Goal: Task Accomplishment & Management: Manage account settings

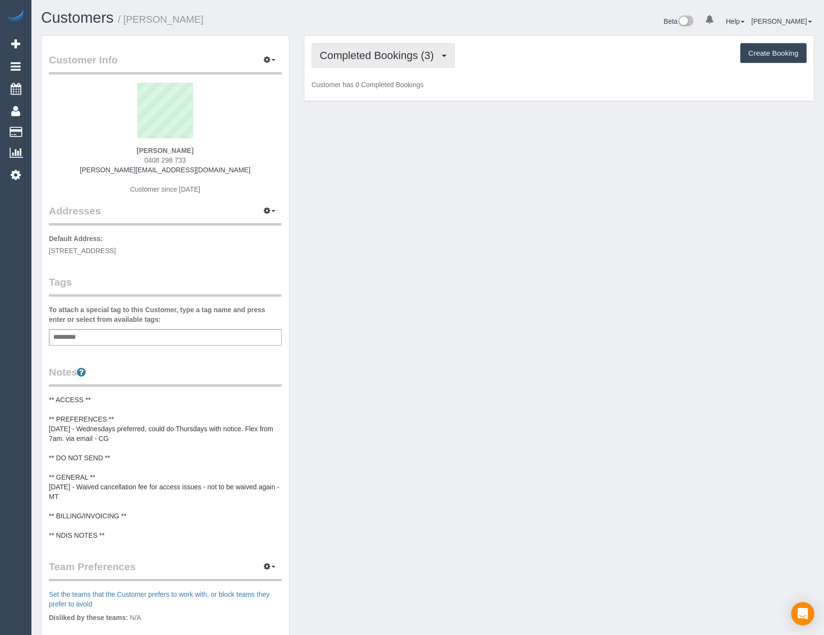
click at [388, 62] on button "Completed Bookings (3)" at bounding box center [383, 55] width 143 height 25
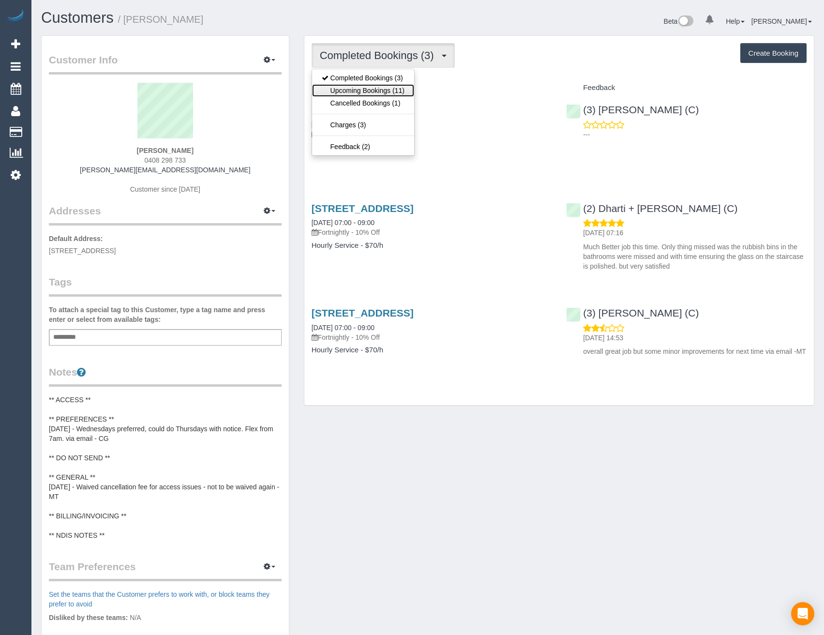
click at [386, 89] on link "Upcoming Bookings (11)" at bounding box center [363, 90] width 102 height 13
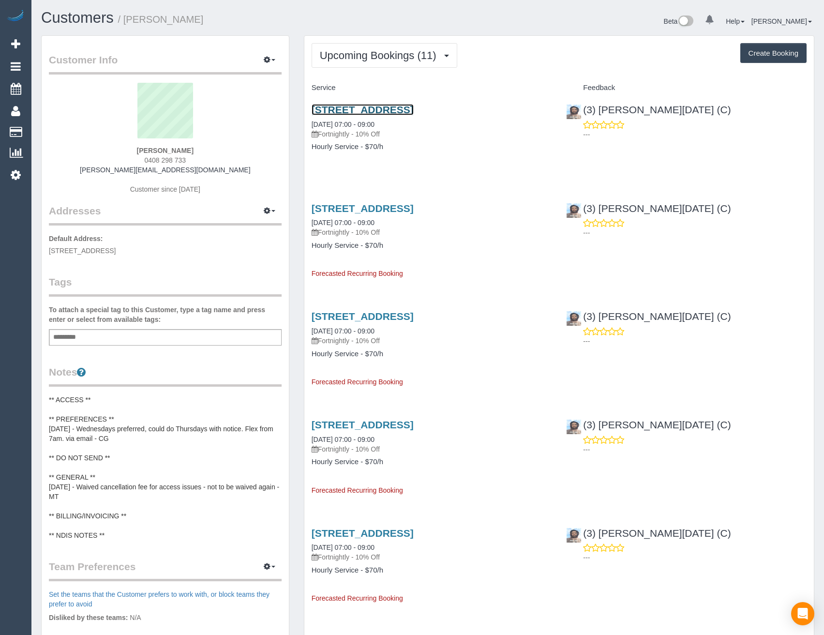
click at [414, 111] on link "34 Sparrowhawk Crescent, Deanside, VIC 3336" at bounding box center [363, 109] width 102 height 11
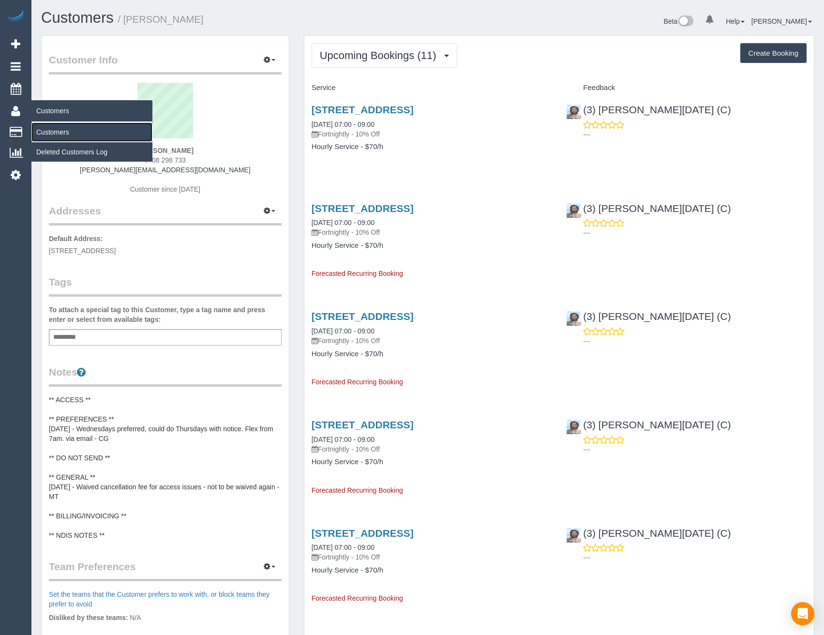
click at [59, 134] on link "Customers" at bounding box center [91, 131] width 121 height 19
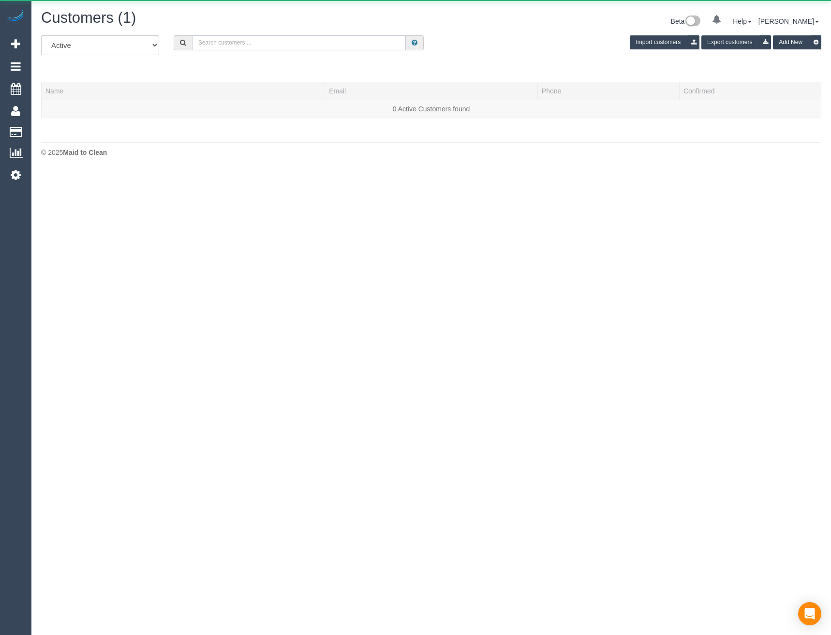
click at [266, 44] on input "text" at bounding box center [299, 42] width 214 height 15
drag, startPoint x: 254, startPoint y: 44, endPoint x: 172, endPoint y: 50, distance: 82.0
click at [172, 50] on div "Rebacca flet" at bounding box center [298, 42] width 265 height 15
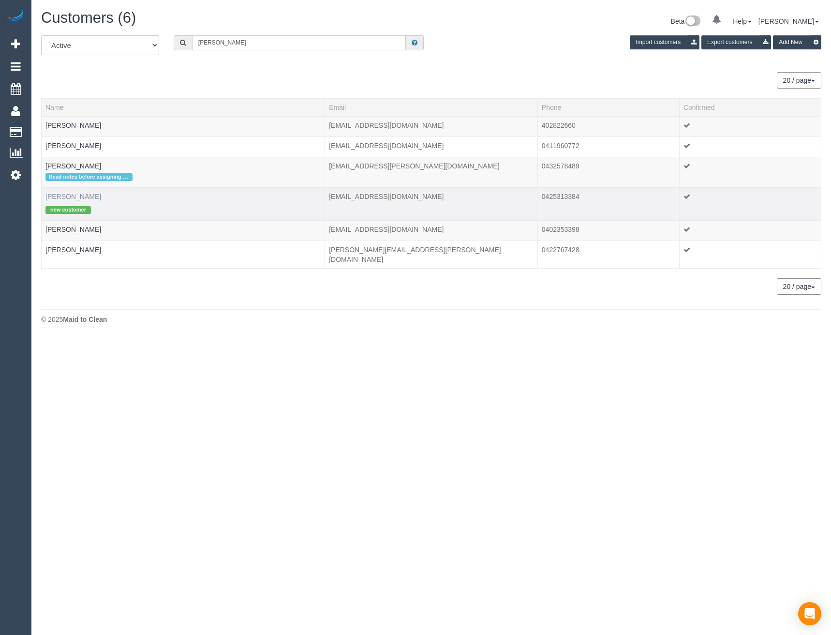
type input "Rebecca F"
click at [78, 200] on link "Rebecca Fletcher" at bounding box center [73, 197] width 56 height 8
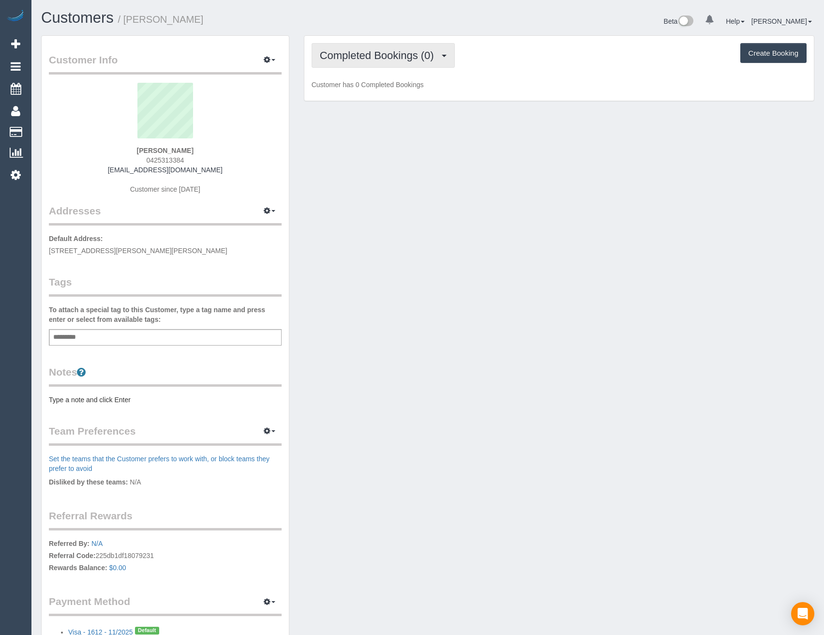
click at [446, 58] on button "Completed Bookings (0)" at bounding box center [383, 55] width 143 height 25
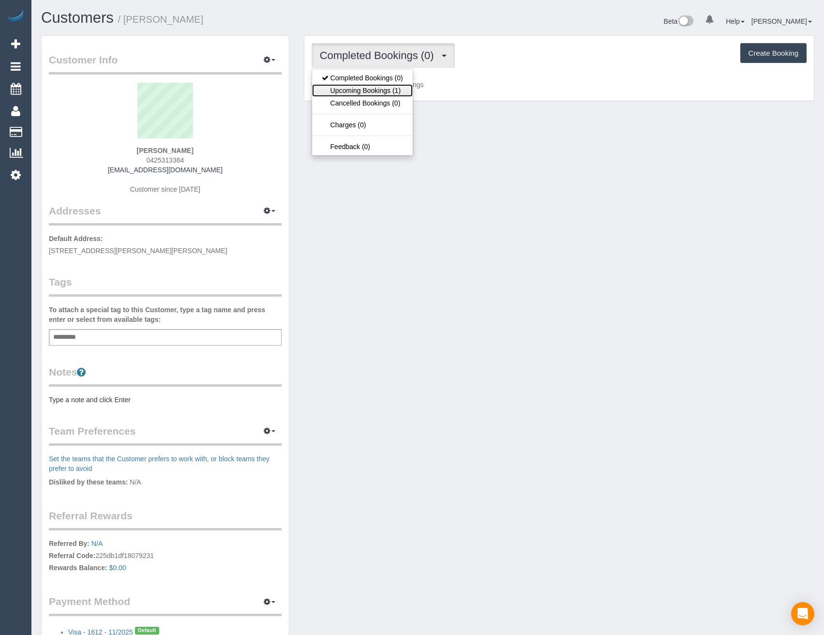
click at [403, 90] on link "Upcoming Bookings (1)" at bounding box center [362, 90] width 101 height 13
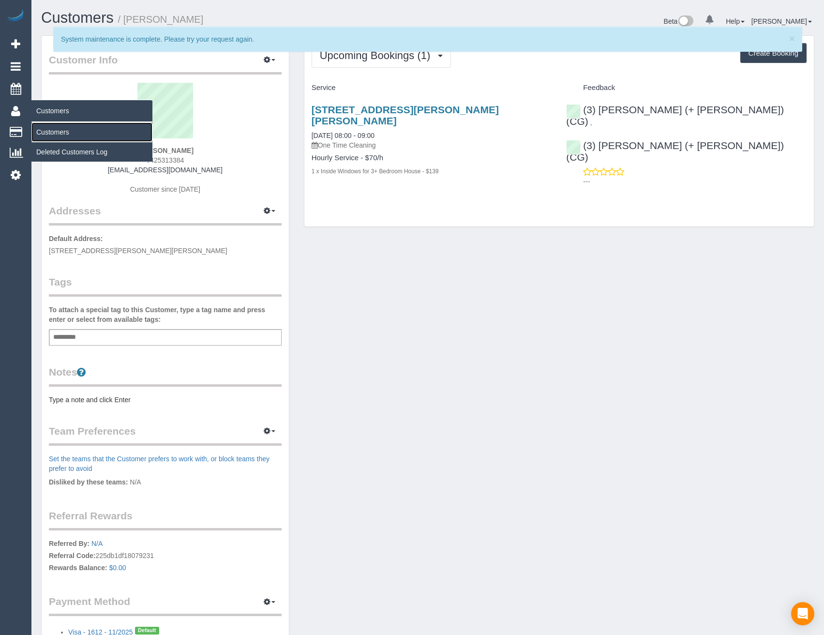
click at [60, 129] on link "Customers" at bounding box center [91, 131] width 121 height 19
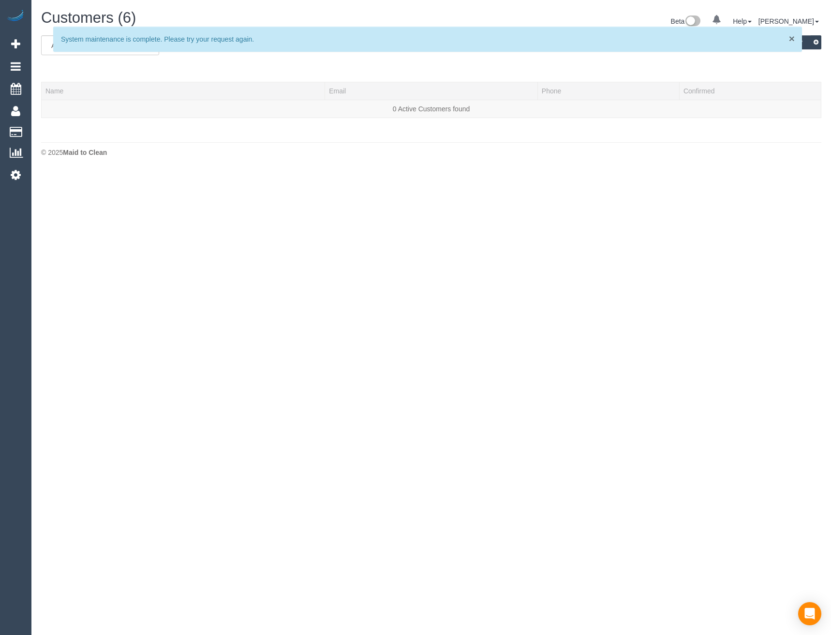
click at [790, 40] on span "×" at bounding box center [792, 38] width 6 height 11
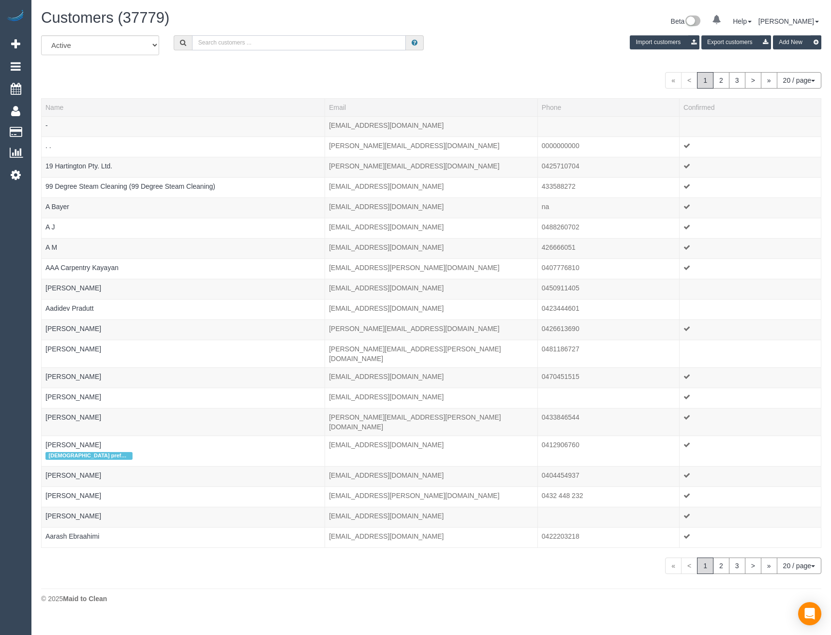
click at [269, 46] on input "text" at bounding box center [299, 42] width 214 height 15
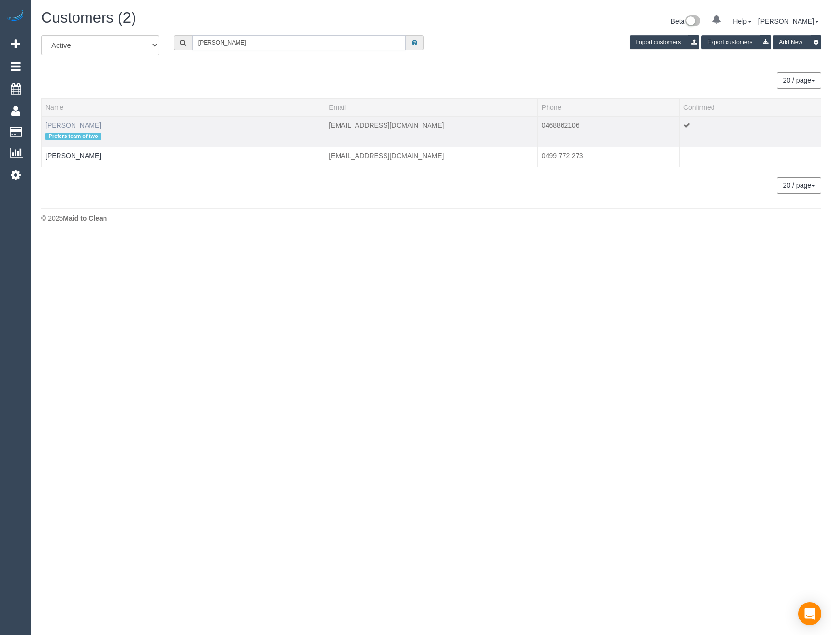
type input "Cynthia ho"
click at [64, 127] on link "Cynthia Ho" at bounding box center [73, 125] width 56 height 8
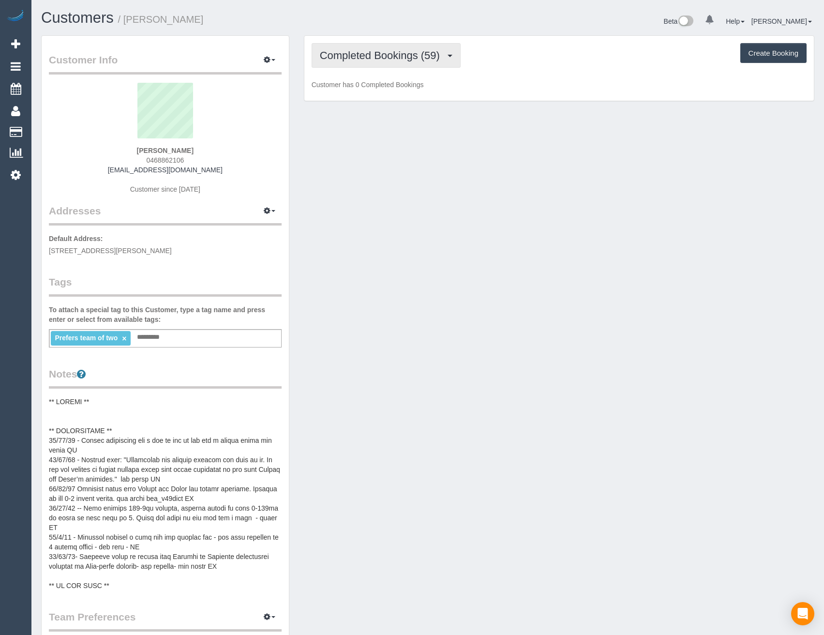
click at [433, 60] on span "Completed Bookings (59)" at bounding box center [382, 55] width 125 height 12
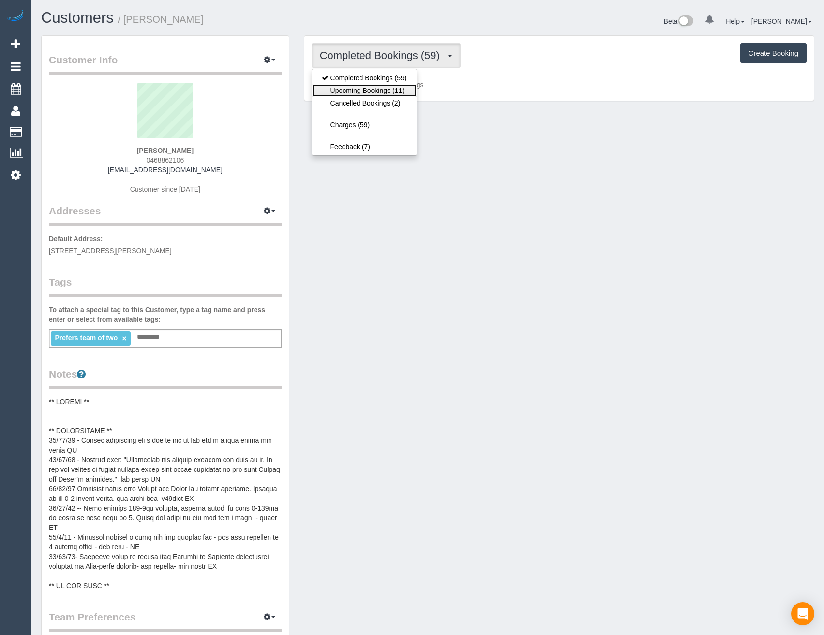
click at [396, 90] on link "Upcoming Bookings (11)" at bounding box center [364, 90] width 105 height 13
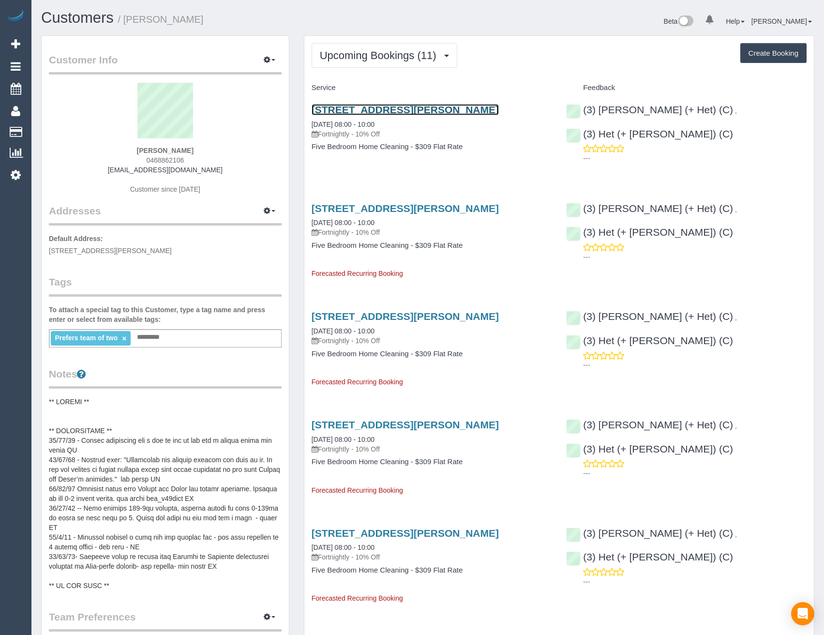
click at [482, 108] on link "52 Junction Road, Blackburn North, VIC 3130" at bounding box center [405, 109] width 187 height 11
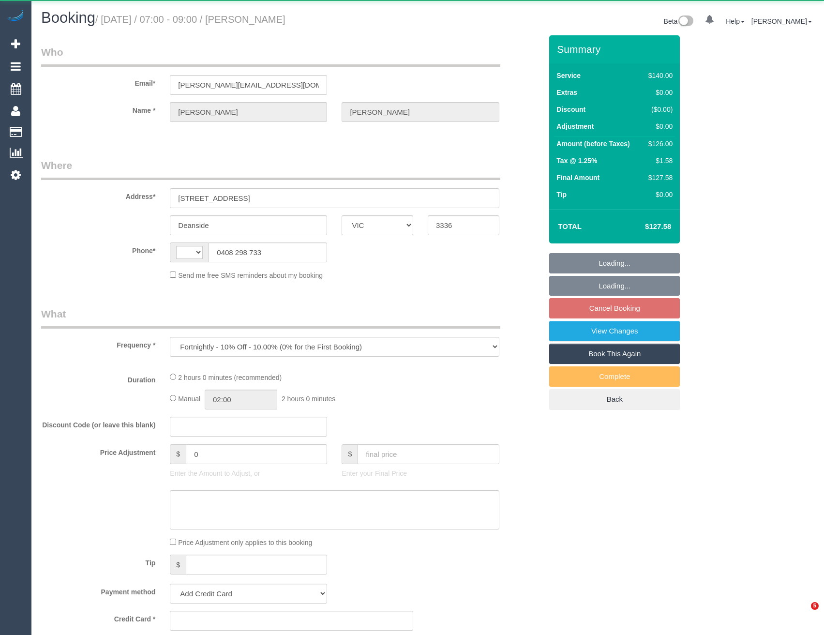
select select "VIC"
select select "string:AU"
select select "number:27"
select select "number:14"
select select "number:18"
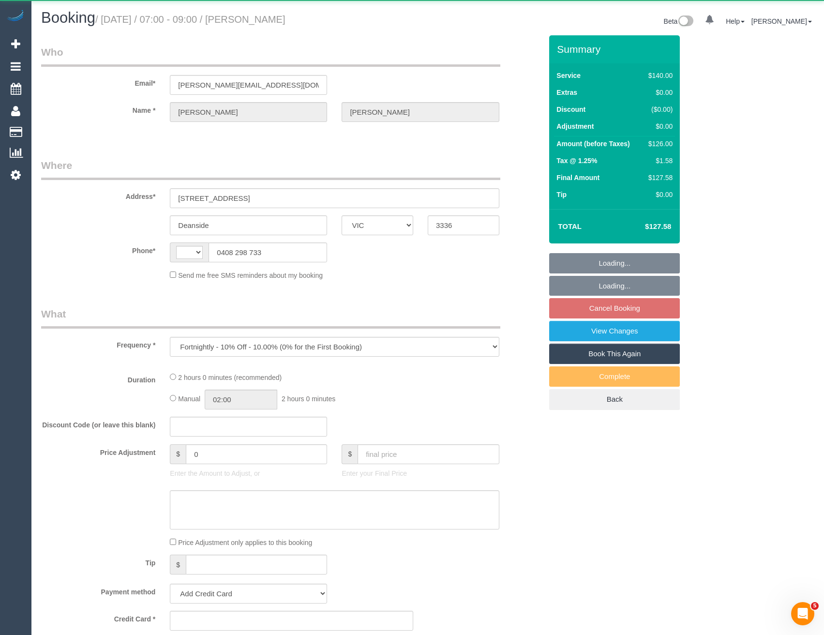
select select "number:25"
select select "number:34"
select select "number:13"
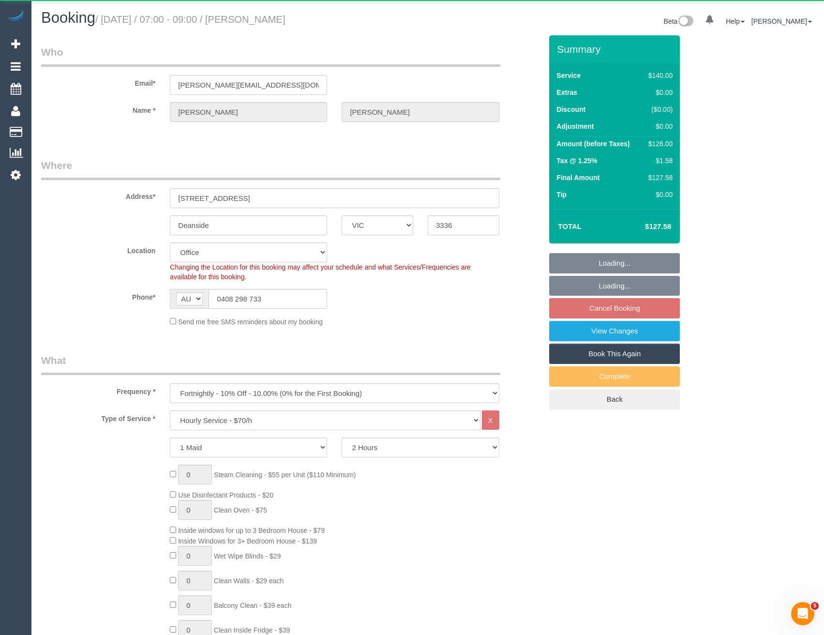
select select "string:stripe-pm_1Rtirs2GScqysDRVX7B13LOd"
select select "object:2187"
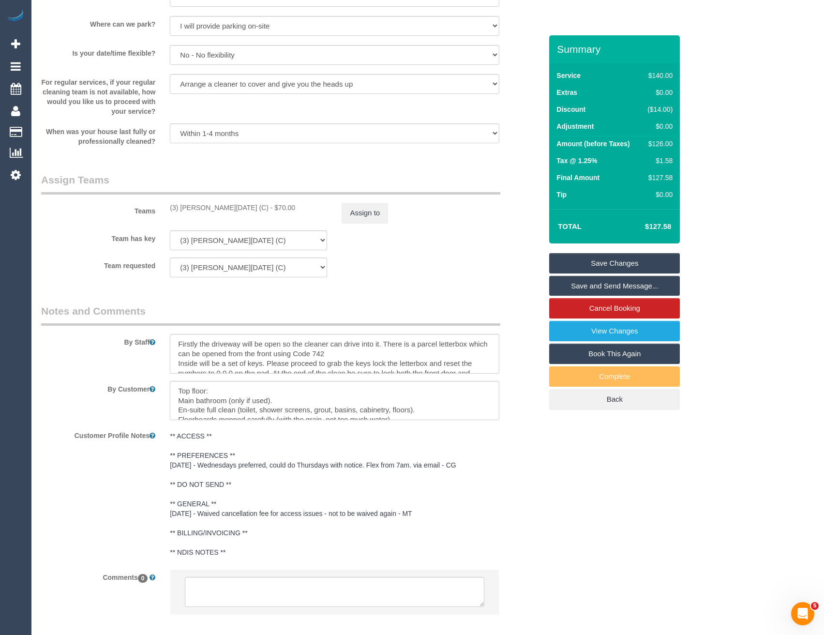
scroll to position [1371, 0]
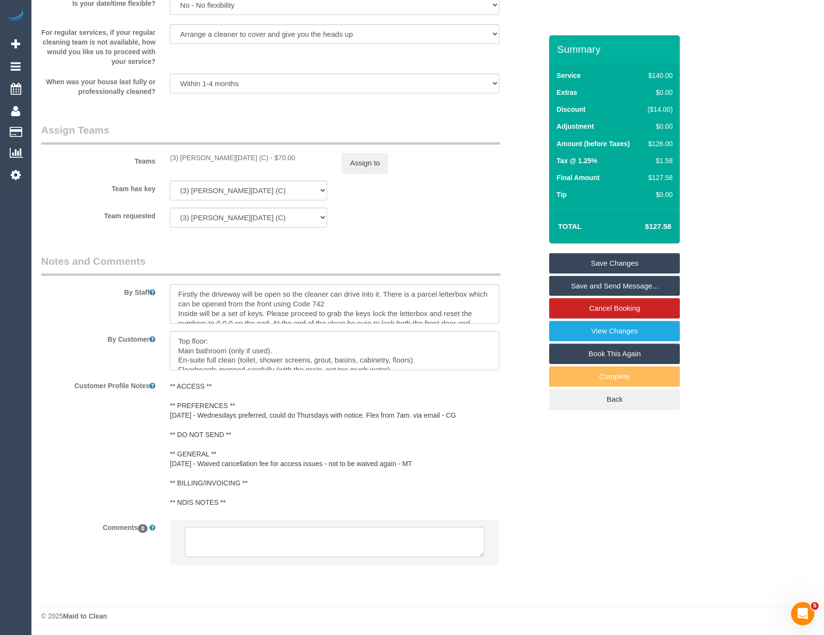
click at [281, 546] on textarea at bounding box center [334, 542] width 299 height 30
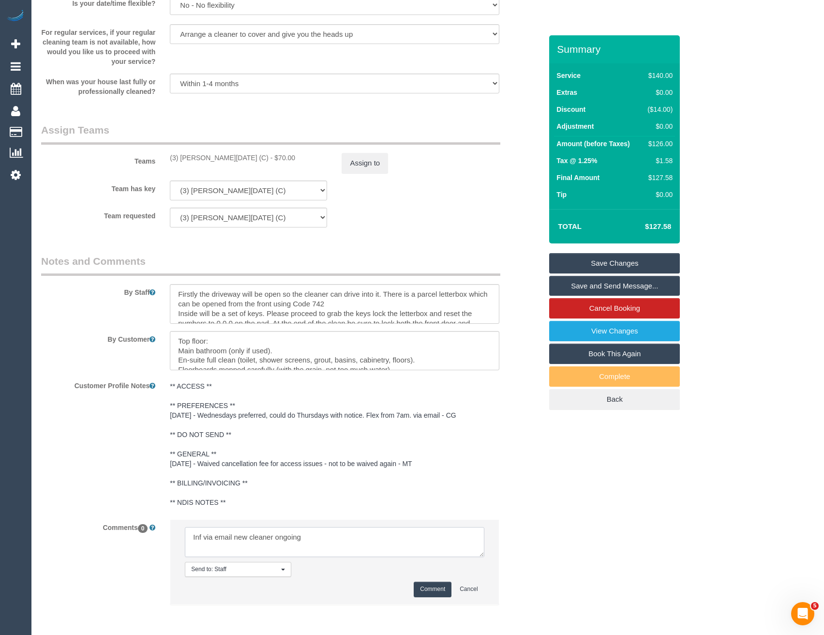
type textarea "Inf via email new cleaner ongoing"
drag, startPoint x: 443, startPoint y: 593, endPoint x: 443, endPoint y: 588, distance: 5.3
click at [443, 593] on button "Comment" at bounding box center [433, 589] width 38 height 15
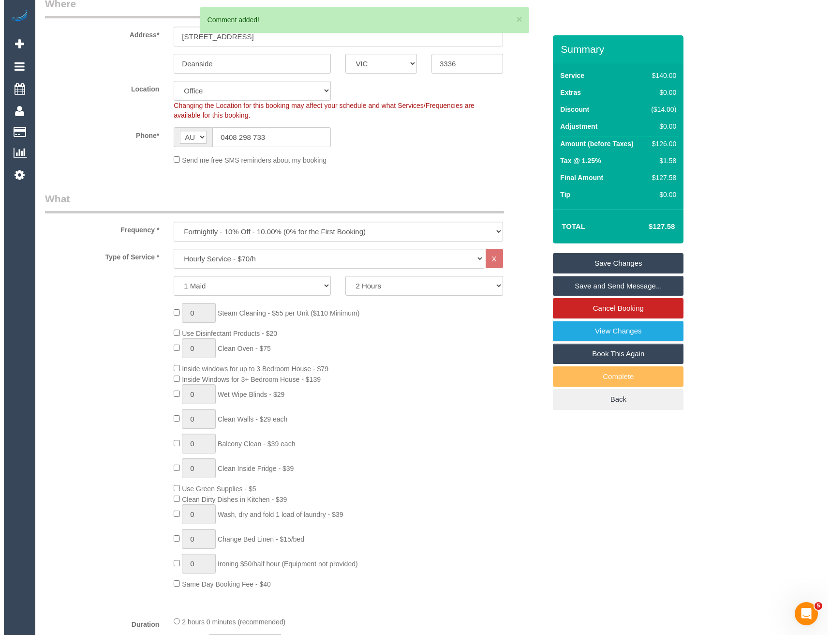
scroll to position [0, 0]
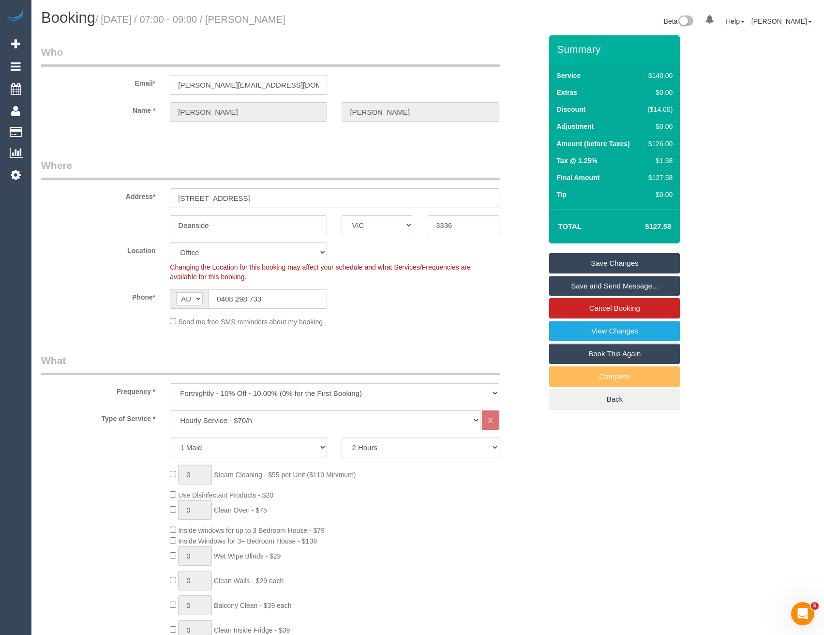
drag, startPoint x: 273, startPoint y: 87, endPoint x: 175, endPoint y: 87, distance: 98.2
click at [175, 87] on input "phillip_vj_theuma@hotmail.com" at bounding box center [248, 85] width 157 height 20
click at [593, 284] on link "Save and Send Message..." at bounding box center [614, 286] width 131 height 20
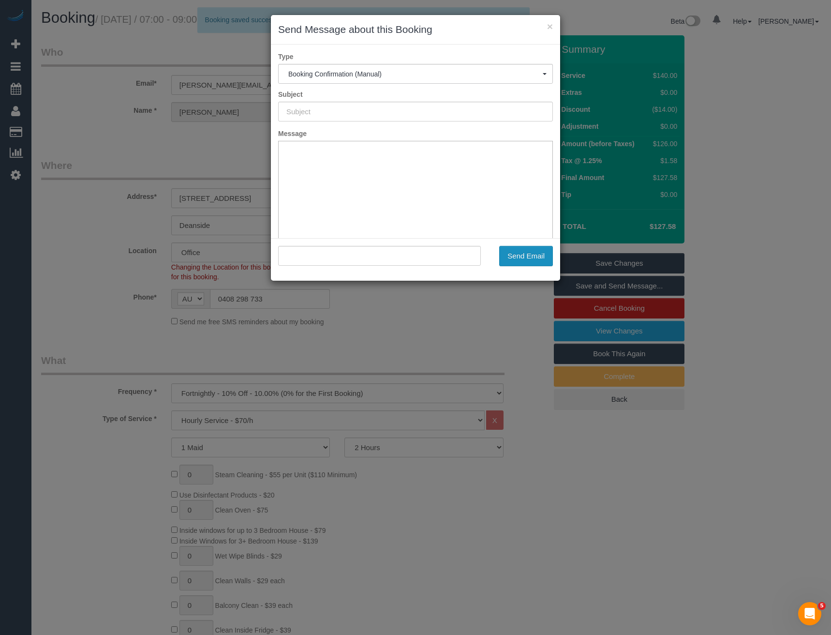
type input "Booking Confirmed"
type input ""Phillip Theuma-Whichello" <phillip_vj_theuma@hotmail.com>"
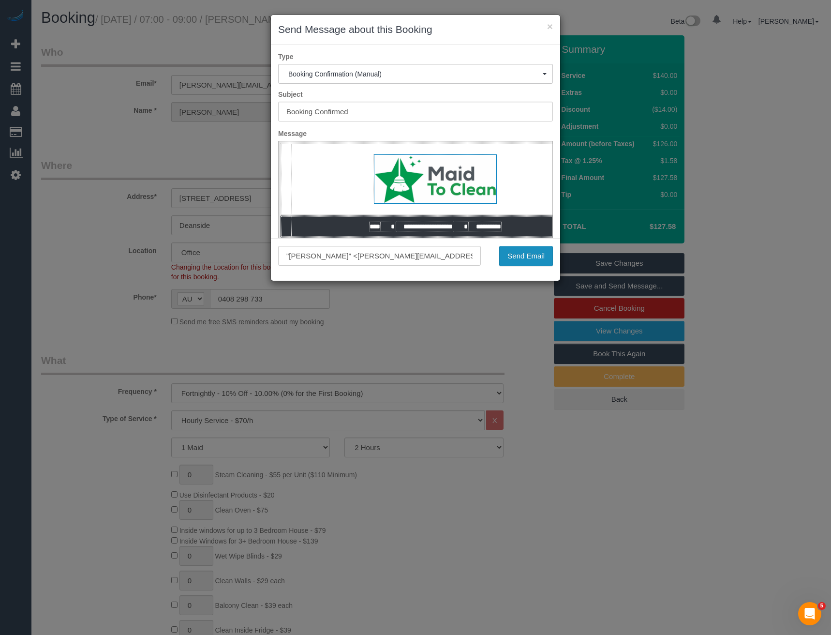
click at [522, 257] on button "Send Email" at bounding box center [526, 256] width 54 height 20
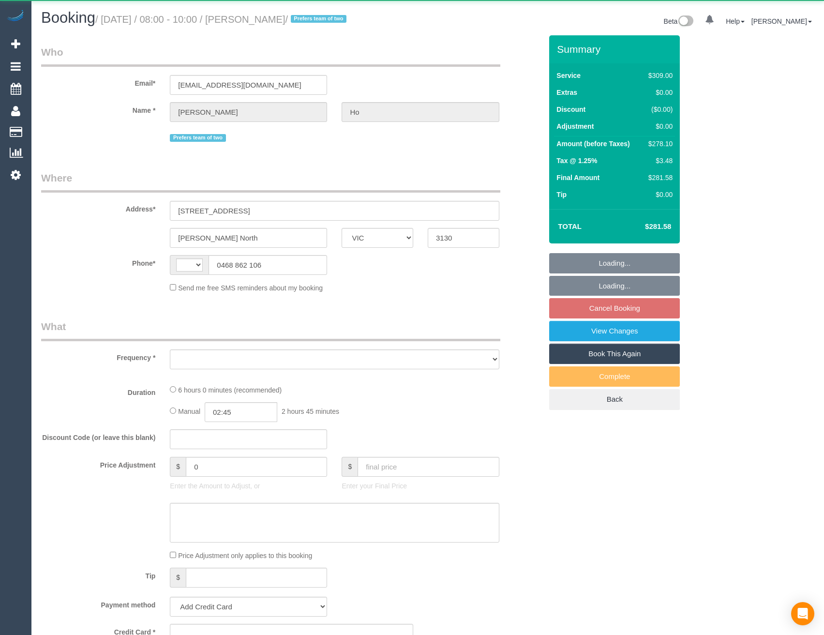
select select "VIC"
select select "number:27"
select select "number:17"
select select "number:19"
select select "number:22"
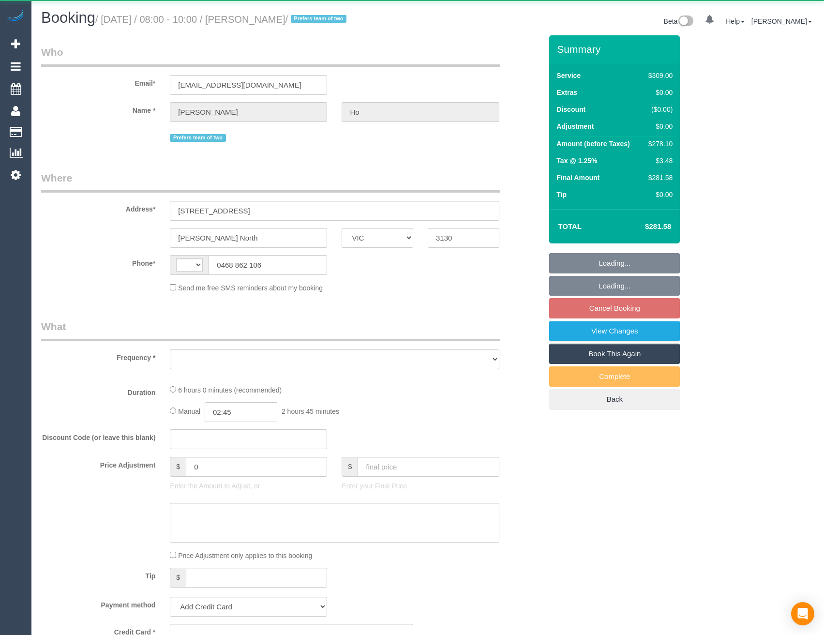
select select "number:12"
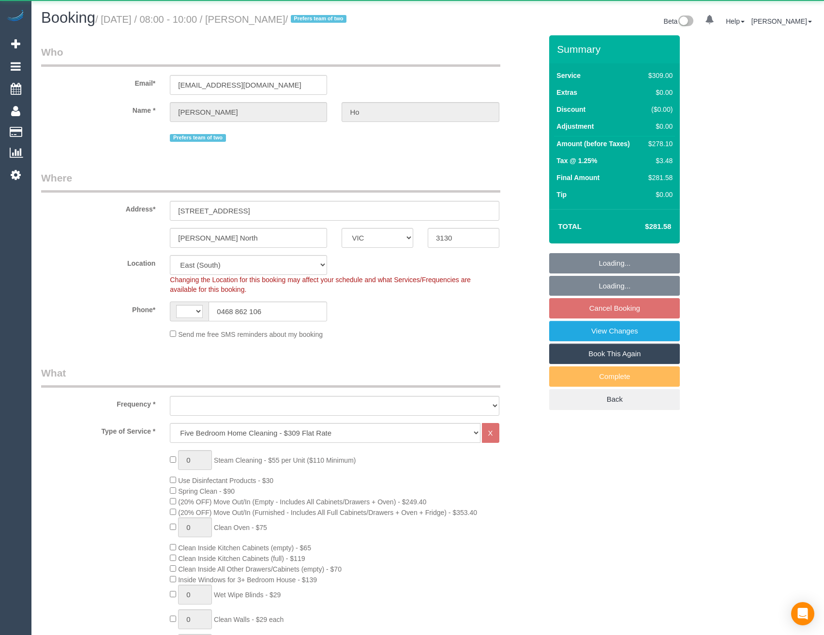
select select "string:AU"
select select "object:785"
select select "string:stripe-pm_1KP0CW2GScqysDRVD6FFb54k"
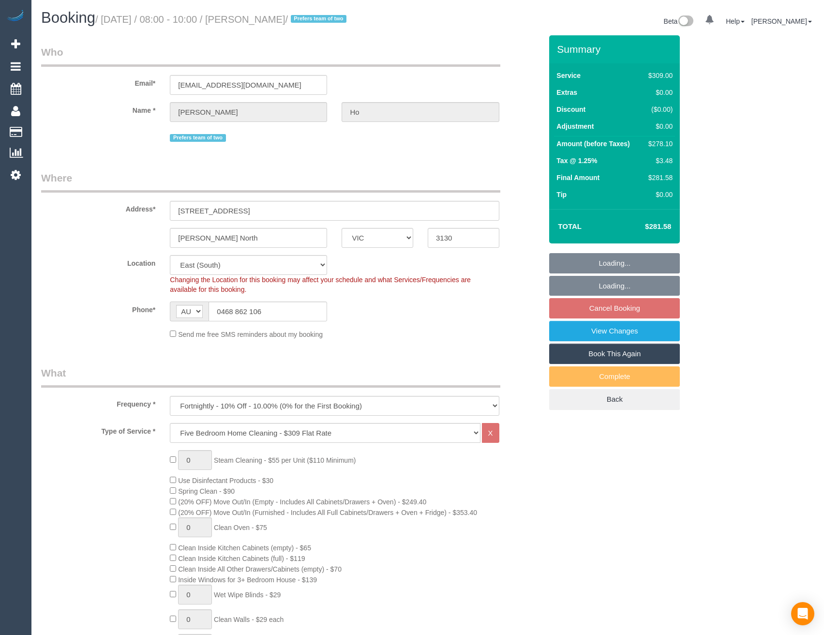
select select "spot2"
select select "object:1245"
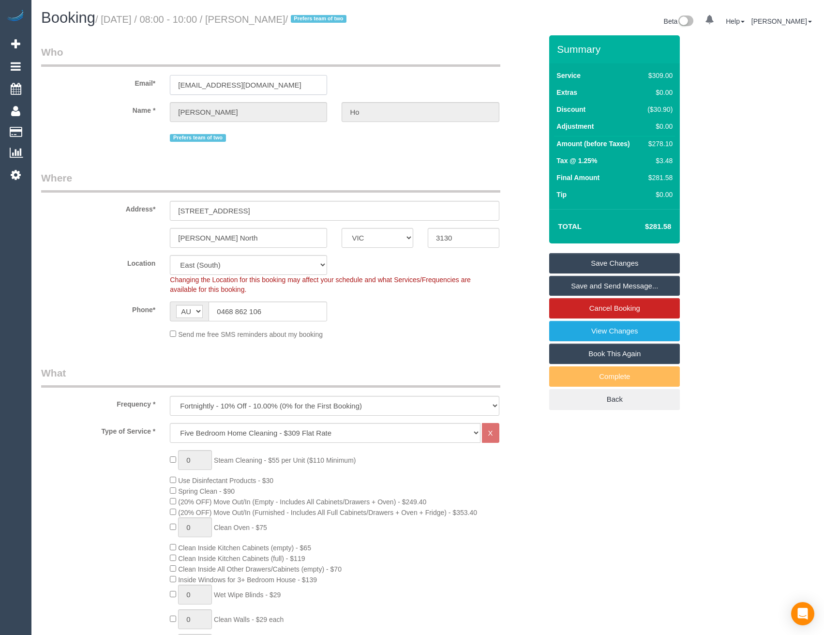
drag, startPoint x: 258, startPoint y: 86, endPoint x: 164, endPoint y: 81, distance: 93.5
click at [164, 81] on div "ureshi.mi@hotmail.com" at bounding box center [249, 85] width 172 height 20
click at [627, 286] on link "Save and Send Message..." at bounding box center [614, 286] width 131 height 20
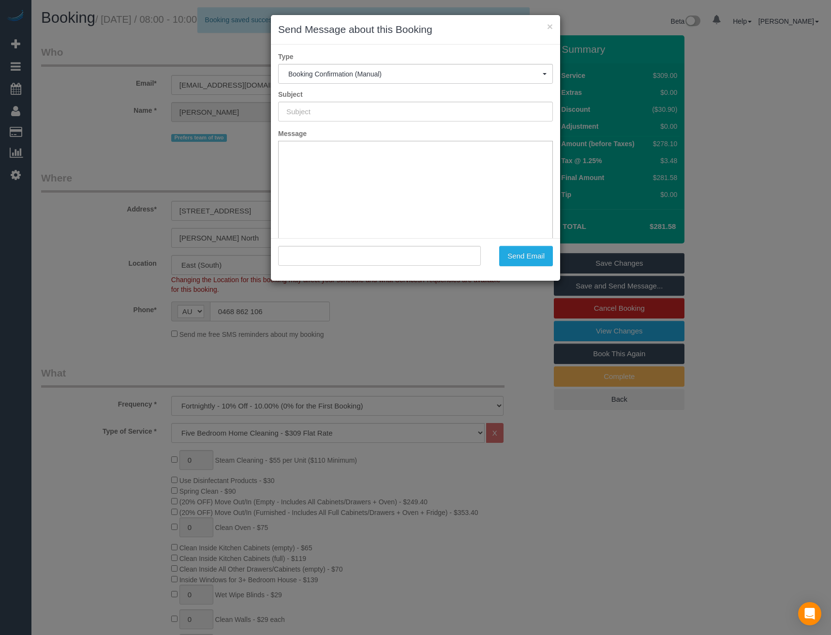
type input "Booking Confirmed"
type input ""Cynthia Ho" <ureshi.mi@hotmail.com>"
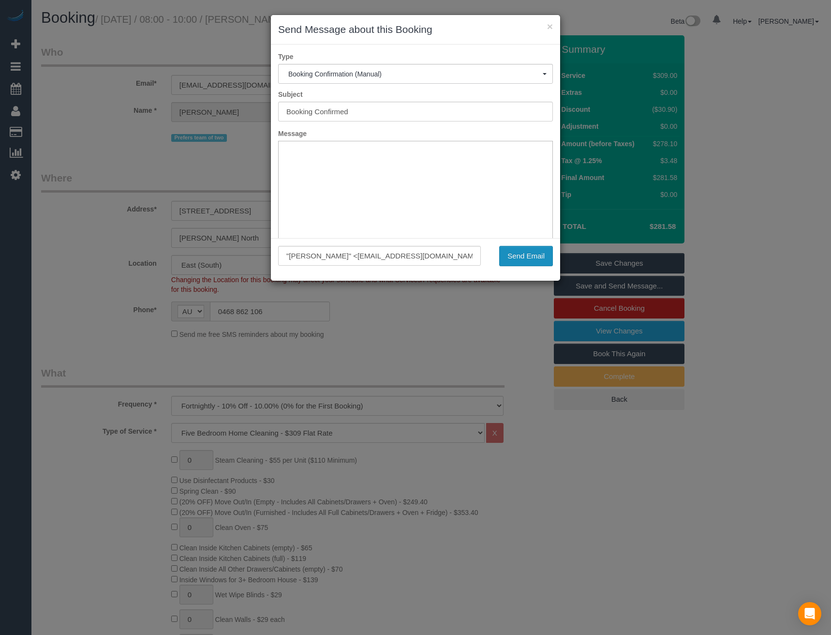
click at [531, 257] on button "Send Email" at bounding box center [526, 256] width 54 height 20
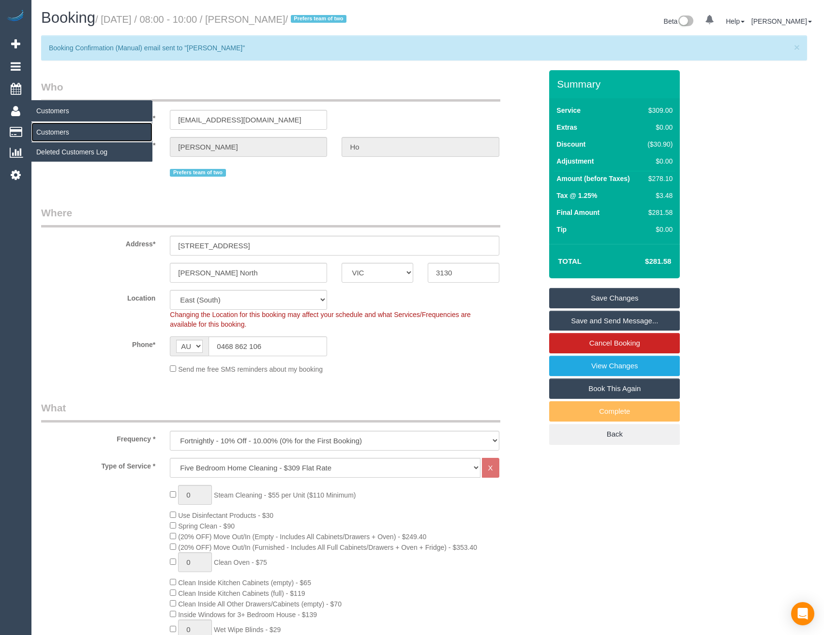
click at [53, 129] on link "Customers" at bounding box center [91, 131] width 121 height 19
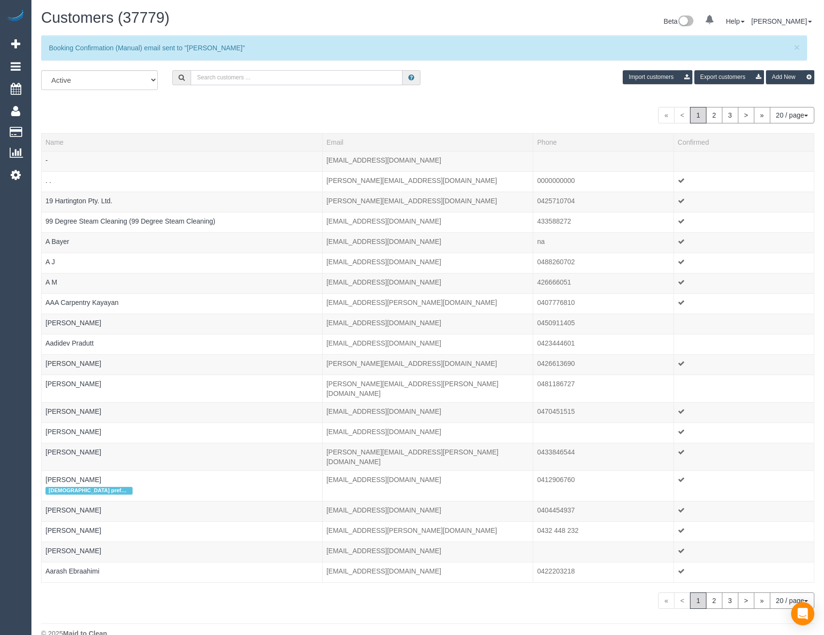
click at [230, 78] on input "text" at bounding box center [297, 77] width 212 height 15
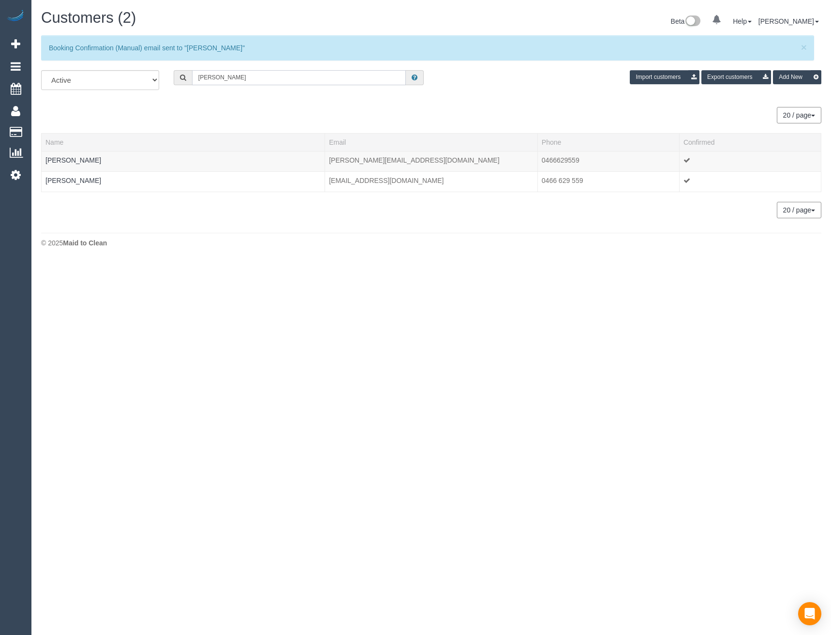
click at [237, 76] on input "Janine Gas" at bounding box center [299, 77] width 214 height 15
drag, startPoint x: 244, startPoint y: 77, endPoint x: 164, endPoint y: 75, distance: 80.3
click at [164, 75] on div "All Active Archived Janine Gas Import customers Export customers Add New" at bounding box center [431, 83] width 795 height 27
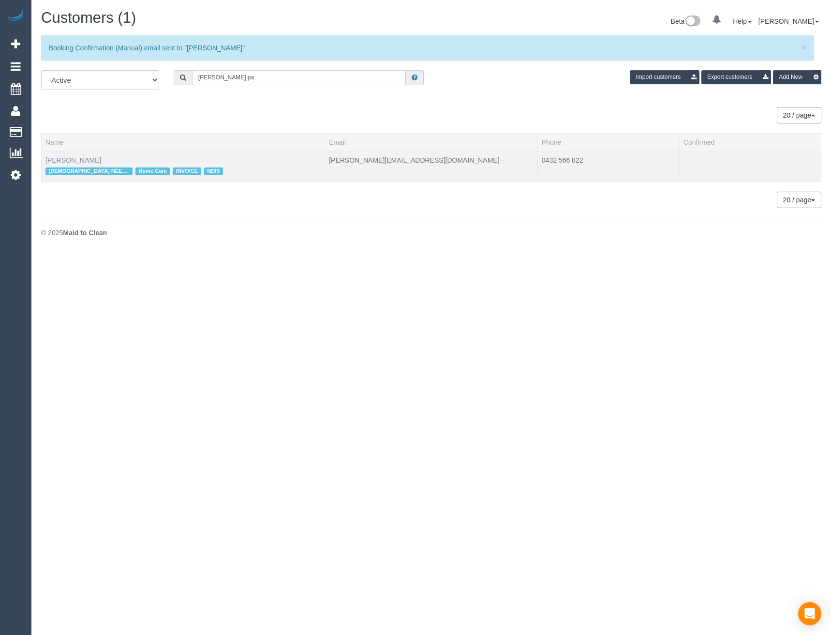
type input "Felicia pa"
click at [72, 158] on link "Felicia Paola" at bounding box center [73, 160] width 56 height 8
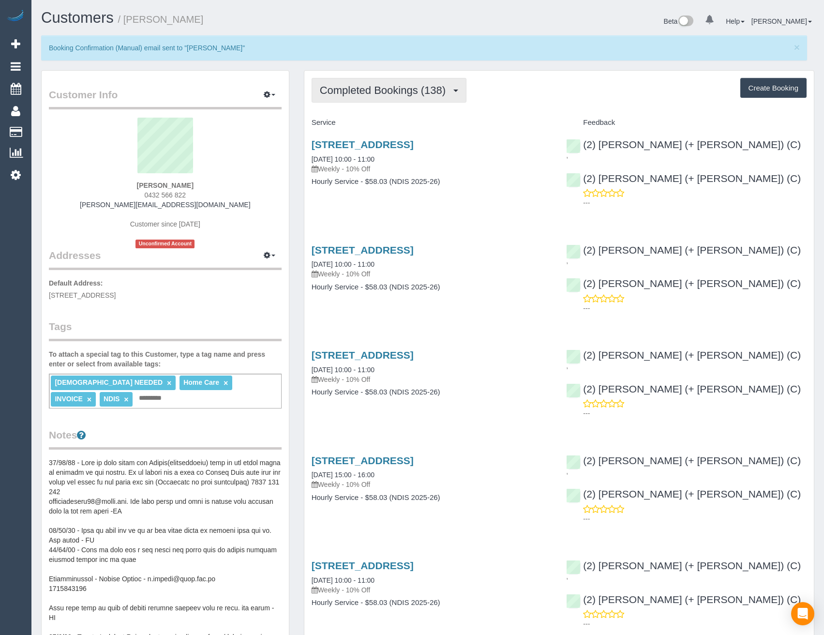
click at [381, 91] on span "Completed Bookings (138)" at bounding box center [385, 90] width 131 height 12
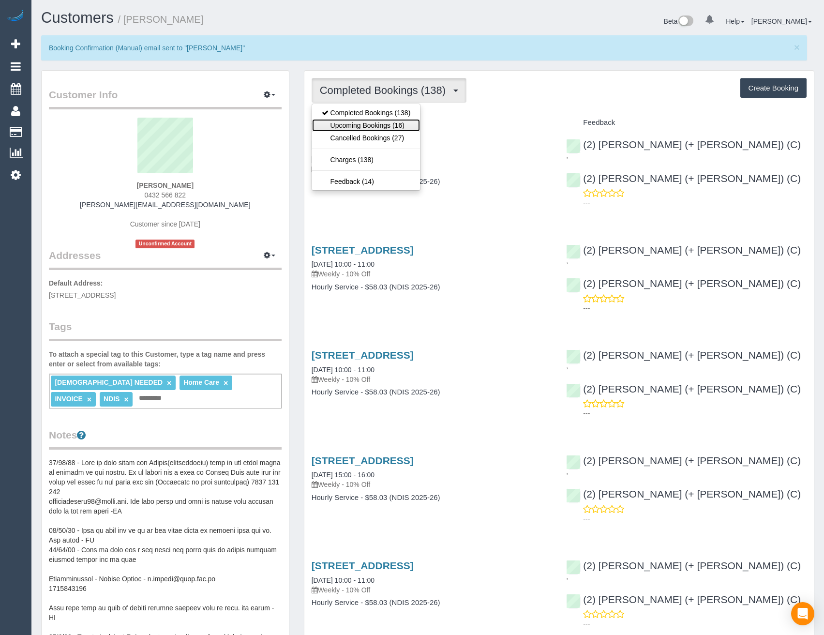
click at [398, 126] on link "Upcoming Bookings (16)" at bounding box center [366, 125] width 108 height 13
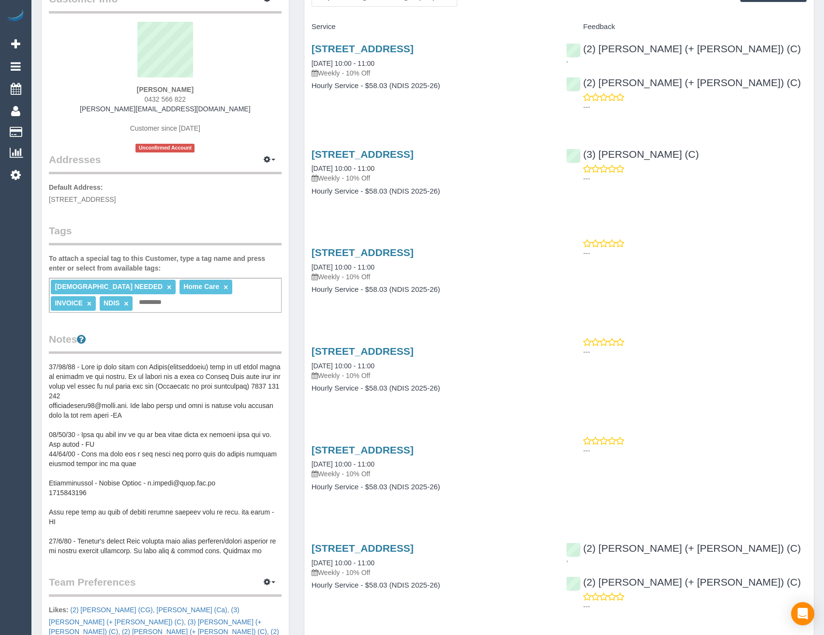
scroll to position [97, 0]
drag, startPoint x: 208, startPoint y: 480, endPoint x: 147, endPoint y: 480, distance: 61.0
click at [147, 480] on pre at bounding box center [165, 458] width 233 height 194
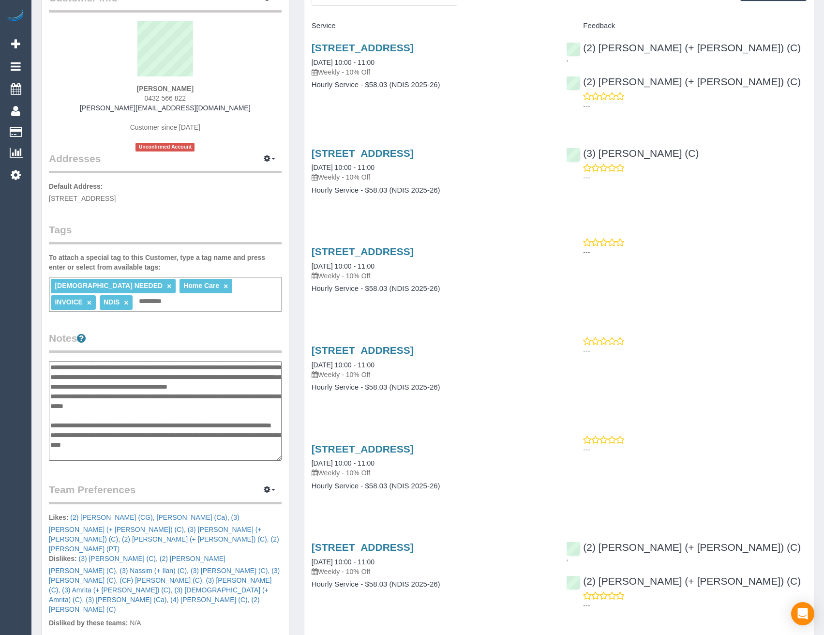
scroll to position [387, 0]
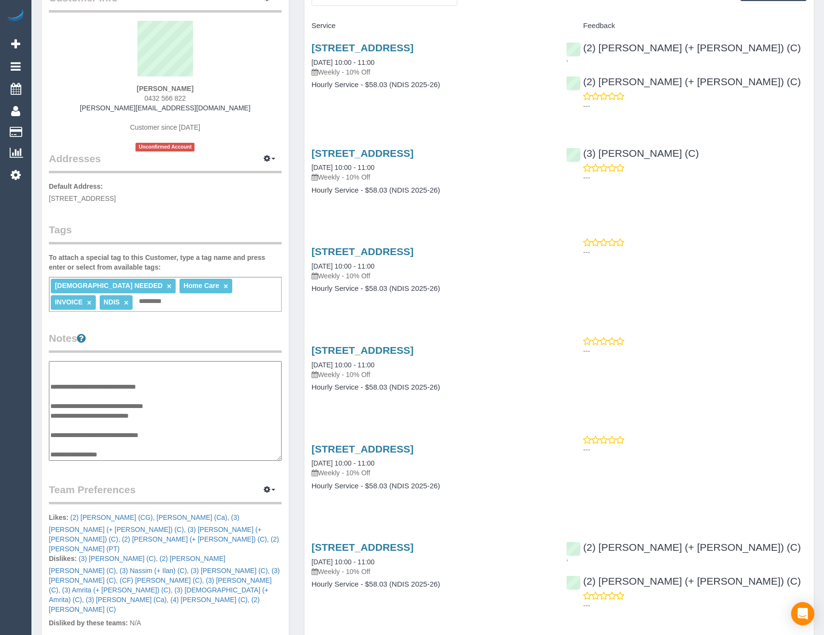
drag, startPoint x: 147, startPoint y: 480, endPoint x: 125, endPoint y: 98, distance: 382.8
click at [122, 99] on div "Felicia Paola 0432 566 822 b.jafari@live.com.au Customer since 2022 Unconfirmed…" at bounding box center [165, 86] width 233 height 131
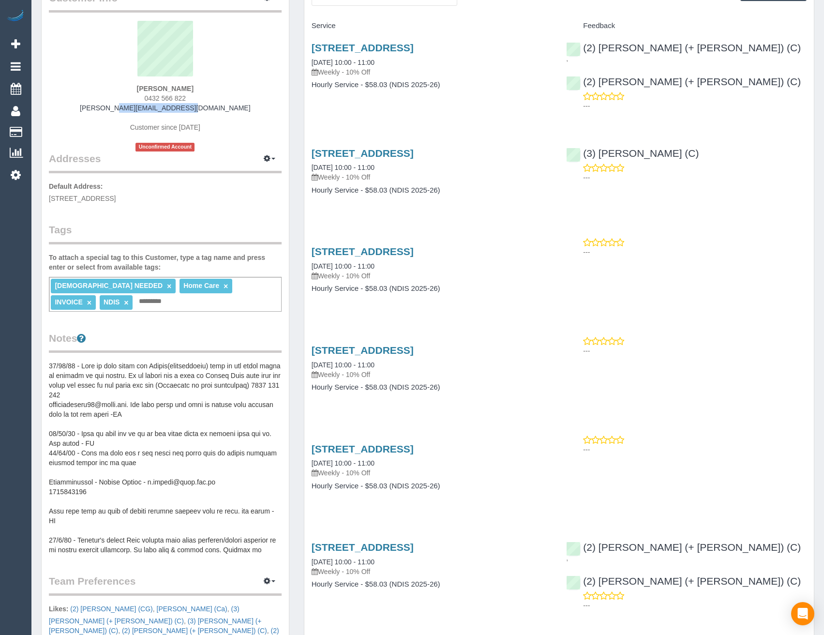
drag, startPoint x: 201, startPoint y: 108, endPoint x: 119, endPoint y: 105, distance: 82.3
click at [119, 105] on div "Felicia Paola 0432 566 822 b.jafari@live.com.au Customer since 2022 Unconfirmed…" at bounding box center [165, 86] width 233 height 131
copy link "b.jafari@live.com.au"
click at [414, 148] on link "655 Station Street, North Carlton, VIC 3054" at bounding box center [363, 153] width 102 height 11
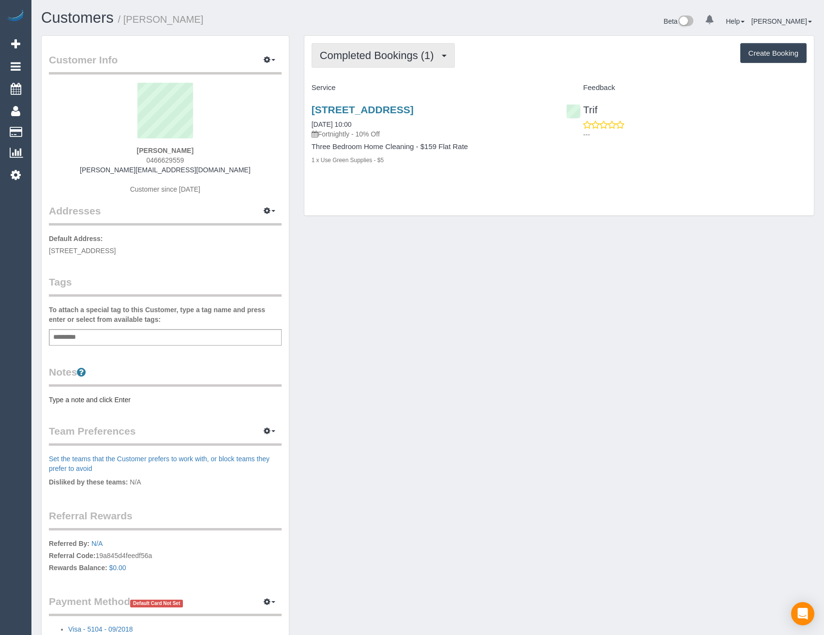
click at [420, 57] on span "Completed Bookings (1)" at bounding box center [379, 55] width 119 height 12
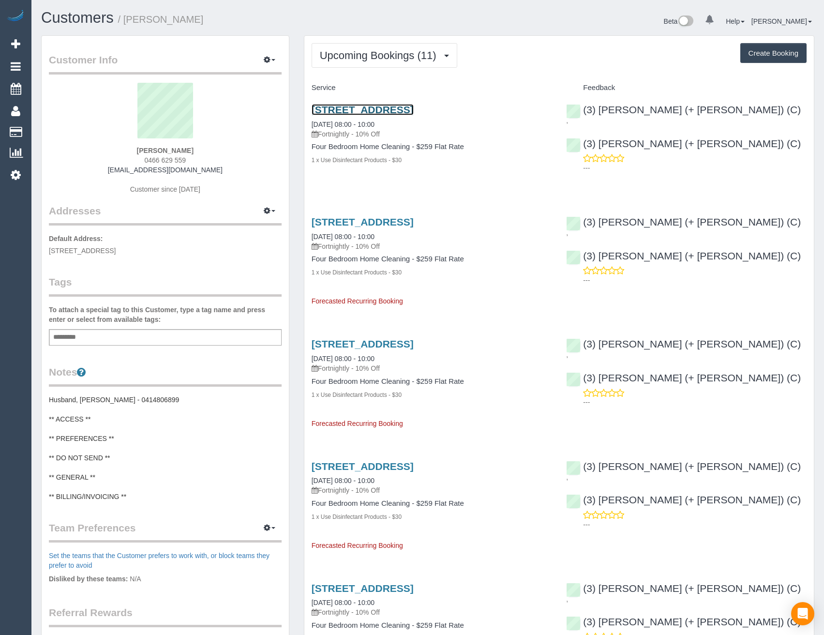
click at [414, 110] on link "15b Summerhill Rd, Brighton East, VIC 3187" at bounding box center [363, 109] width 102 height 11
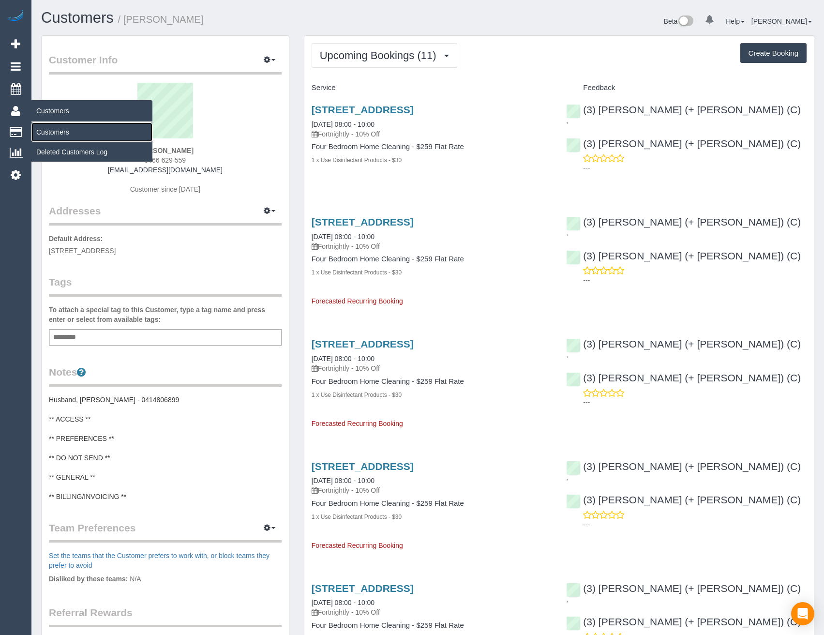
click at [58, 135] on link "Customers" at bounding box center [91, 131] width 121 height 19
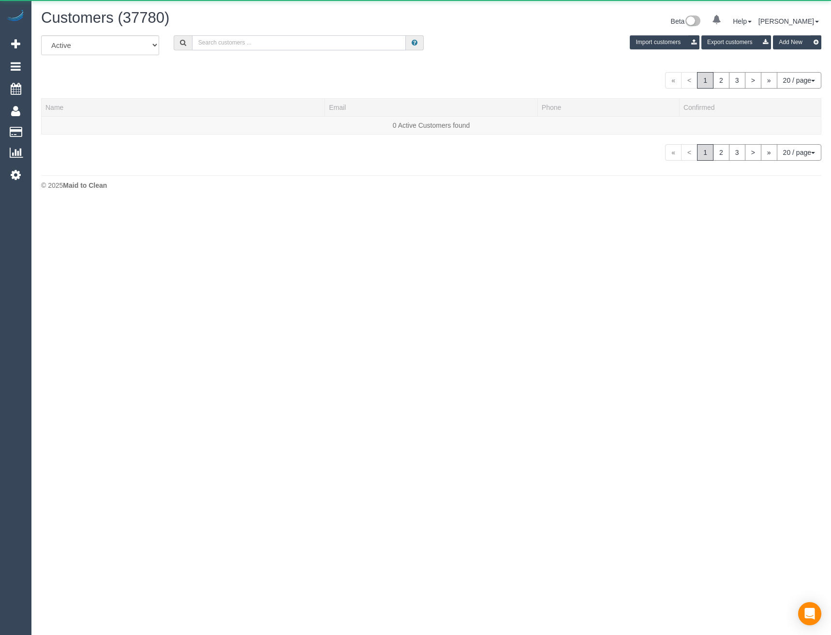
click at [230, 45] on input "text" at bounding box center [299, 42] width 214 height 15
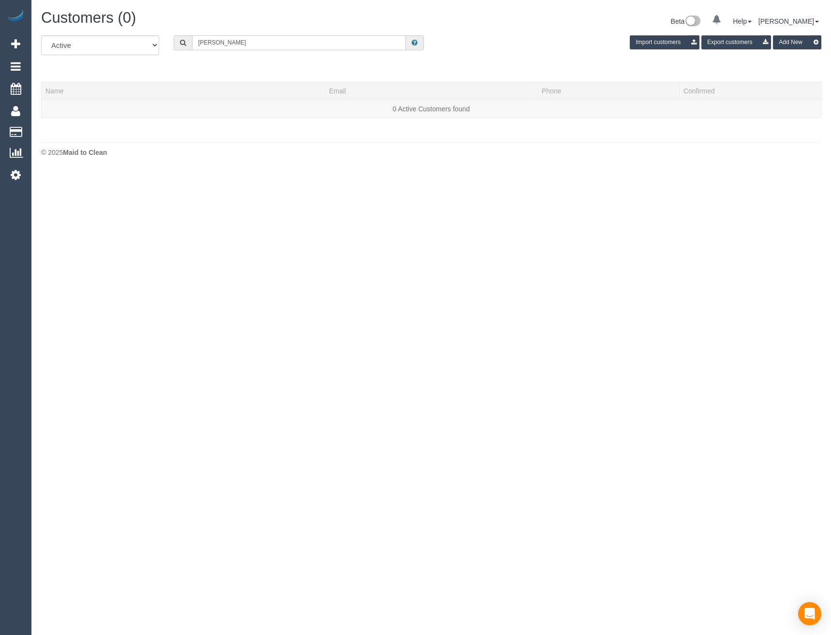
click at [226, 40] on input "Sandy L" at bounding box center [299, 42] width 214 height 15
drag, startPoint x: 225, startPoint y: 45, endPoint x: 180, endPoint y: 44, distance: 45.0
click at [183, 46] on div "Sandy Ly" at bounding box center [299, 42] width 251 height 15
click at [222, 44] on input "Sandy Ly" at bounding box center [299, 42] width 214 height 15
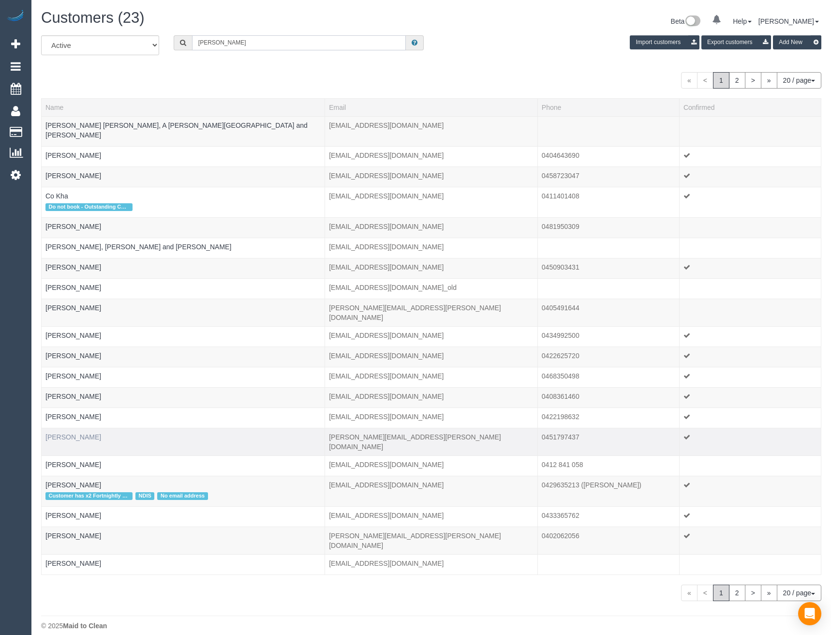
type input "Sandy"
click at [87, 433] on link "Sandy Iyngkaran" at bounding box center [73, 437] width 56 height 8
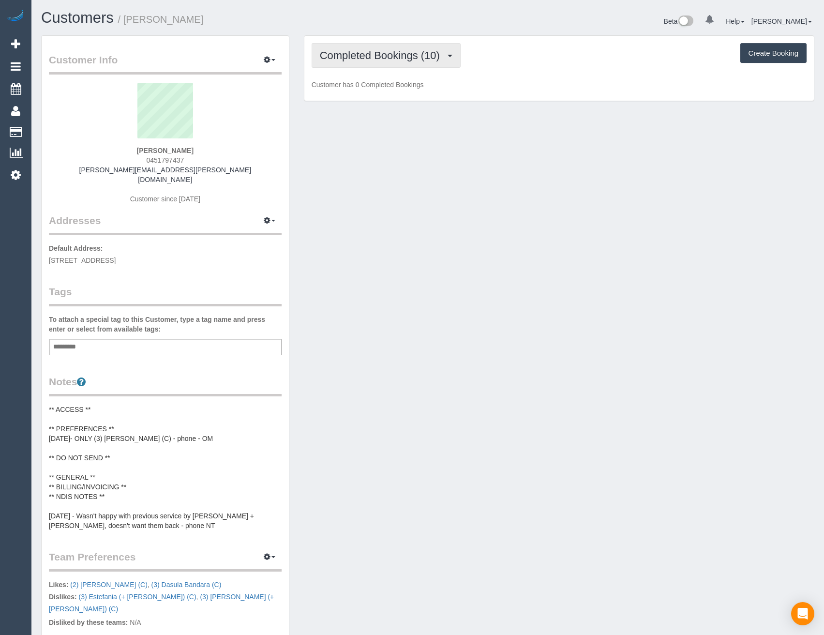
click at [444, 64] on button "Completed Bookings (10)" at bounding box center [386, 55] width 149 height 25
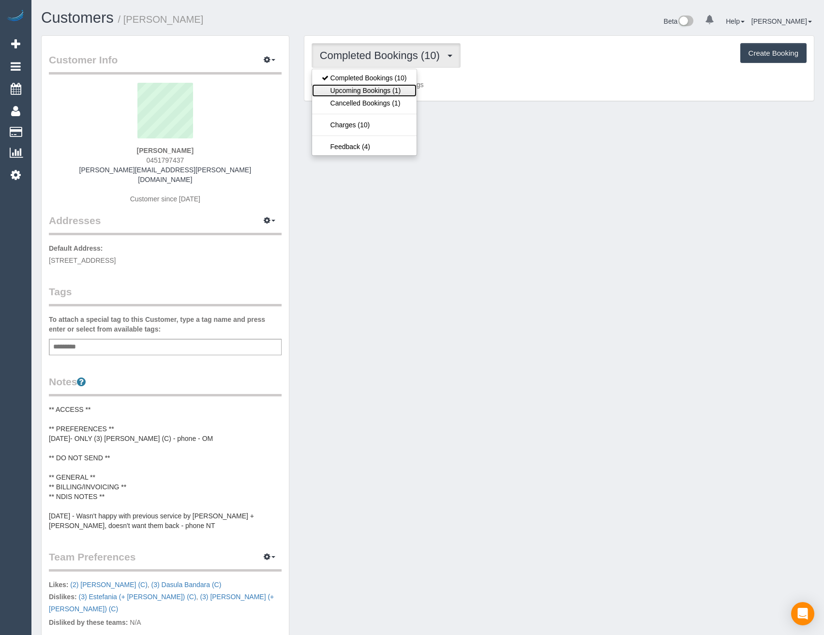
click at [377, 91] on link "Upcoming Bookings (1)" at bounding box center [364, 90] width 105 height 13
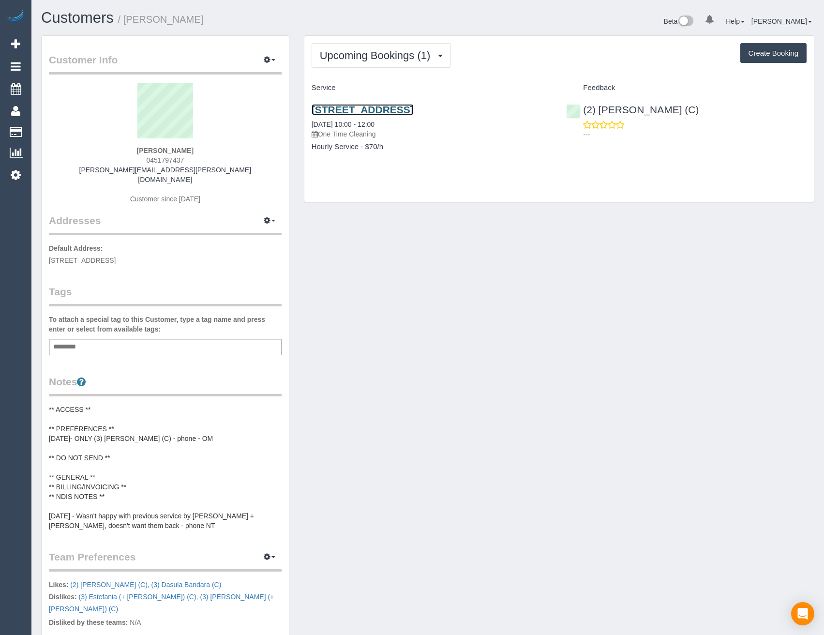
click at [388, 107] on link "145 Willsmere Rd, Kew, VIC 3101" at bounding box center [363, 109] width 102 height 11
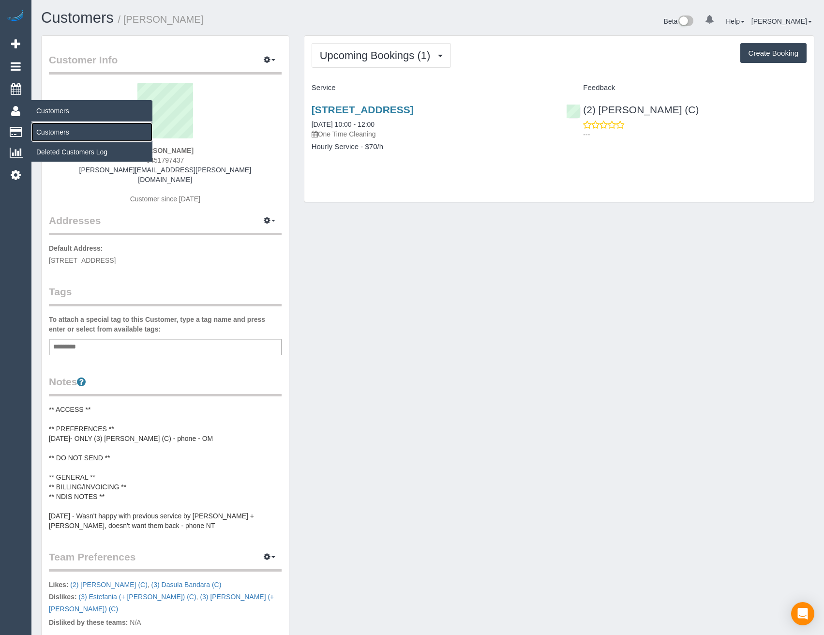
click at [59, 132] on link "Customers" at bounding box center [91, 131] width 121 height 19
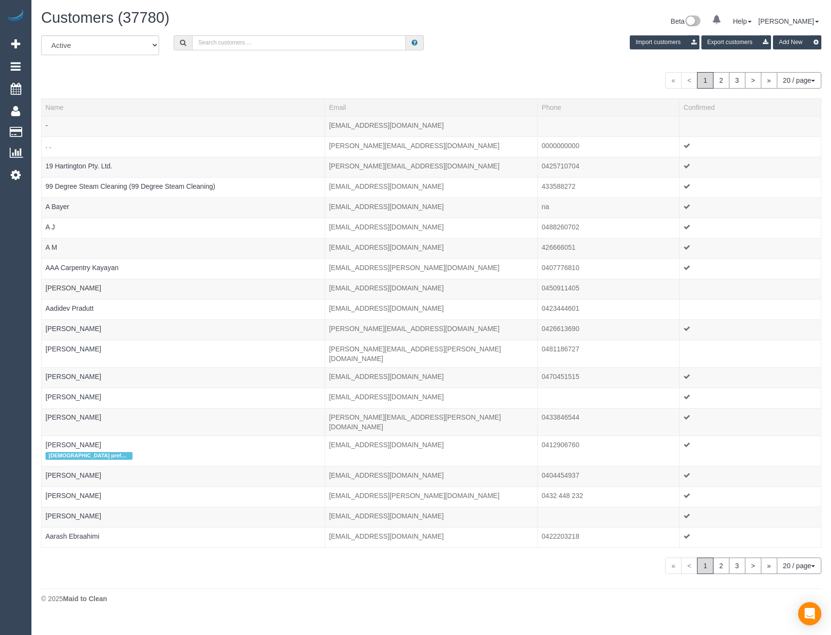
drag, startPoint x: 249, startPoint y: 35, endPoint x: 252, endPoint y: 41, distance: 6.5
click at [249, 35] on input "text" at bounding box center [299, 42] width 214 height 15
click at [252, 41] on input "text" at bounding box center [299, 42] width 214 height 15
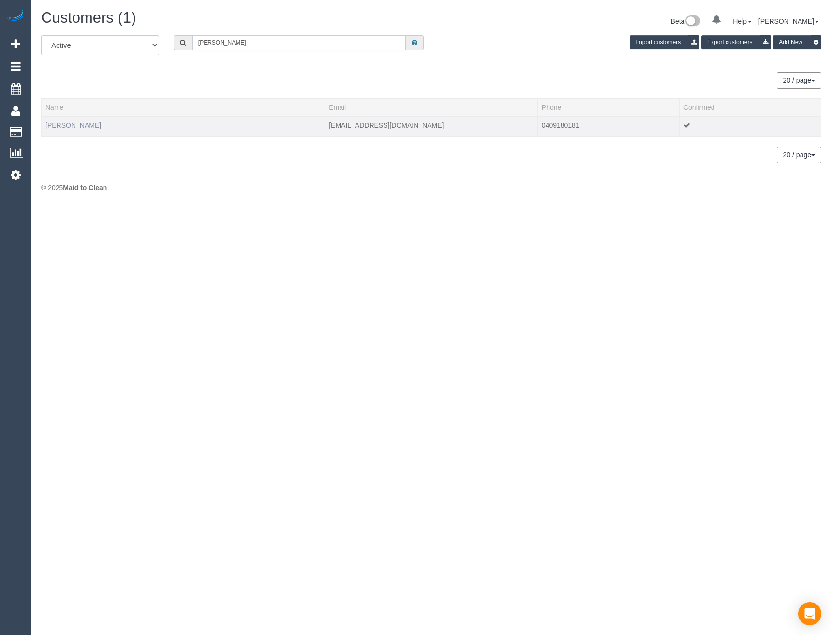
type input "Leanne thomas"
click at [81, 125] on link "Leanne Thomas" at bounding box center [73, 125] width 56 height 8
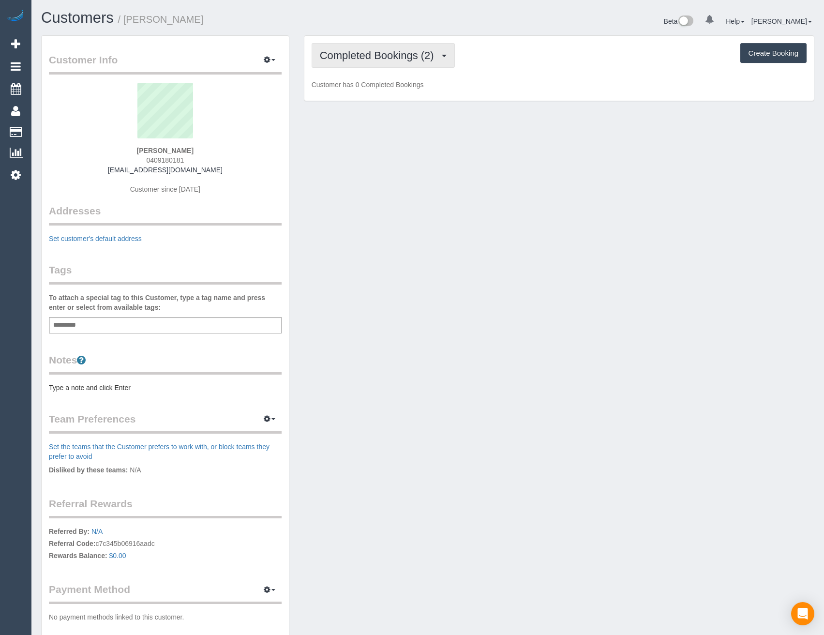
click at [407, 57] on span "Completed Bookings (2)" at bounding box center [379, 55] width 119 height 12
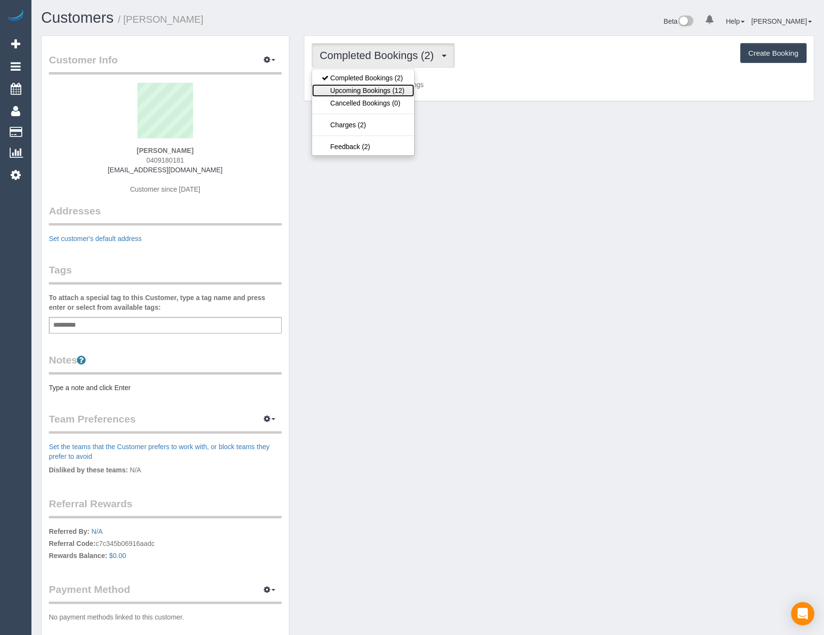
click at [401, 89] on link "Upcoming Bookings (12)" at bounding box center [363, 90] width 102 height 13
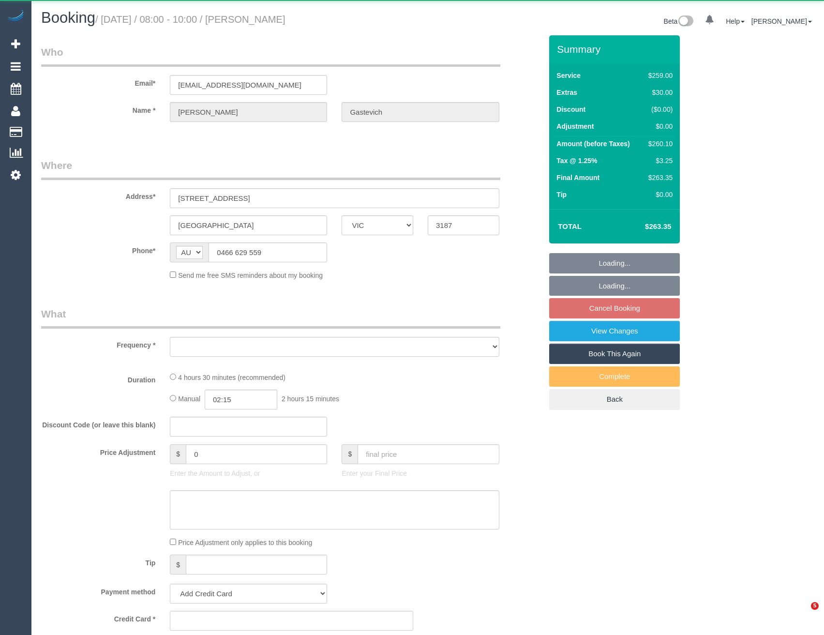
select select "VIC"
select select "object:534"
select select "number:27"
select select "number:14"
select select "number:19"
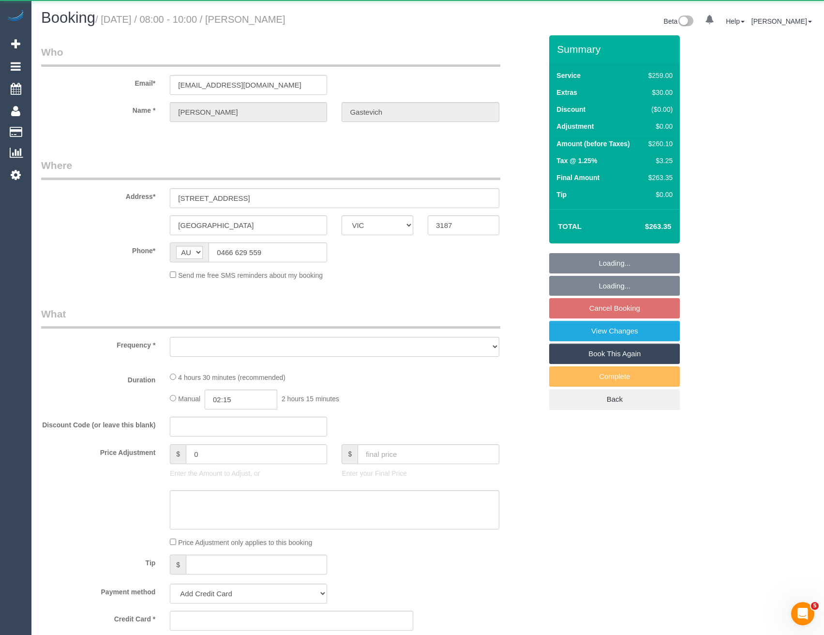
select select "number:24"
select select "number:35"
select select "number:12"
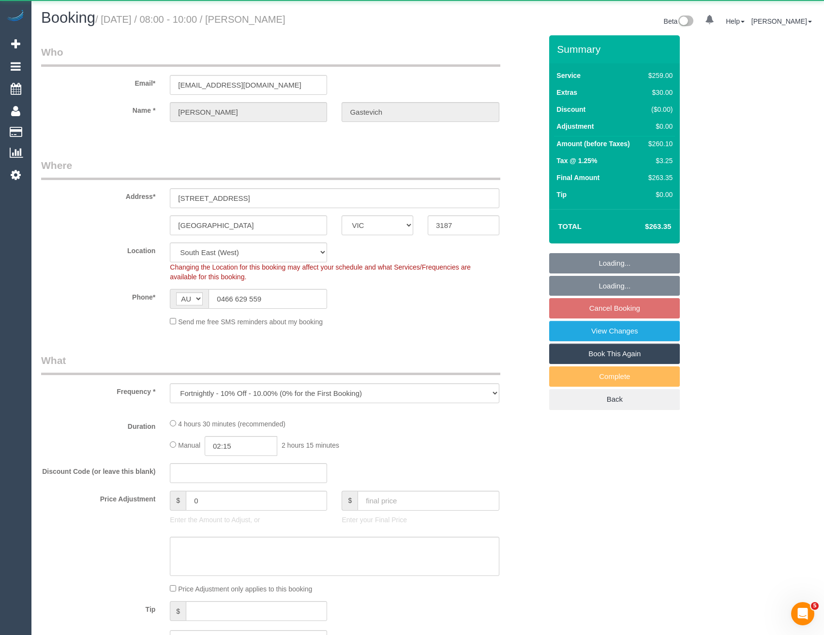
select select "string:stripe-pm_1Rm1mj2GScqysDRVRpDaJzyO"
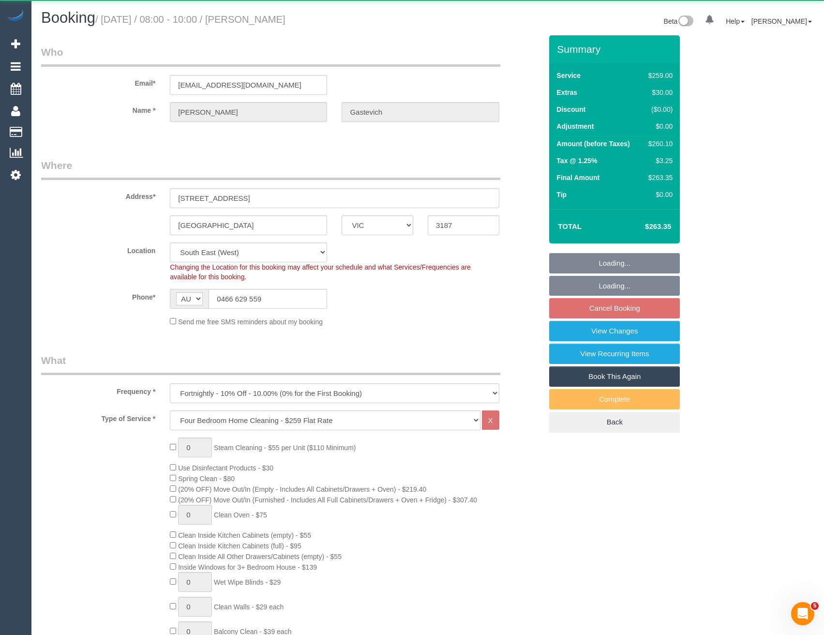
select select "object:783"
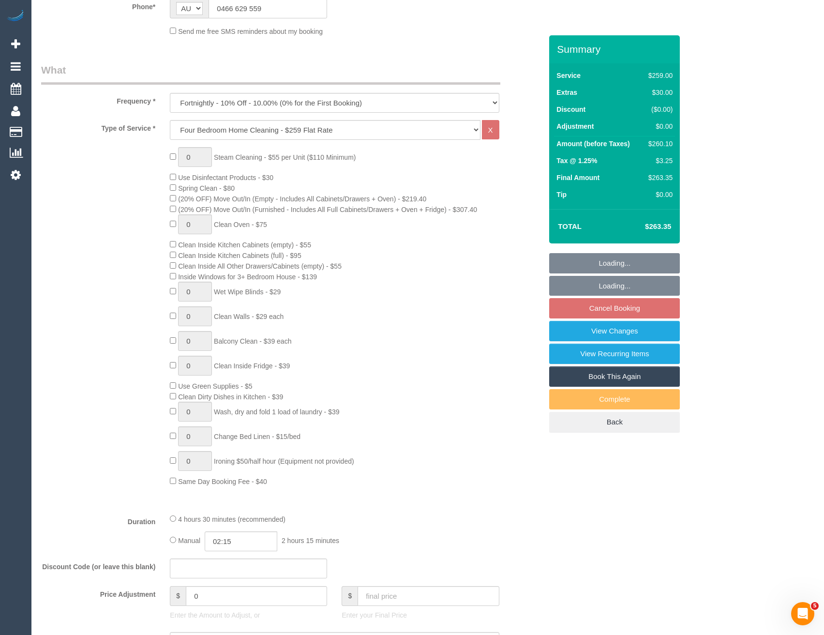
select select "spot2"
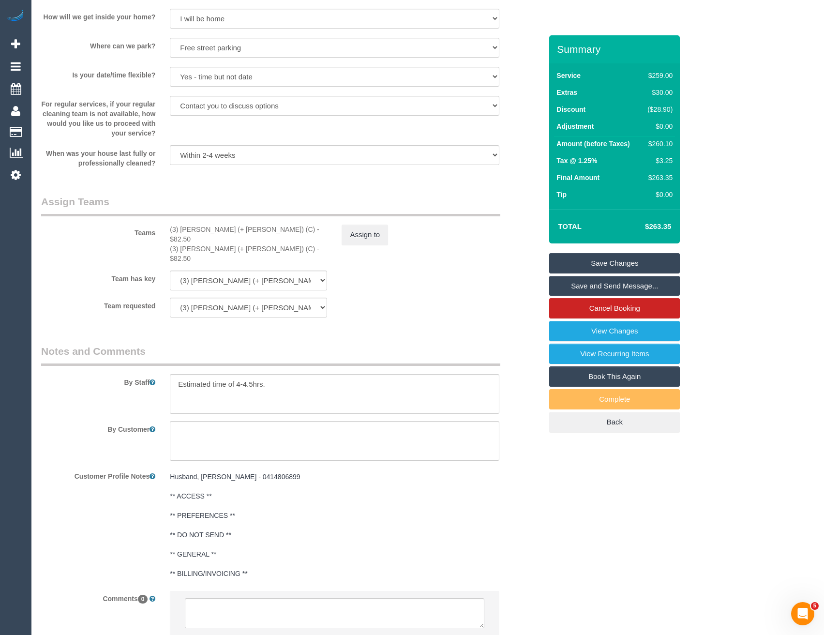
scroll to position [1325, 0]
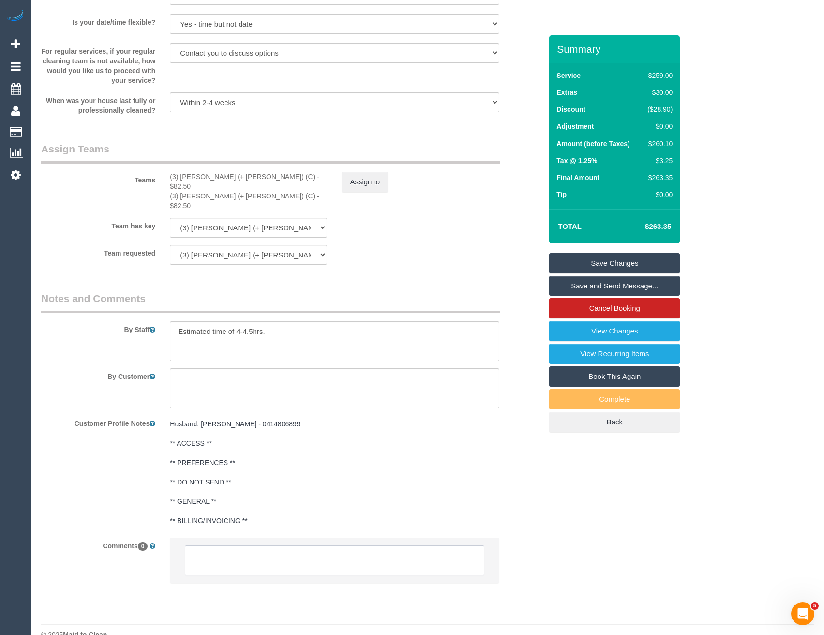
click at [264, 545] on textarea at bounding box center [334, 560] width 299 height 30
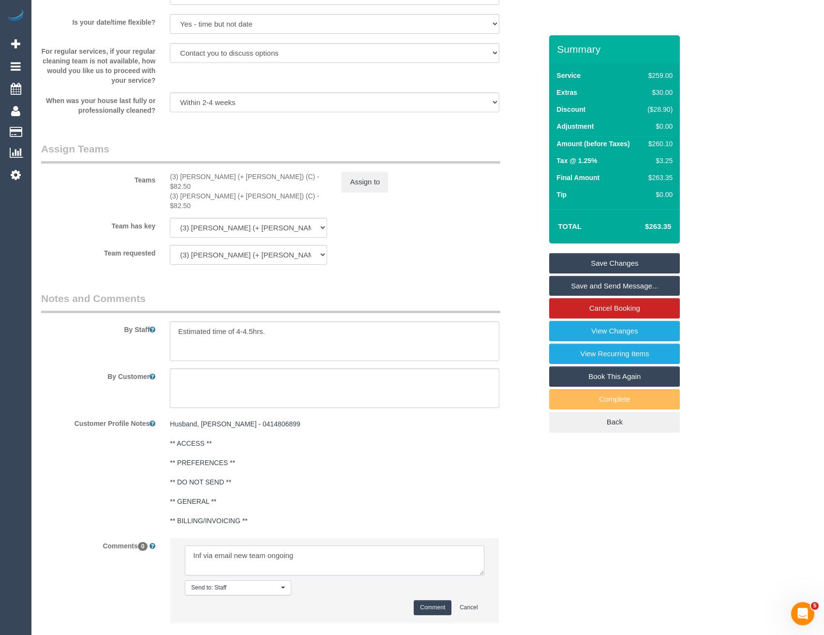
type textarea "Inf via email new team ongoing"
click at [428, 600] on button "Comment" at bounding box center [433, 607] width 38 height 15
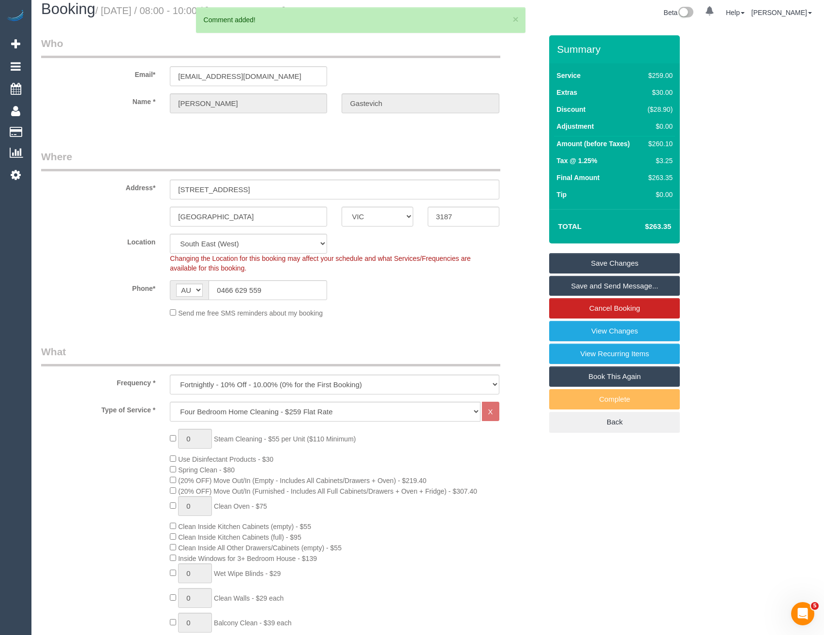
scroll to position [0, 0]
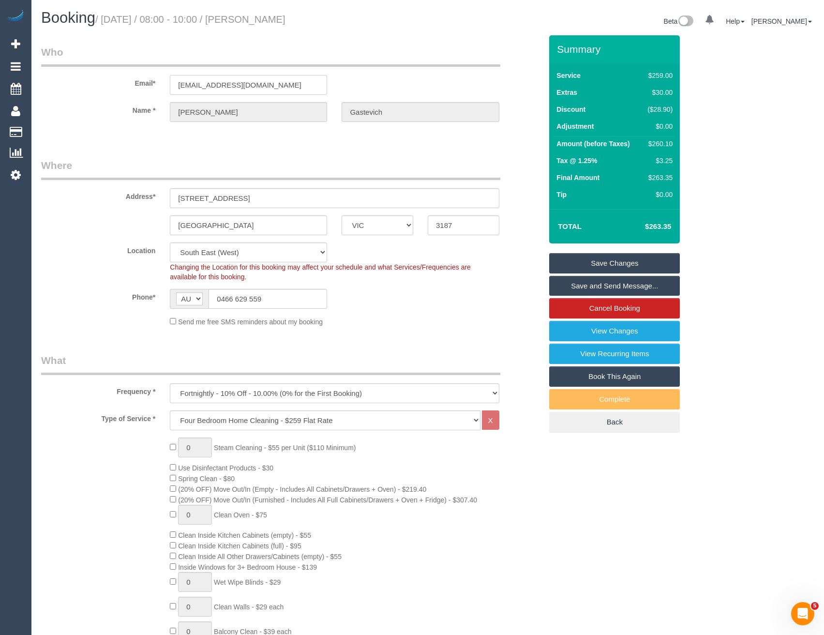
drag, startPoint x: 271, startPoint y: 85, endPoint x: 191, endPoint y: 84, distance: 79.8
click at [169, 86] on div "[EMAIL_ADDRESS][DOMAIN_NAME]" at bounding box center [249, 85] width 172 height 20
click at [572, 287] on link "Save and Send Message..." at bounding box center [614, 286] width 131 height 20
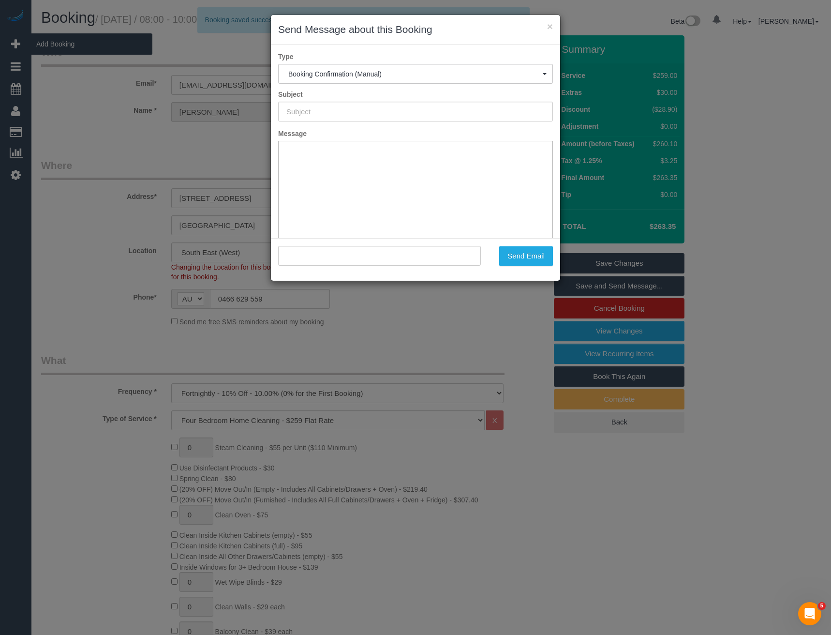
type input "Booking Confirmed"
type input ""[PERSON_NAME]" <[EMAIL_ADDRESS][DOMAIN_NAME]>"
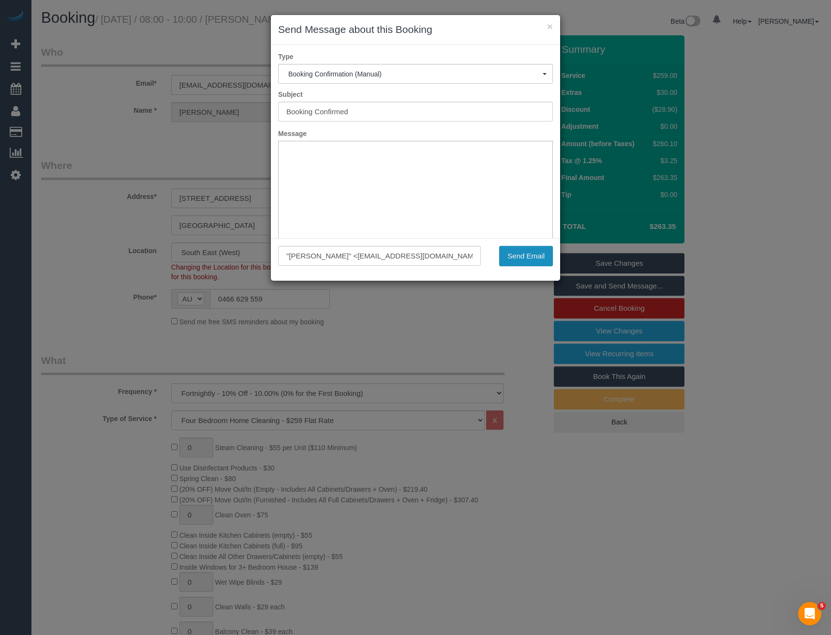
click at [532, 254] on button "Send Email" at bounding box center [526, 256] width 54 height 20
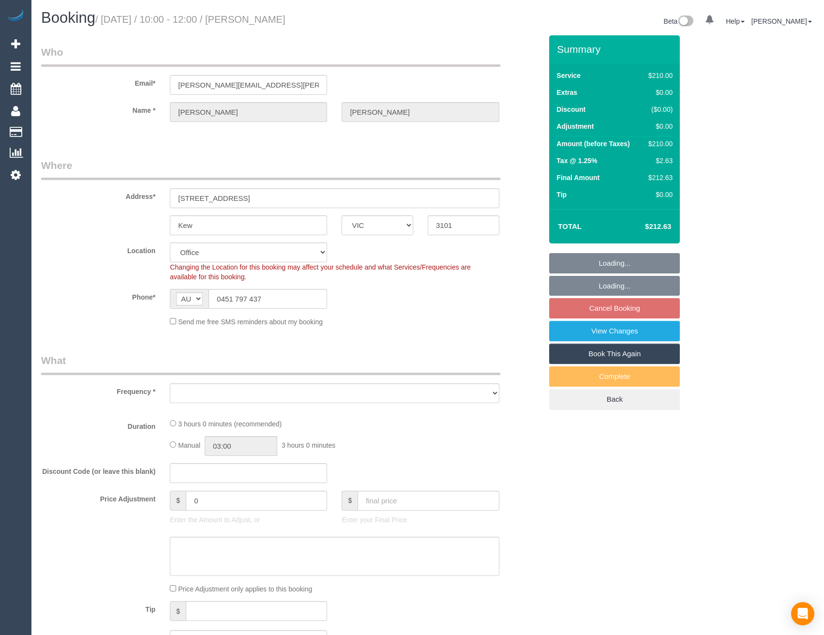
select select "VIC"
select select "string:stripe-pm_1RtgNE2GScqysDRVUirl8EZJ"
select select "number:30"
select select "number:14"
select select "number:19"
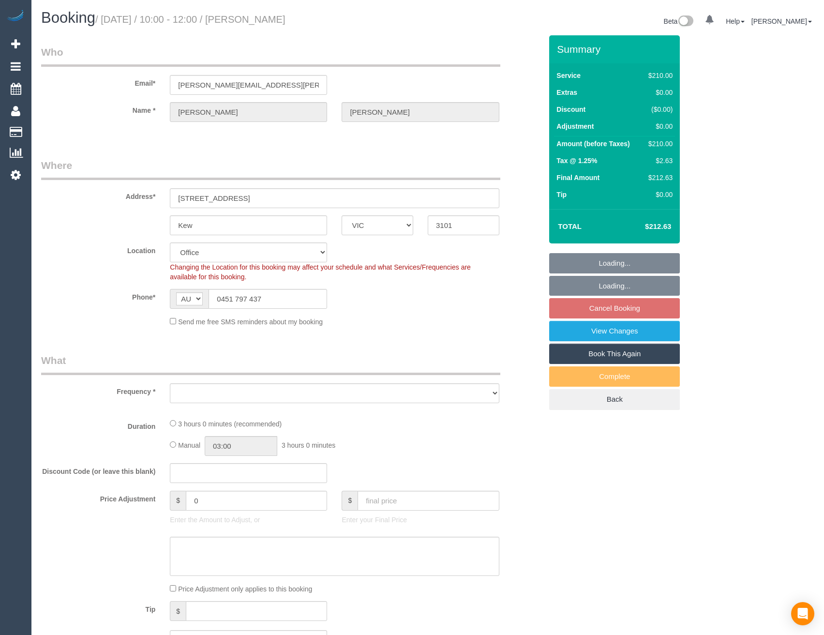
select select "number:24"
select select "number:34"
select select "number:11"
select select "object:2018"
select select "180"
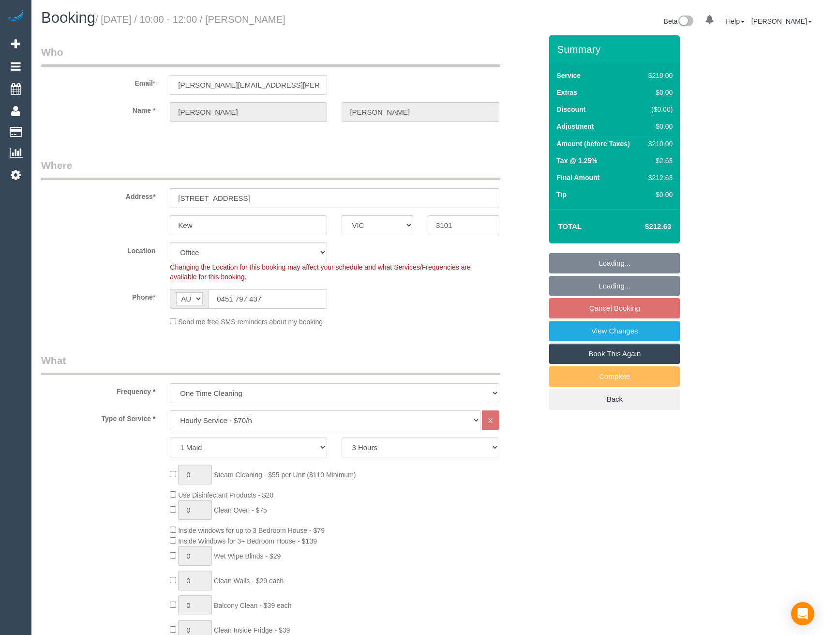
select select "object:2187"
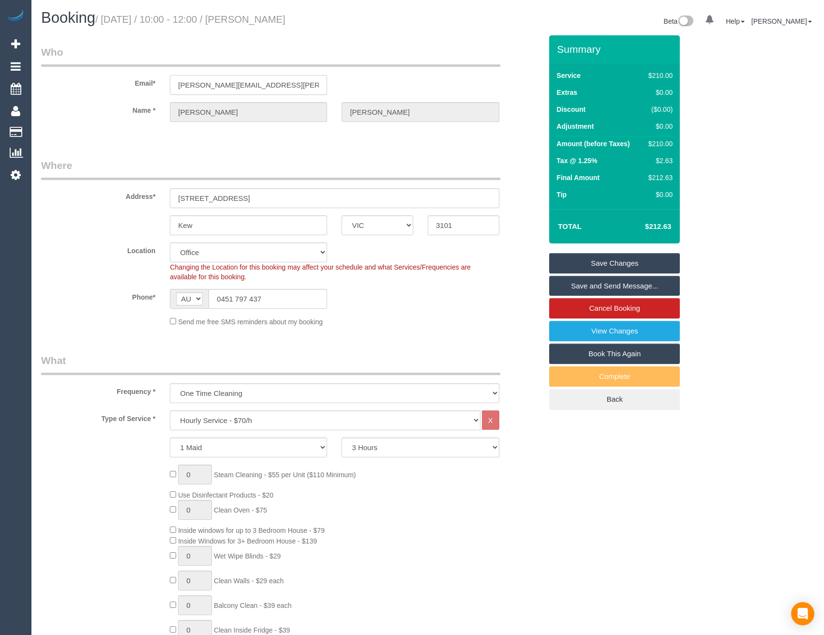
drag, startPoint x: 288, startPoint y: 84, endPoint x: 173, endPoint y: 86, distance: 115.7
click at [169, 86] on div "[PERSON_NAME][EMAIL_ADDRESS][PERSON_NAME][DOMAIN_NAME]" at bounding box center [249, 85] width 172 height 20
click at [621, 285] on link "Save and Send Message..." at bounding box center [614, 286] width 131 height 20
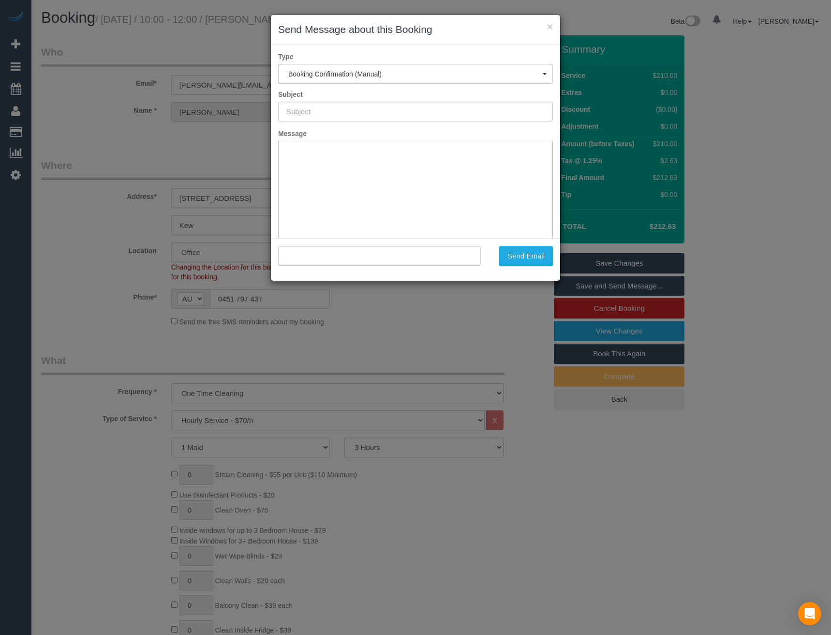
type input "Booking Confirmed"
type input ""[PERSON_NAME]" <[PERSON_NAME][EMAIL_ADDRESS][PERSON_NAME][DOMAIN_NAME]>"
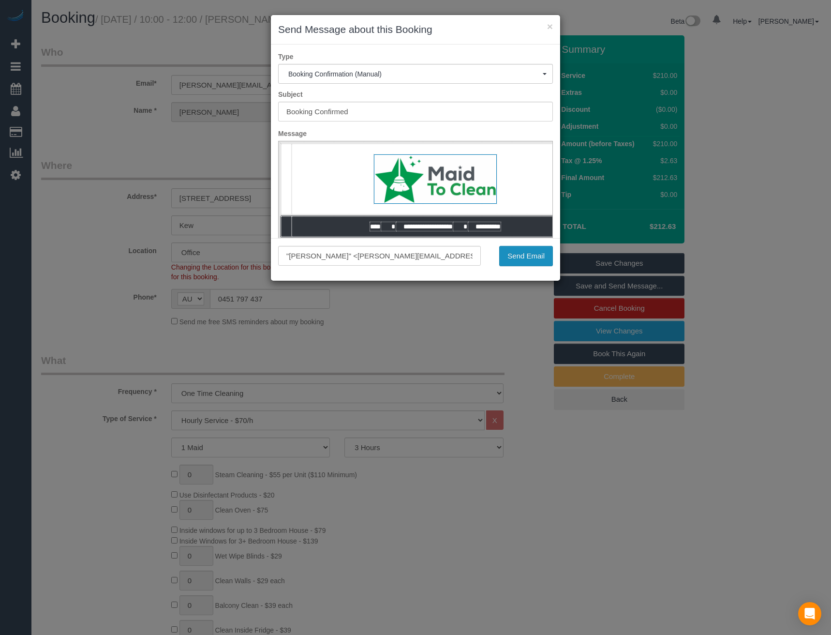
click at [526, 262] on button "Send Email" at bounding box center [526, 256] width 54 height 20
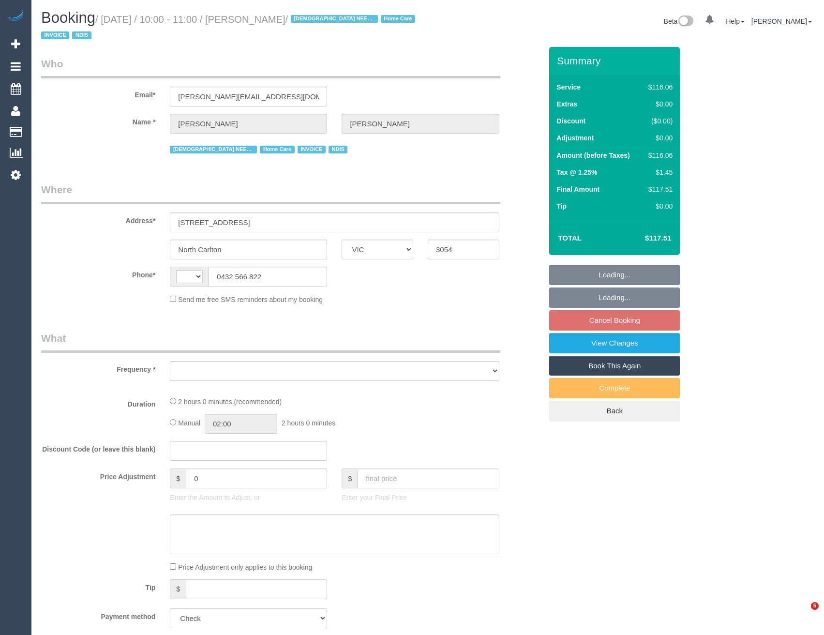
select select "VIC"
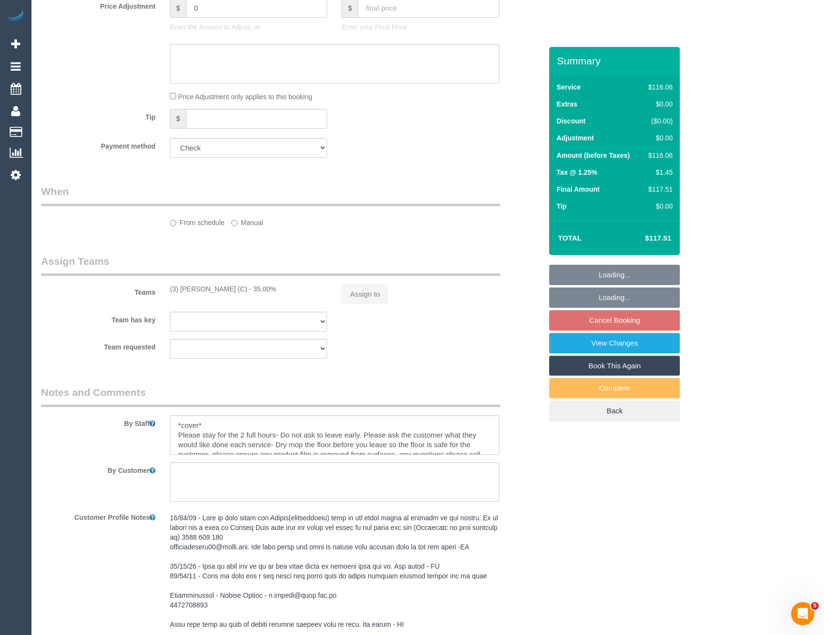
select select "object:325"
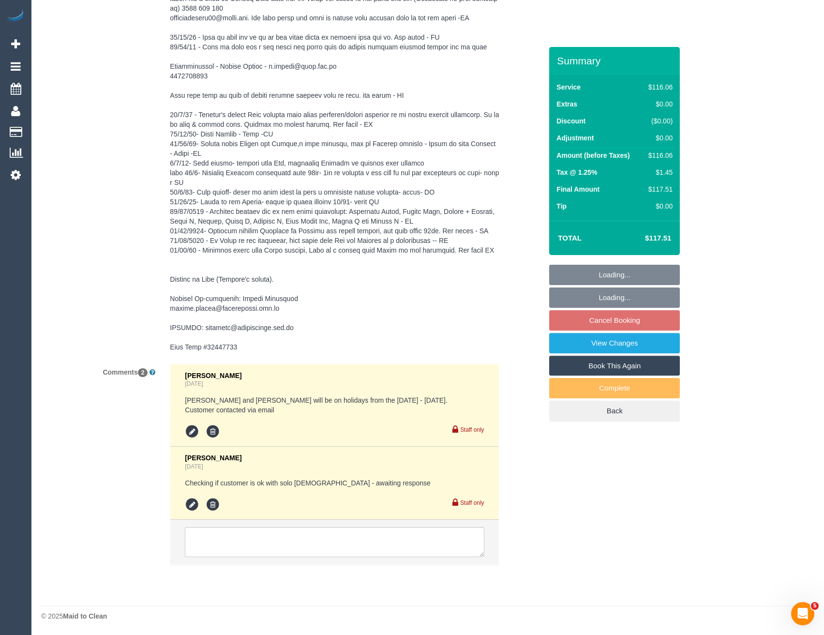
select select "number:27"
select select "number:14"
select select "number:19"
select select "number:36"
select select "number:35"
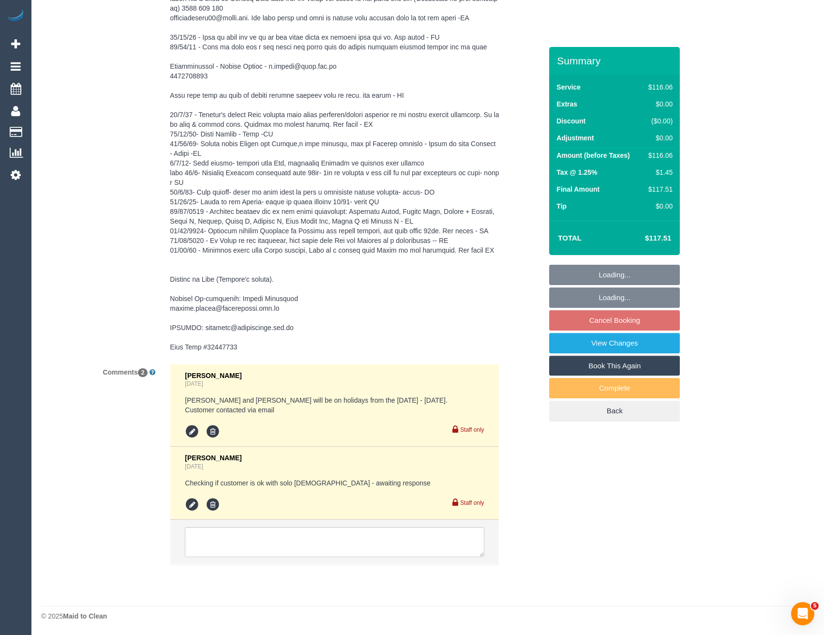
select select "number:26"
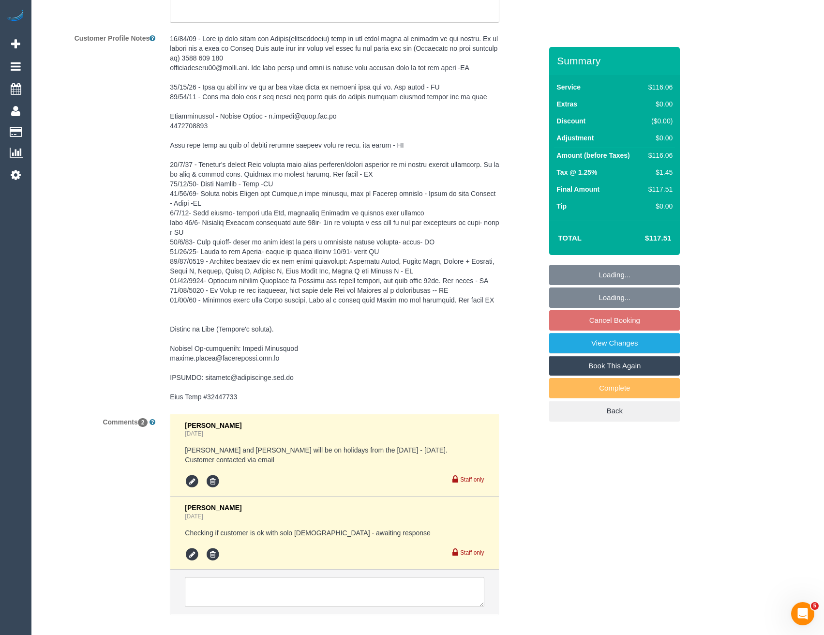
select select "string:AU"
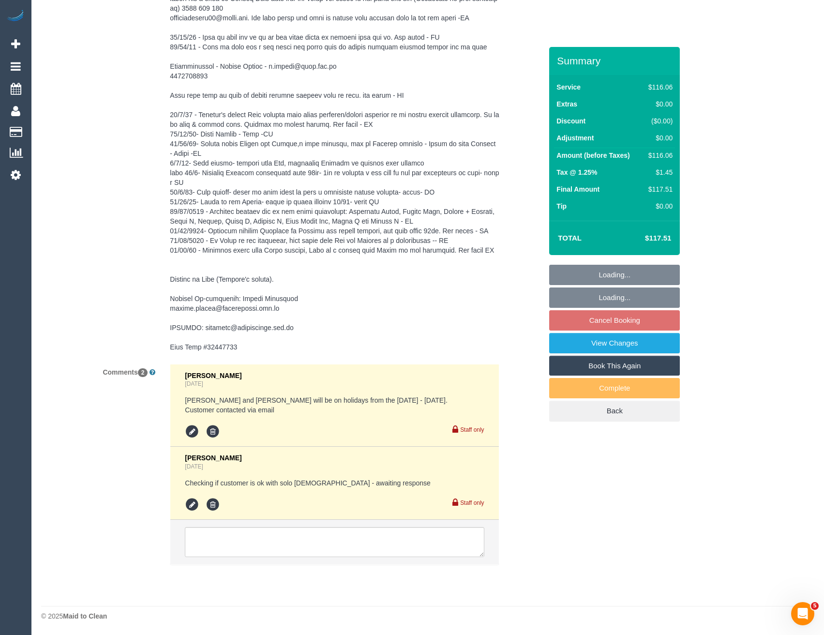
select select "object:1681"
click at [195, 504] on icon at bounding box center [192, 504] width 15 height 15
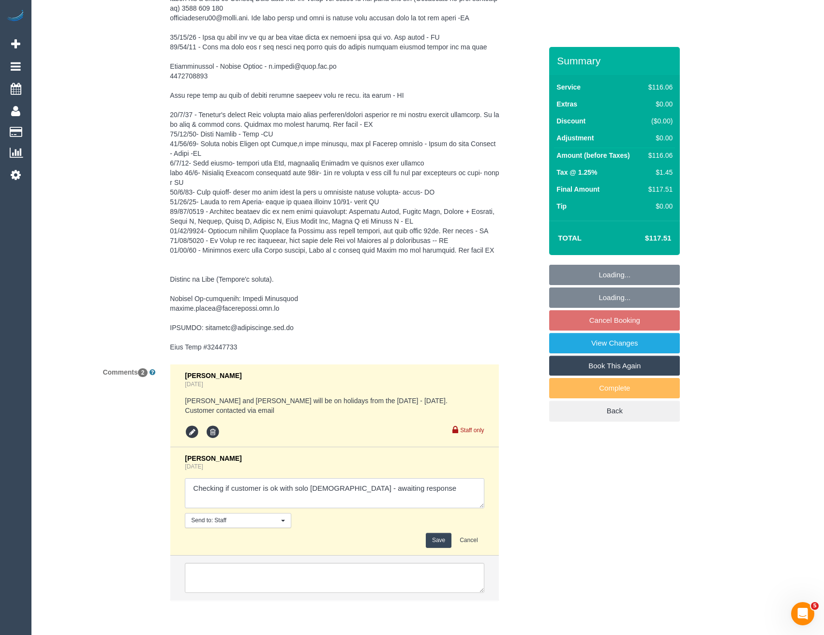
click at [410, 486] on textarea at bounding box center [334, 493] width 299 height 30
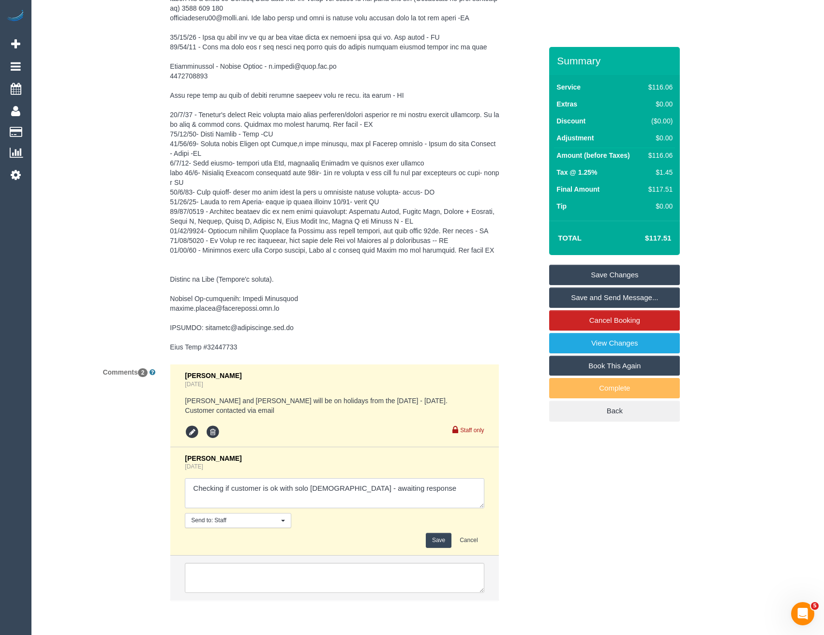
drag, startPoint x: 410, startPoint y: 486, endPoint x: 166, endPoint y: 495, distance: 244.0
click at [166, 495] on div "[PERSON_NAME] [DATE] [PERSON_NAME] and [PERSON_NAME] will be on holidays from t…" at bounding box center [335, 487] width 344 height 246
type textarea "Inf via email solo [DEMOGRAPHIC_DATA] for cover service"
click at [439, 545] on button "Save" at bounding box center [439, 540] width 26 height 15
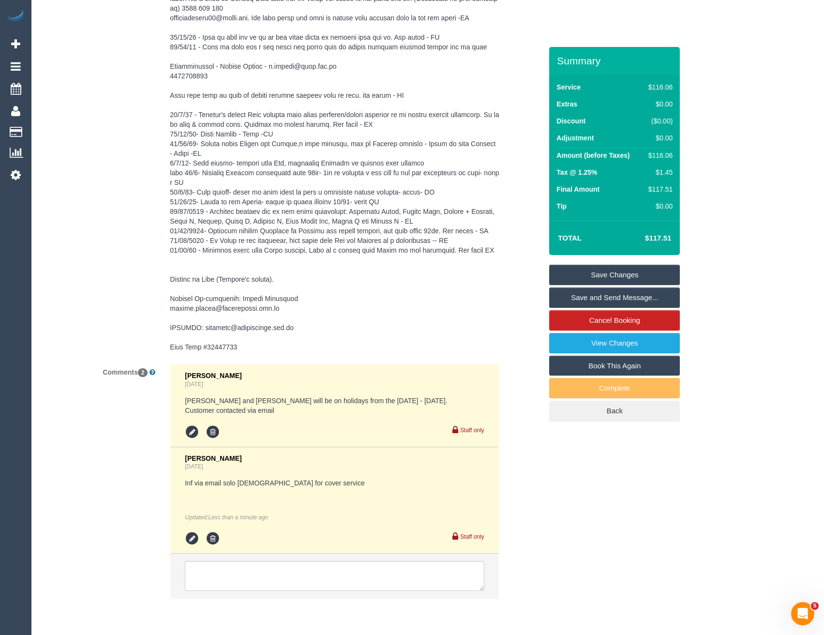
scroll to position [1558, 0]
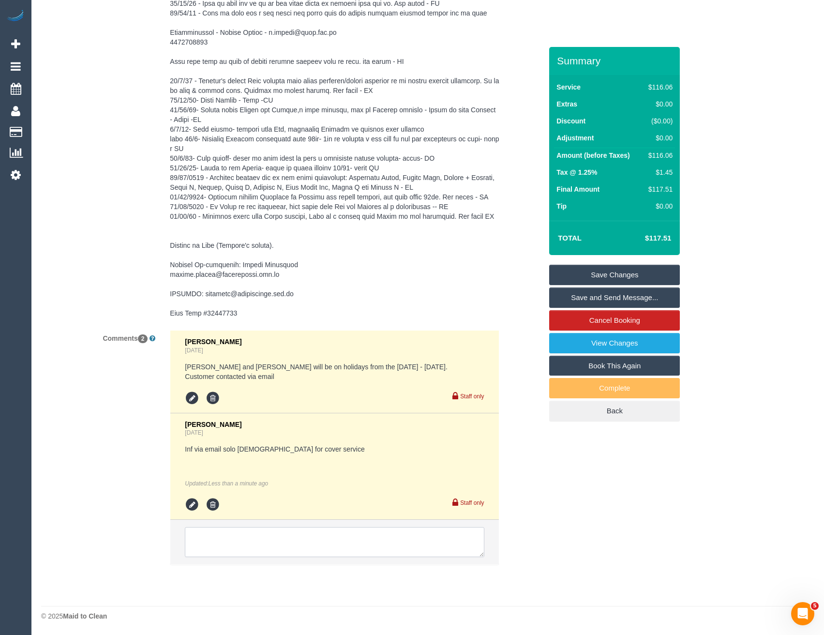
click at [228, 538] on textarea at bounding box center [334, 542] width 299 height 30
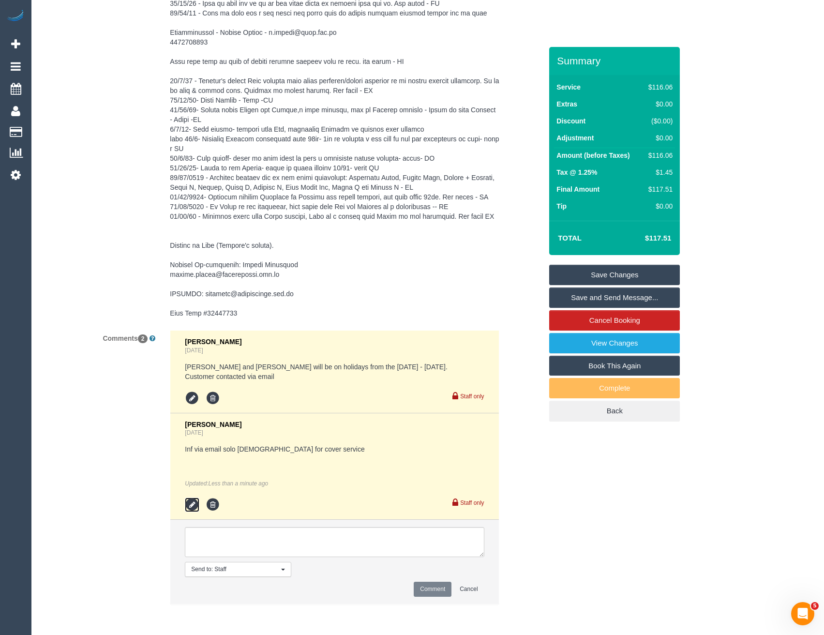
click at [192, 507] on icon at bounding box center [192, 504] width 15 height 15
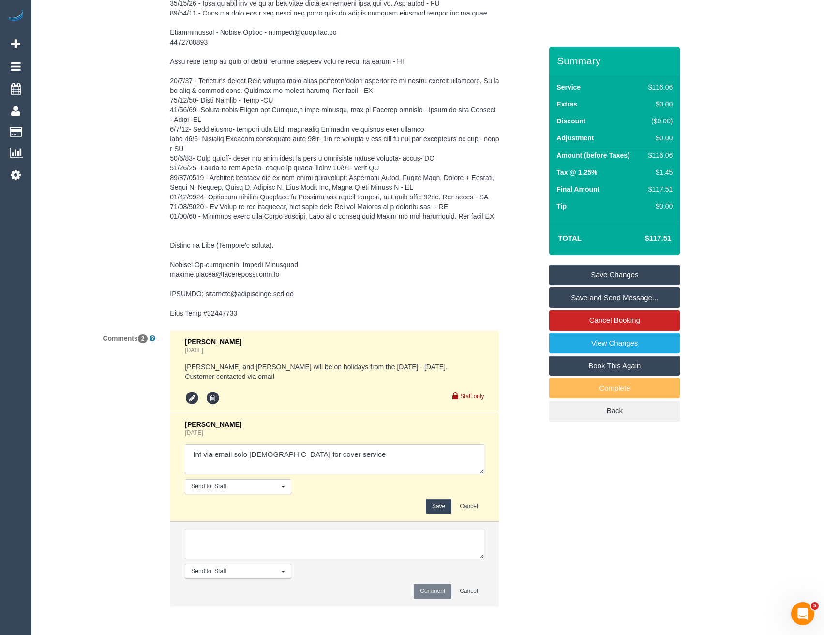
click at [341, 457] on textarea at bounding box center [334, 459] width 299 height 30
drag, startPoint x: 341, startPoint y: 457, endPoint x: 332, endPoint y: 461, distance: 9.3
click at [332, 461] on textarea at bounding box center [334, 459] width 299 height 30
paste textarea "cnv_qhj44cv"
type textarea "Inf via email solo [DEMOGRAPHIC_DATA] for cover service cnv_qhj44cv"
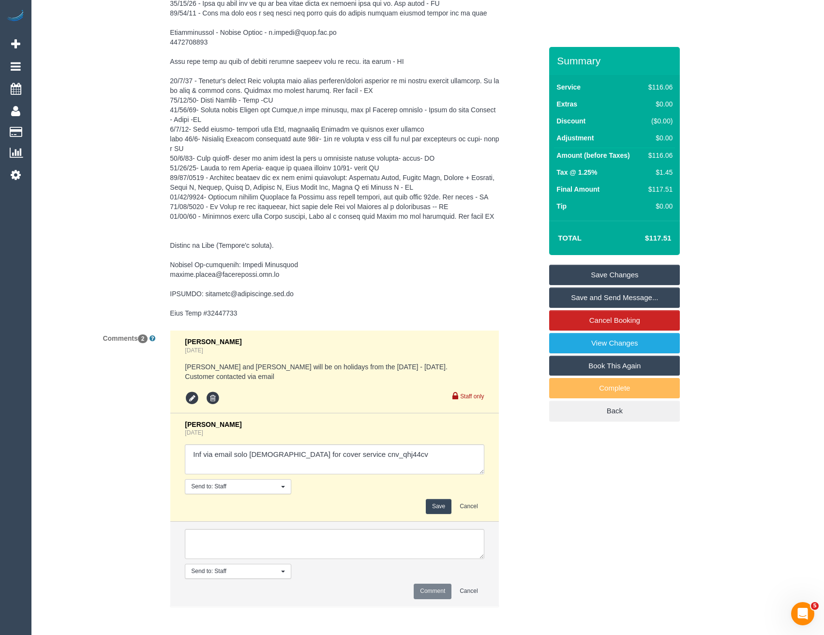
click at [433, 499] on button "Save" at bounding box center [439, 506] width 26 height 15
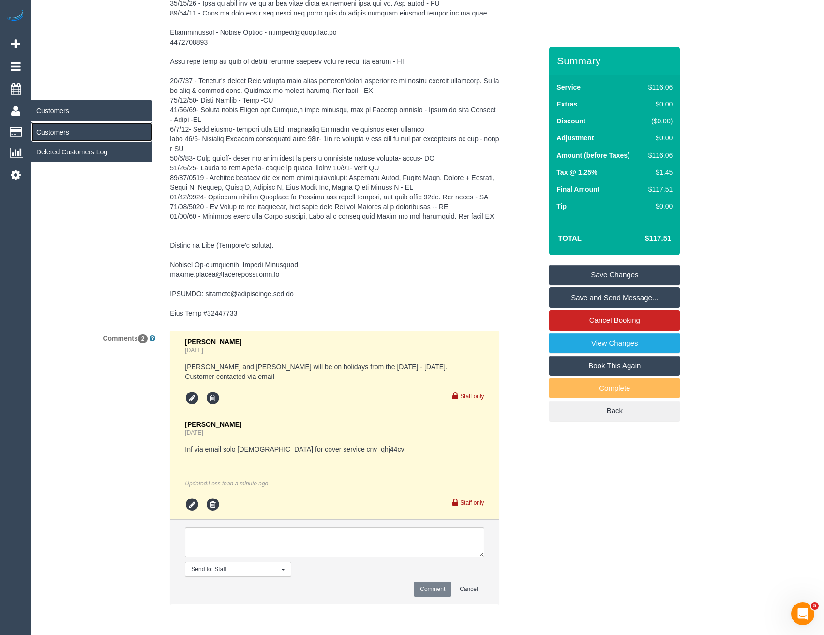
click at [59, 131] on link "Customers" at bounding box center [91, 131] width 121 height 19
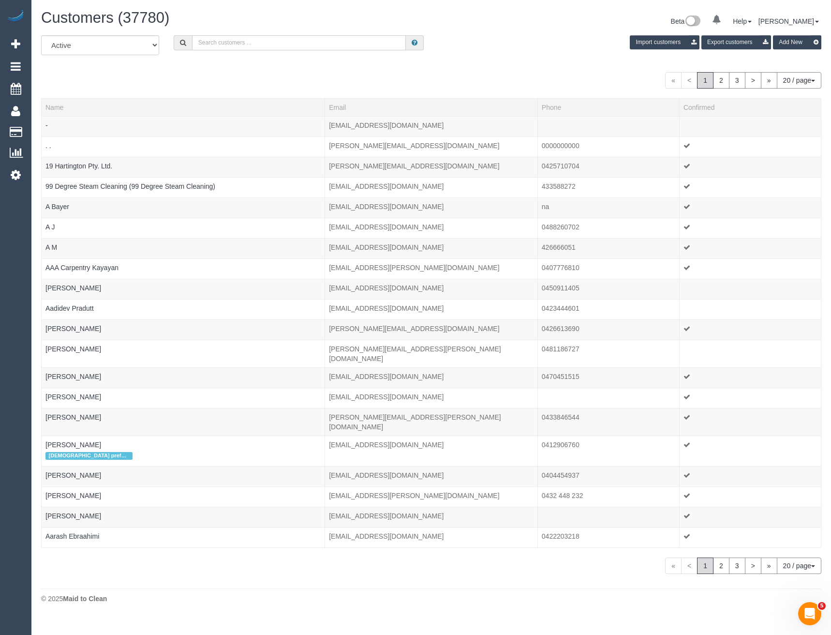
click at [227, 42] on input "text" at bounding box center [299, 42] width 214 height 15
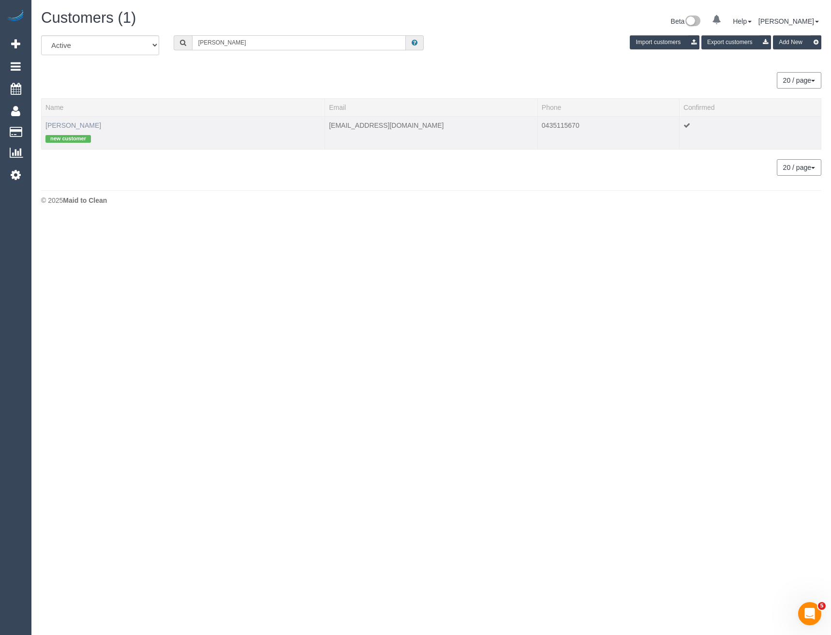
type input "[PERSON_NAME]"
click at [91, 126] on link "[PERSON_NAME]" at bounding box center [73, 125] width 56 height 8
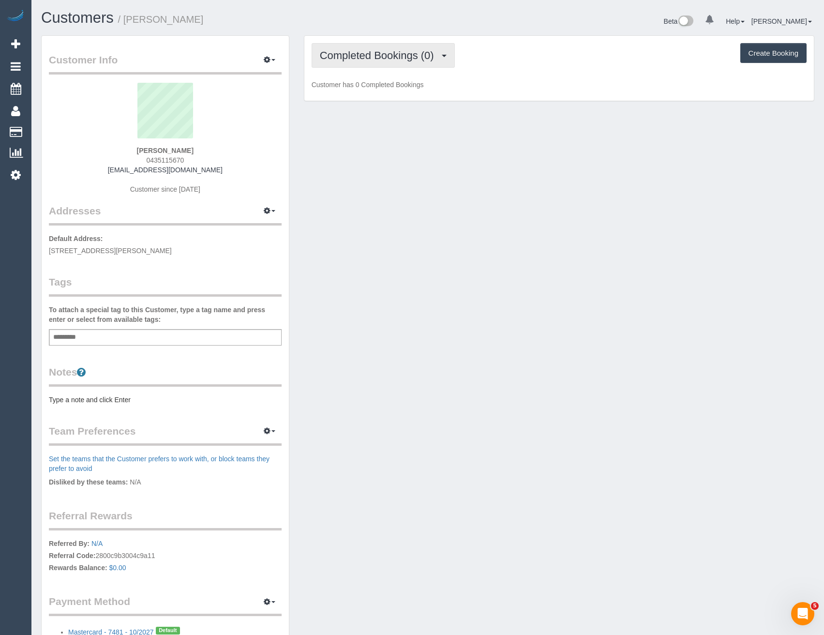
click at [347, 59] on span "Completed Bookings (0)" at bounding box center [379, 55] width 119 height 12
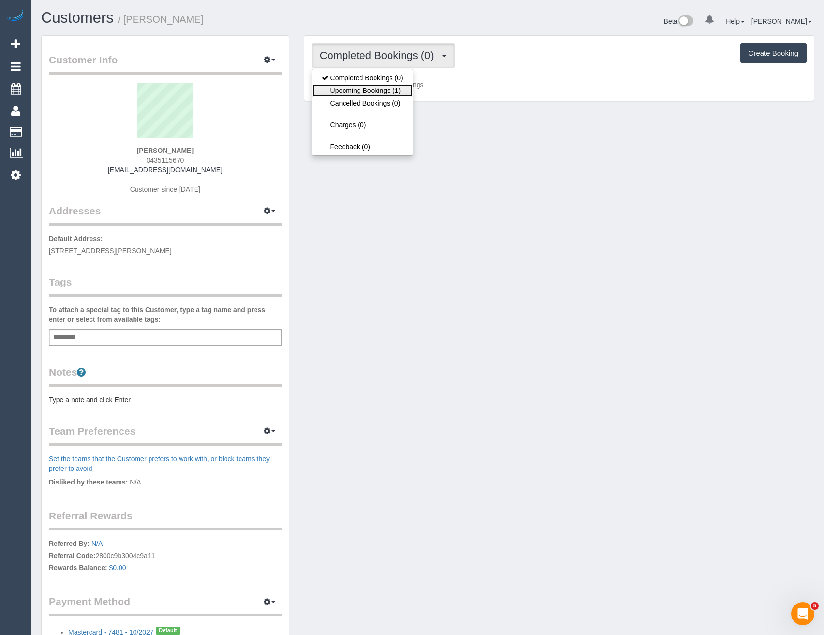
click at [355, 86] on link "Upcoming Bookings (1)" at bounding box center [362, 90] width 101 height 13
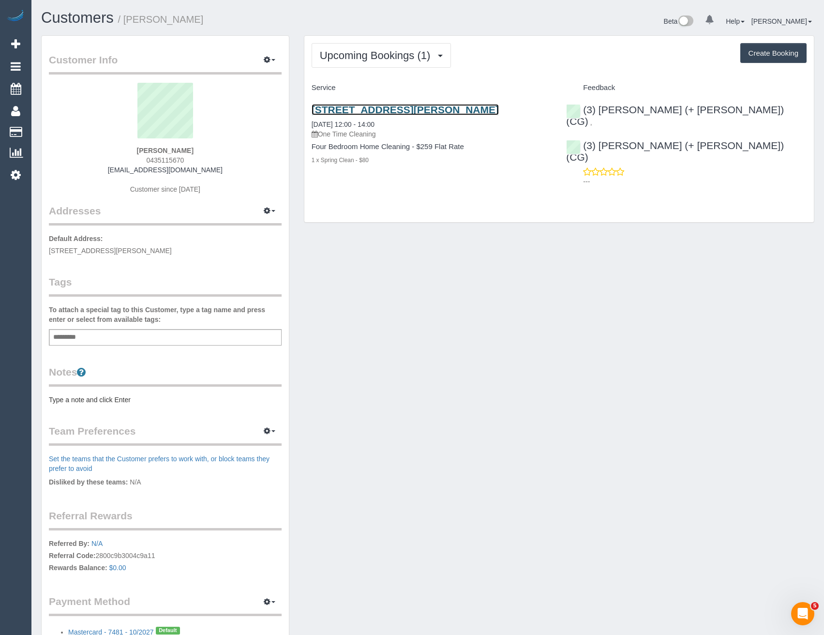
click at [426, 111] on link "[STREET_ADDRESS][PERSON_NAME]" at bounding box center [405, 109] width 187 height 11
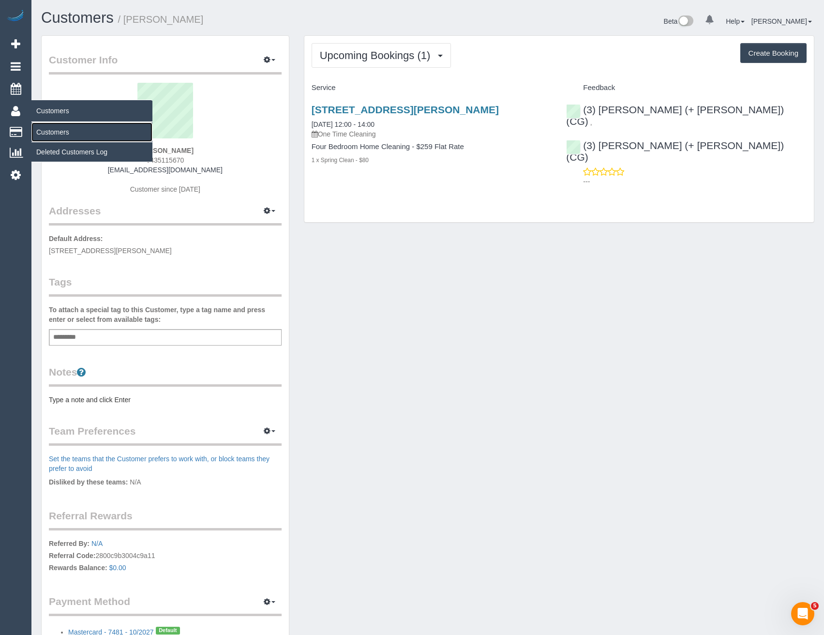
click at [63, 131] on link "Customers" at bounding box center [91, 131] width 121 height 19
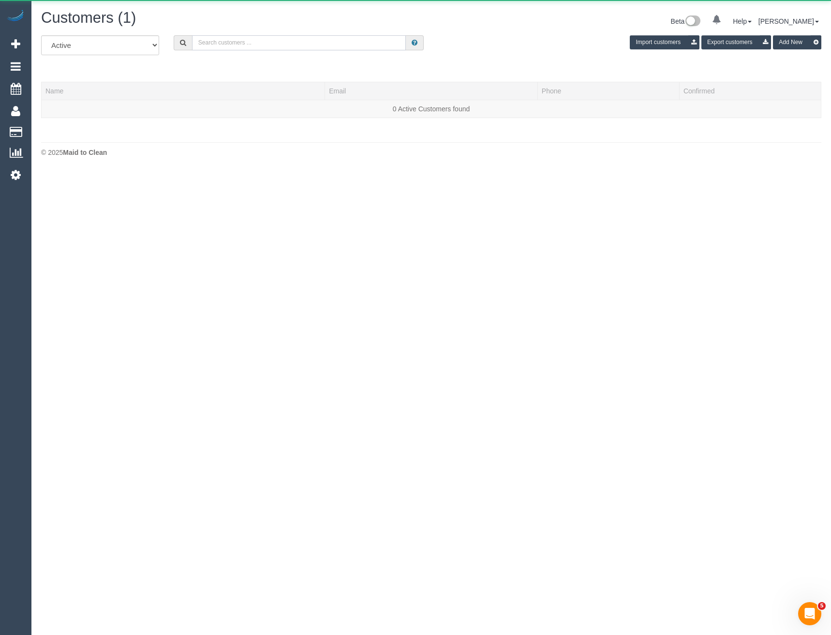
click at [294, 43] on input "text" at bounding box center [299, 42] width 214 height 15
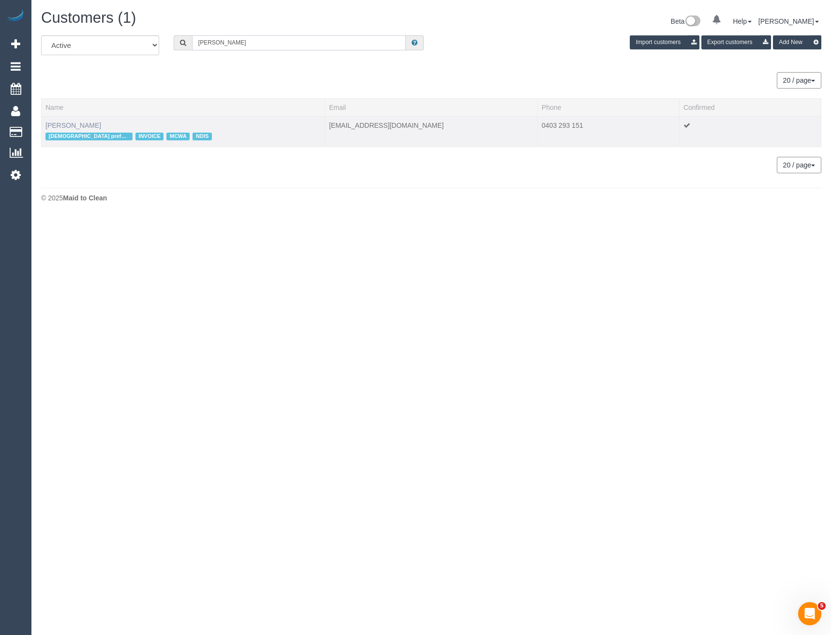
type input "[PERSON_NAME]"
click at [83, 127] on link "[PERSON_NAME]" at bounding box center [73, 125] width 56 height 8
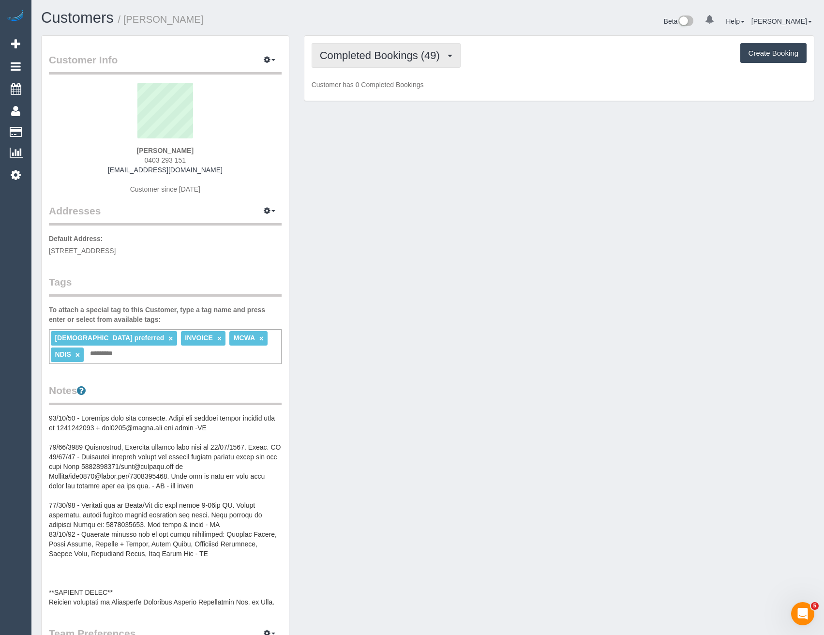
click at [409, 58] on span "Completed Bookings (49)" at bounding box center [382, 55] width 125 height 12
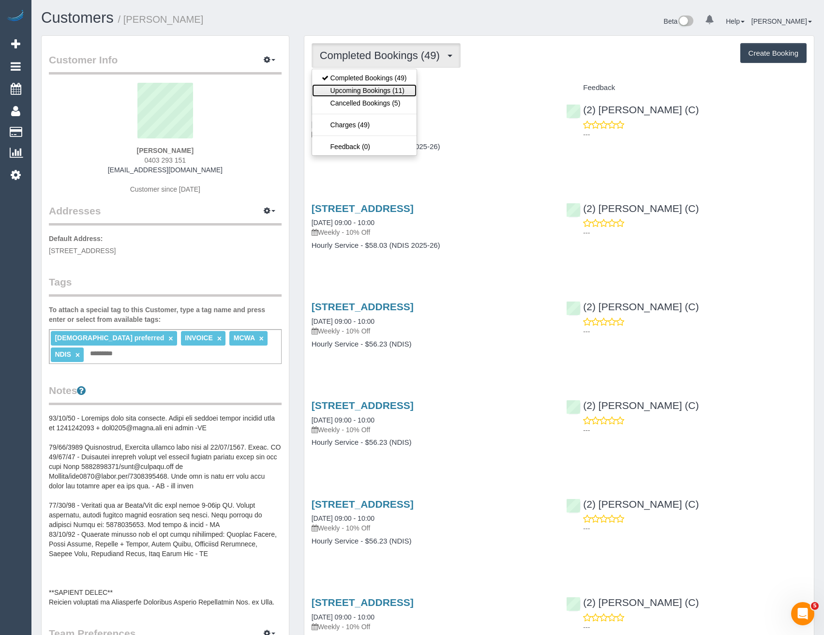
click at [383, 87] on link "Upcoming Bookings (11)" at bounding box center [364, 90] width 105 height 13
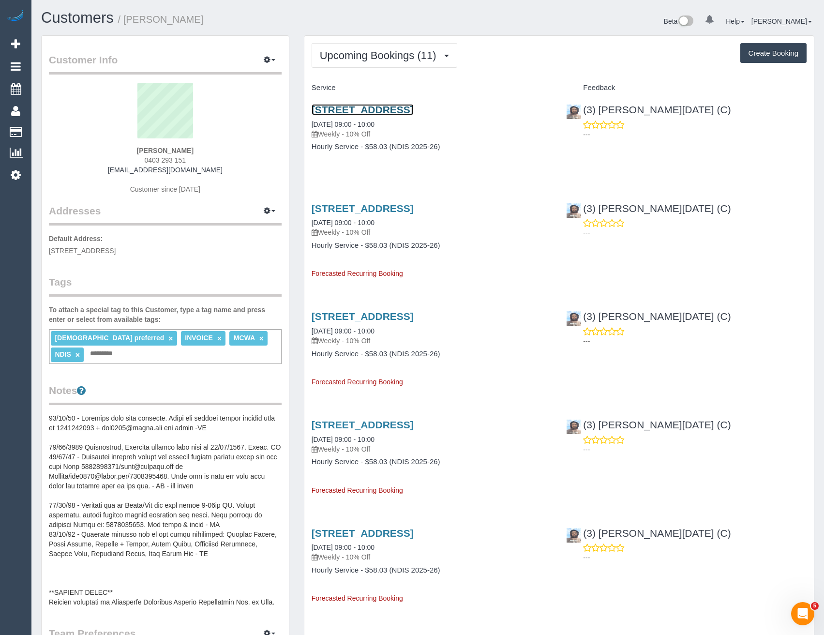
click at [414, 109] on link "[STREET_ADDRESS]" at bounding box center [363, 109] width 102 height 11
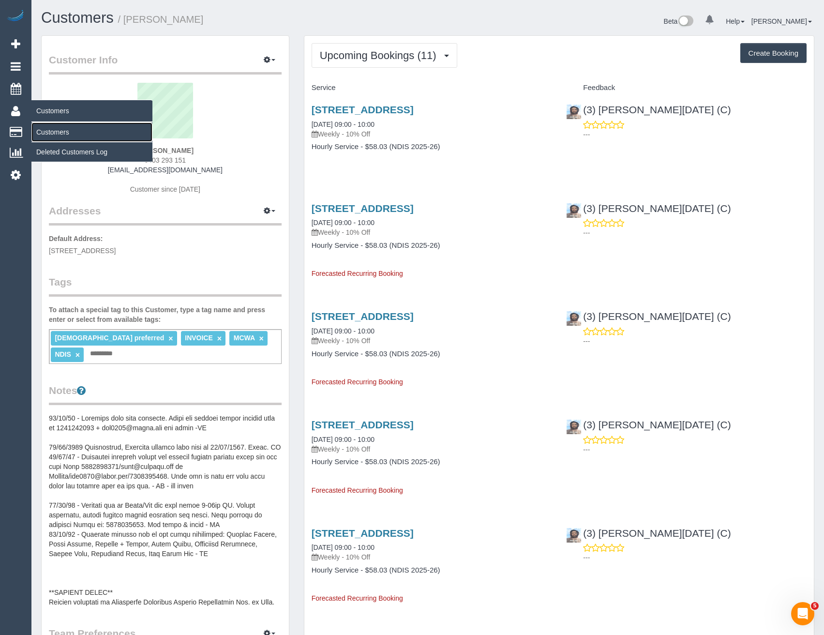
click at [54, 131] on link "Customers" at bounding box center [91, 131] width 121 height 19
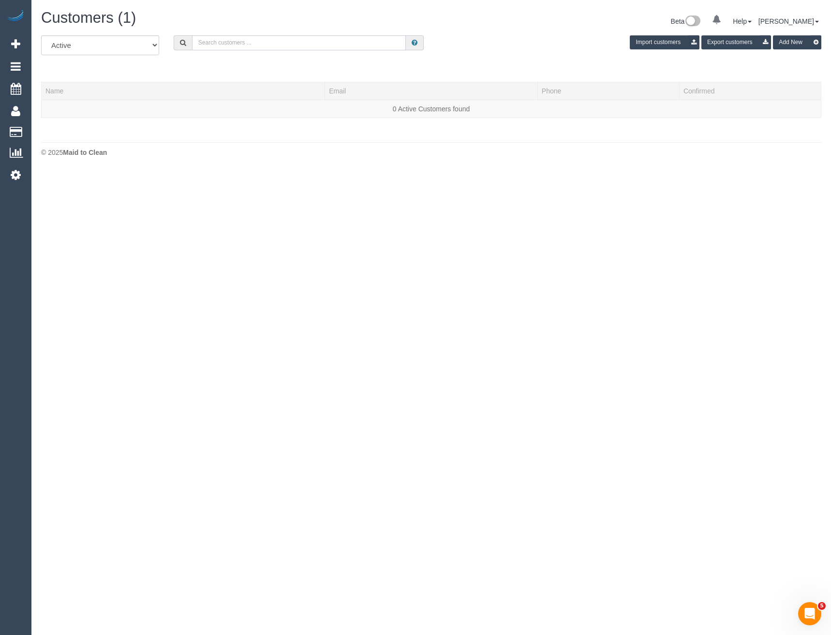
click at [247, 38] on input "text" at bounding box center [299, 42] width 214 height 15
drag, startPoint x: 222, startPoint y: 43, endPoint x: 185, endPoint y: 33, distance: 38.5
click at [189, 42] on div "Marg z" at bounding box center [299, 42] width 251 height 15
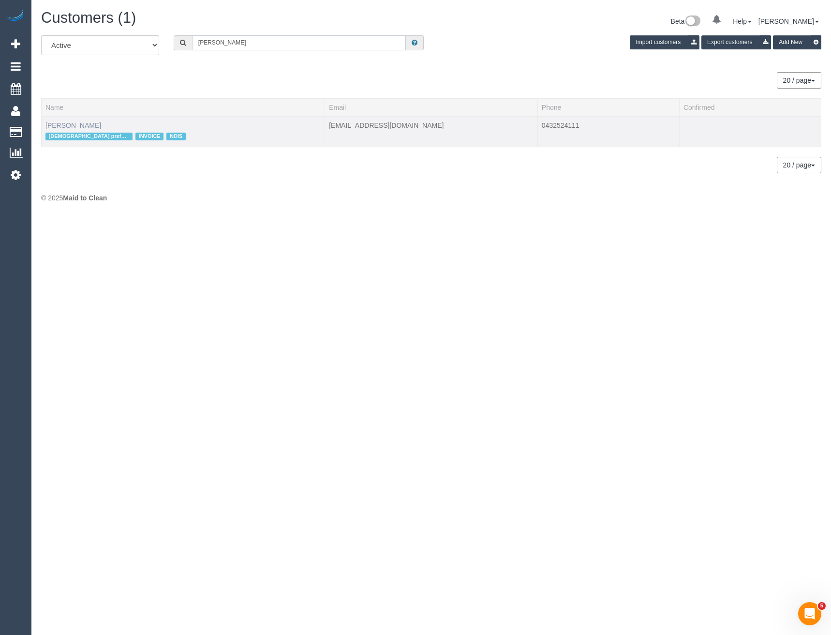
type input "[PERSON_NAME]"
click at [73, 123] on link "[PERSON_NAME]" at bounding box center [73, 125] width 56 height 8
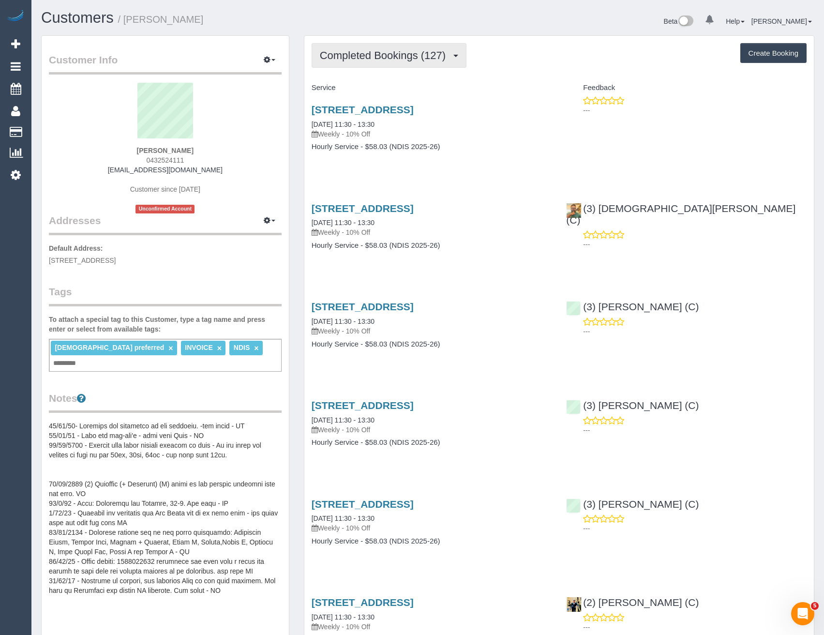
click at [433, 49] on span "Completed Bookings (127)" at bounding box center [385, 55] width 131 height 12
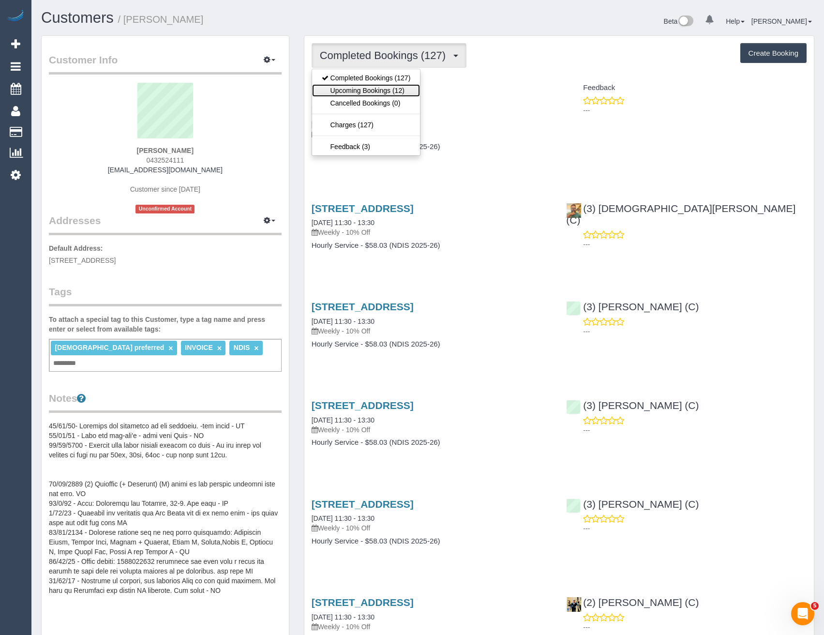
click at [407, 86] on link "Upcoming Bookings (12)" at bounding box center [366, 90] width 108 height 13
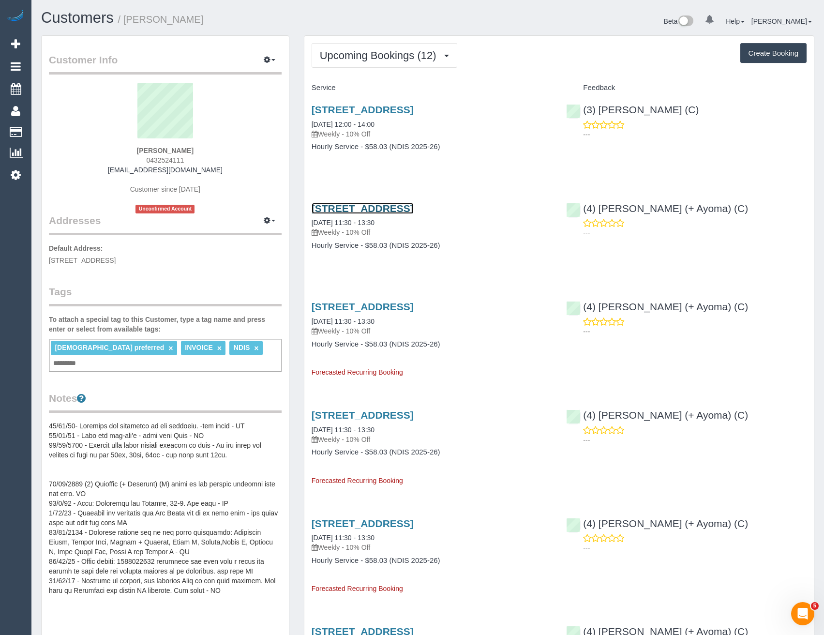
click at [414, 206] on link "[STREET_ADDRESS]" at bounding box center [363, 208] width 102 height 11
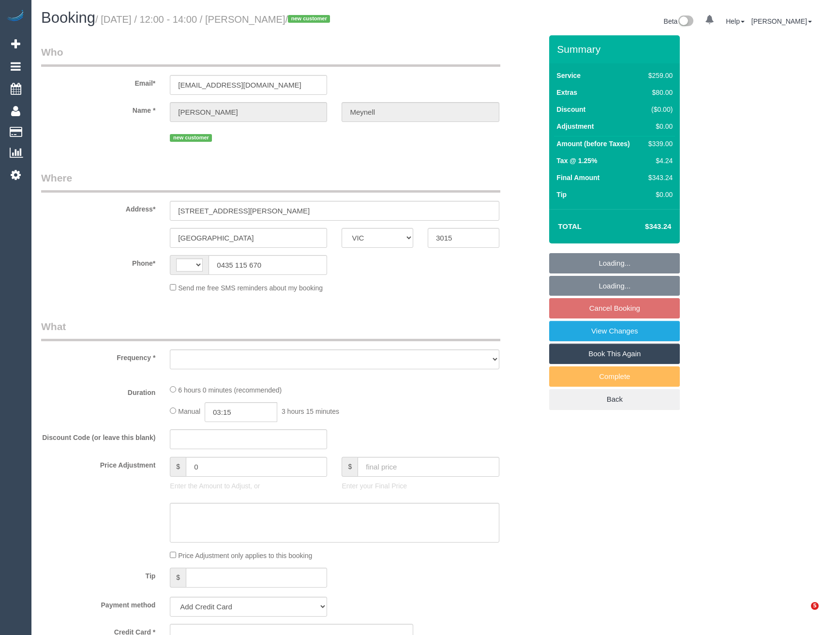
select select "VIC"
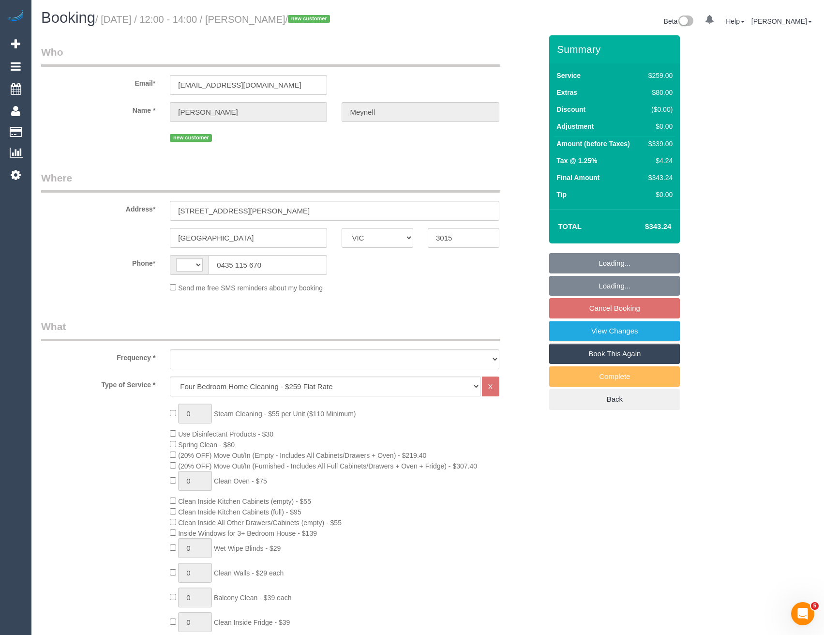
select select "string:AU"
select select "number:28"
select select "number:14"
select select "number:18"
select select "number:24"
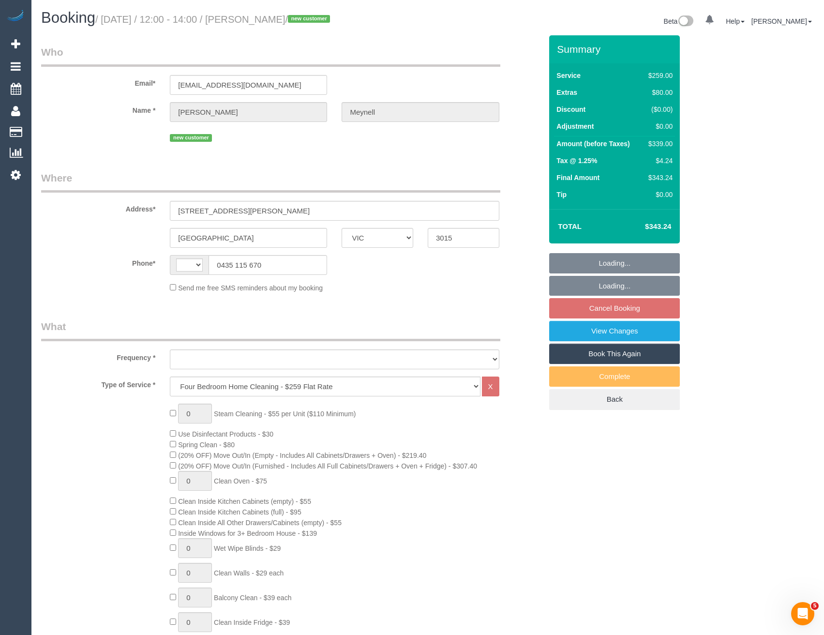
select select "number:26"
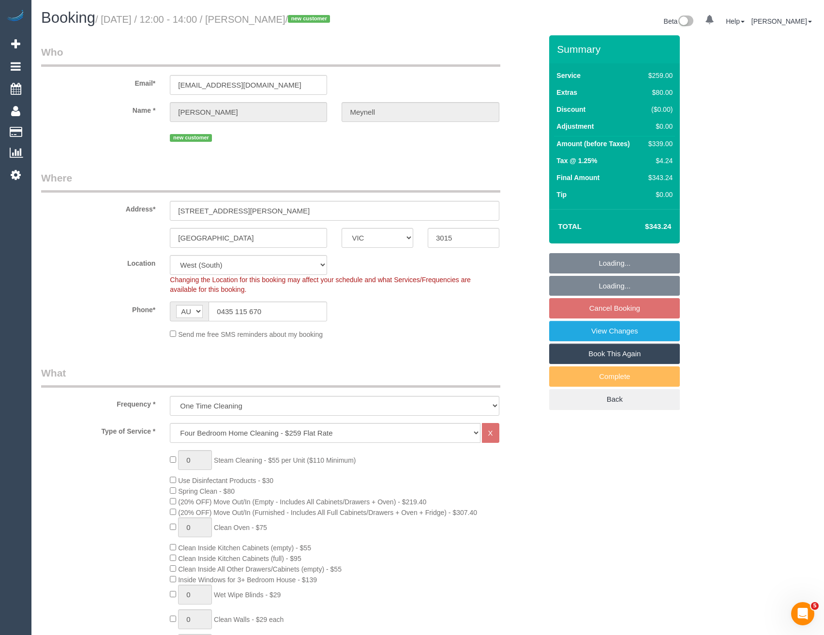
select select "object:811"
select select "string:stripe-pm_1SATzU2GScqysDRVU3ya5xmF"
select select "spot4"
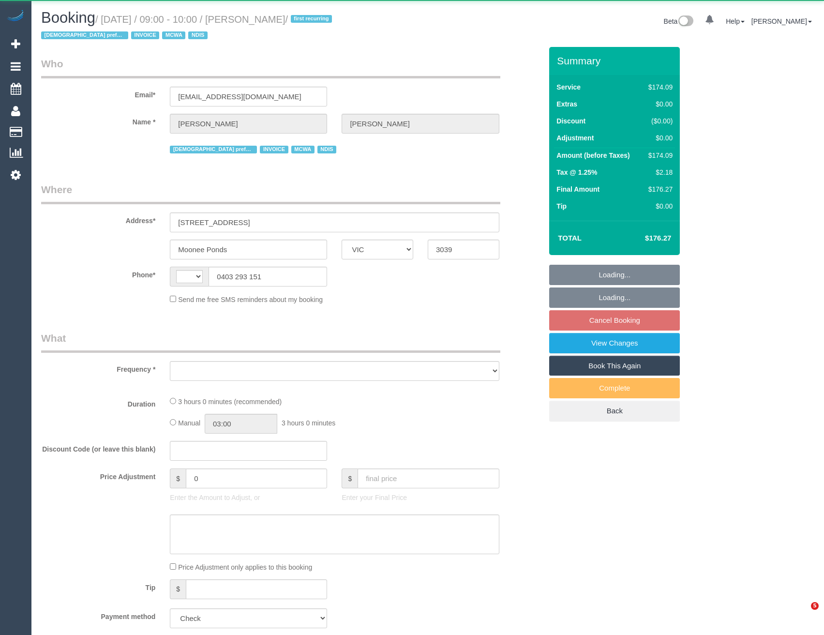
select select "VIC"
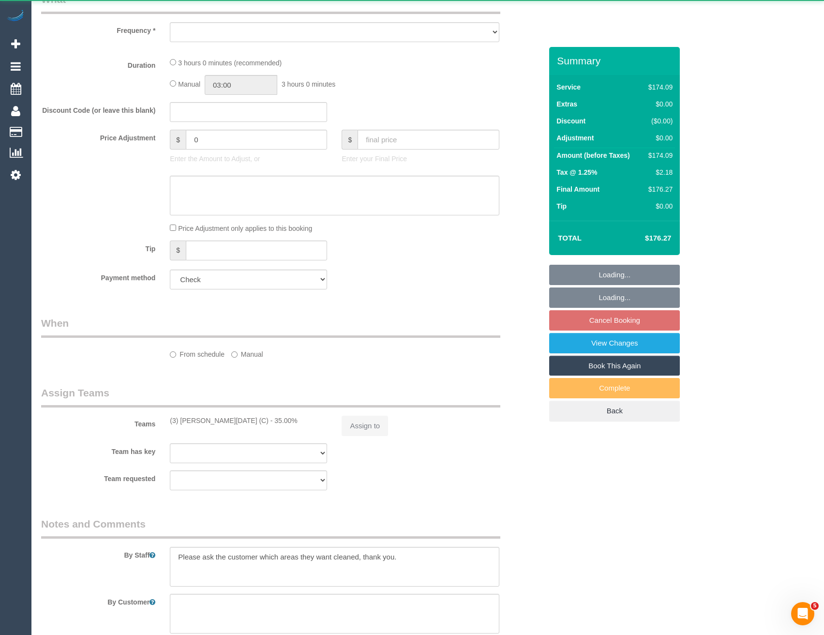
select select "object:327"
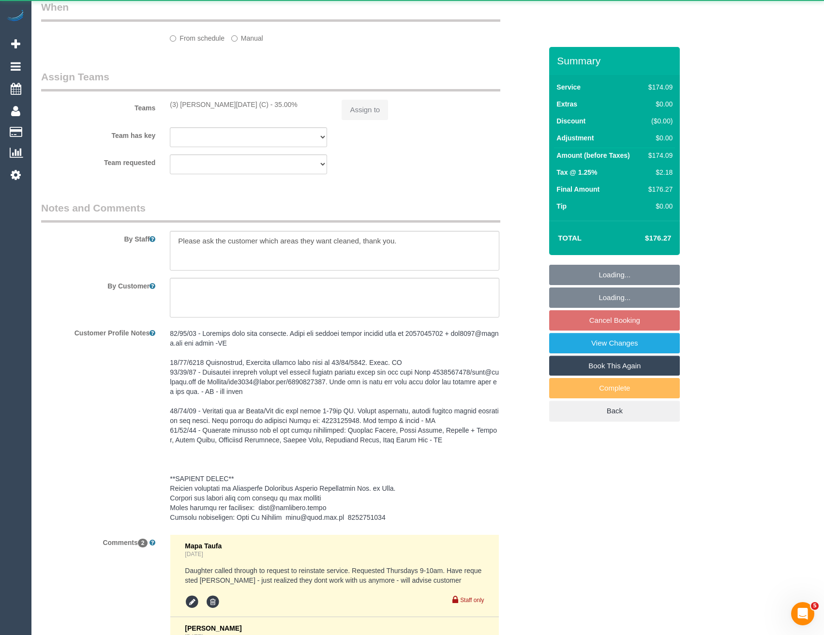
select select "string:AU"
select select "180"
select select "number:28"
select select "number:14"
select select "number:19"
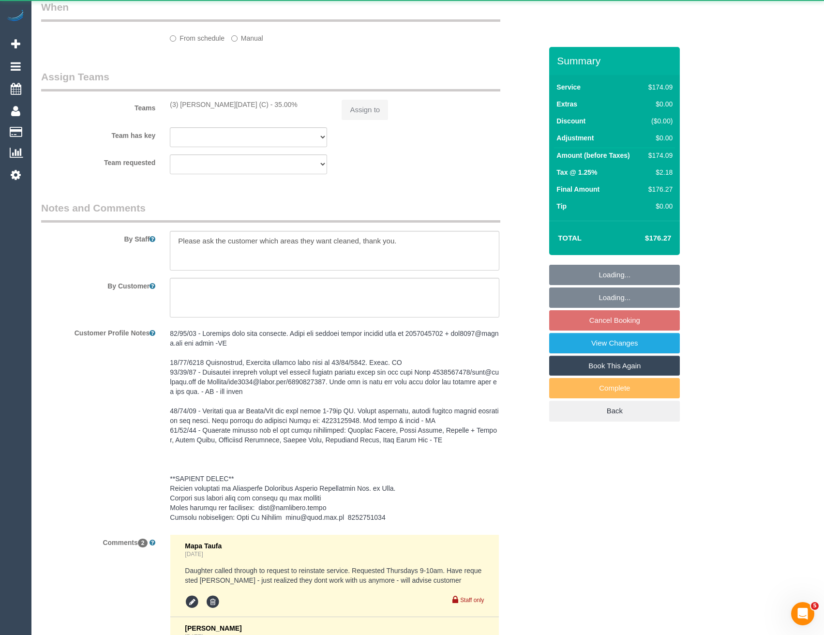
select select "number:36"
select select "number:35"
select select "number:11"
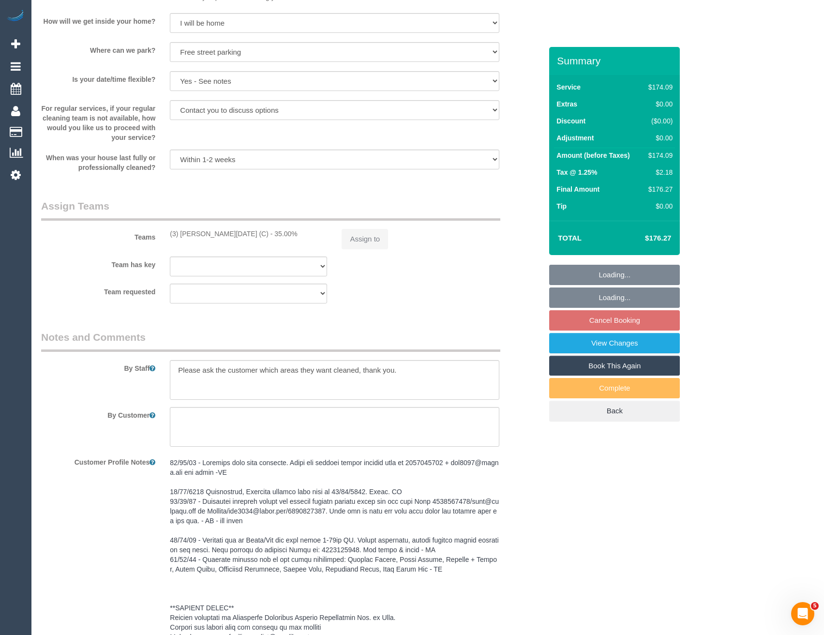
scroll to position [1333, 0]
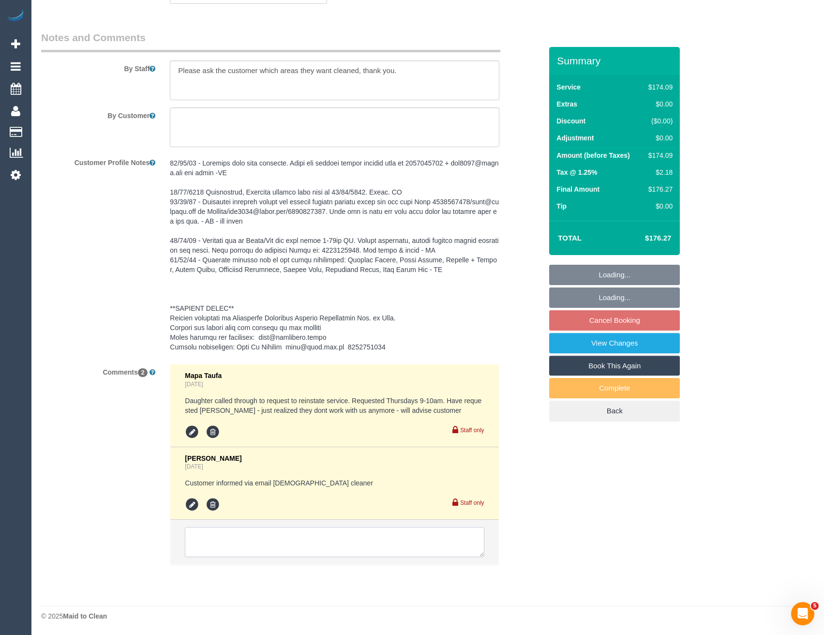
click at [321, 544] on textarea at bounding box center [334, 542] width 299 height 30
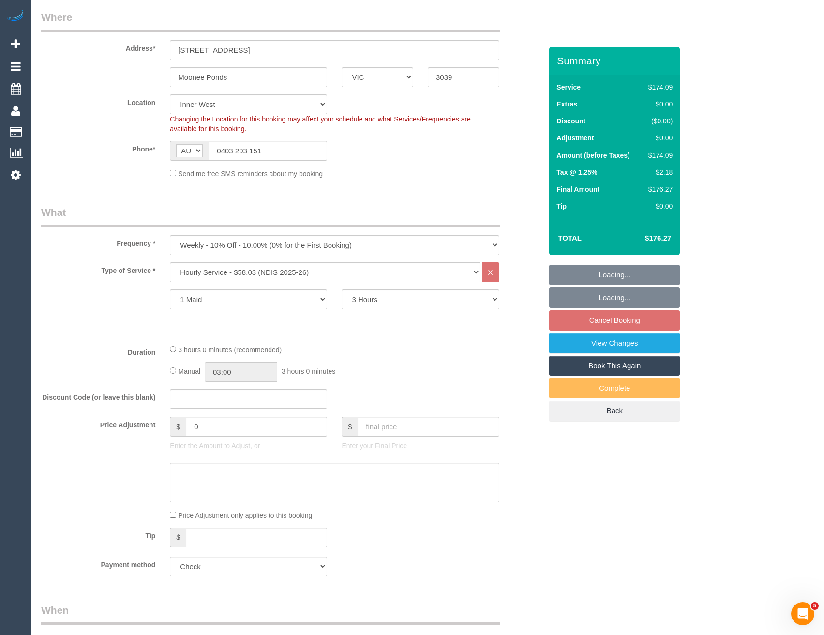
select select "object:1500"
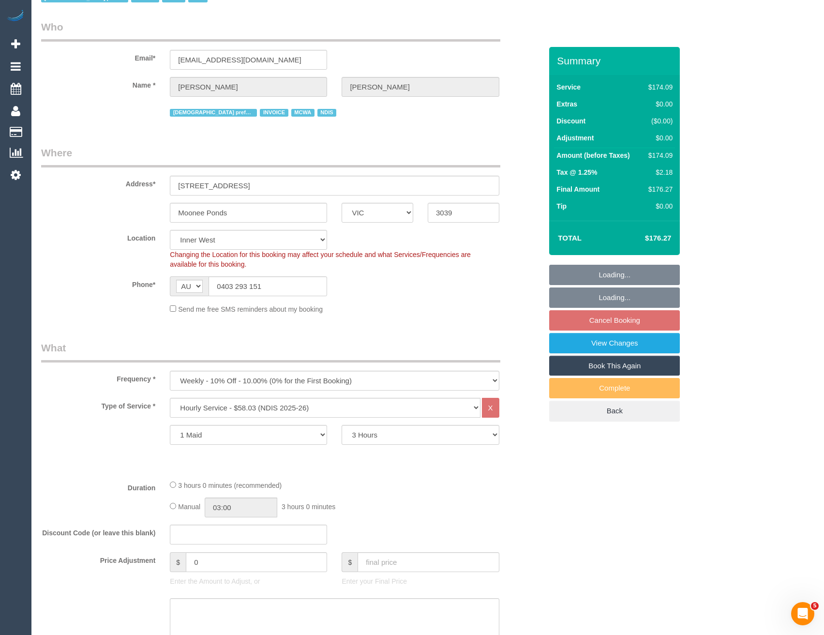
scroll to position [0, 0]
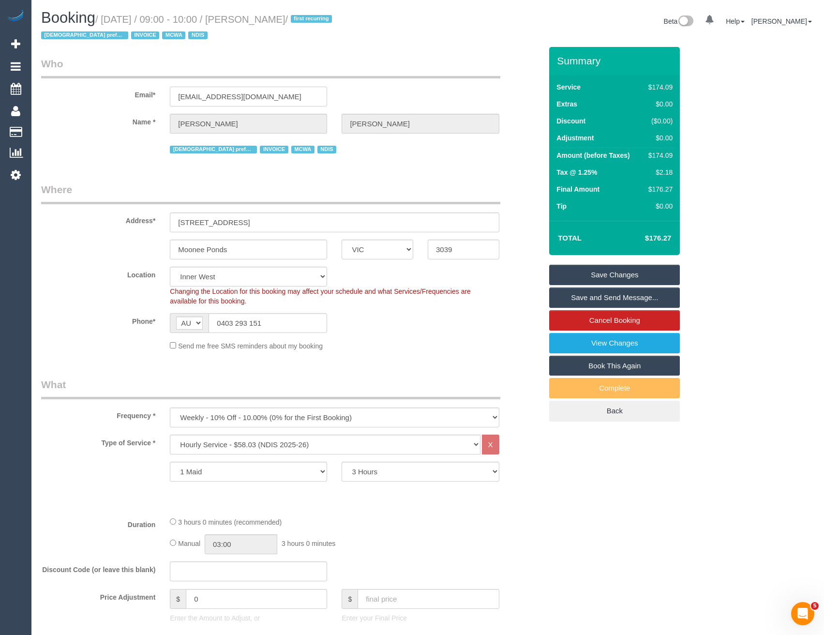
drag, startPoint x: 145, startPoint y: 90, endPoint x: 188, endPoint y: 92, distance: 43.6
click at [147, 90] on div "Email* [EMAIL_ADDRESS][DOMAIN_NAME]" at bounding box center [291, 82] width 515 height 50
click at [627, 343] on link "View Changes" at bounding box center [614, 343] width 131 height 20
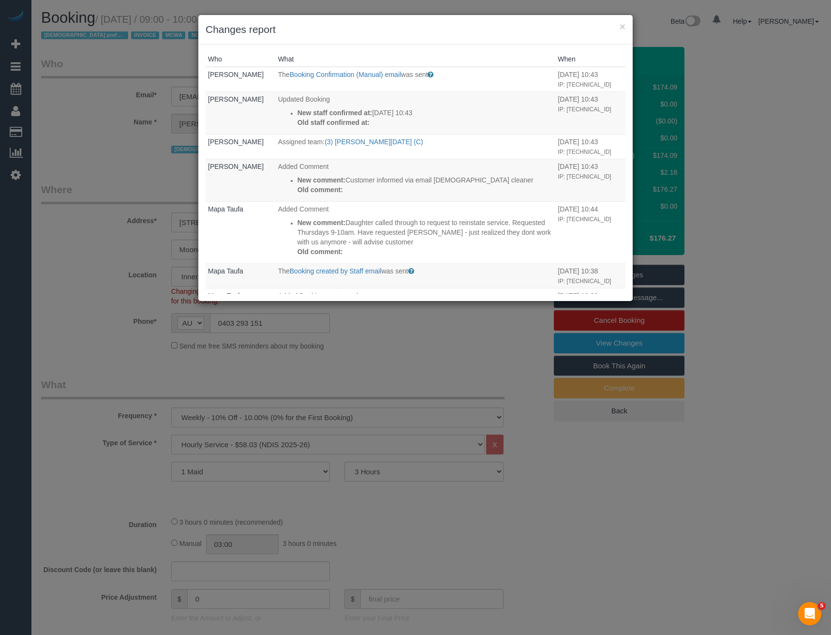
click at [398, 359] on div "× Changes report Who What When [PERSON_NAME] The Booking Confirmation (Manual) …" at bounding box center [415, 317] width 831 height 635
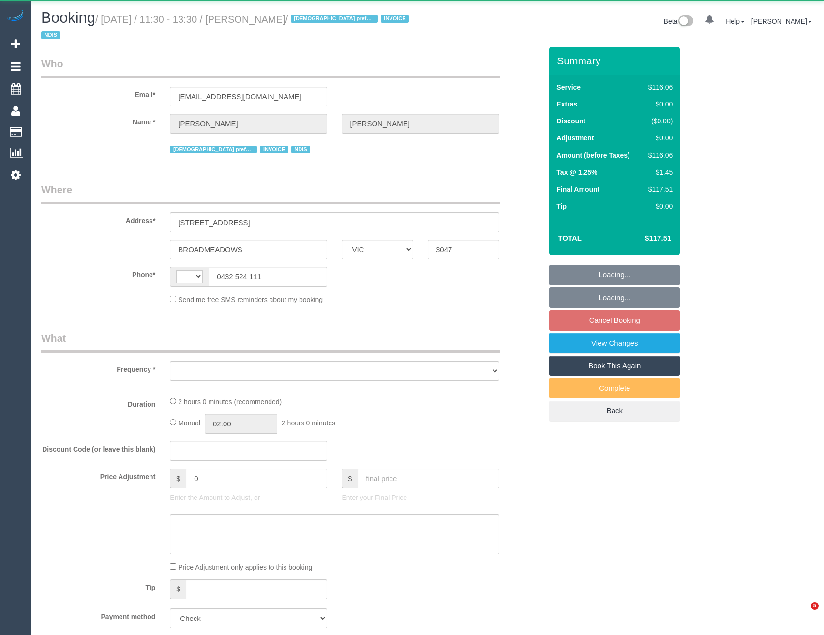
select select "VIC"
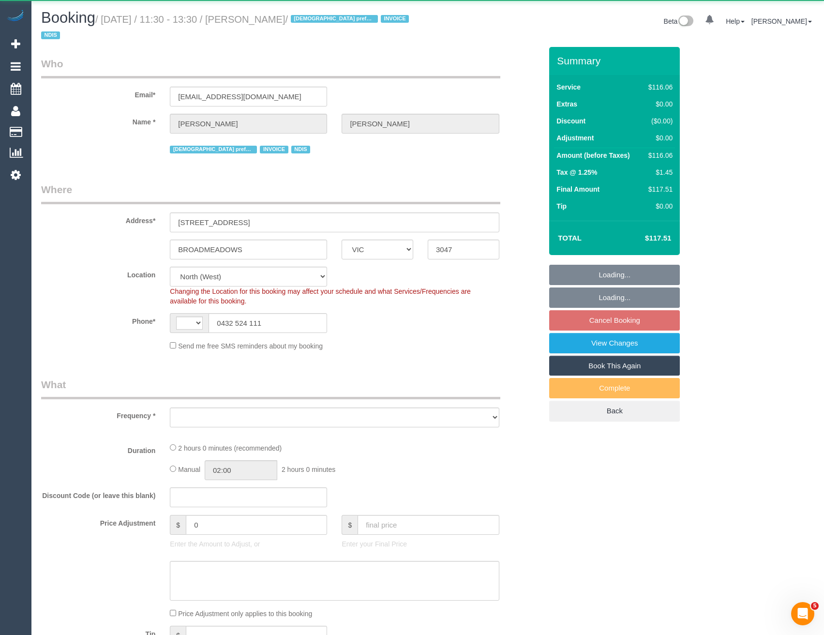
select select "number:27"
select select "number:14"
select select "number:19"
select select "number:25"
select select "number:34"
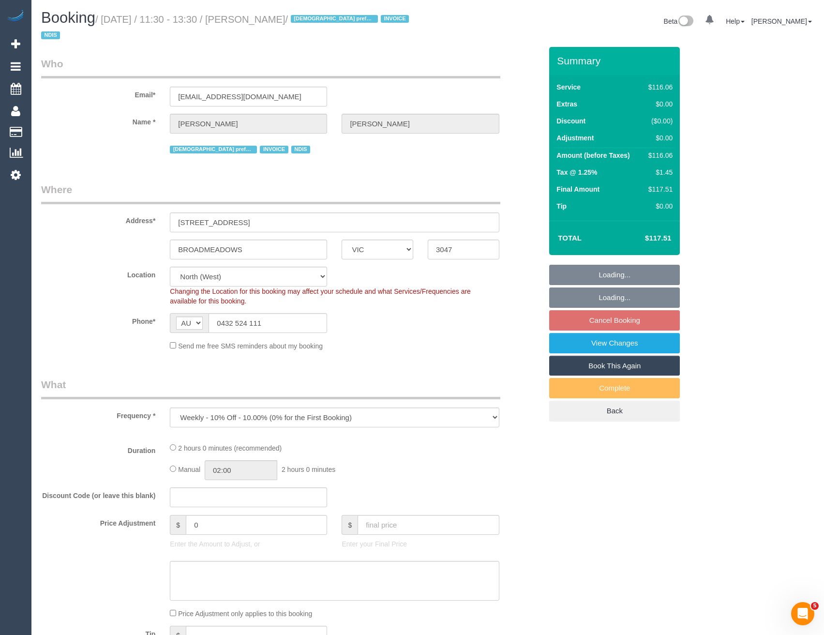
select select "string:AU"
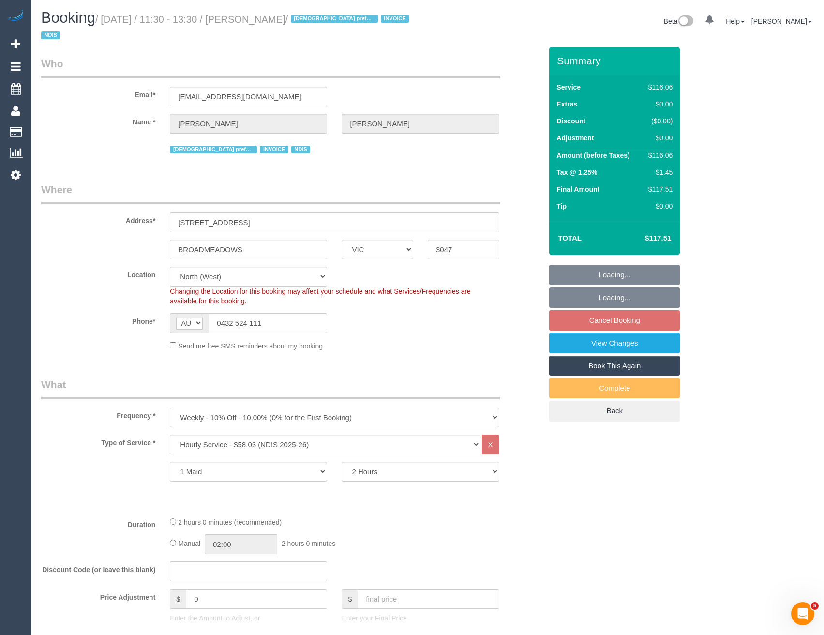
select select "object:1509"
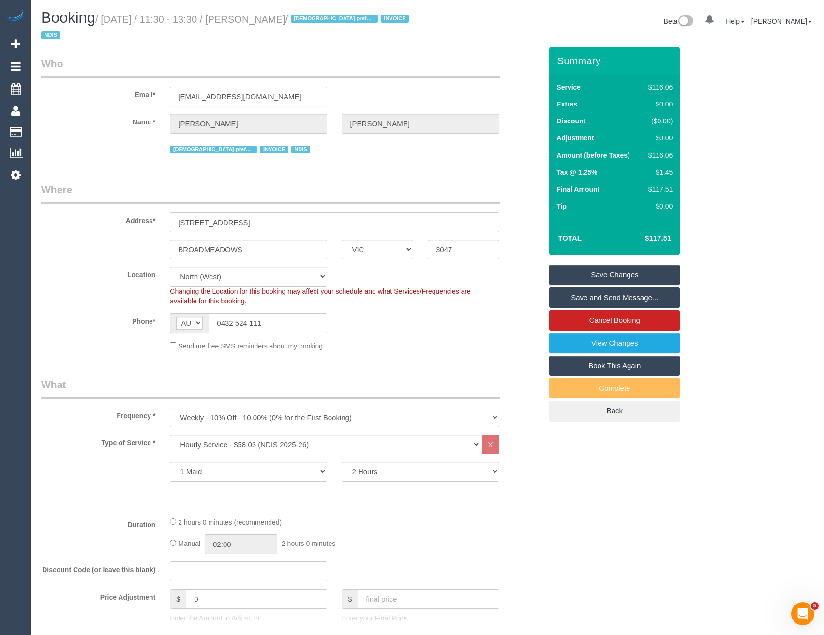
drag, startPoint x: 258, startPoint y: 98, endPoint x: 152, endPoint y: 98, distance: 106.0
click at [149, 97] on div "Email* [EMAIL_ADDRESS][DOMAIN_NAME]" at bounding box center [291, 82] width 515 height 50
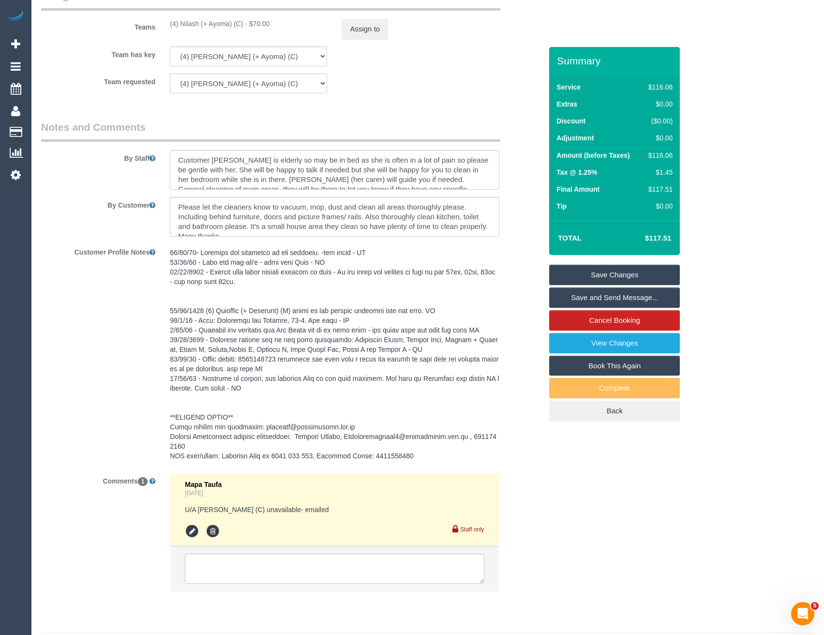
scroll to position [1270, 0]
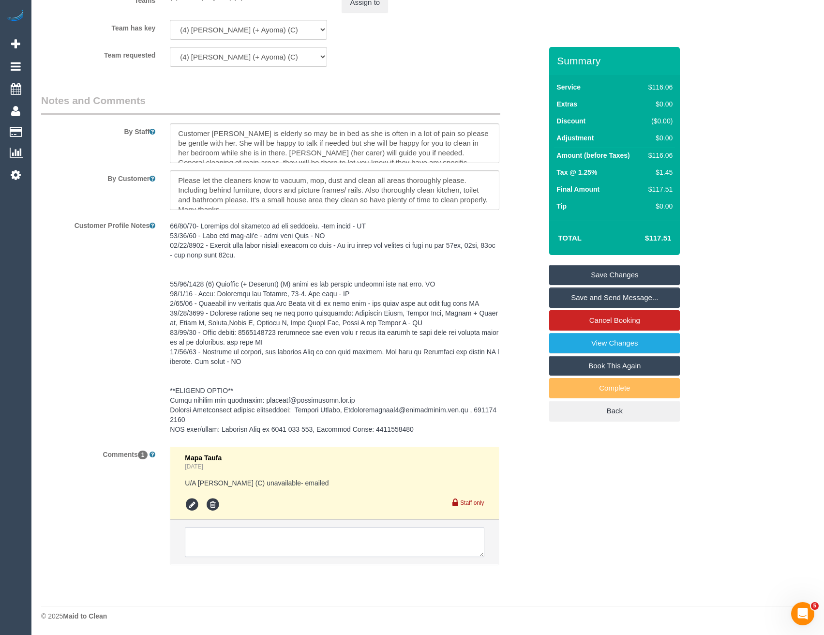
drag, startPoint x: 272, startPoint y: 541, endPoint x: 245, endPoint y: 533, distance: 28.3
click at [272, 542] on textarea at bounding box center [334, 542] width 299 height 30
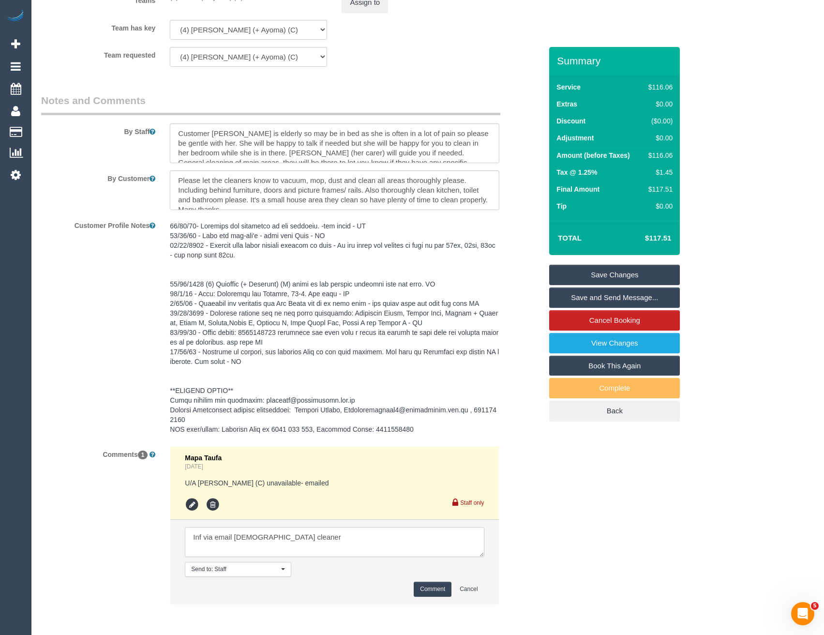
type textarea "Inf via email [DEMOGRAPHIC_DATA] cleaner"
click at [433, 585] on button "Comment" at bounding box center [433, 589] width 38 height 15
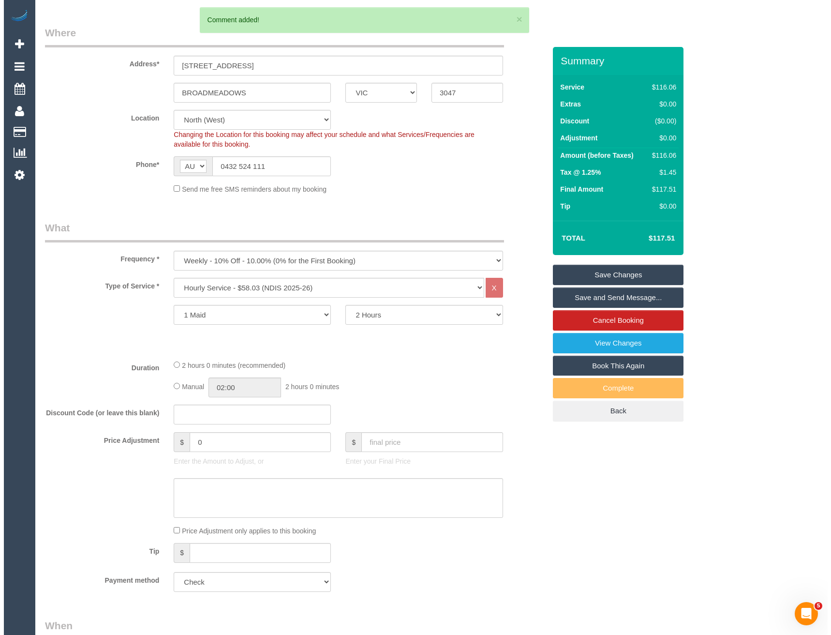
scroll to position [13, 0]
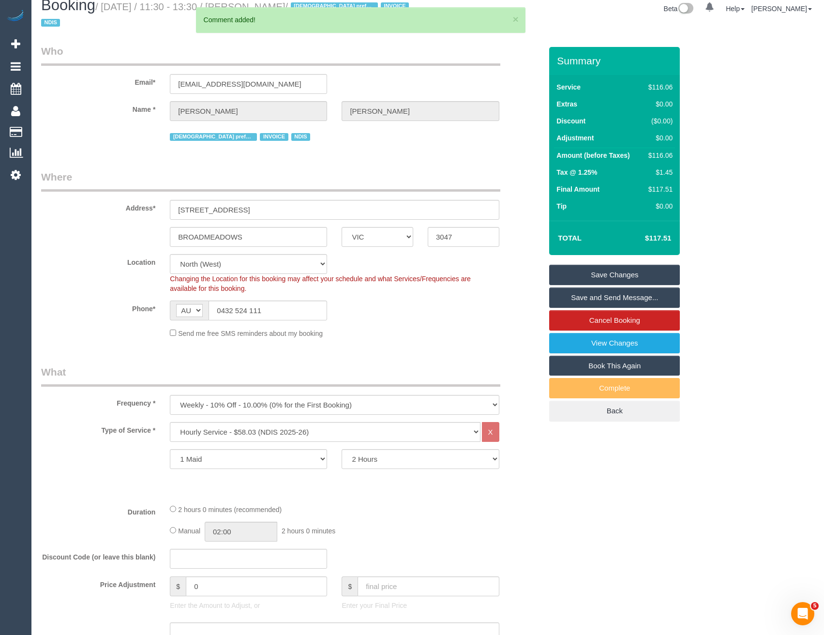
click at [581, 298] on link "Save and Send Message..." at bounding box center [614, 297] width 131 height 20
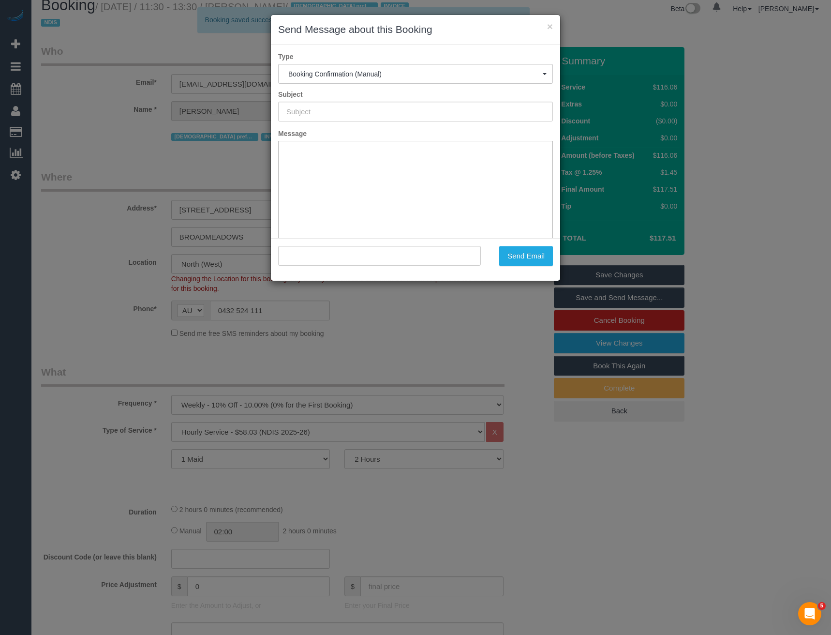
type input "Booking Confirmed"
type input ""[PERSON_NAME]" <[EMAIL_ADDRESS][DOMAIN_NAME]>"
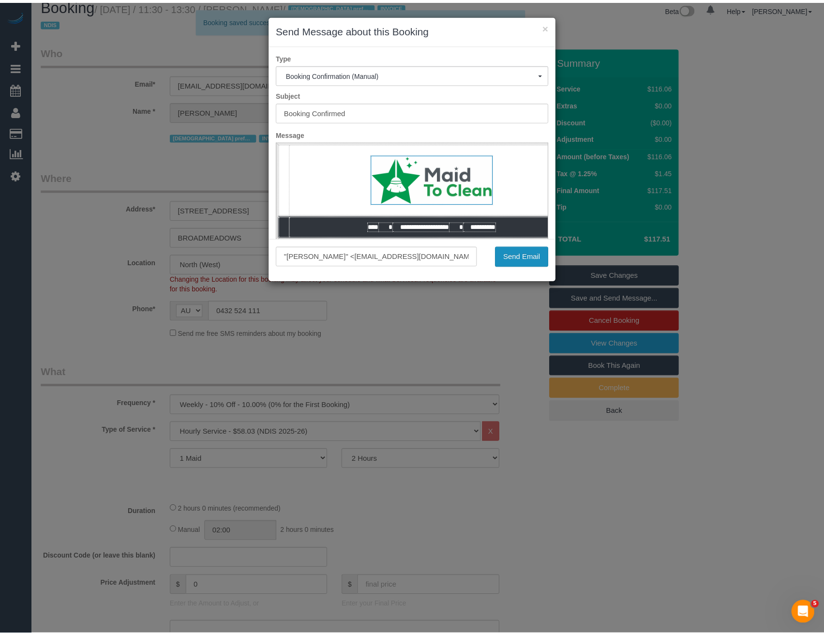
scroll to position [0, 0]
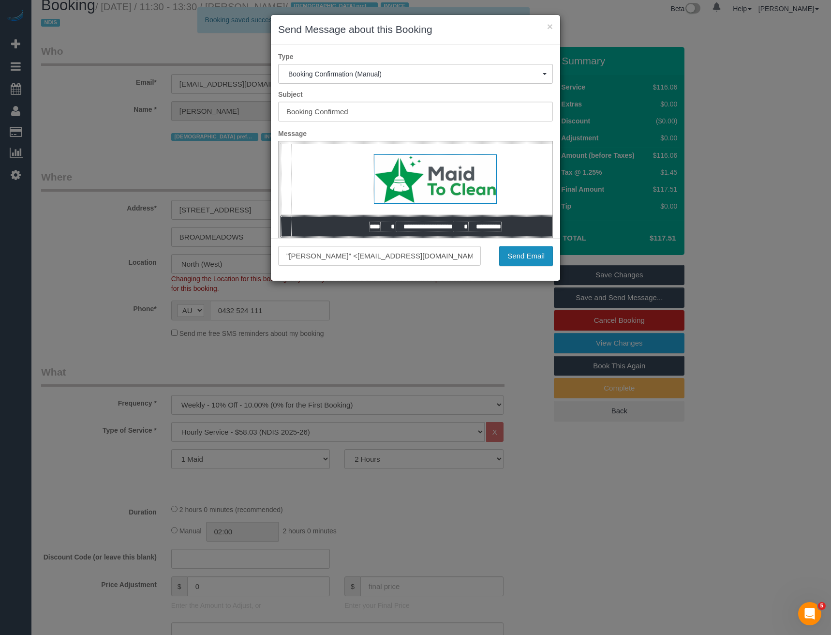
click at [524, 255] on button "Send Email" at bounding box center [526, 256] width 54 height 20
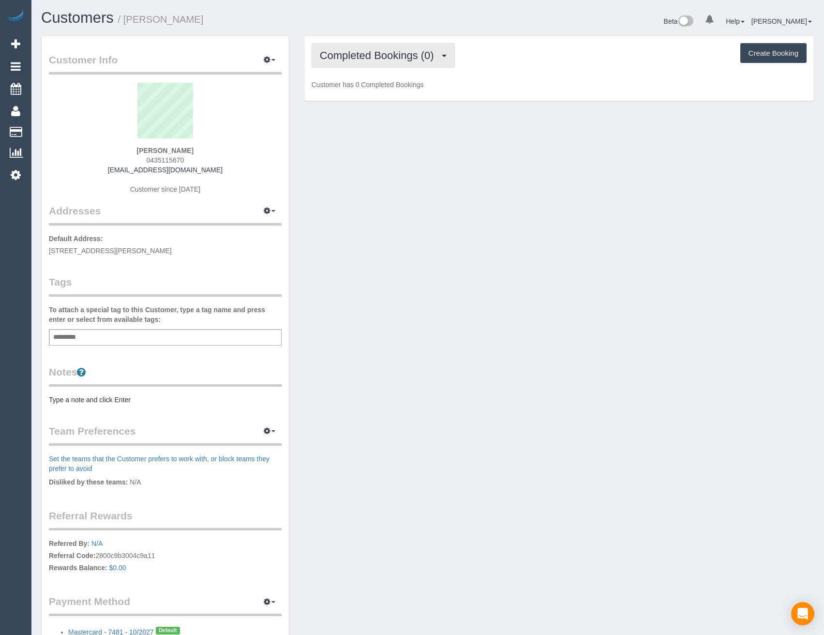
click at [381, 63] on button "Completed Bookings (0)" at bounding box center [383, 55] width 143 height 25
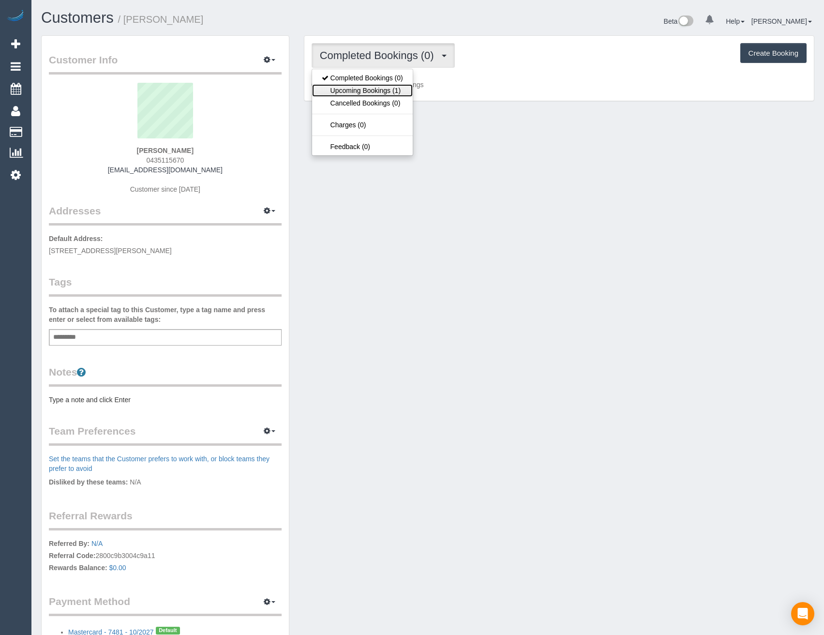
click at [388, 92] on link "Upcoming Bookings (1)" at bounding box center [362, 90] width 101 height 13
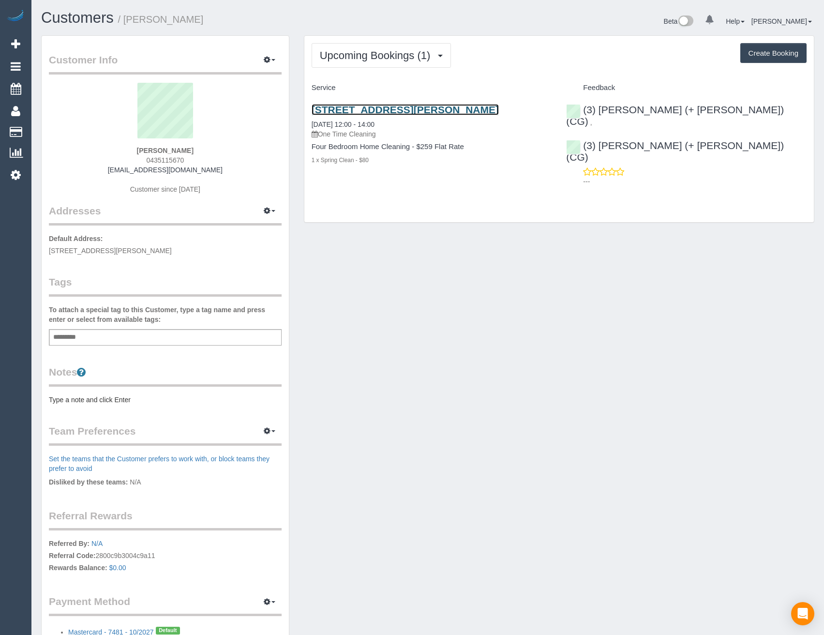
click at [367, 106] on link "[STREET_ADDRESS][PERSON_NAME]" at bounding box center [405, 109] width 187 height 11
click at [340, 58] on span "Upcoming Bookings (1)" at bounding box center [378, 55] width 116 height 12
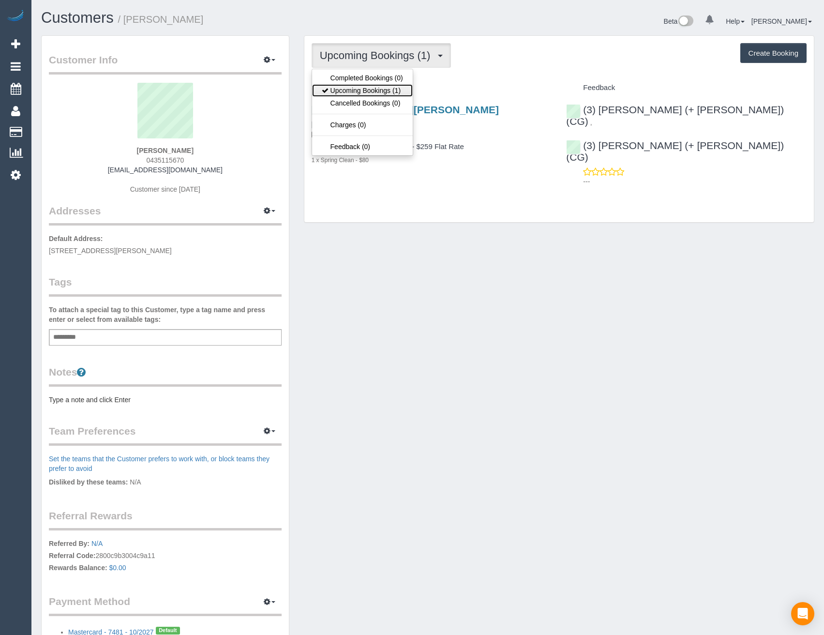
click at [354, 92] on link "Upcoming Bookings (1)" at bounding box center [362, 90] width 101 height 13
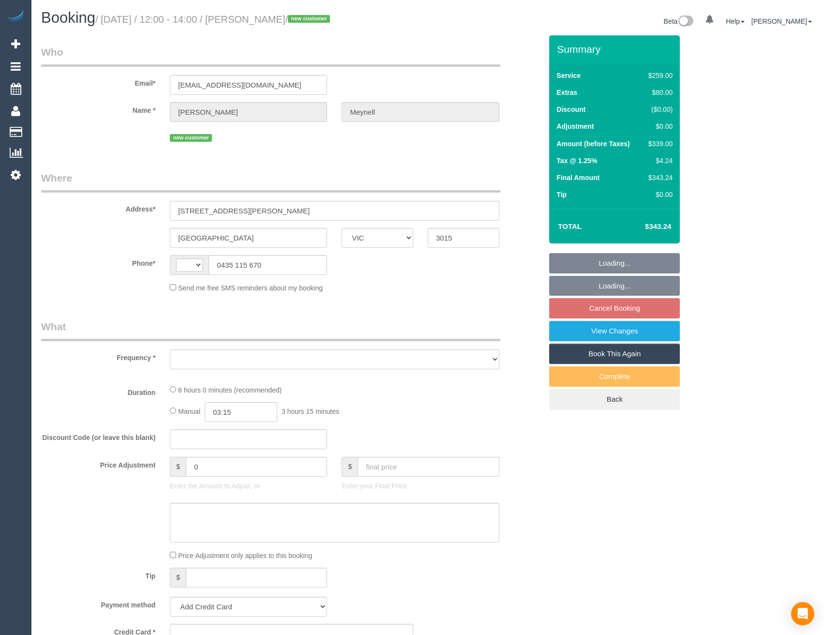
select select "VIC"
select select "string:AU"
select select "object:562"
select select "string:stripe-pm_1SATzU2GScqysDRVU3ya5xmF"
select select "number:28"
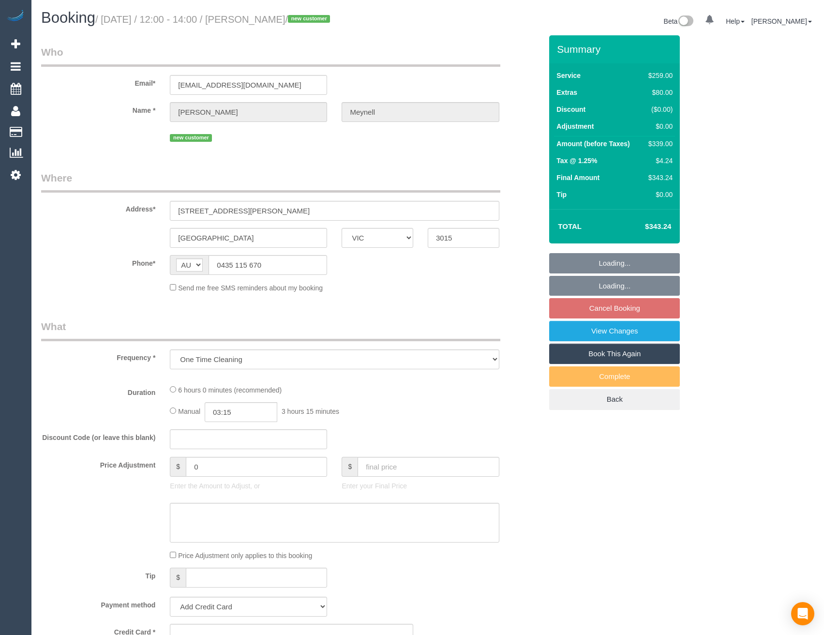
select select "number:14"
select select "number:18"
select select "number:24"
select select "number:26"
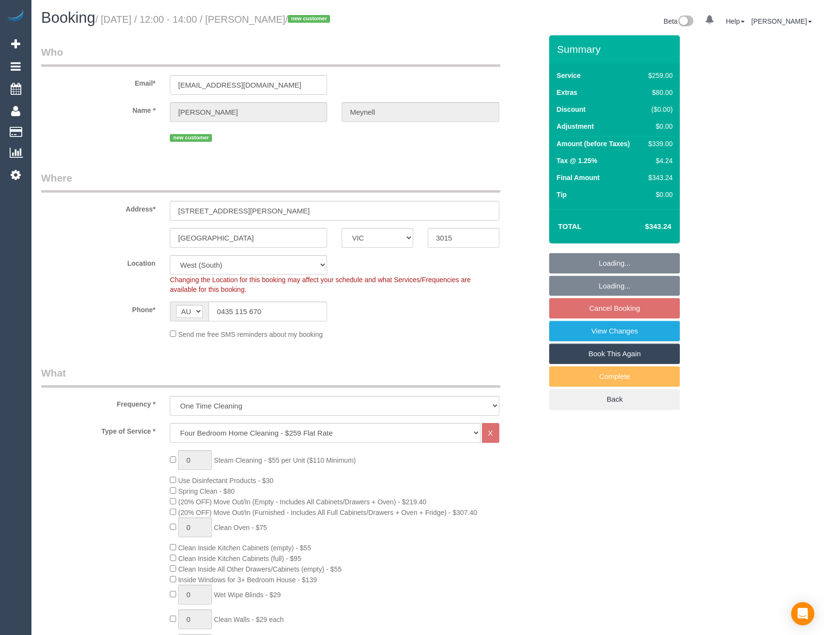
select select "object:1281"
select select "spot4"
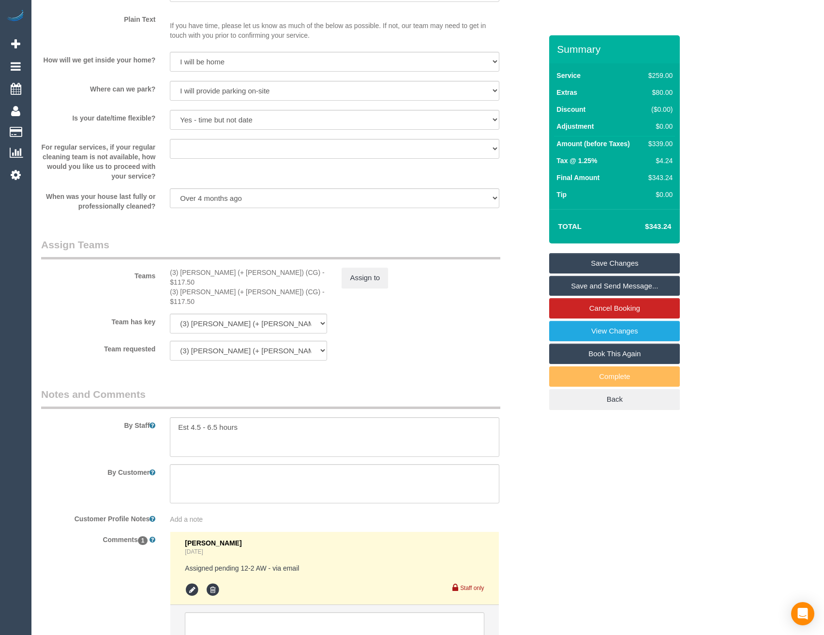
scroll to position [1309, 0]
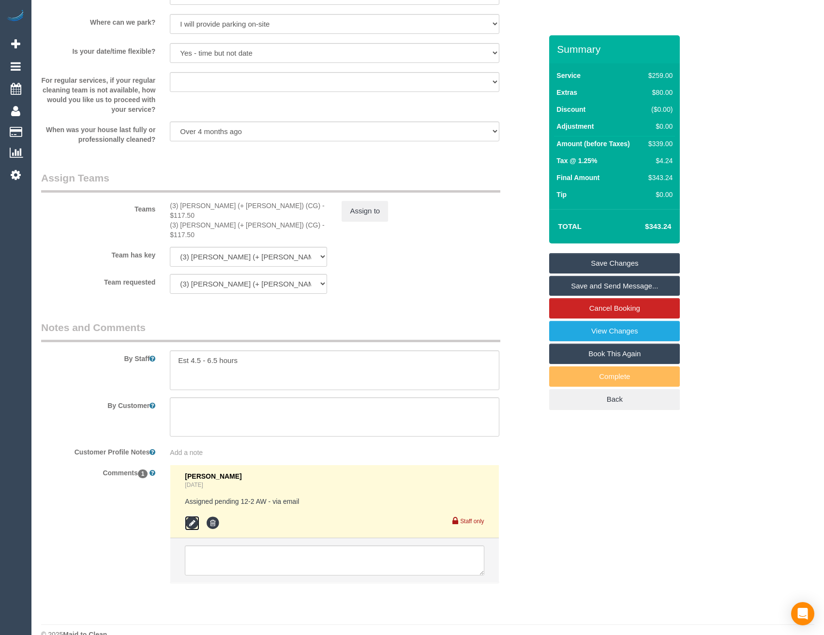
click at [190, 516] on icon at bounding box center [192, 523] width 15 height 15
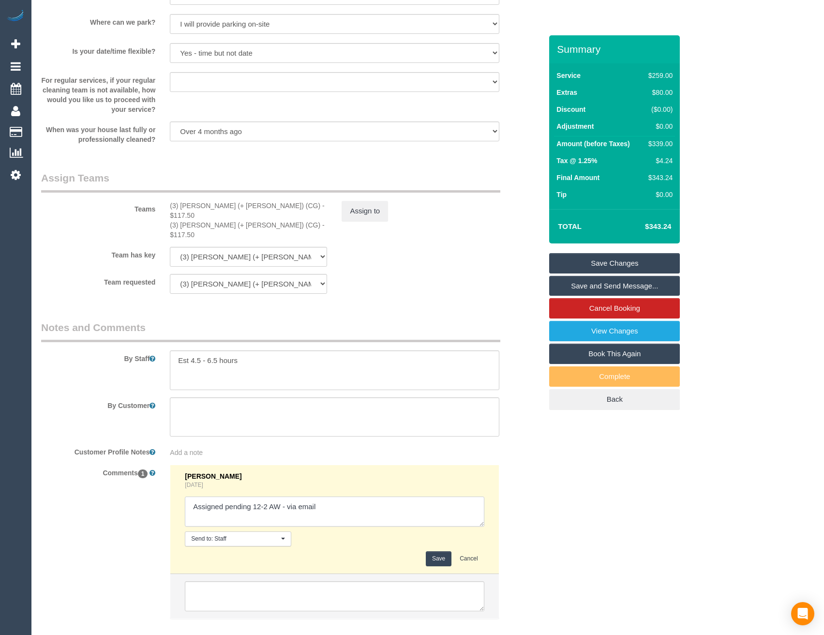
click at [341, 499] on textarea at bounding box center [334, 511] width 299 height 30
type textarea "Assigned pending 12-2 AW - via email // no good. Requesting [DATE] around 1pm. …"
click at [431, 551] on button "Save" at bounding box center [439, 558] width 26 height 15
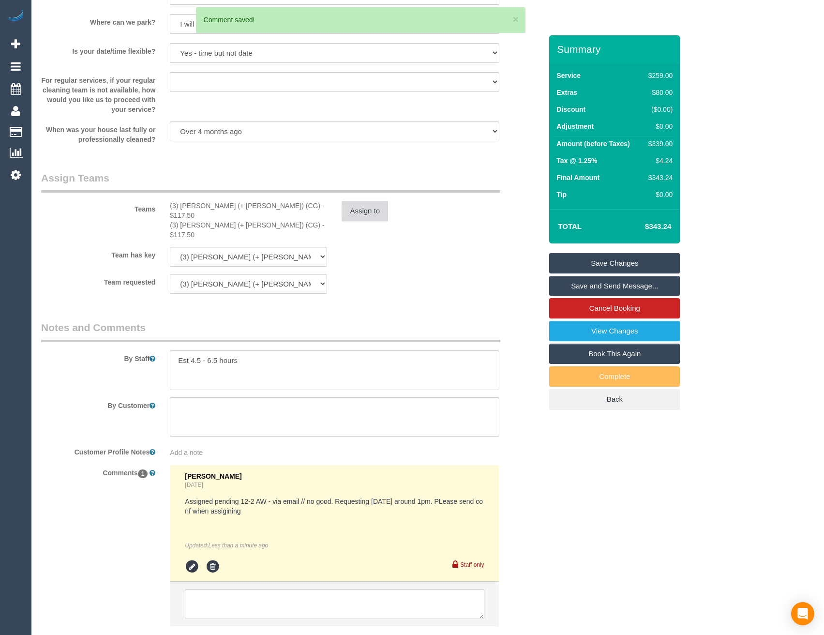
click at [379, 215] on button "Assign to" at bounding box center [365, 211] width 46 height 20
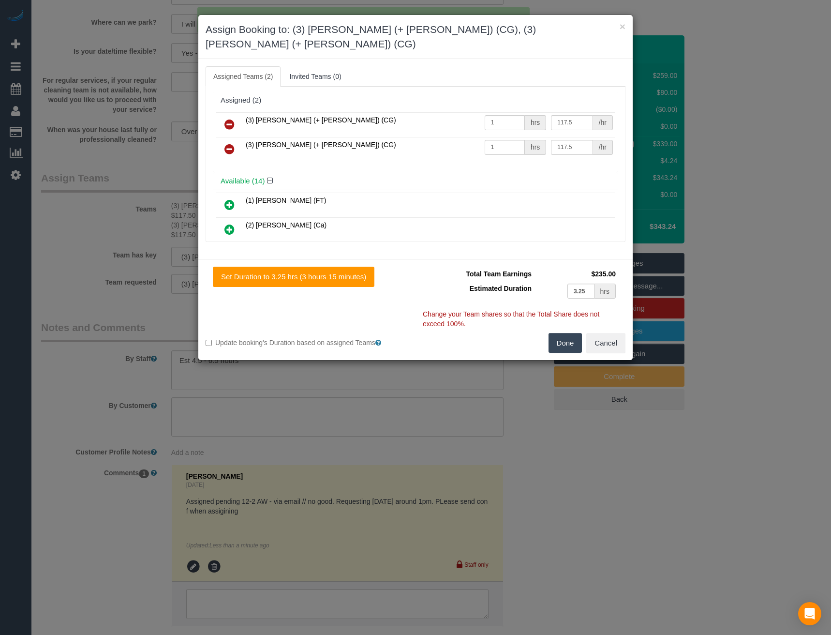
click at [231, 119] on icon at bounding box center [229, 125] width 10 height 12
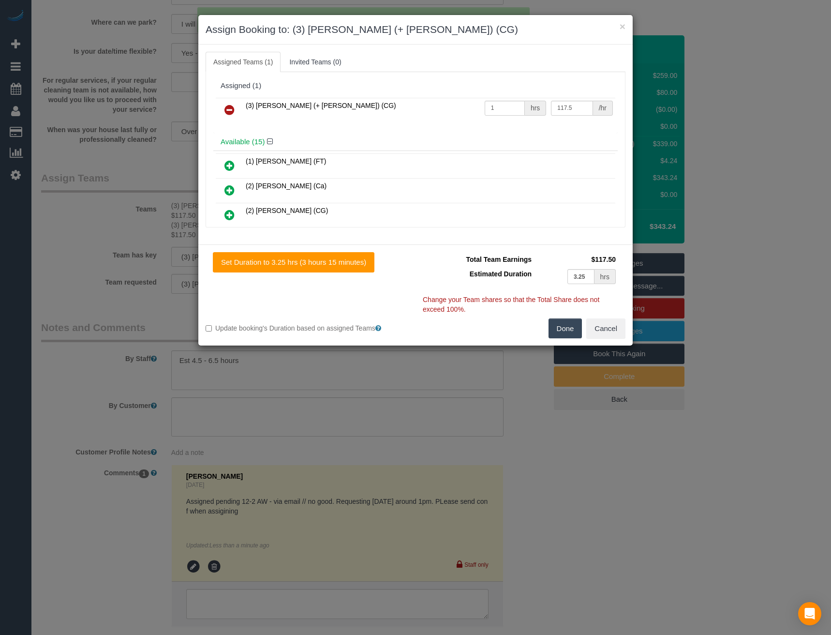
click at [229, 108] on icon at bounding box center [229, 110] width 10 height 12
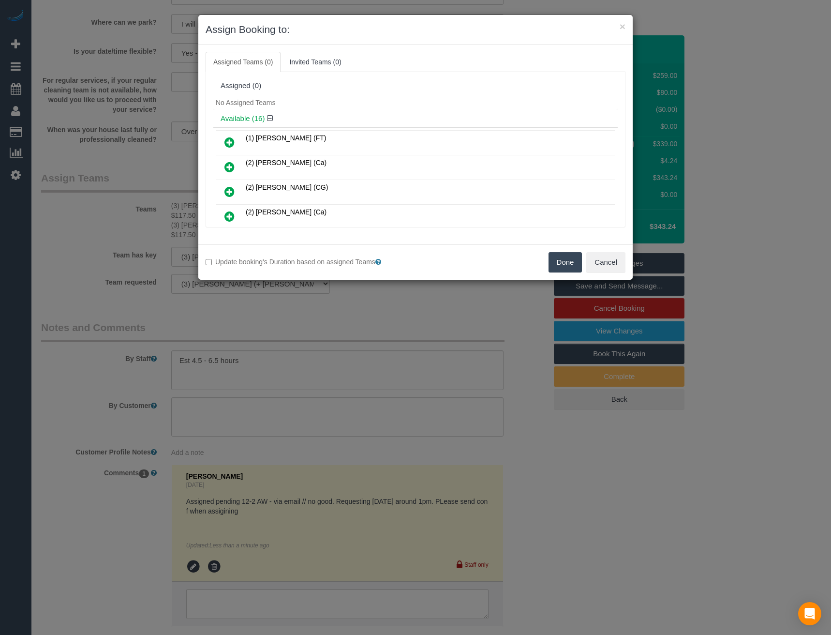
click at [564, 262] on button "Done" at bounding box center [566, 262] width 34 height 20
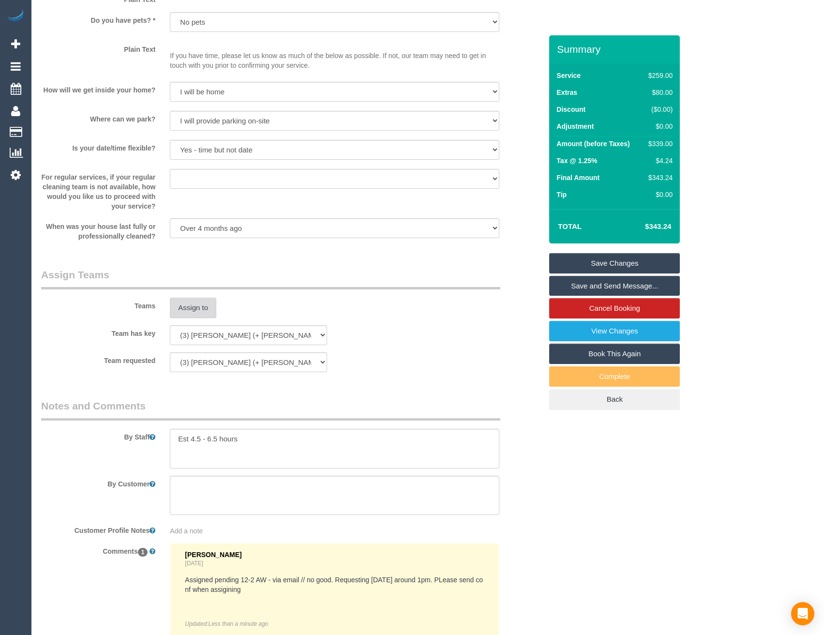
scroll to position [971, 0]
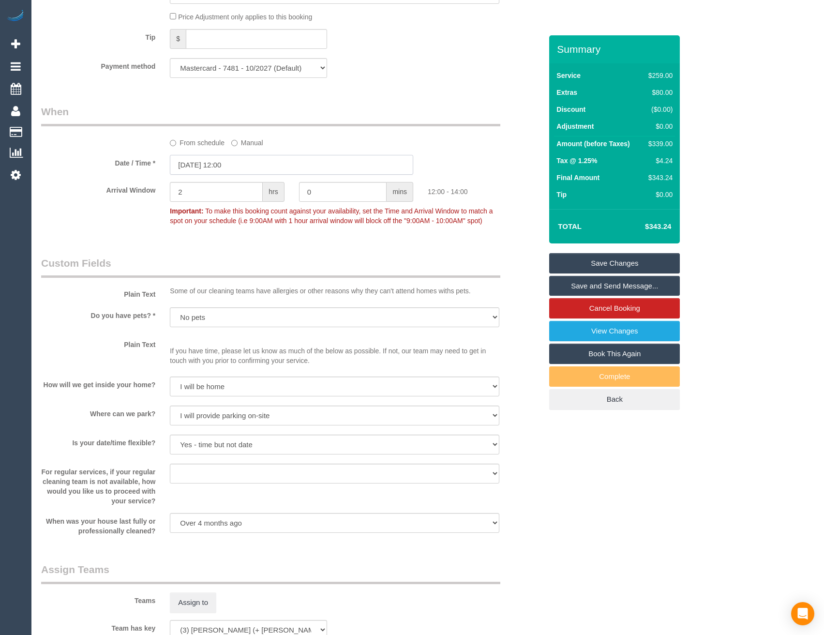
click at [237, 161] on input "[DATE] 12:00" at bounding box center [291, 165] width 243 height 20
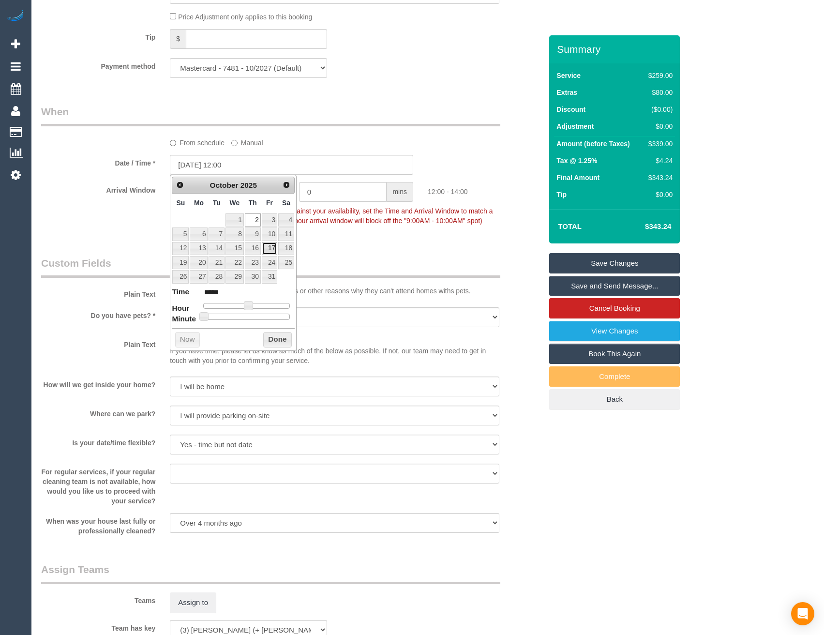
click at [266, 248] on link "17" at bounding box center [269, 248] width 15 height 13
type input "[DATE] 13:00"
type input "*****"
click at [255, 307] on span at bounding box center [252, 305] width 9 height 9
click at [275, 341] on button "Done" at bounding box center [277, 339] width 29 height 15
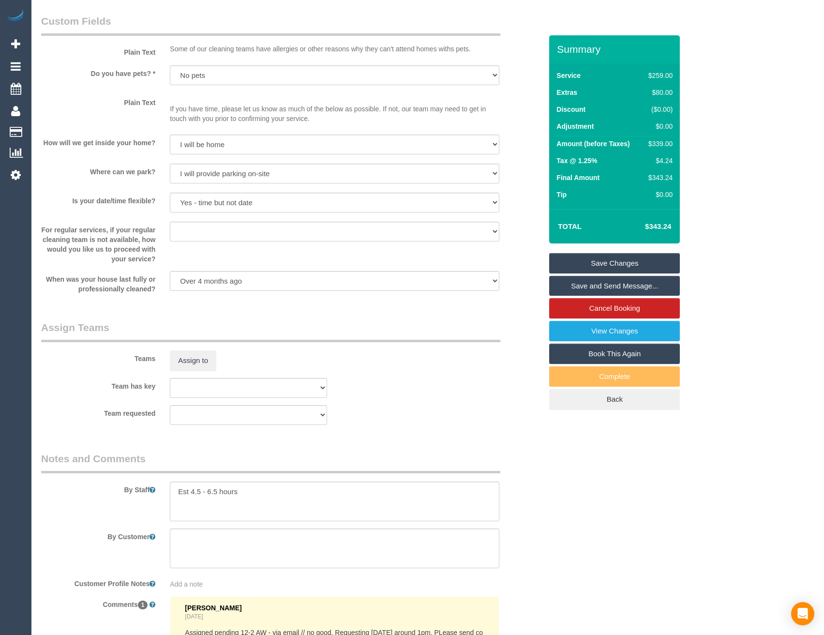
scroll to position [1019, 0]
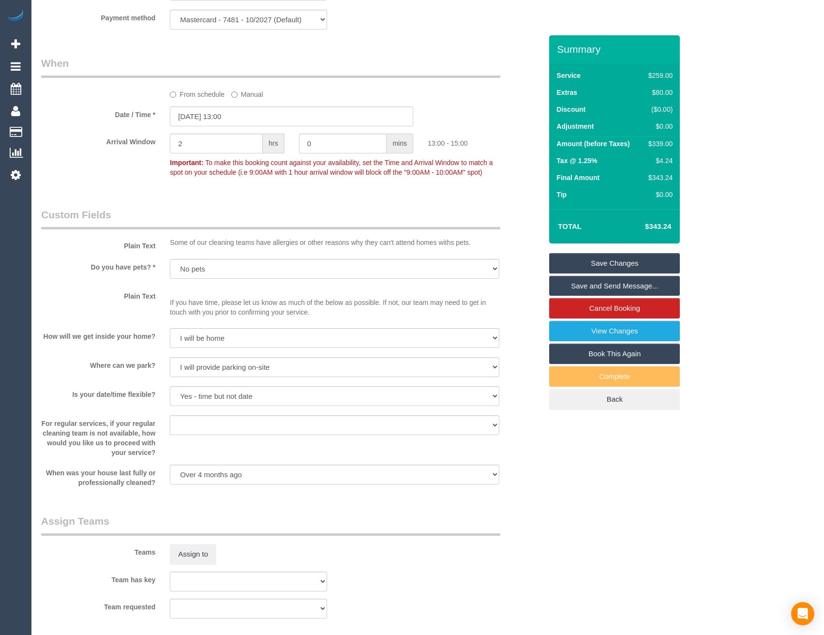
click at [589, 262] on link "Save Changes" at bounding box center [614, 263] width 131 height 20
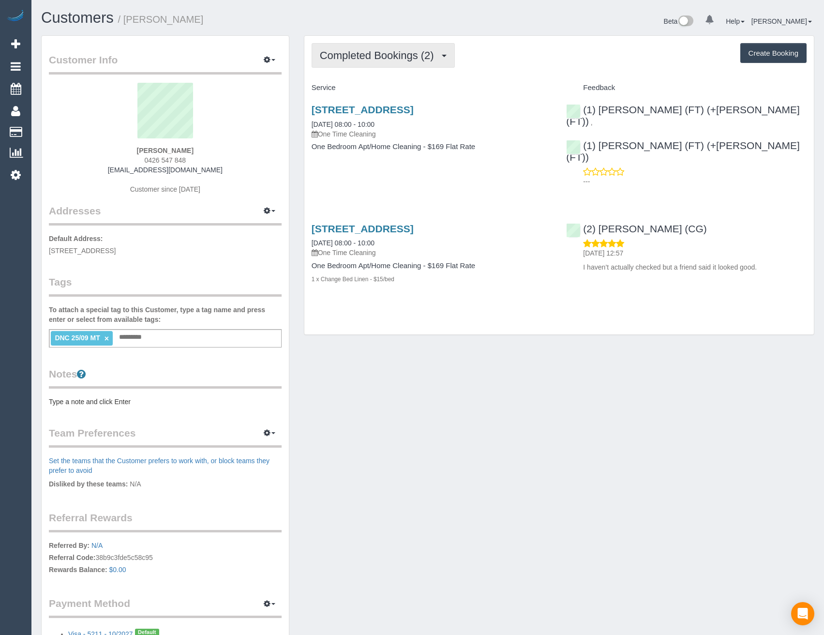
click at [371, 57] on span "Completed Bookings (2)" at bounding box center [379, 55] width 119 height 12
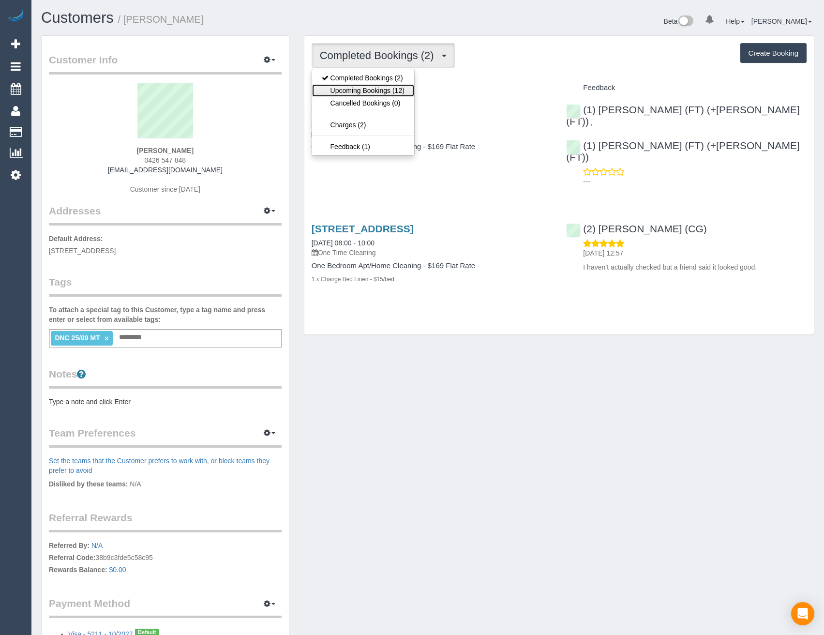
click at [380, 94] on link "Upcoming Bookings (12)" at bounding box center [363, 90] width 102 height 13
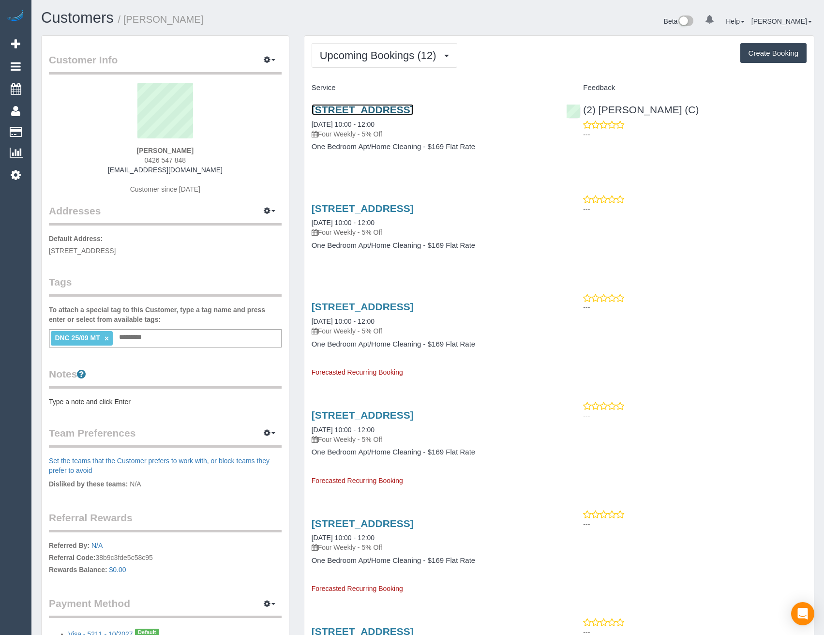
click at [414, 112] on link "Unit 4/ 6-10 Farnham Ct, Flemington, VIC 3031" at bounding box center [363, 109] width 102 height 11
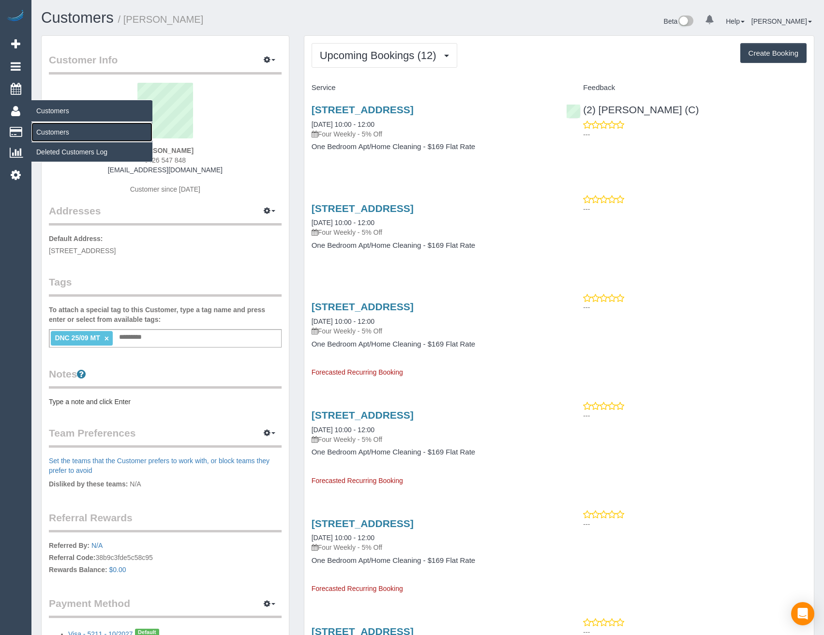
click at [66, 133] on link "Customers" at bounding box center [91, 131] width 121 height 19
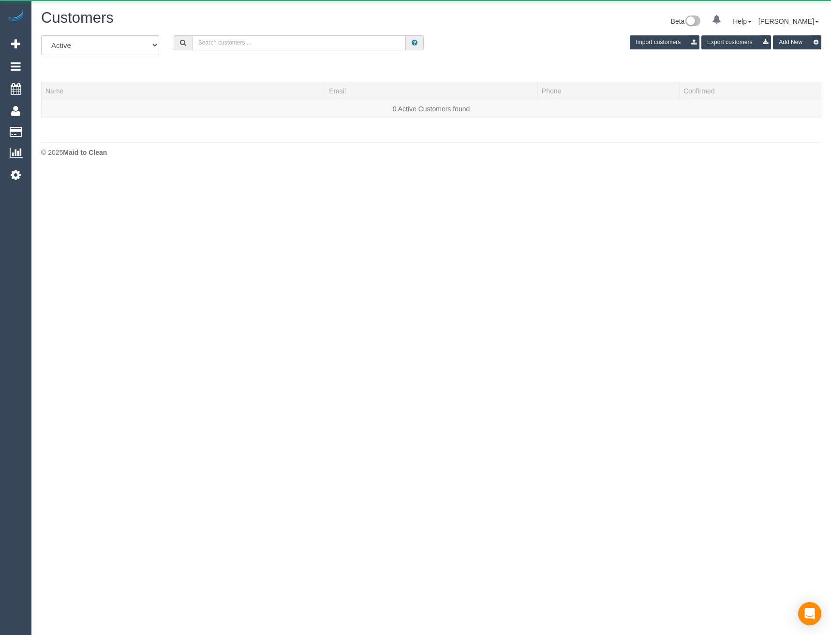
click at [224, 42] on input "text" at bounding box center [299, 42] width 214 height 15
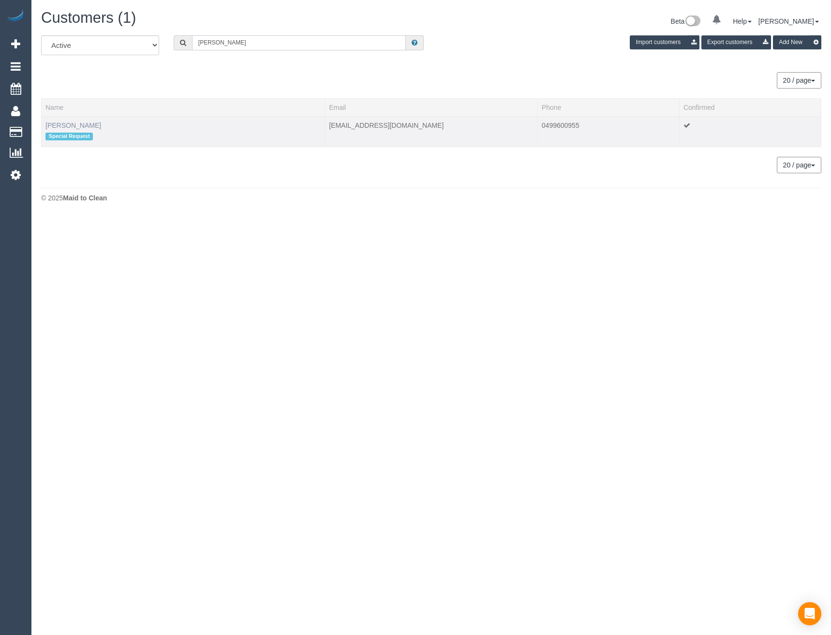
type input "Divya j"
click at [67, 125] on link "Divya Jacob" at bounding box center [73, 125] width 56 height 8
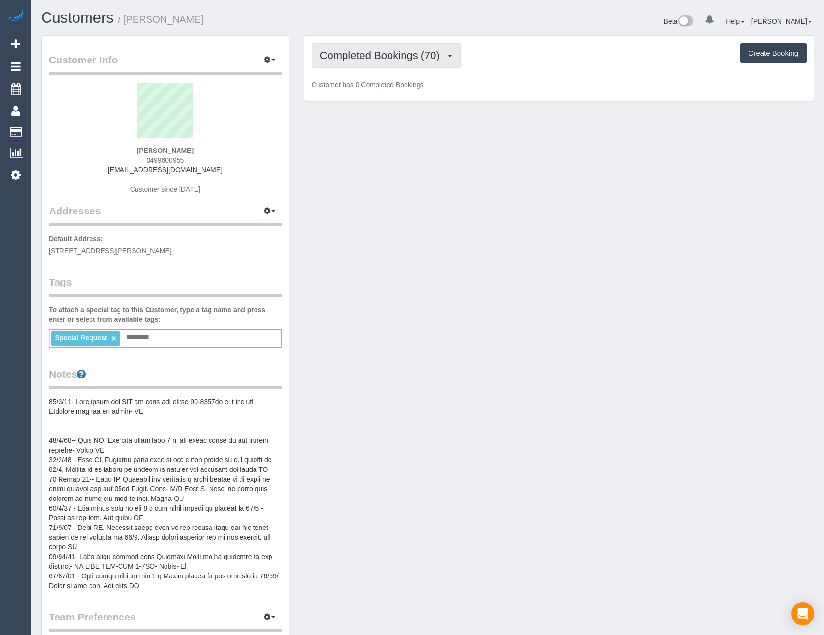
click at [390, 59] on span "Completed Bookings (70)" at bounding box center [382, 55] width 125 height 12
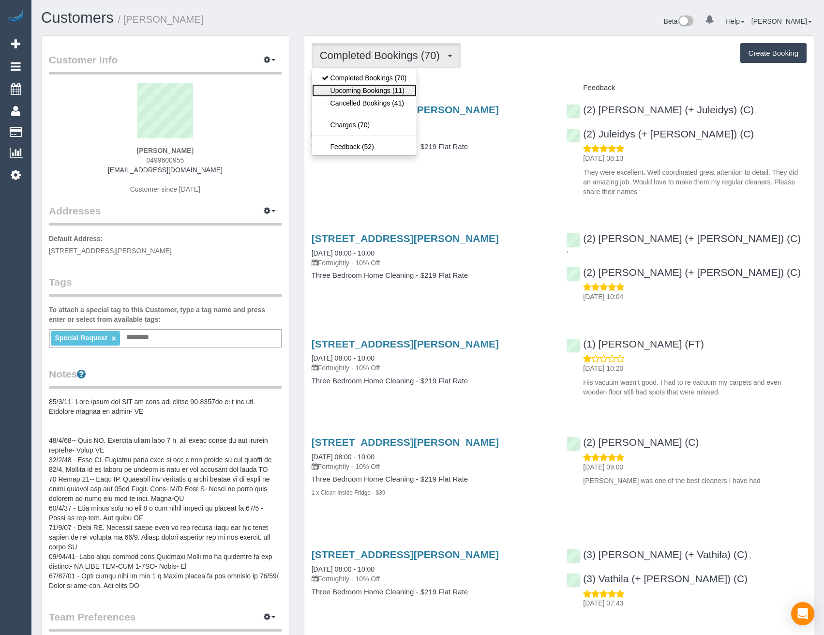
click at [397, 88] on link "Upcoming Bookings (11)" at bounding box center [364, 90] width 105 height 13
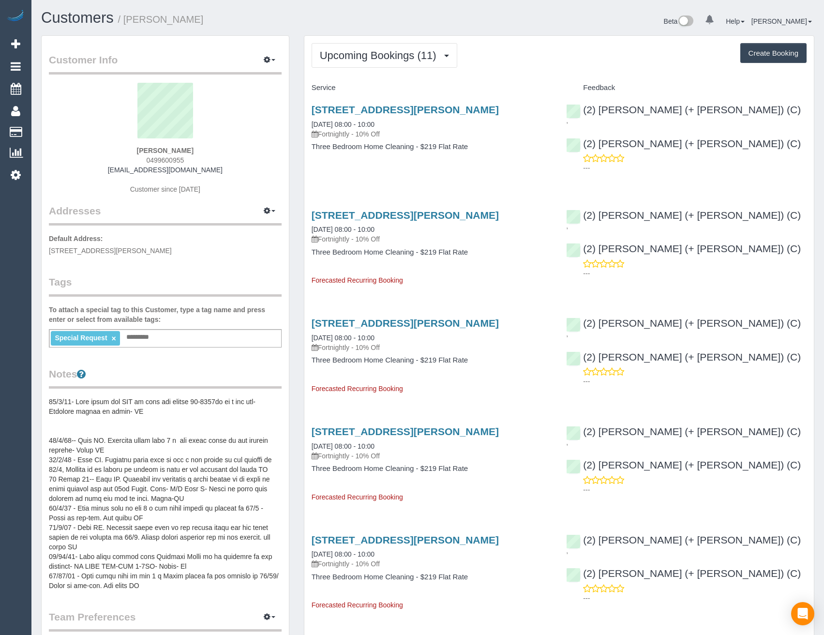
click at [113, 338] on link "×" at bounding box center [113, 338] width 4 height 8
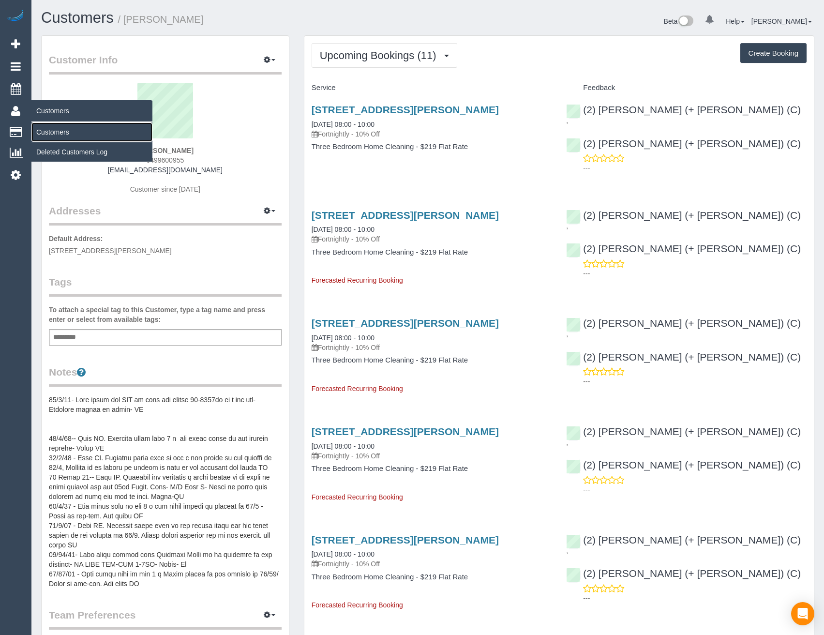
click at [44, 129] on link "Customers" at bounding box center [91, 131] width 121 height 19
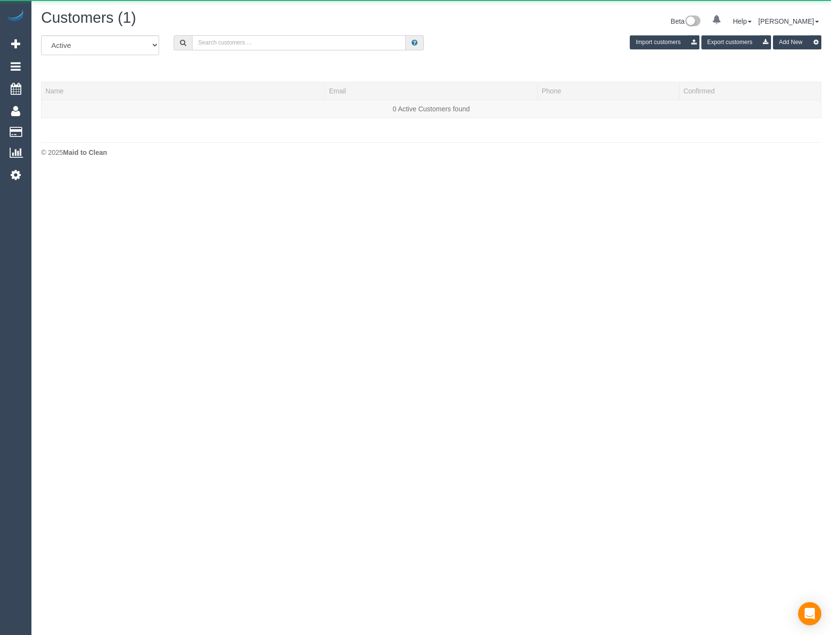
click at [240, 43] on input "text" at bounding box center [299, 42] width 214 height 15
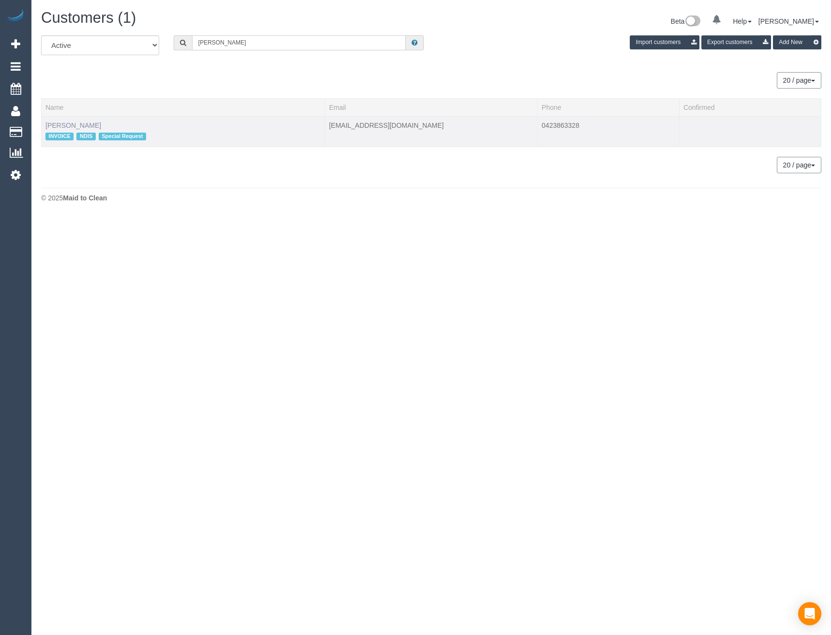
type input "Bernadette fer"
click at [80, 123] on link "Bernadette Ferrie" at bounding box center [73, 125] width 56 height 8
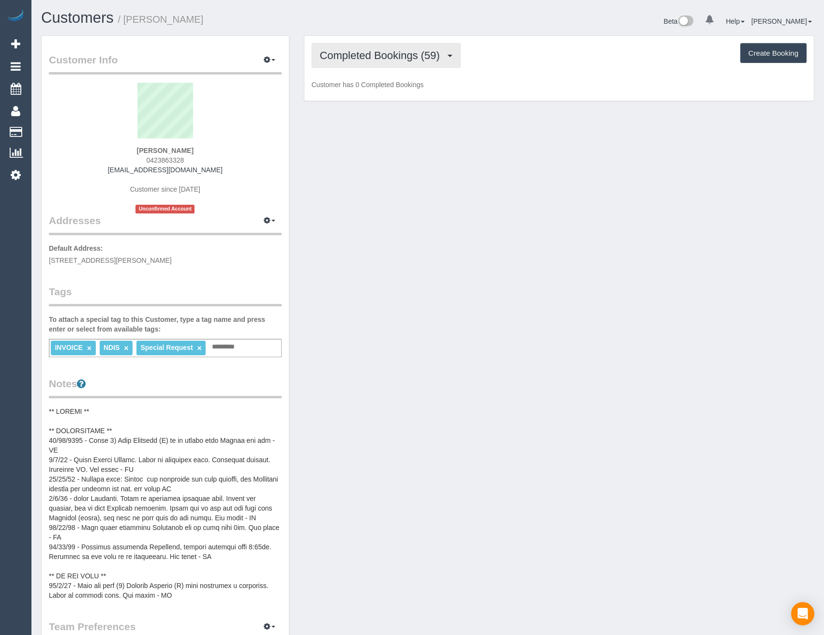
click at [409, 56] on span "Completed Bookings (59)" at bounding box center [382, 55] width 125 height 12
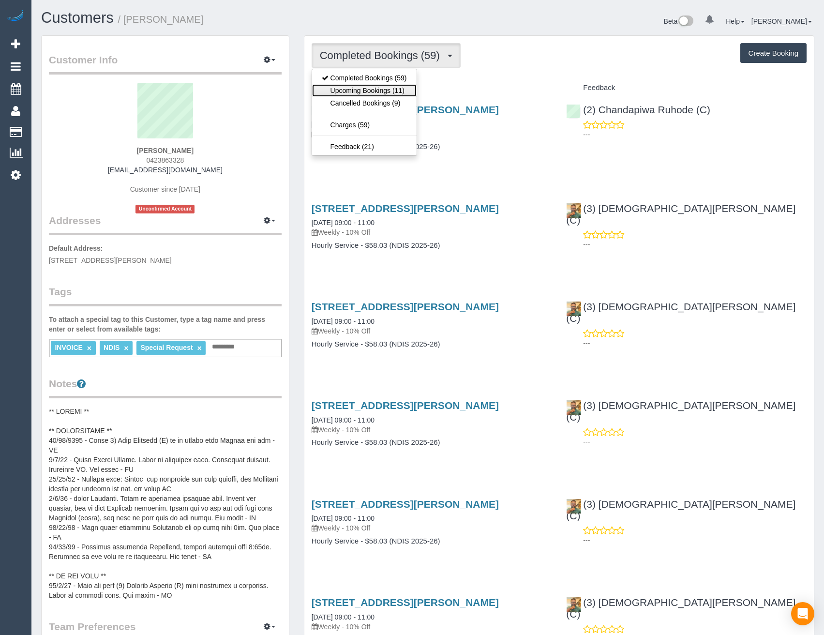
click at [402, 91] on link "Upcoming Bookings (11)" at bounding box center [364, 90] width 105 height 13
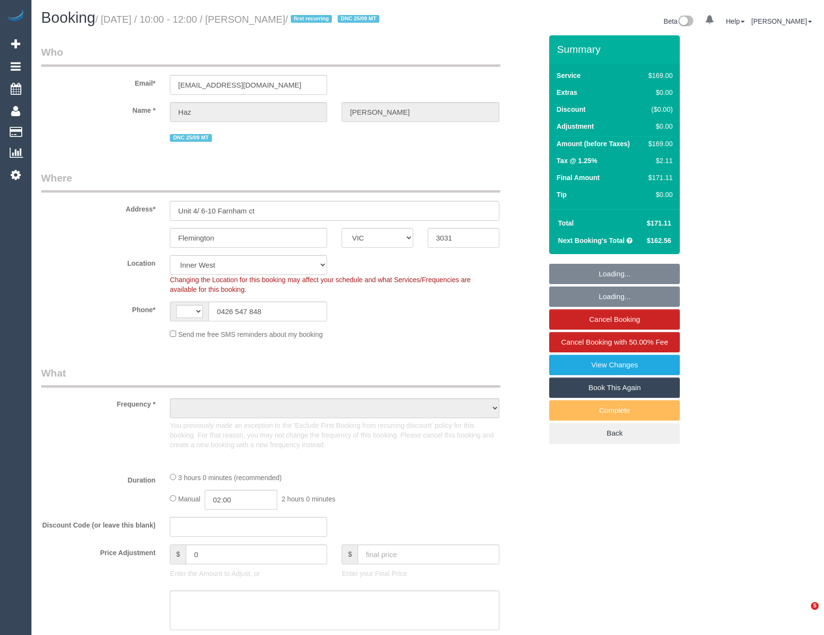
select select "VIC"
select select "string:stripe-pm_1S7X1k2GScqysDRV02SmI4ay"
select select "spot1"
select select "number:28"
select select "number:16"
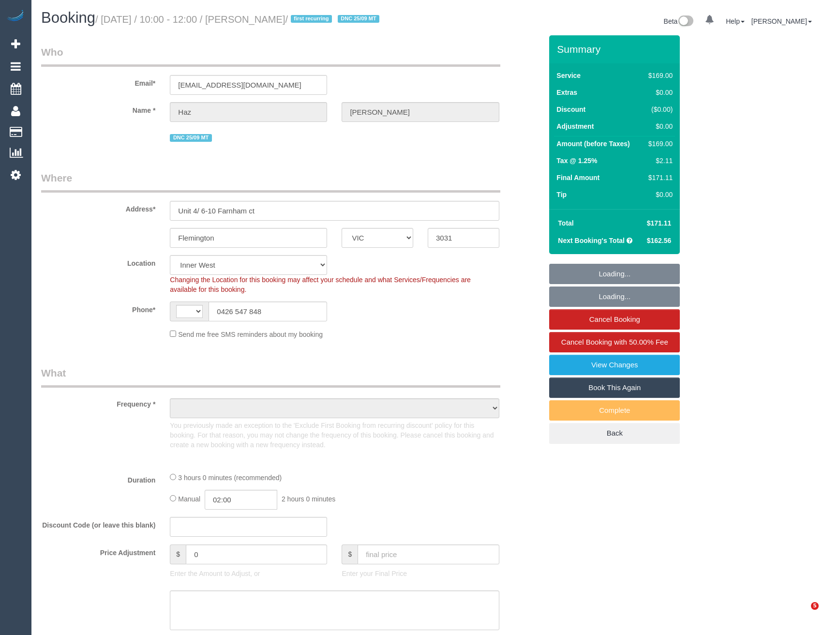
select select "number:18"
select select "number:24"
select select "number:11"
select select "string:AU"
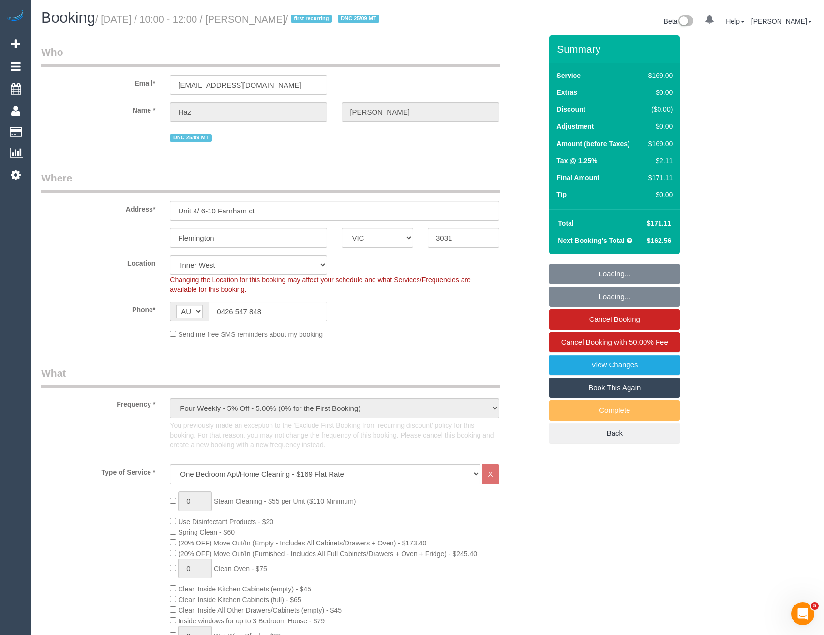
select select "object:1525"
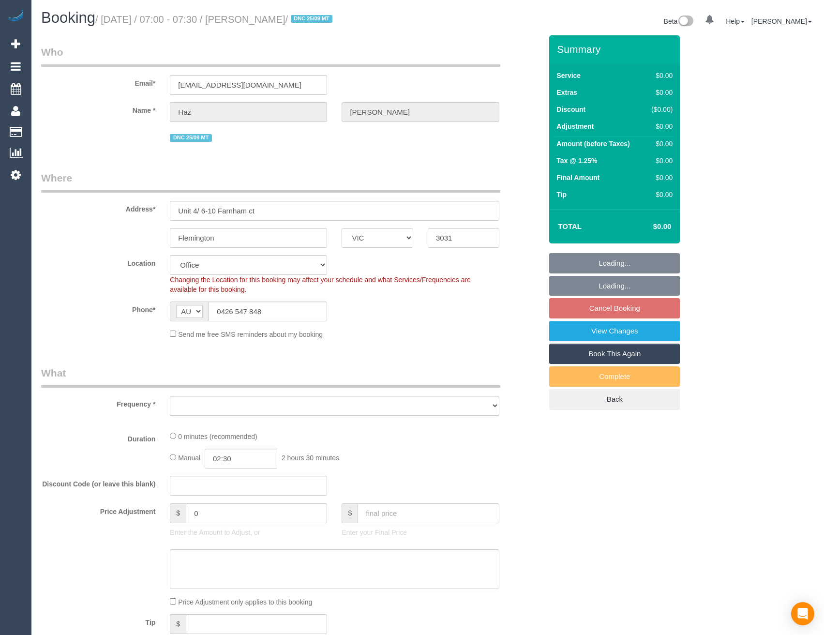
select select "VIC"
select select "string:stripe-pm_1S7X1k2GScqysDRV02SmI4ay"
select select "number:28"
select select "number:16"
select select "number:18"
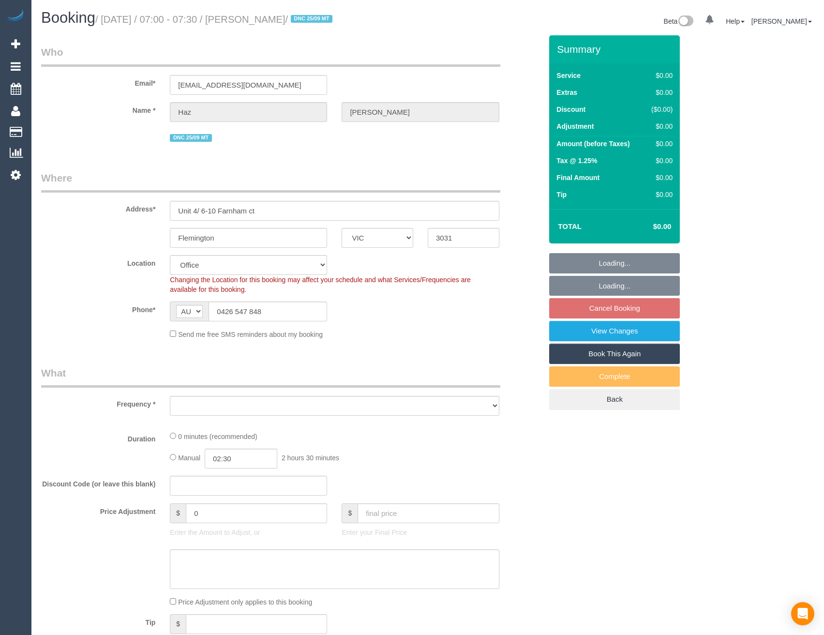
select select "number:24"
select select "number:11"
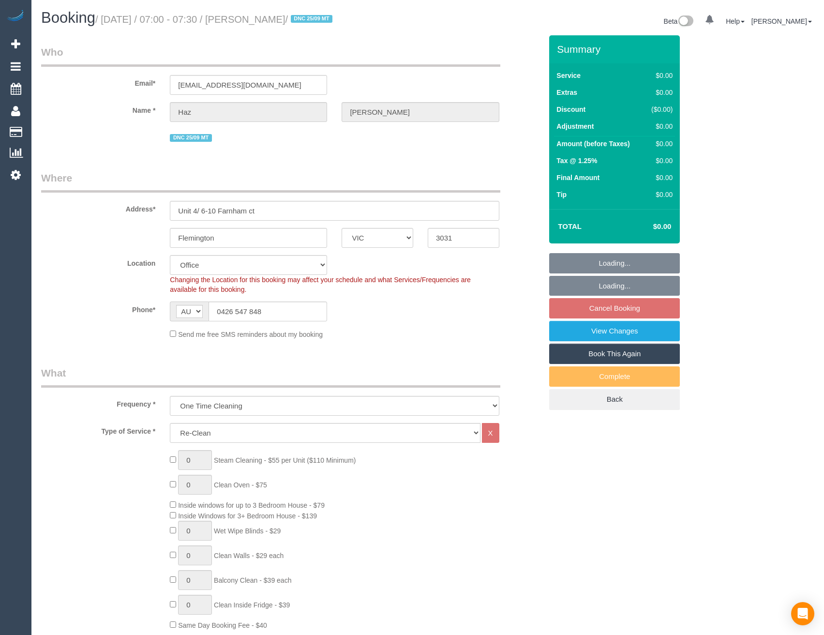
select select "object:2102"
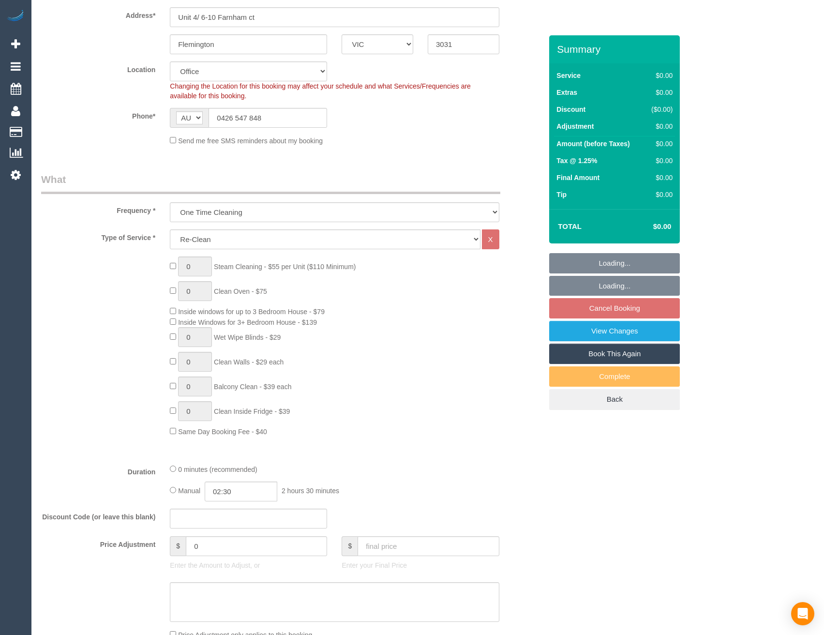
scroll to position [484, 0]
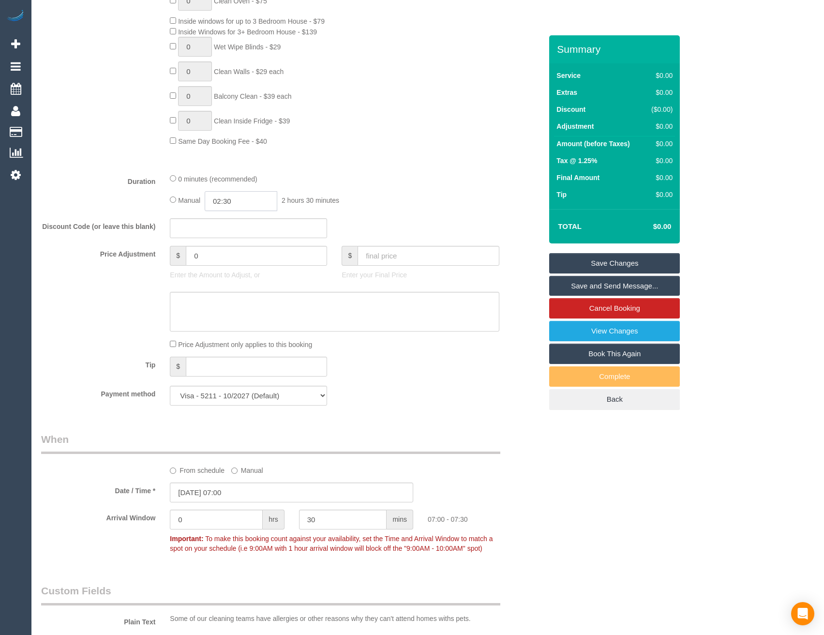
click at [243, 200] on input "02:30" at bounding box center [241, 201] width 73 height 20
click at [234, 257] on li "01:30" at bounding box center [230, 255] width 43 height 13
click at [249, 200] on input "01:30" at bounding box center [241, 201] width 73 height 20
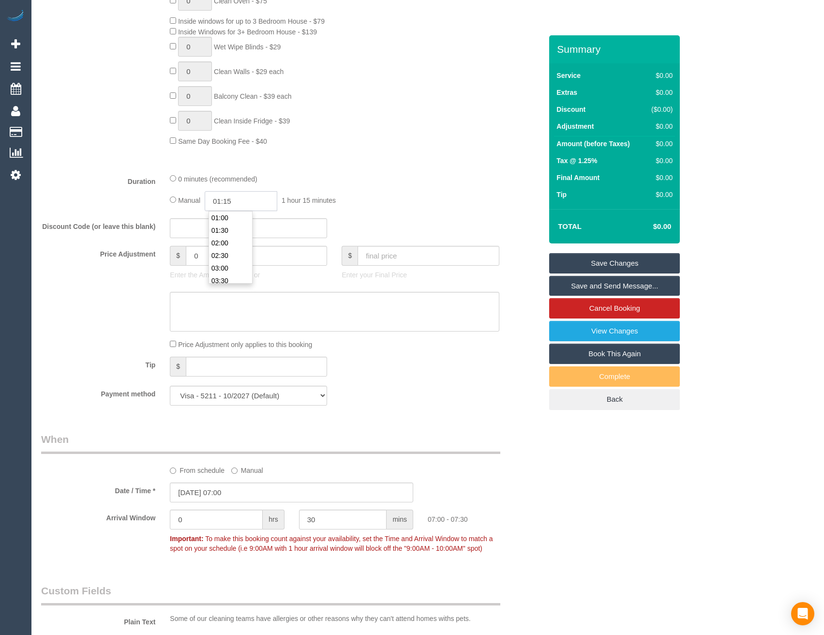
type input "01:15"
click at [453, 186] on div "0 minutes (recommended) Manual 01:15 1 hour 15 minutes" at bounding box center [335, 192] width 344 height 38
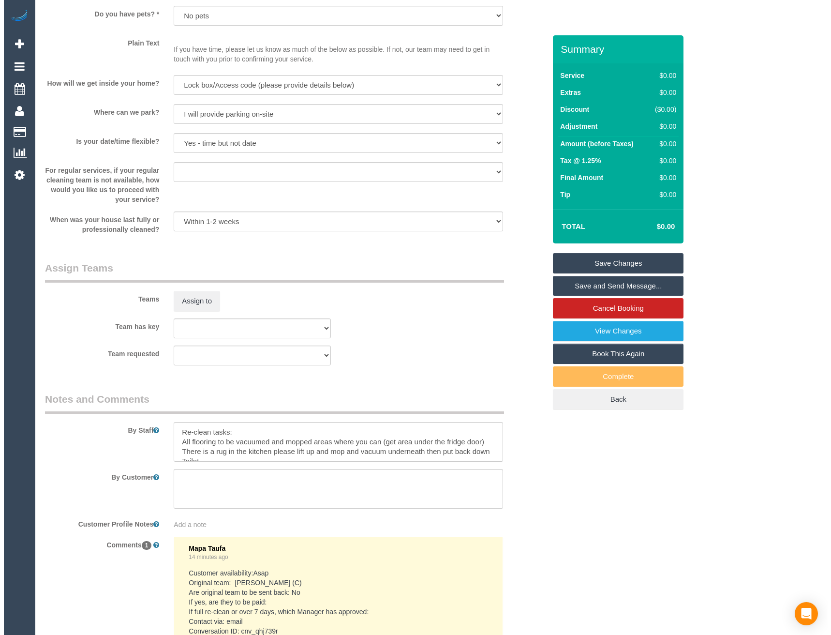
scroll to position [1161, 0]
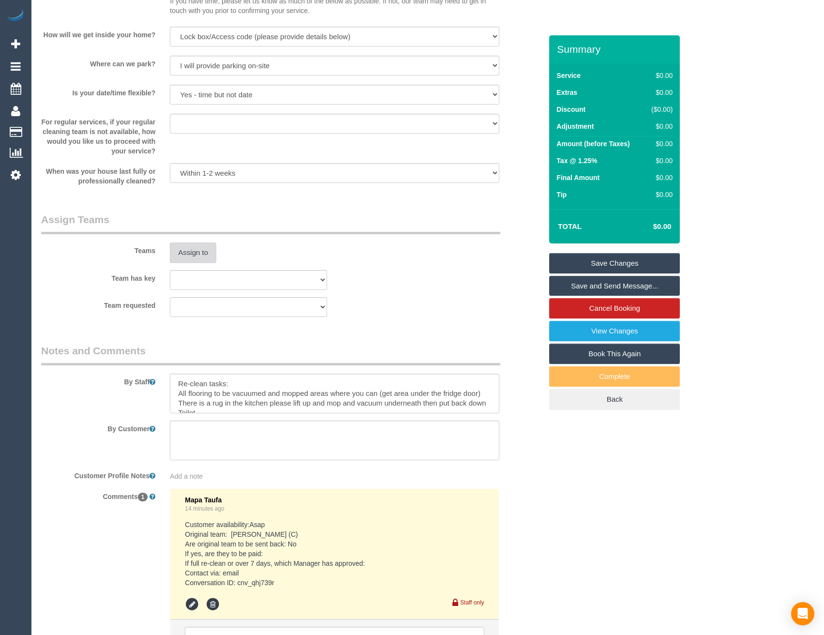
click at [197, 250] on button "Assign to" at bounding box center [193, 252] width 46 height 20
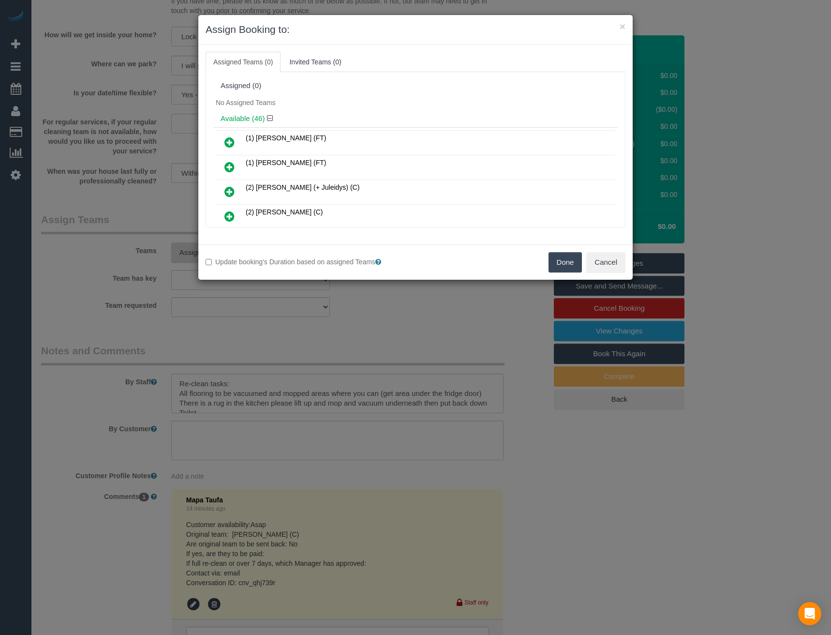
scroll to position [88, 0]
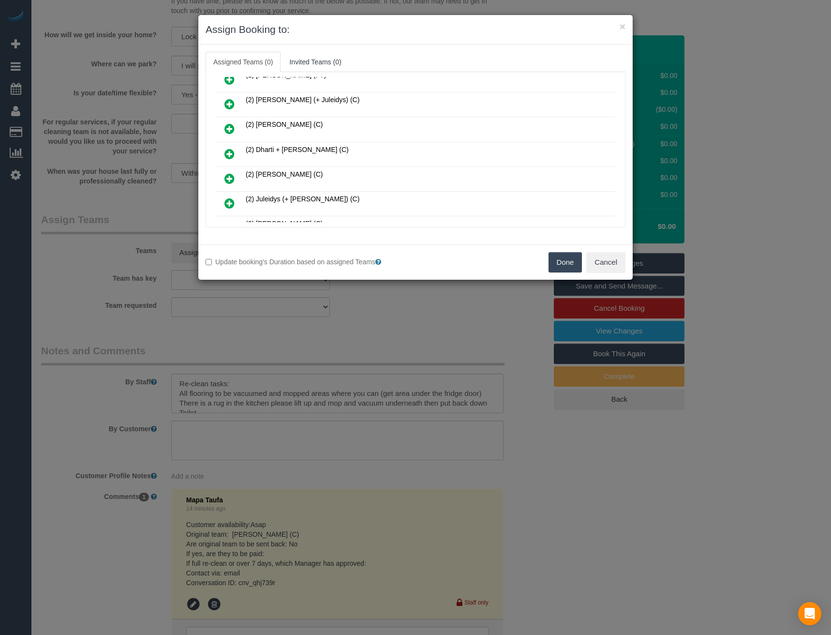
click at [231, 154] on icon at bounding box center [229, 154] width 10 height 12
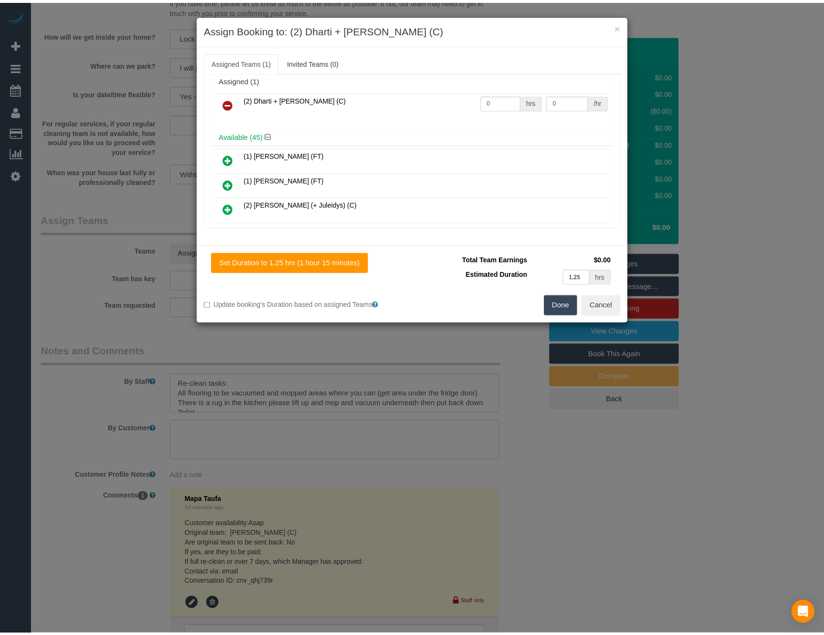
scroll to position [0, 0]
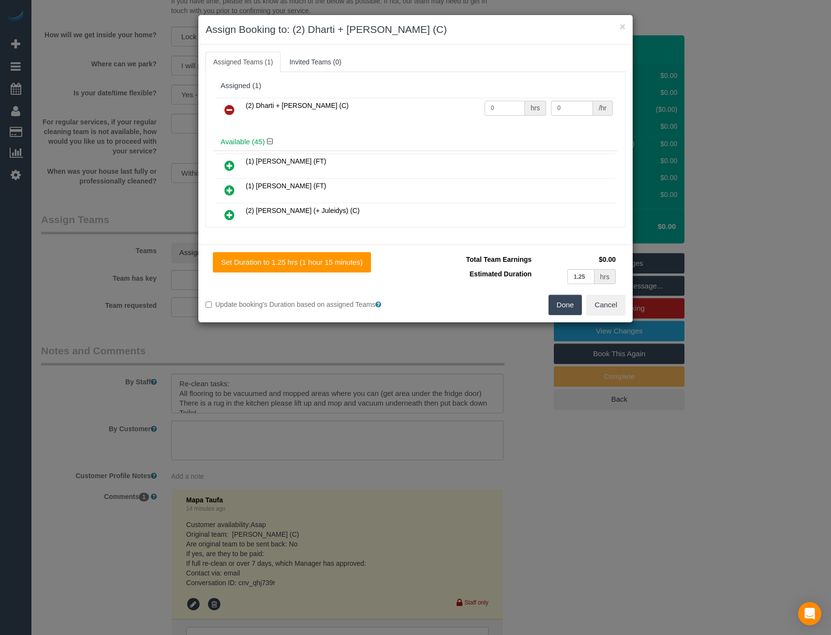
drag, startPoint x: 497, startPoint y: 109, endPoint x: 448, endPoint y: 109, distance: 49.8
click at [449, 111] on tr "(2) Dharti + Kishan (C) 0 hrs 0 /hr" at bounding box center [416, 110] width 400 height 25
type input "2.5"
type input "37.5"
click at [562, 305] on button "Done" at bounding box center [566, 305] width 34 height 20
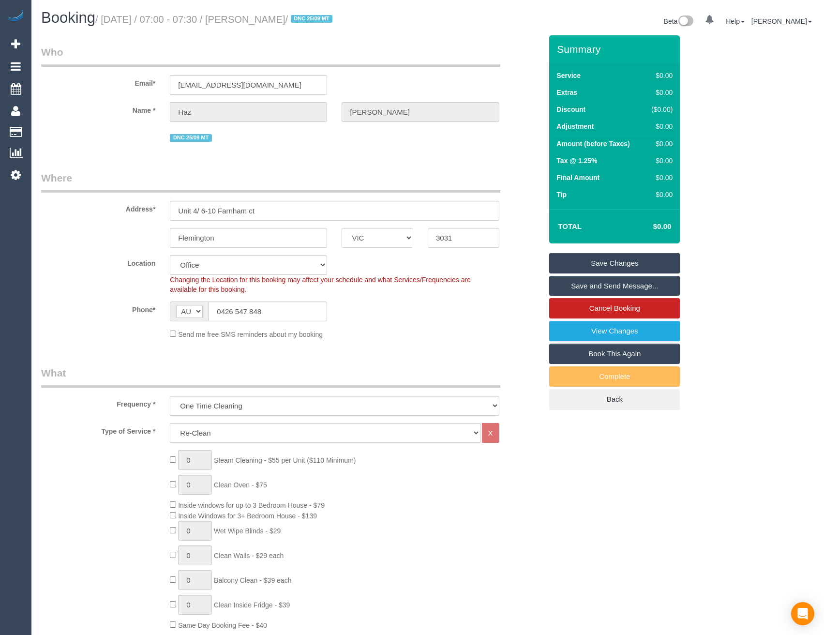
click at [629, 290] on link "Save and Send Message..." at bounding box center [614, 286] width 131 height 20
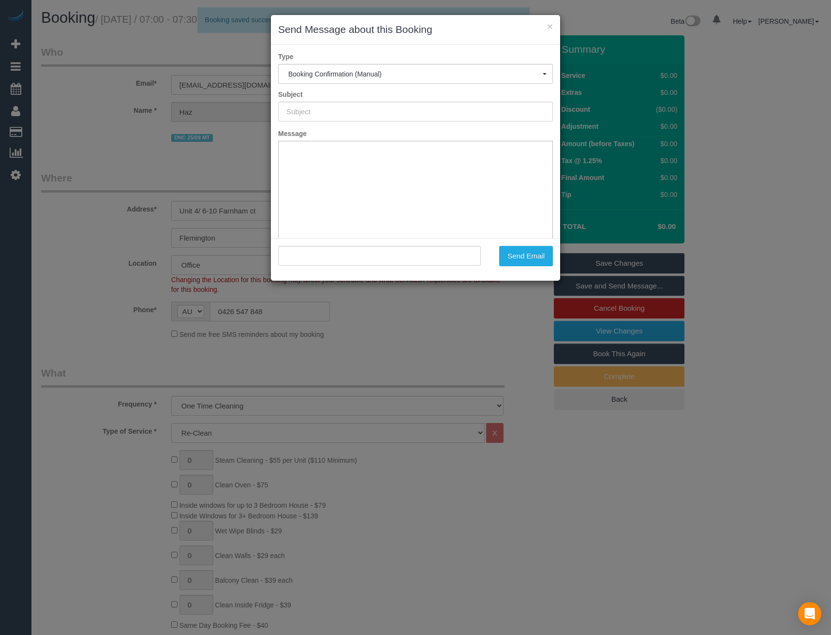
type input "Booking Confirmed"
type input ""Haz Davies" <hazdavies7@gmail.com>"
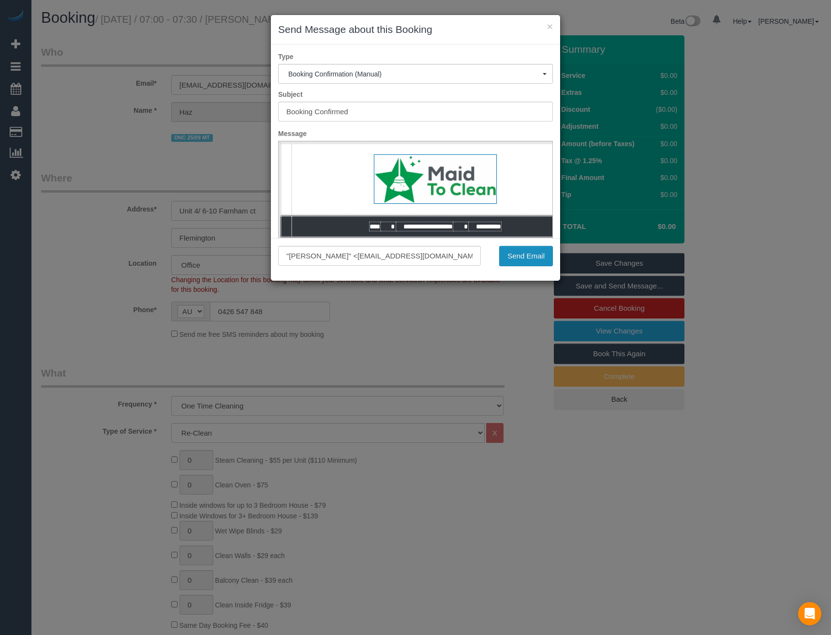
drag, startPoint x: 542, startPoint y: 253, endPoint x: 538, endPoint y: 246, distance: 7.4
click at [542, 253] on button "Send Email" at bounding box center [526, 256] width 54 height 20
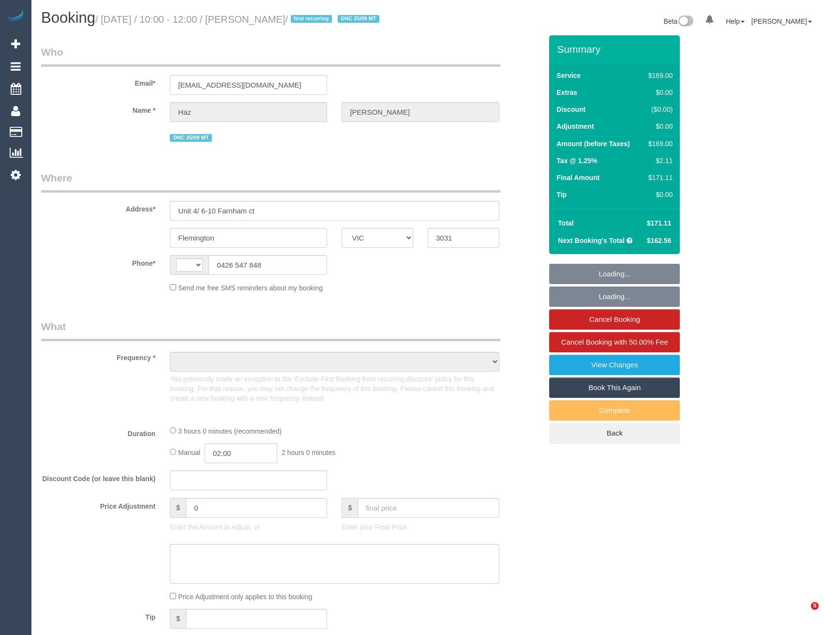
select select "VIC"
select select "string:AU"
select select "object:678"
select select "string:stripe-pm_1S7X1k2GScqysDRV02SmI4ay"
select select "number:28"
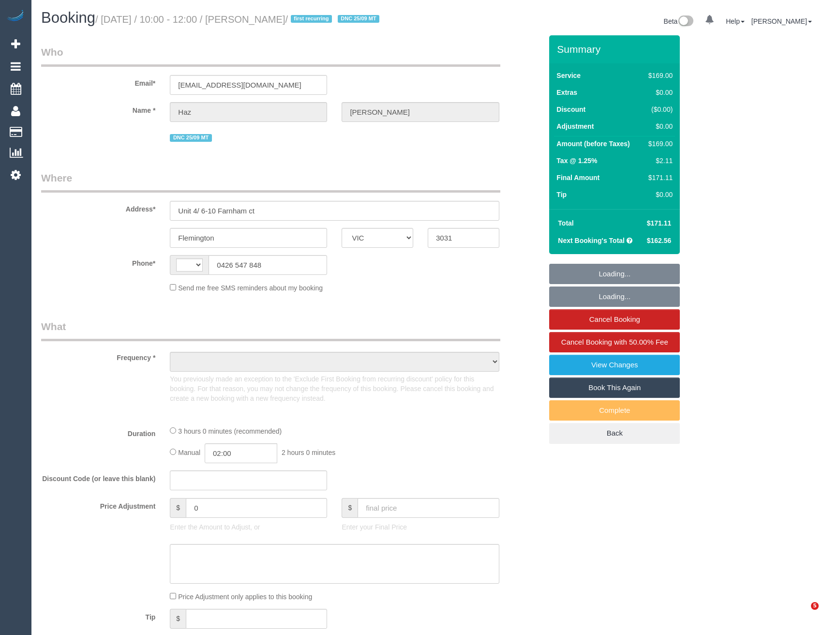
select select "number:16"
select select "number:18"
select select "number:24"
select select "number:11"
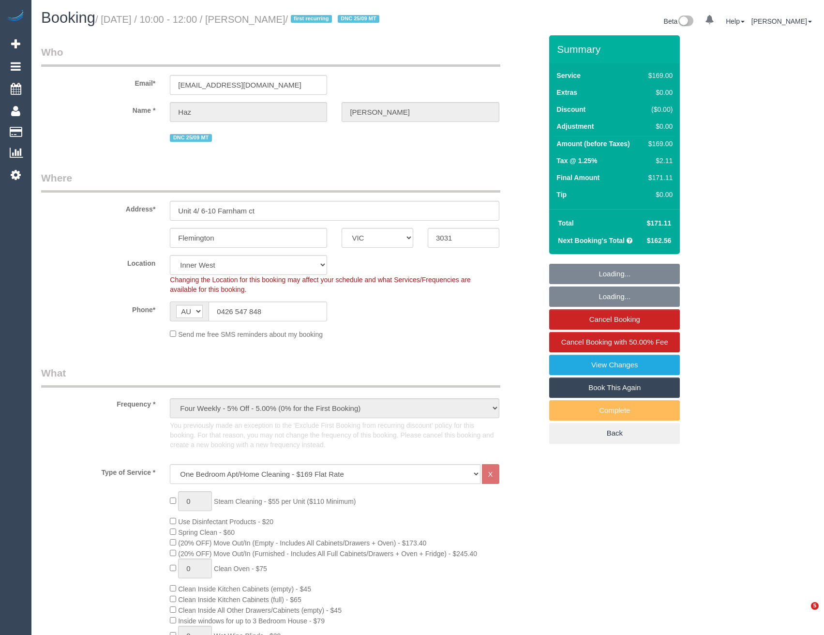
select select "spot1"
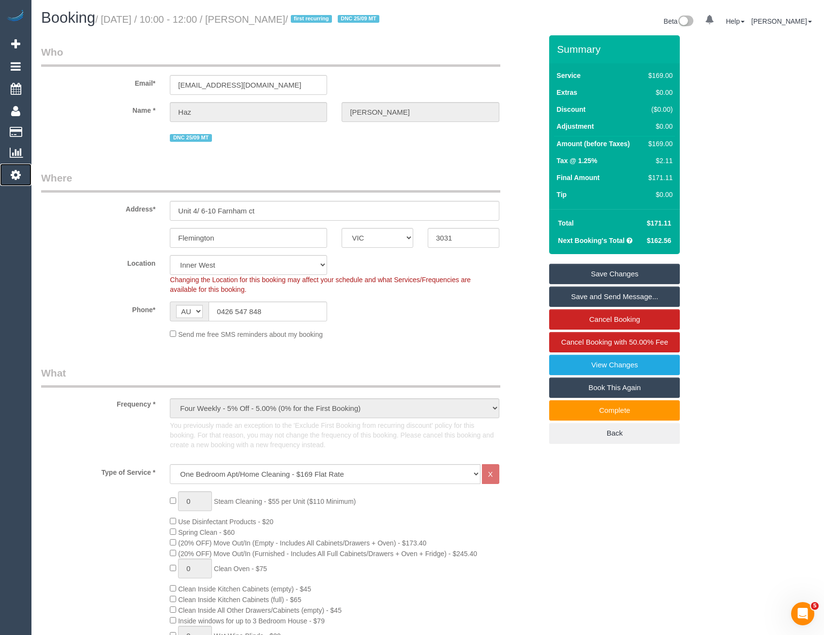
click at [19, 173] on icon at bounding box center [16, 175] width 10 height 12
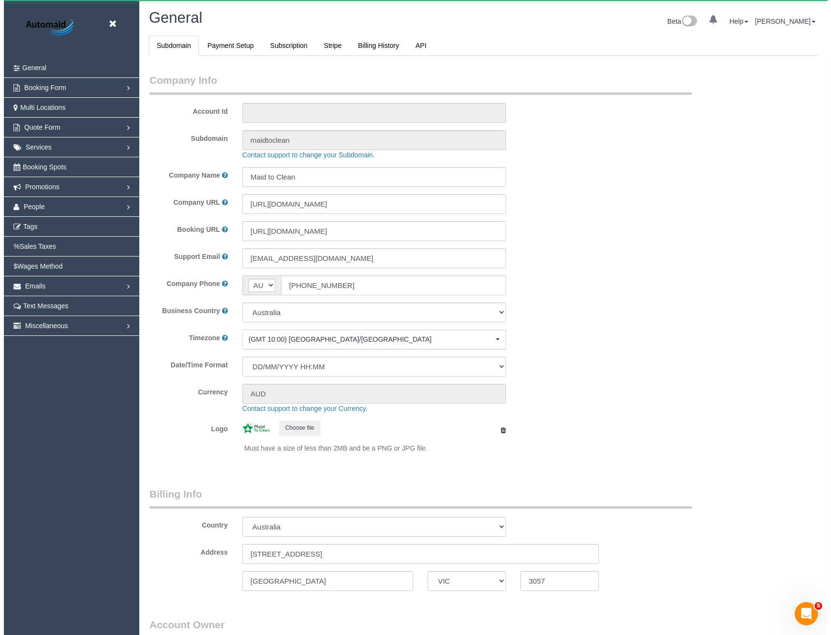
scroll to position [2211, 824]
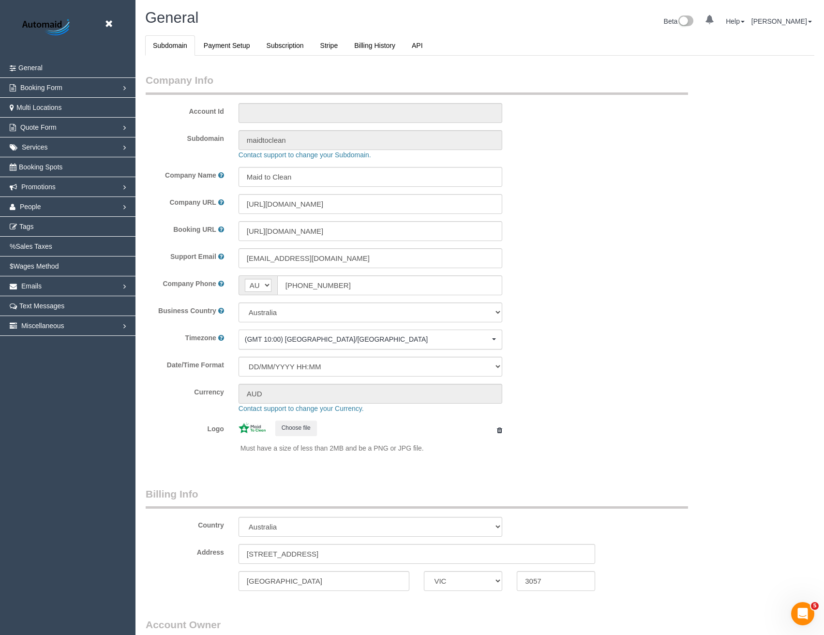
select select "1"
click at [39, 164] on span "Booking Spots" at bounding box center [41, 167] width 44 height 8
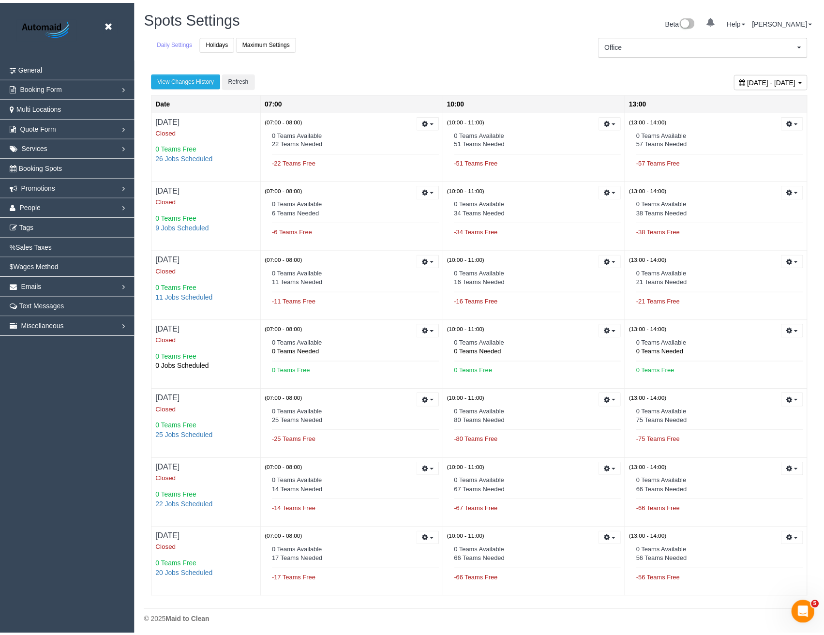
scroll to position [640, 824]
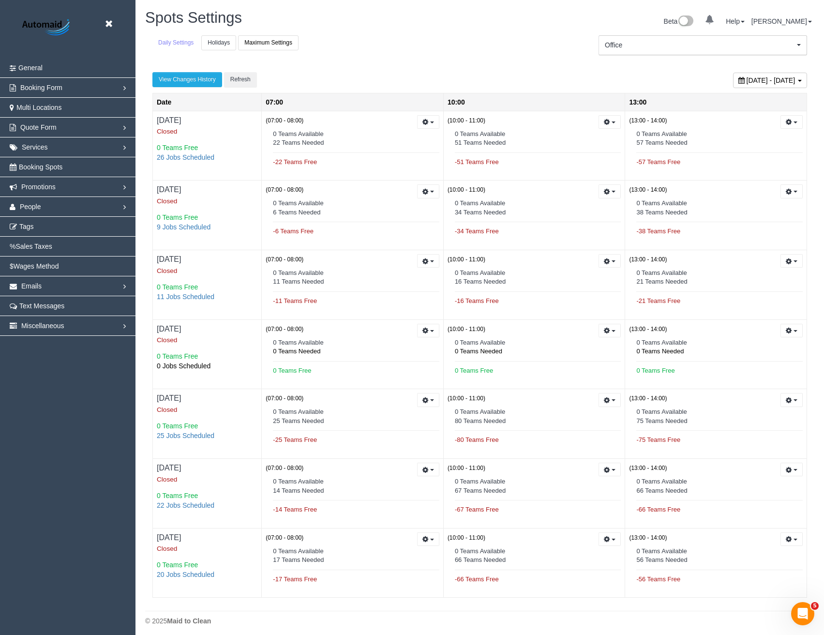
click at [225, 46] on link "Holidays" at bounding box center [218, 42] width 35 height 15
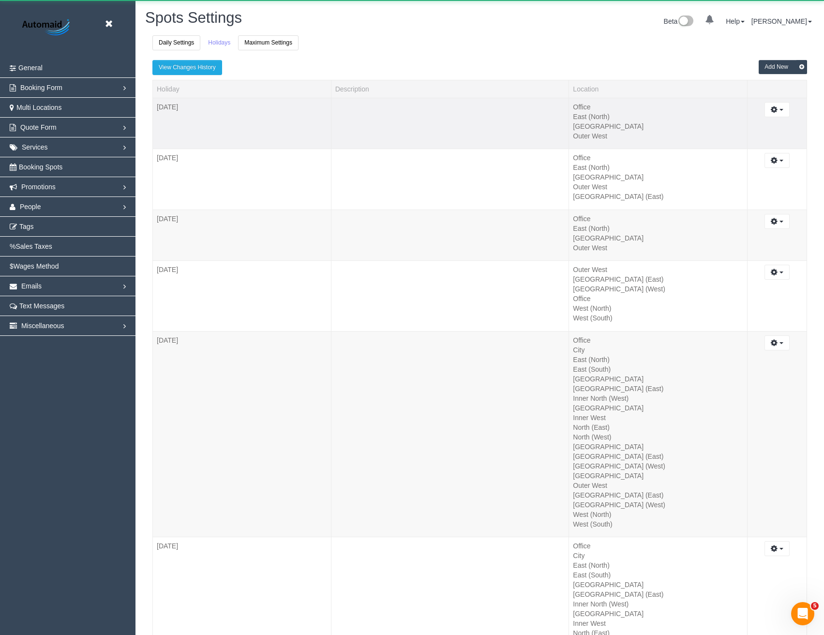
scroll to position [3563, 824]
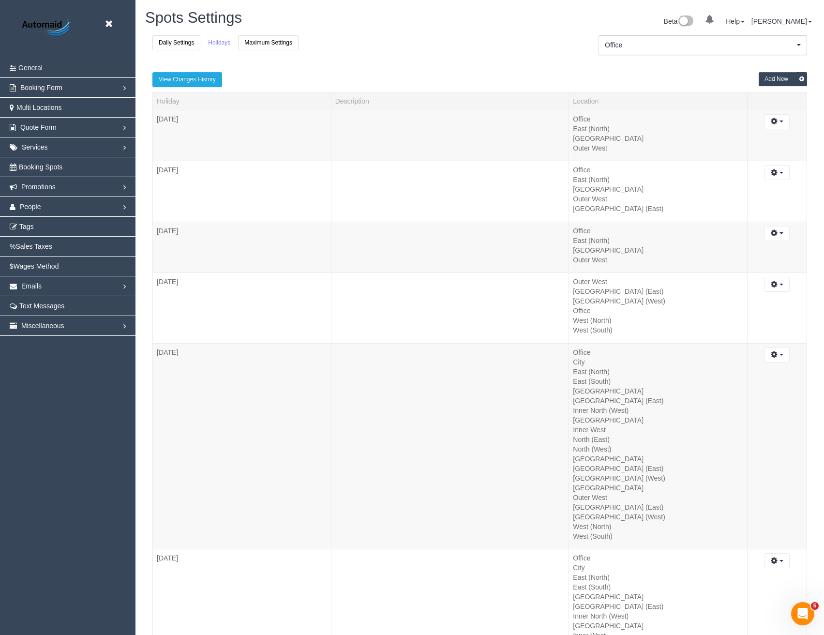
click at [769, 81] on button "Add New" at bounding box center [783, 79] width 48 height 14
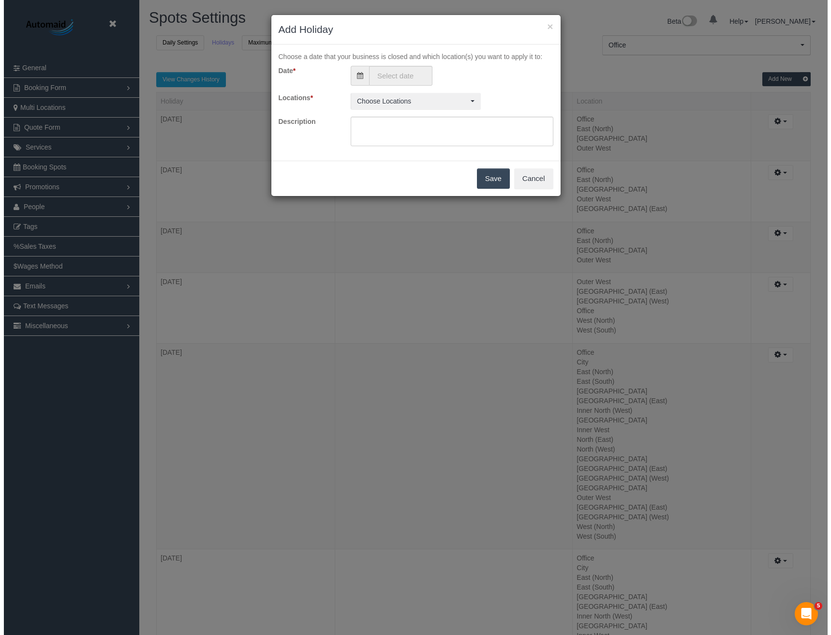
scroll to position [3563, 831]
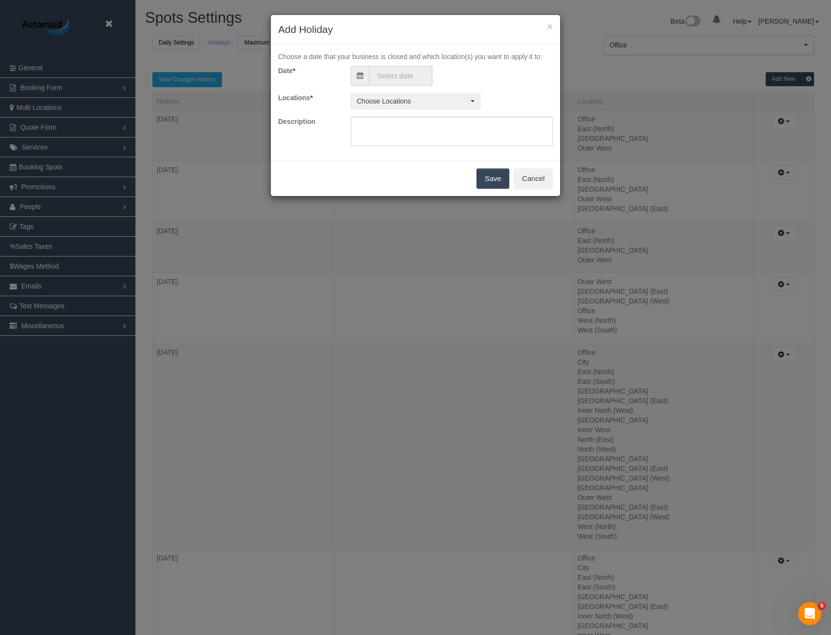
click at [370, 73] on input "text" at bounding box center [400, 76] width 63 height 20
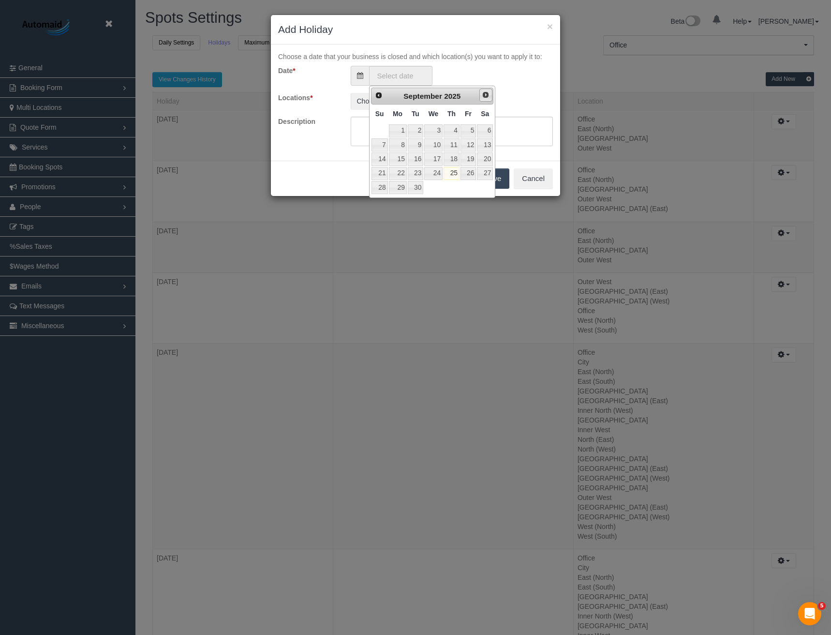
click at [485, 96] on span "Next" at bounding box center [486, 95] width 8 height 8
click at [435, 131] on link "1" at bounding box center [433, 130] width 18 height 13
type input "[DATE]"
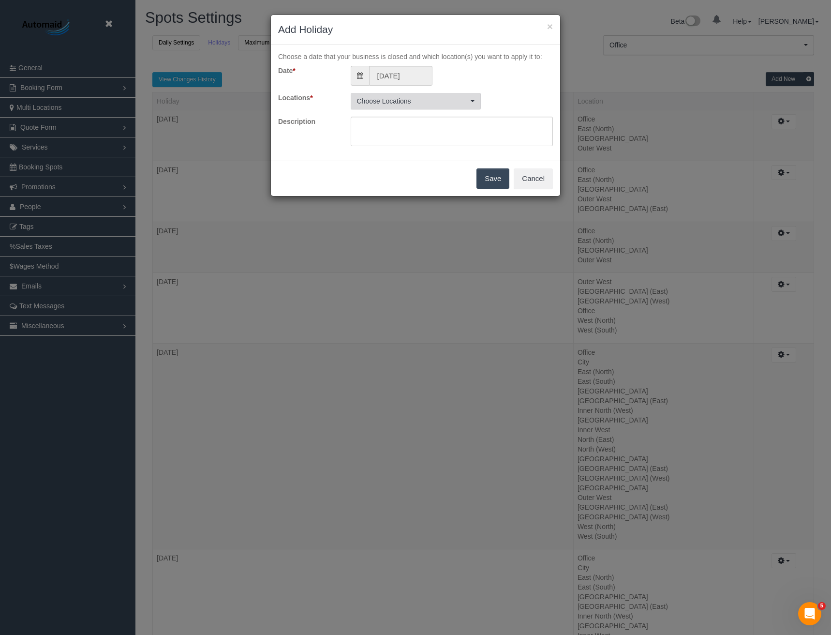
click at [404, 101] on span "Choose Locations" at bounding box center [412, 101] width 111 height 10
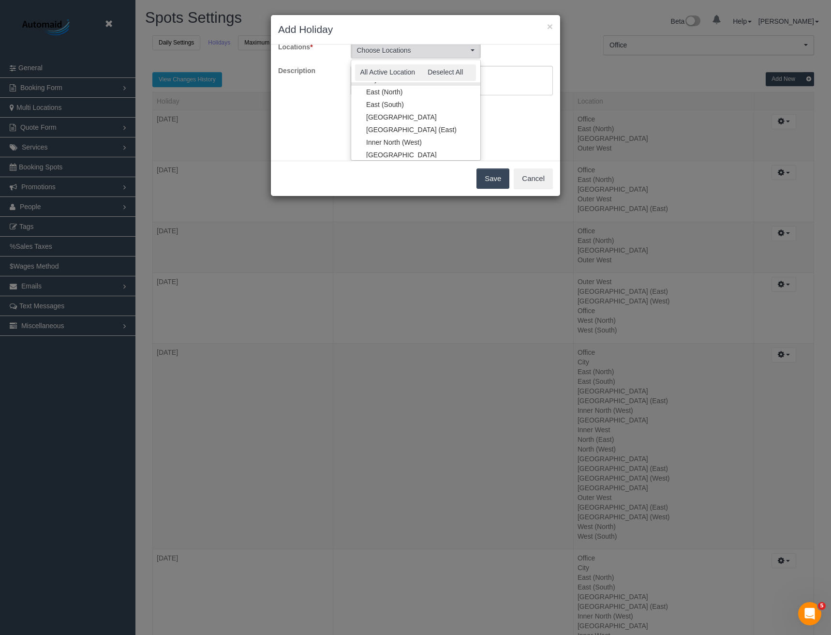
scroll to position [48, 0]
click at [395, 141] on link "[GEOGRAPHIC_DATA]" at bounding box center [415, 140] width 129 height 13
click at [385, 102] on link "Inner East" at bounding box center [415, 102] width 129 height 13
click at [520, 133] on div "Choose a date that your business is closed and which location(s) you want to ap…" at bounding box center [415, 103] width 289 height 116
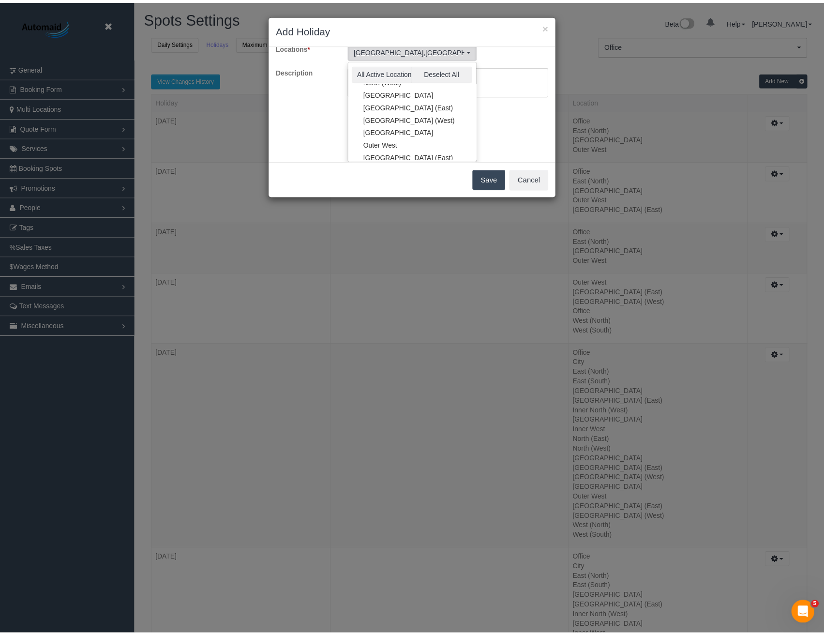
scroll to position [0, 0]
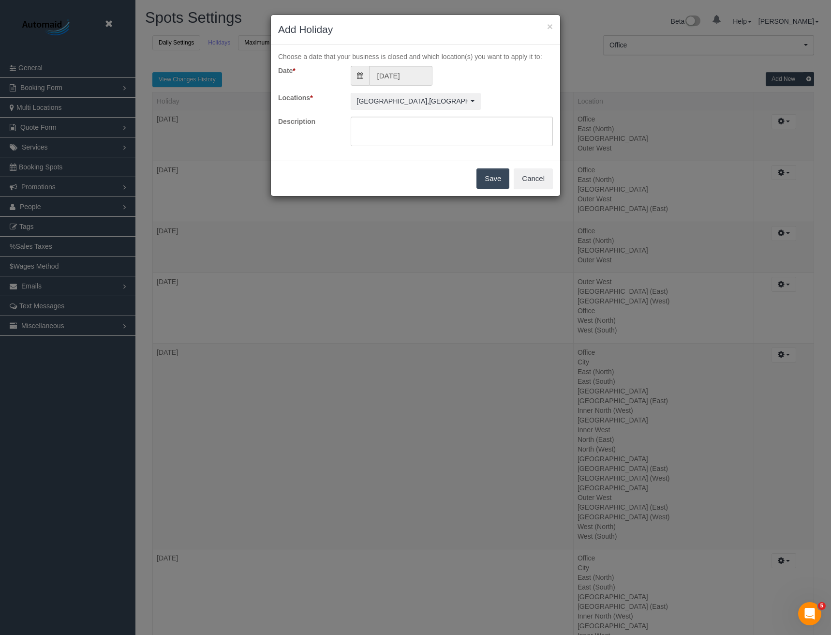
click at [488, 178] on button "Save" at bounding box center [493, 178] width 33 height 20
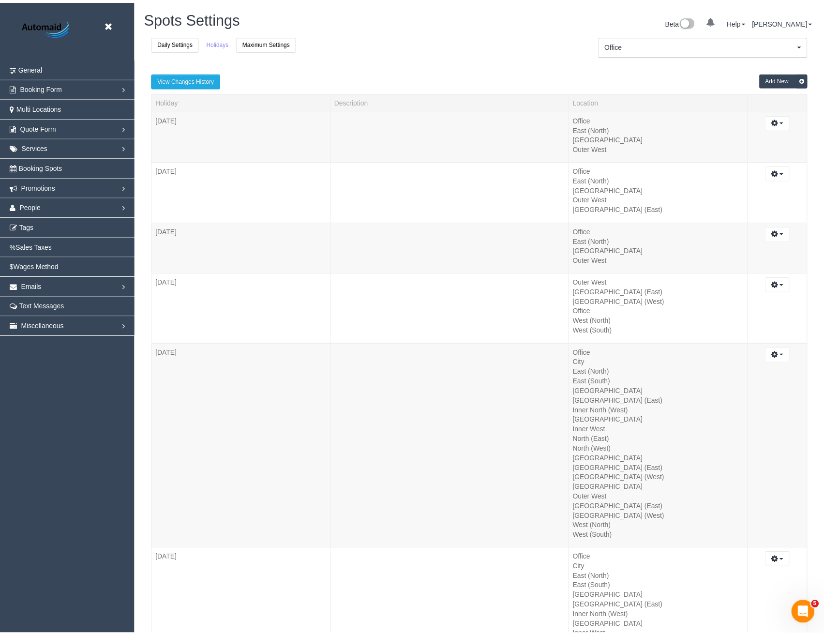
scroll to position [44817, 47557]
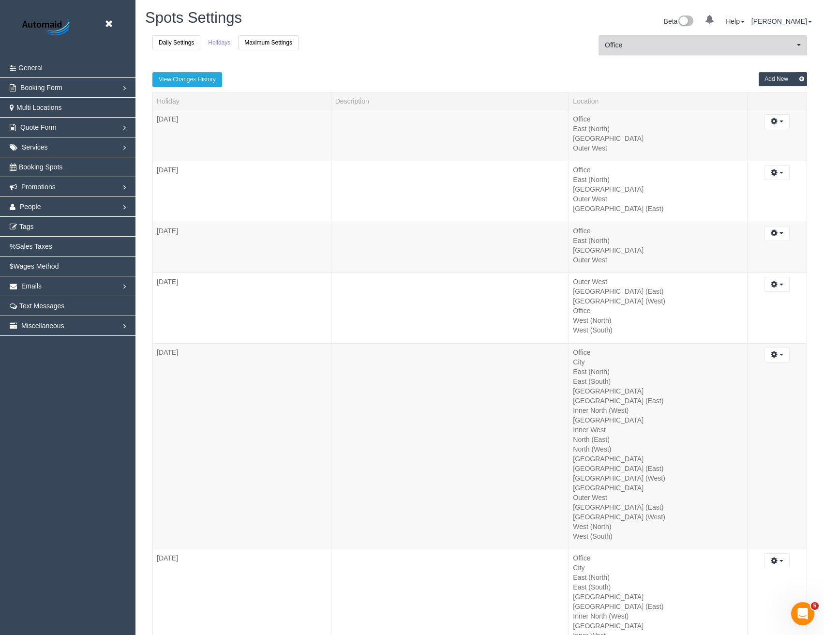
click at [673, 46] on span "Office" at bounding box center [700, 45] width 190 height 10
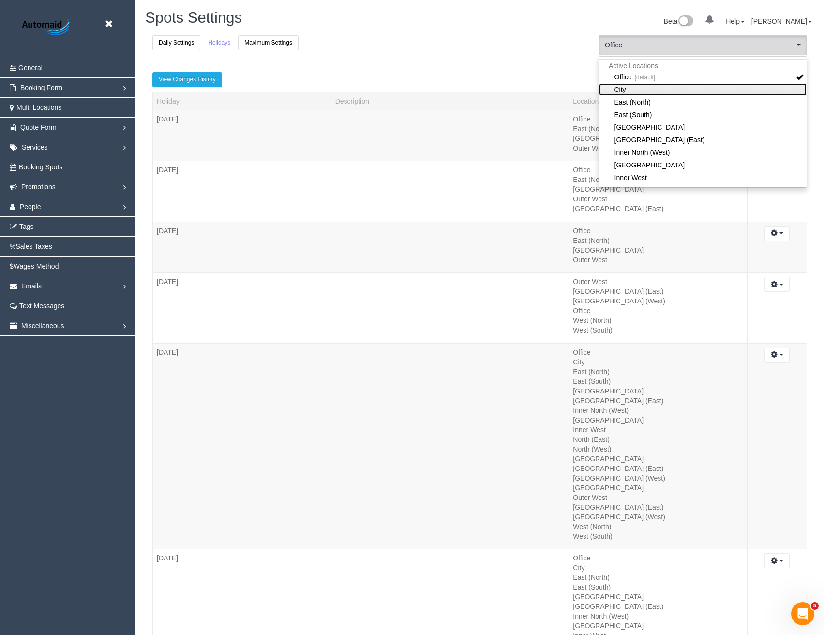
click at [636, 87] on link "City" at bounding box center [703, 89] width 208 height 13
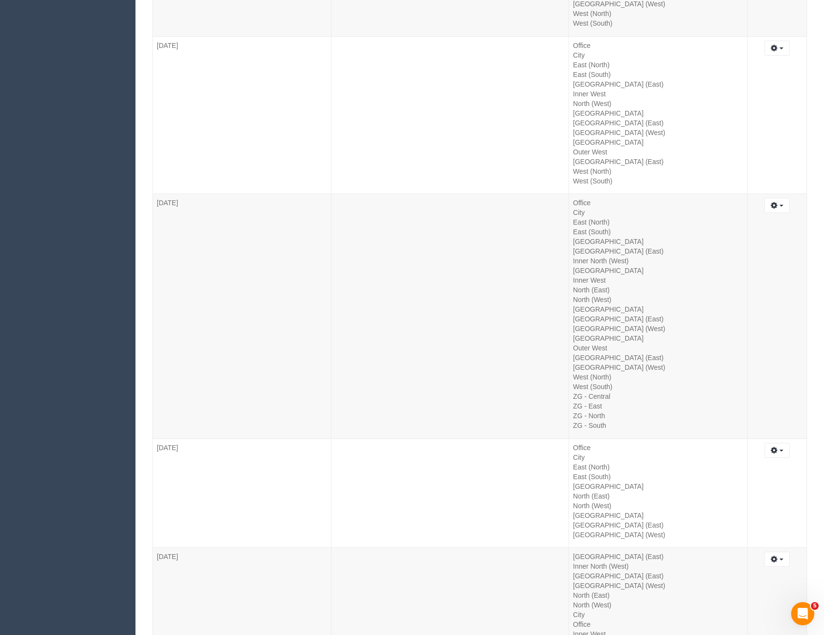
scroll to position [0, 0]
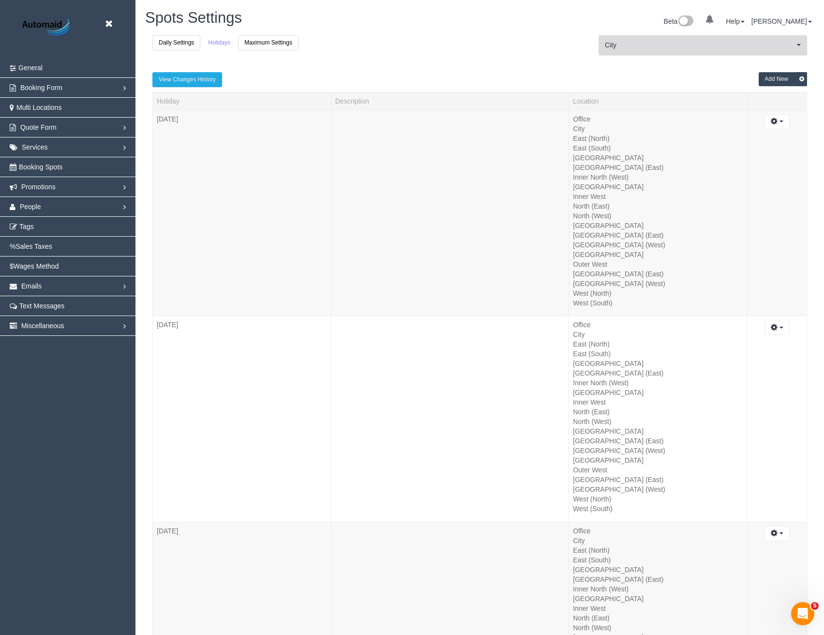
click at [647, 51] on button "City City" at bounding box center [702, 45] width 209 height 20
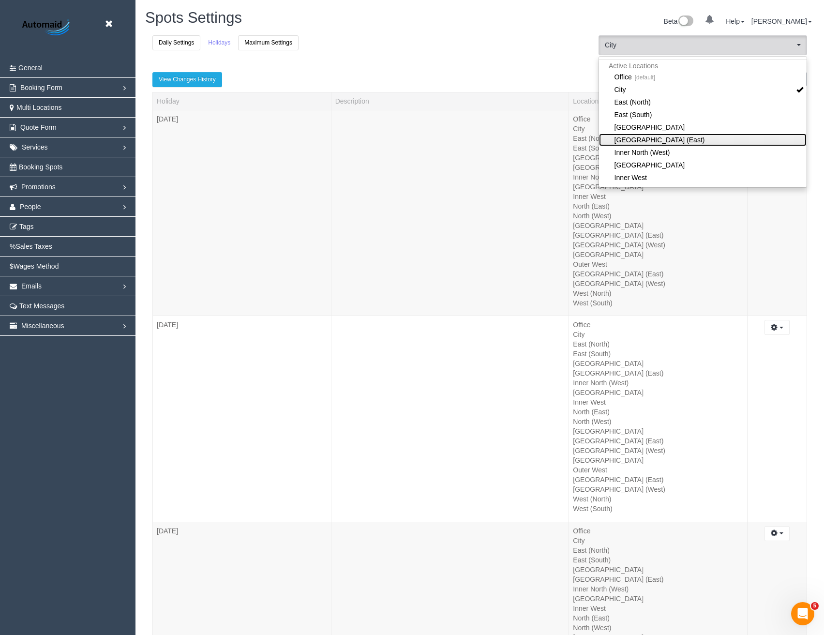
click at [652, 142] on link "Inner North (East)" at bounding box center [703, 140] width 208 height 13
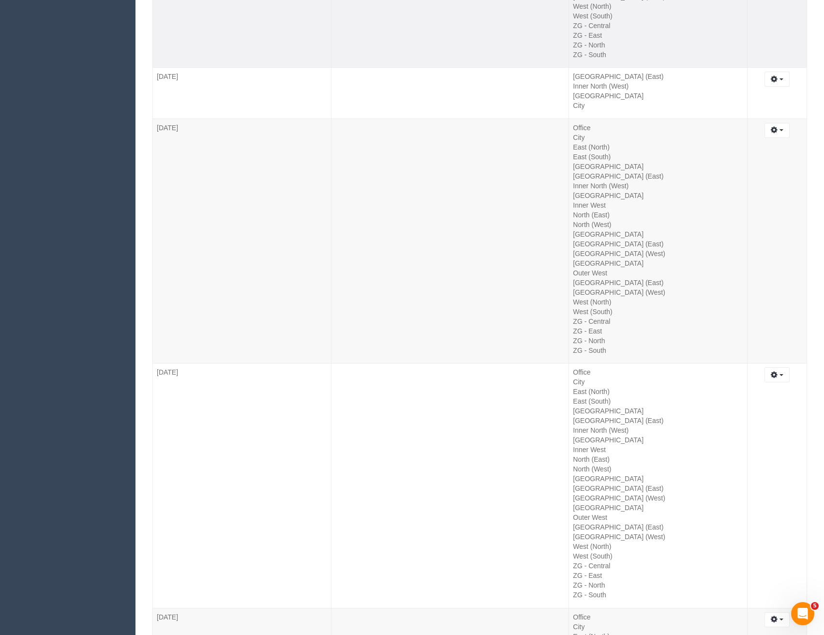
scroll to position [8270, 0]
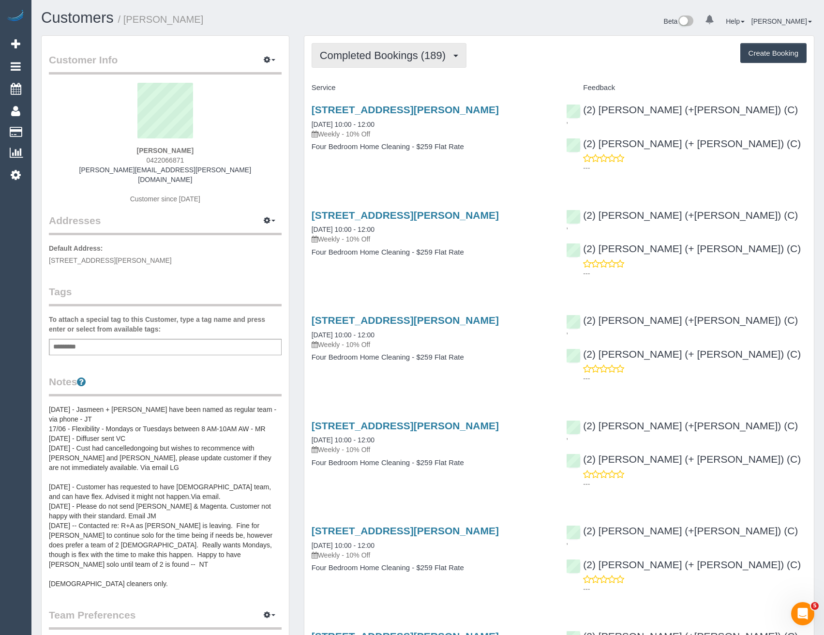
click at [394, 65] on button "Completed Bookings (189)" at bounding box center [389, 55] width 155 height 25
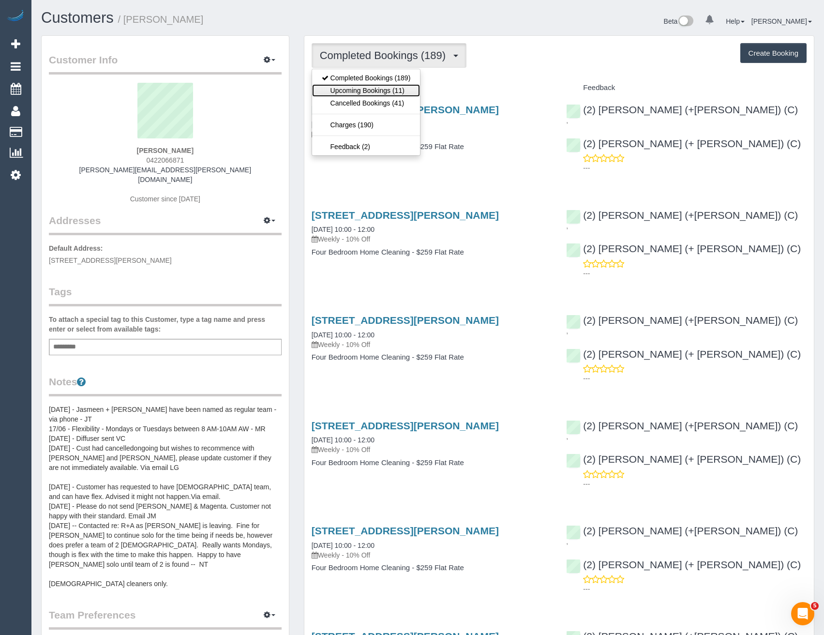
click at [388, 87] on link "Upcoming Bookings (11)" at bounding box center [366, 90] width 108 height 13
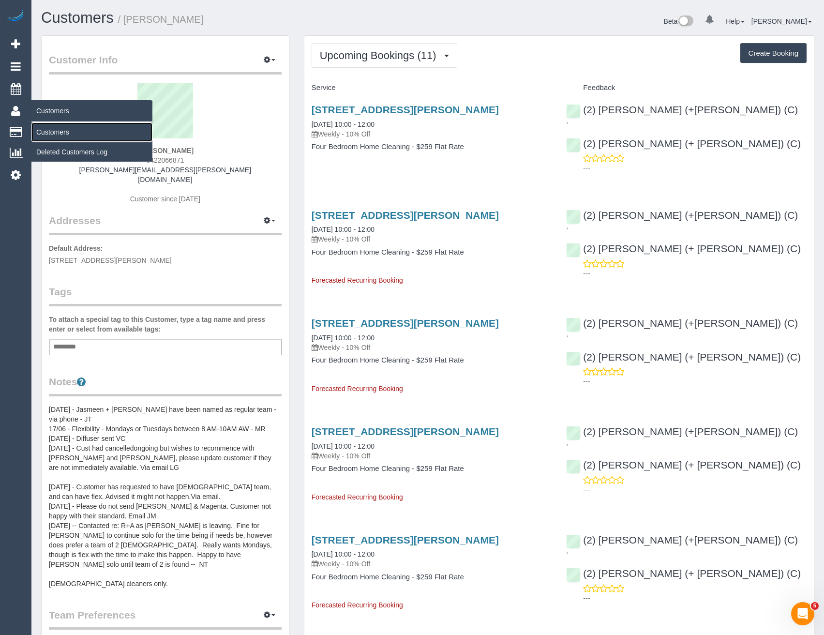
click at [63, 136] on link "Customers" at bounding box center [91, 131] width 121 height 19
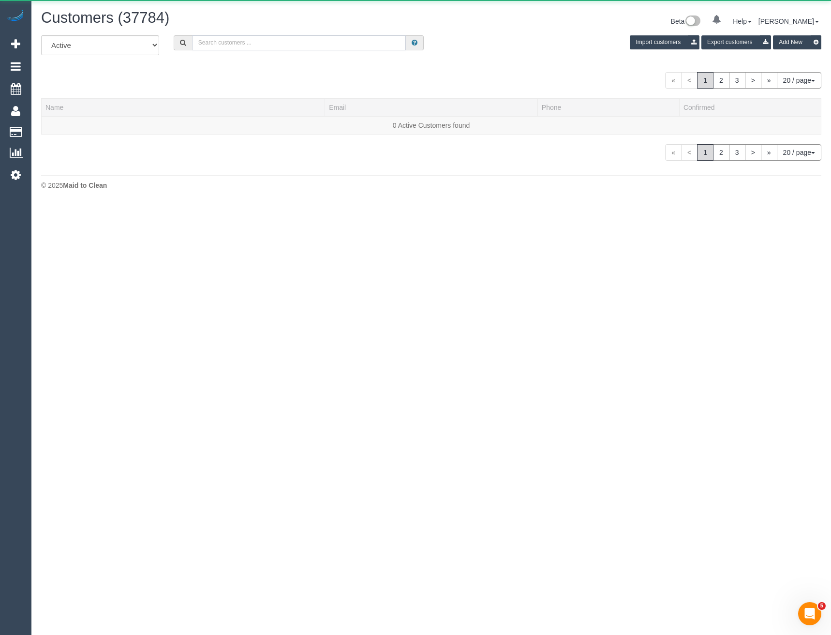
click at [259, 46] on input "text" at bounding box center [299, 42] width 214 height 15
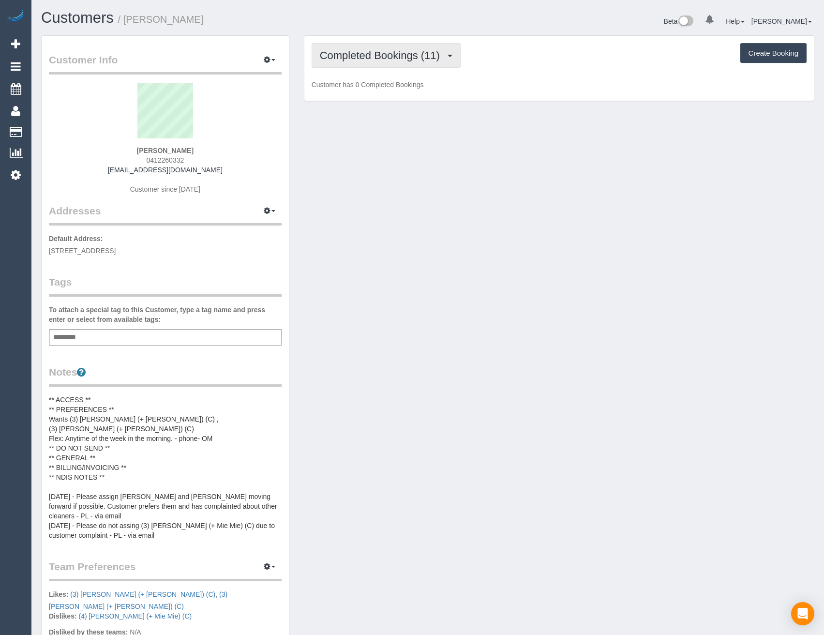
click at [418, 65] on button "Completed Bookings (11)" at bounding box center [386, 55] width 149 height 25
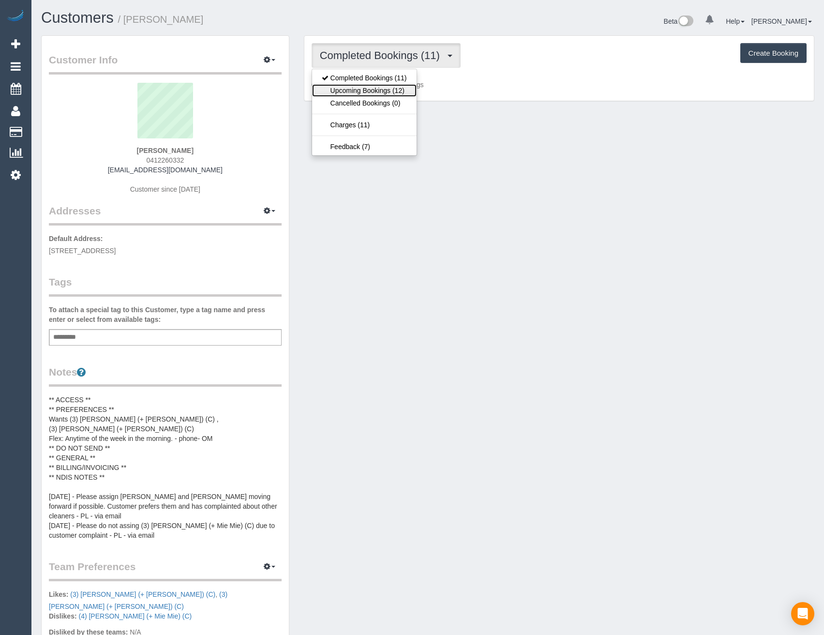
click at [409, 90] on link "Upcoming Bookings (12)" at bounding box center [364, 90] width 105 height 13
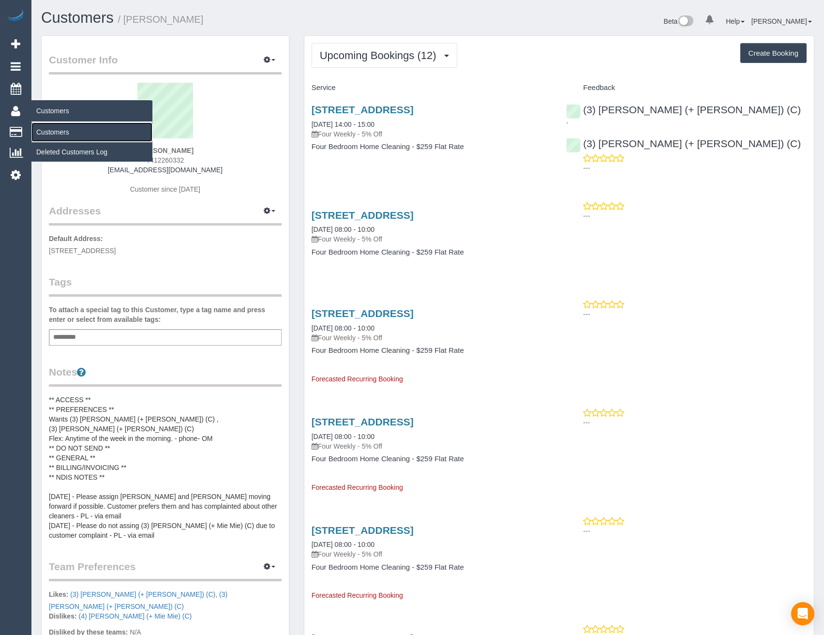
click at [53, 128] on link "Customers" at bounding box center [91, 131] width 121 height 19
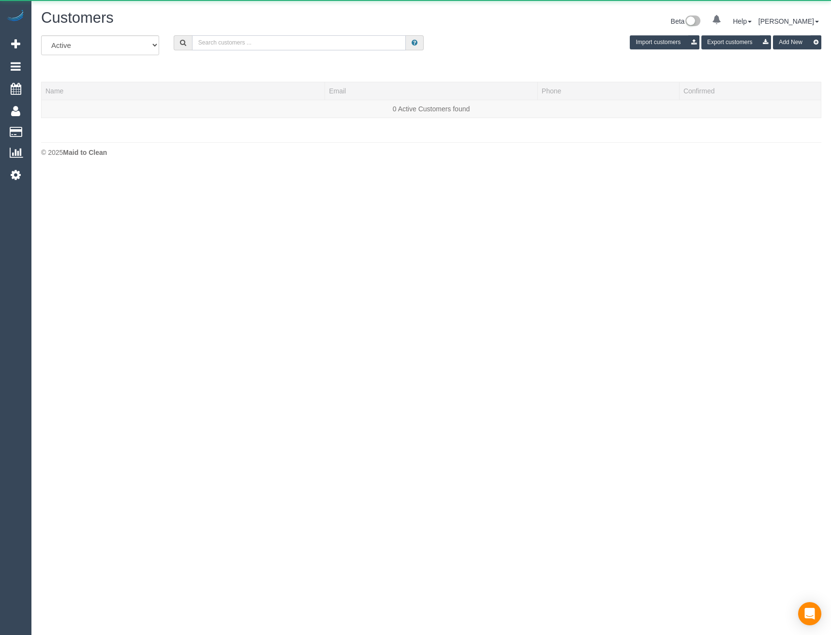
click at [320, 45] on input "text" at bounding box center [299, 42] width 214 height 15
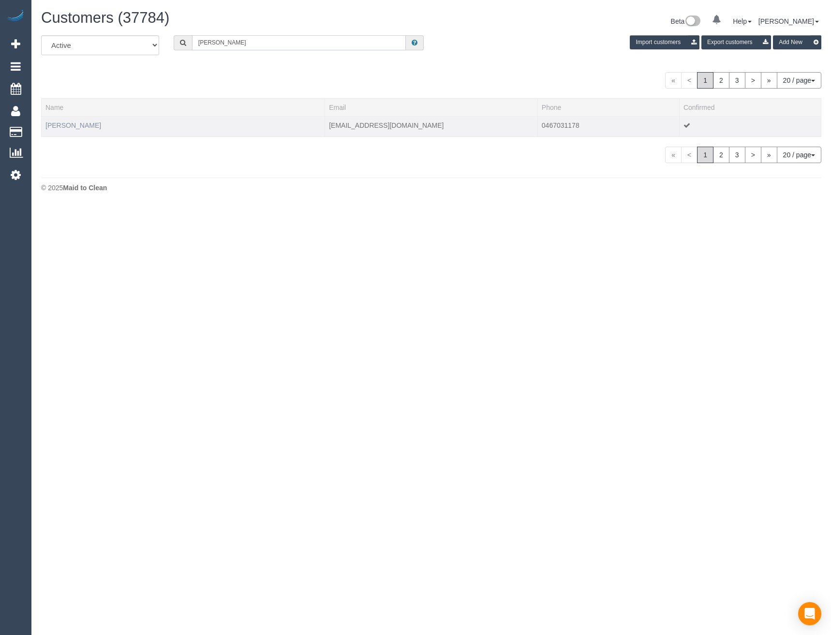
type input "Jana Black"
click at [61, 128] on link "Jana Blackwell" at bounding box center [73, 125] width 56 height 8
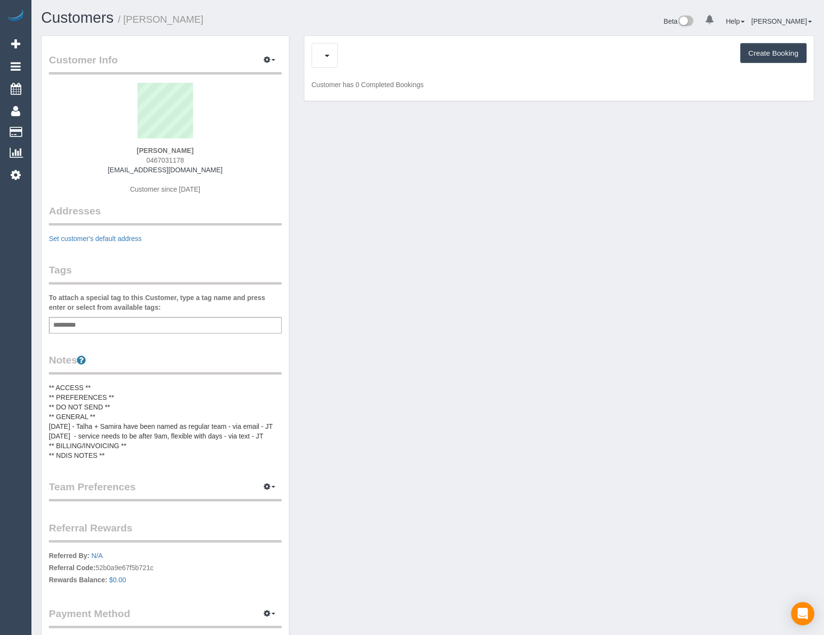
drag, startPoint x: 215, startPoint y: 169, endPoint x: 119, endPoint y: 171, distance: 96.3
click at [119, 171] on div "Jana Blackwell 0467031178 jana_blackwell@yahoo.com Customer since 2022" at bounding box center [165, 143] width 233 height 121
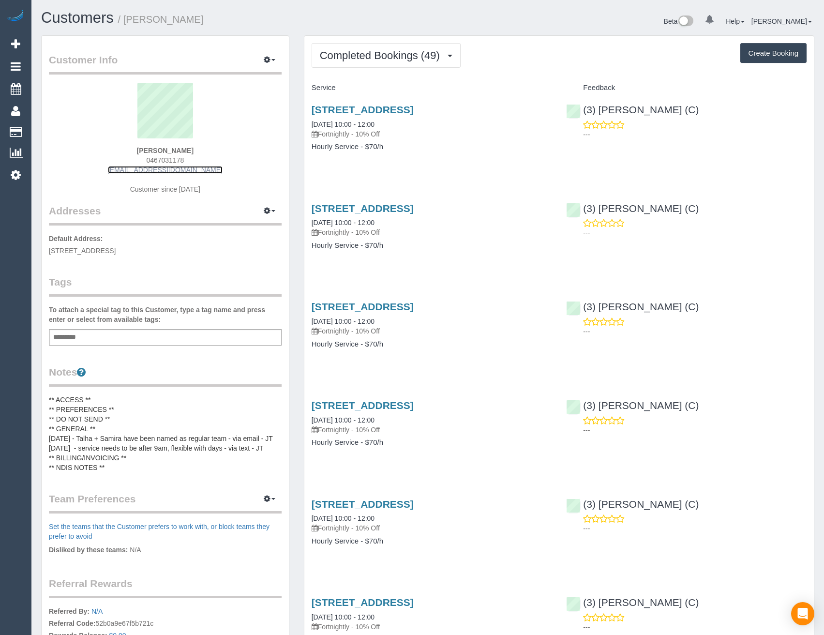
copy link "jana_blackwell@yahoo.com"
click at [348, 52] on span "Completed Bookings (49)" at bounding box center [382, 55] width 125 height 12
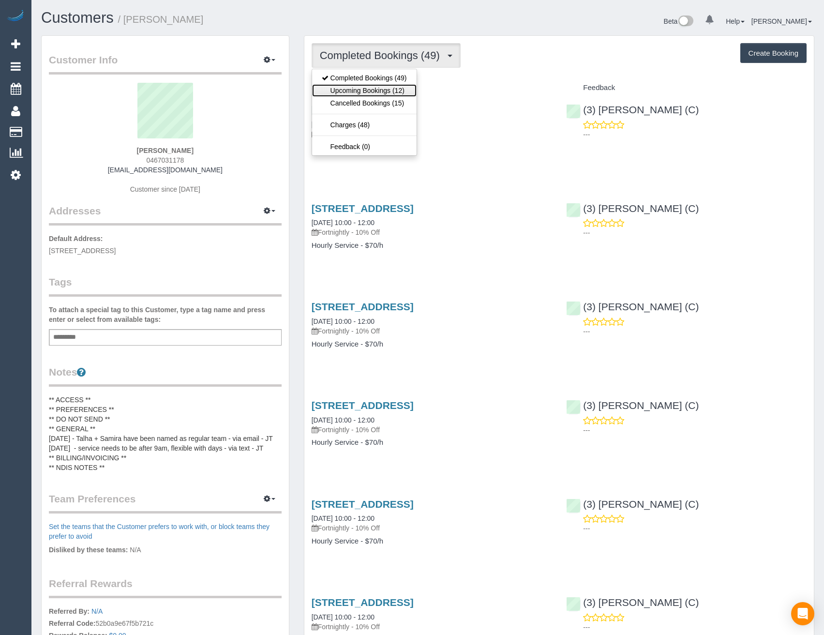
click at [346, 92] on link "Upcoming Bookings (12)" at bounding box center [364, 90] width 105 height 13
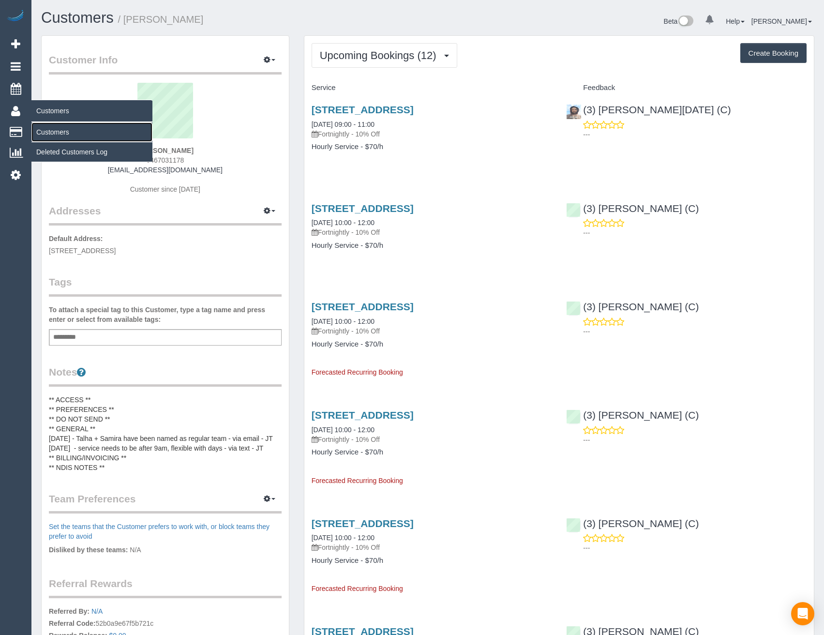
click at [40, 134] on link "Customers" at bounding box center [91, 131] width 121 height 19
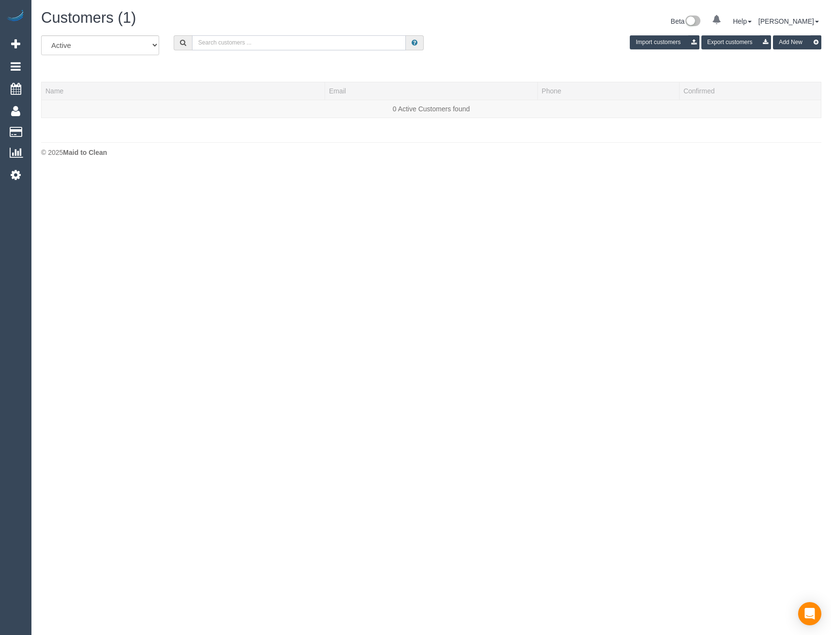
click at [294, 42] on input "text" at bounding box center [299, 42] width 214 height 15
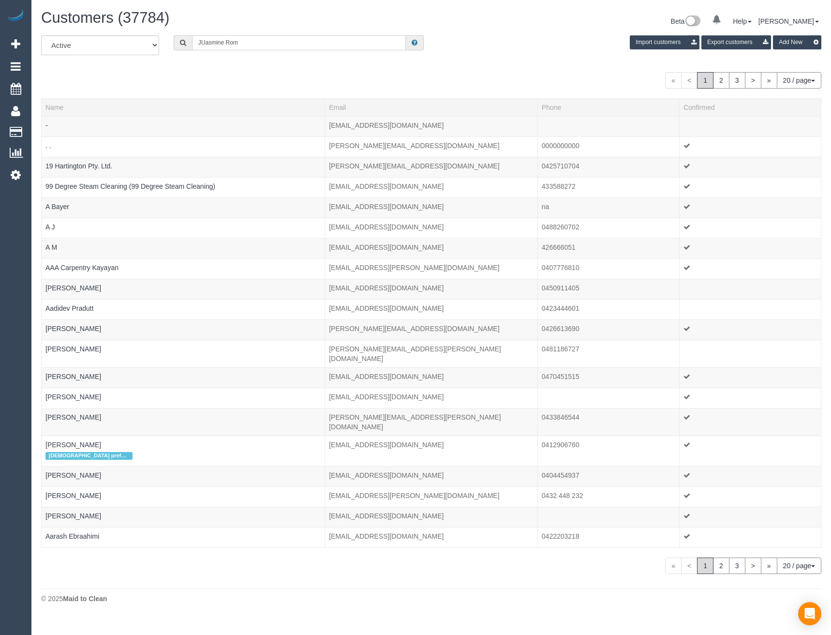
drag, startPoint x: 254, startPoint y: 43, endPoint x: 145, endPoint y: 53, distance: 109.8
click at [145, 53] on div "All Active Archived JUasmine Rom Import customers Export customers Add New" at bounding box center [431, 48] width 795 height 27
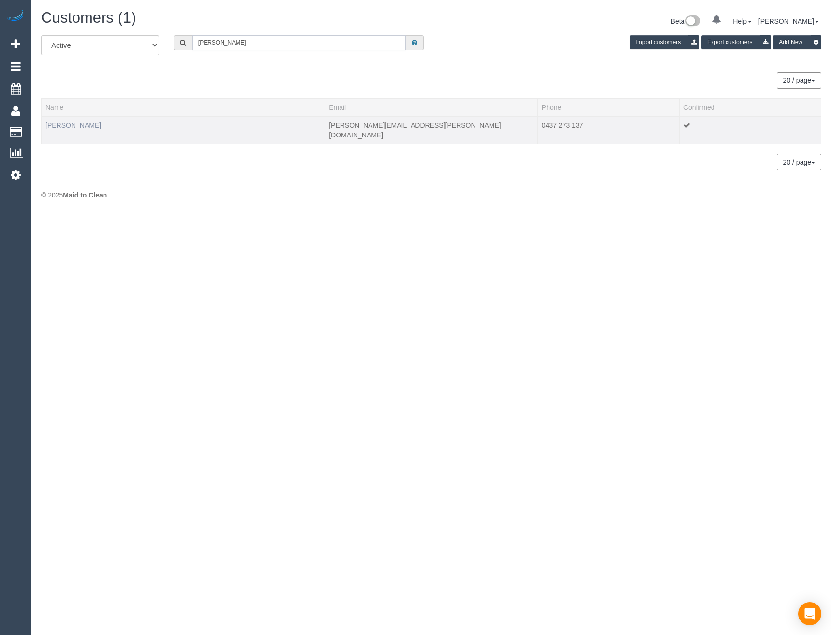
type input "Jasmine Rom"
click at [74, 125] on link "Jasmine Romanin" at bounding box center [73, 125] width 56 height 8
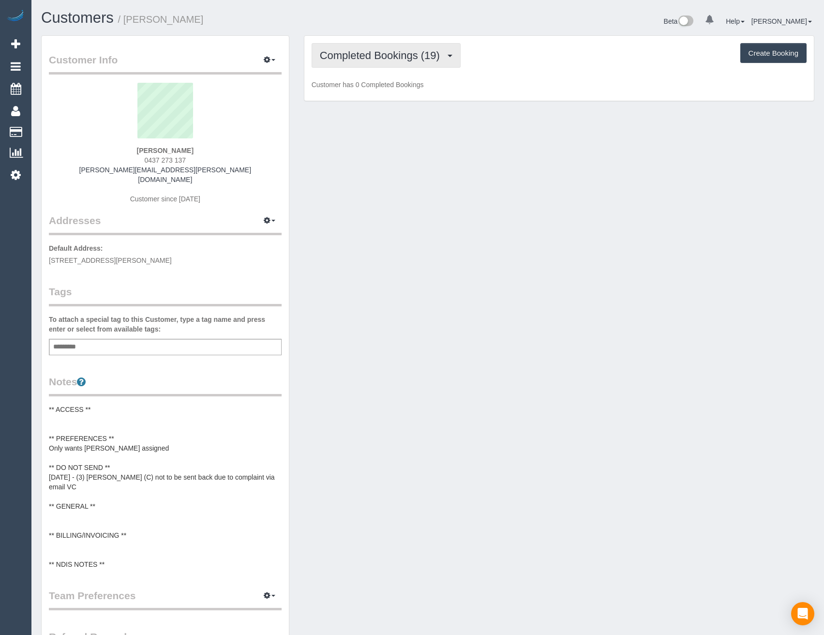
click at [423, 56] on span "Completed Bookings (19)" at bounding box center [382, 55] width 125 height 12
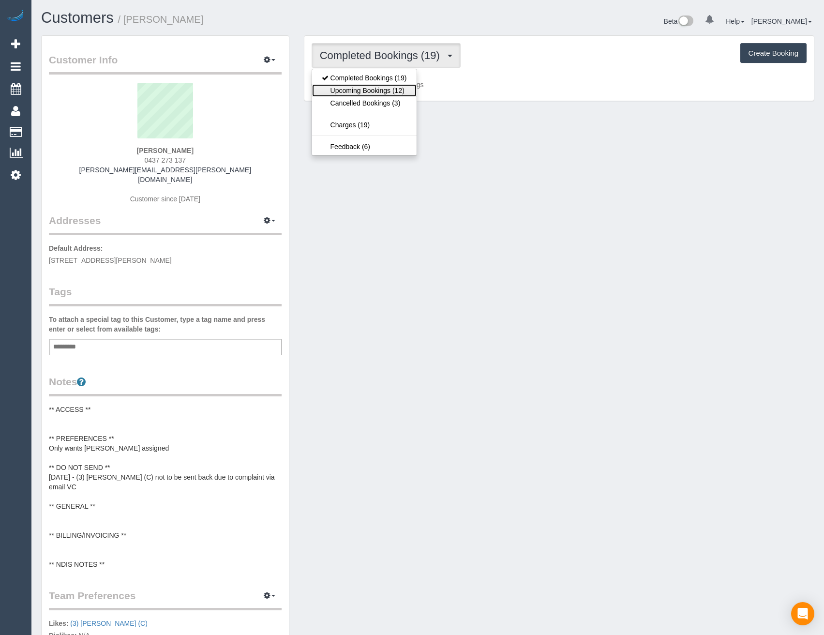
click at [407, 90] on link "Upcoming Bookings (12)" at bounding box center [364, 90] width 105 height 13
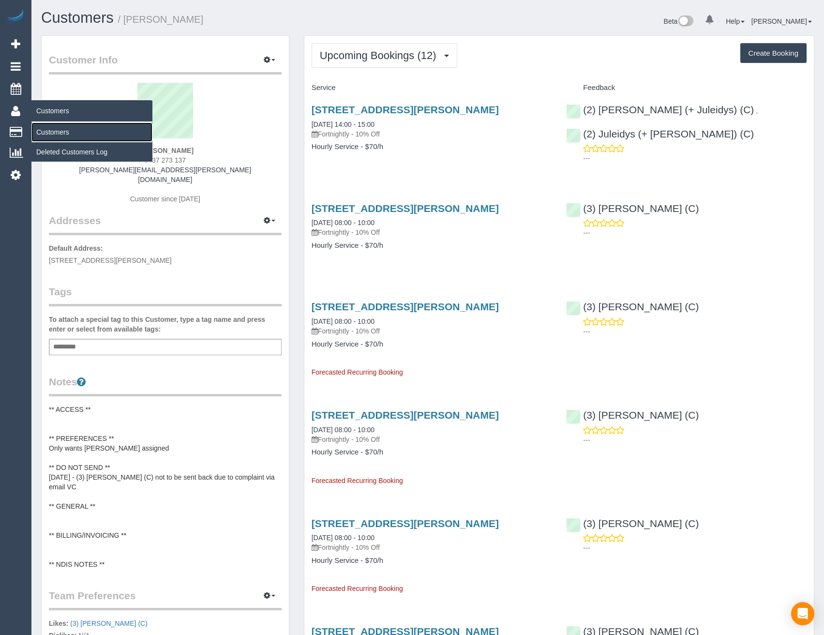
click at [56, 133] on link "Customers" at bounding box center [91, 131] width 121 height 19
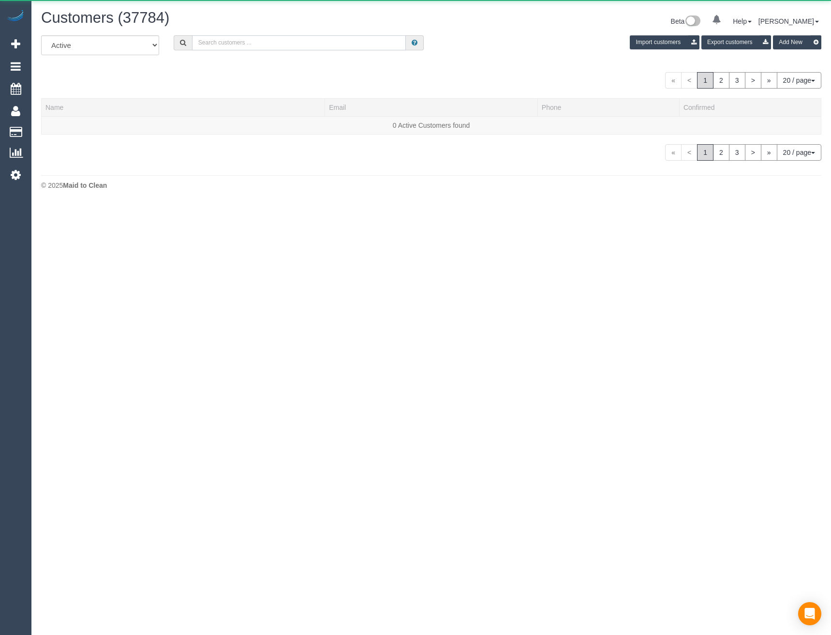
click at [273, 42] on input "text" at bounding box center [299, 42] width 214 height 15
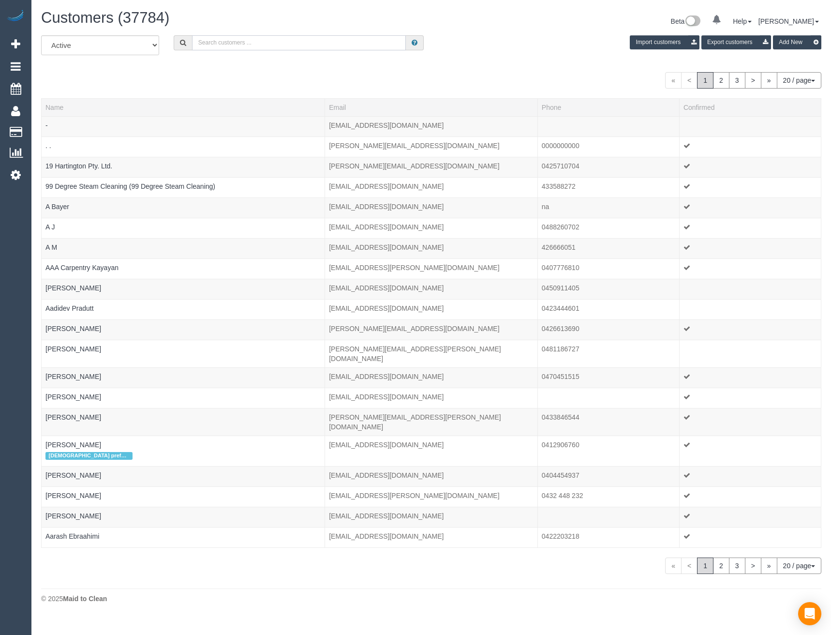
paste input "[EMAIL_ADDRESS][DOMAIN_NAME]"
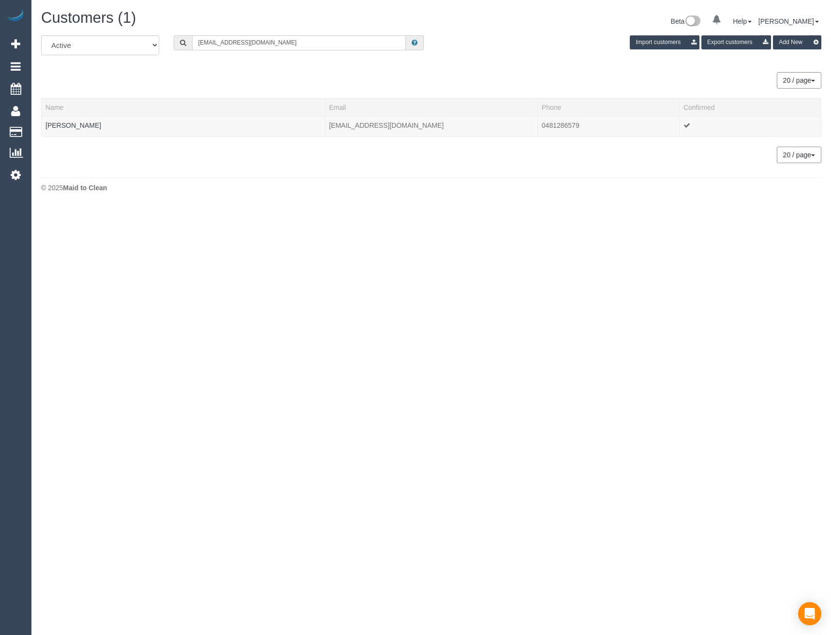
type input "[EMAIL_ADDRESS][DOMAIN_NAME]"
click at [75, 123] on link "Kanika Nakra" at bounding box center [73, 125] width 56 height 8
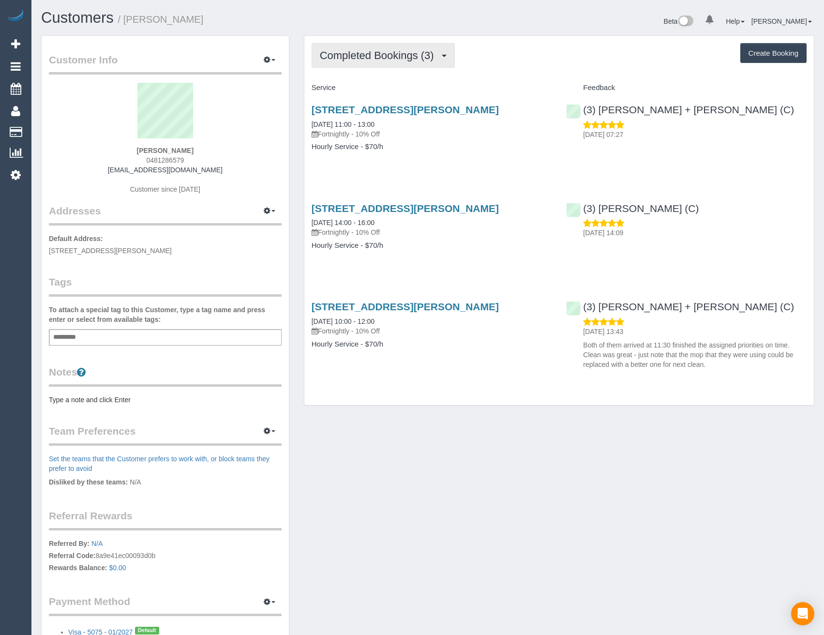
click at [397, 63] on button "Completed Bookings (3)" at bounding box center [383, 55] width 143 height 25
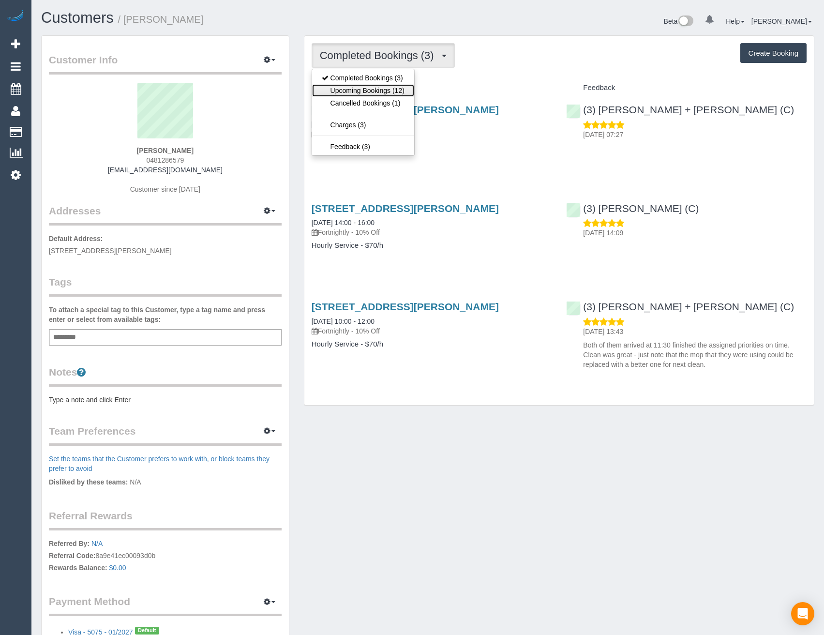
click at [392, 96] on link "Upcoming Bookings (12)" at bounding box center [363, 90] width 102 height 13
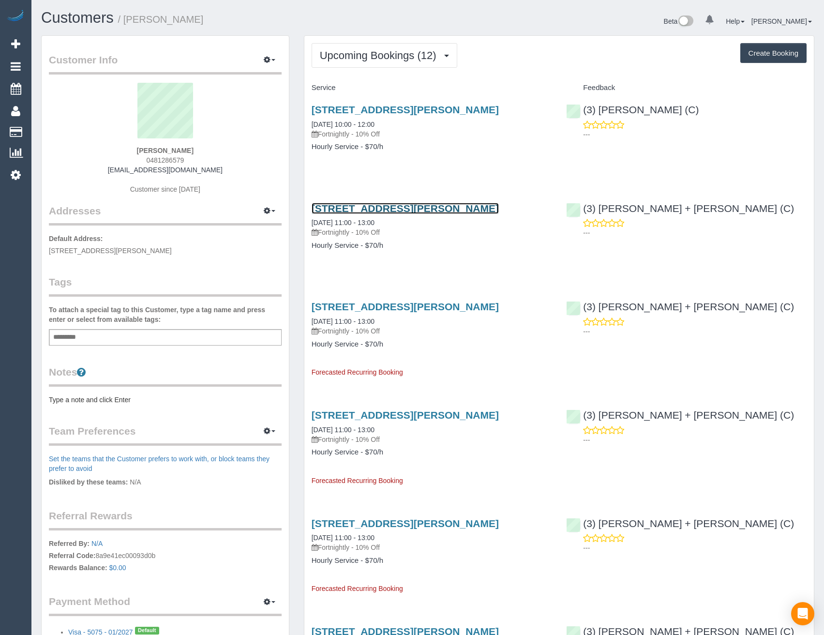
click at [452, 205] on link "44 Salina Walk, Caroline Springs, VIC 3023" at bounding box center [405, 208] width 187 height 11
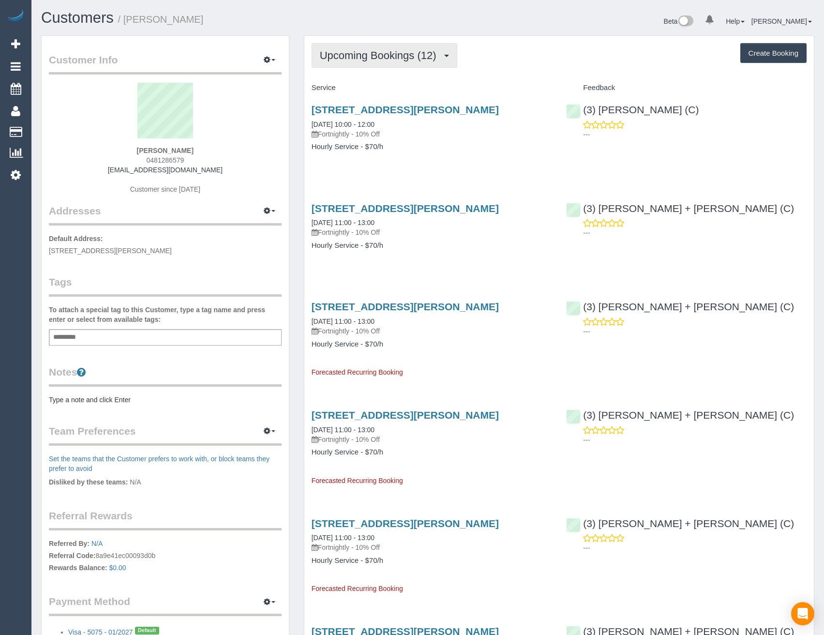
click at [395, 54] on span "Upcoming Bookings (12)" at bounding box center [380, 55] width 121 height 12
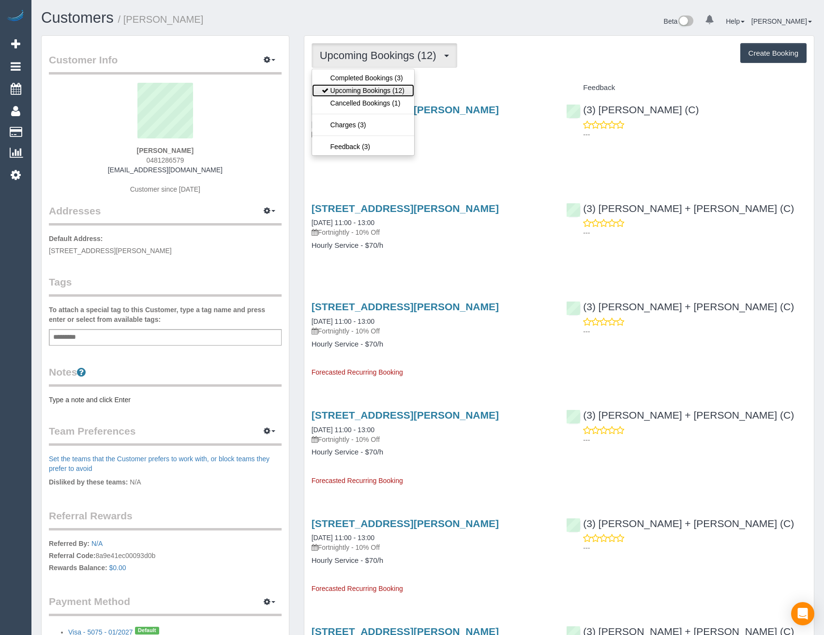
click at [389, 91] on link "Upcoming Bookings (12)" at bounding box center [363, 90] width 102 height 13
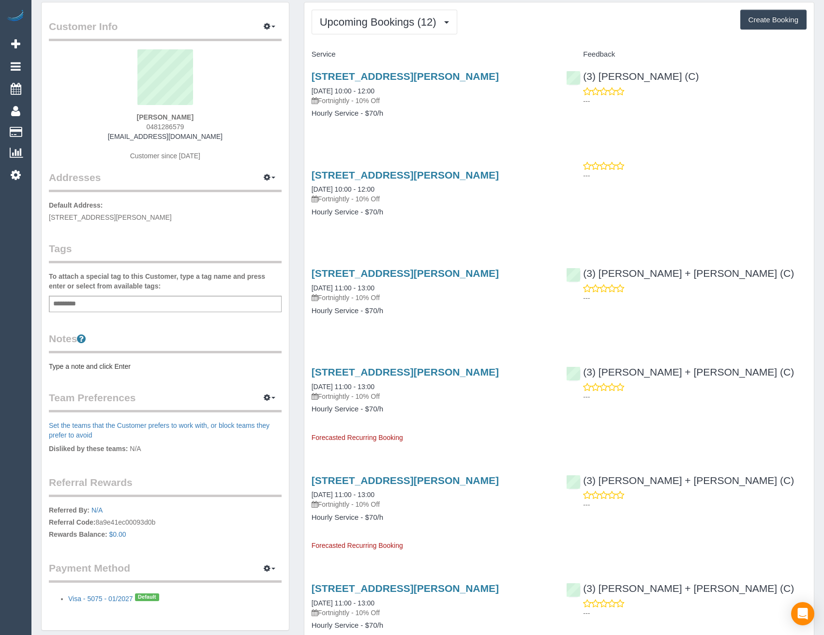
scroll to position [48, 0]
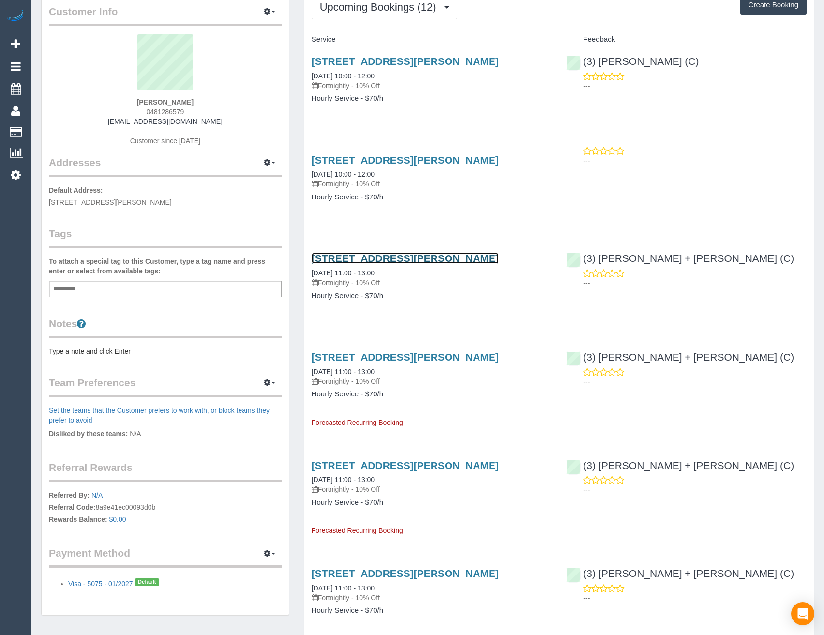
click at [416, 263] on link "44 Salina Walk, Caroline Springs, VIC 3023" at bounding box center [405, 258] width 187 height 11
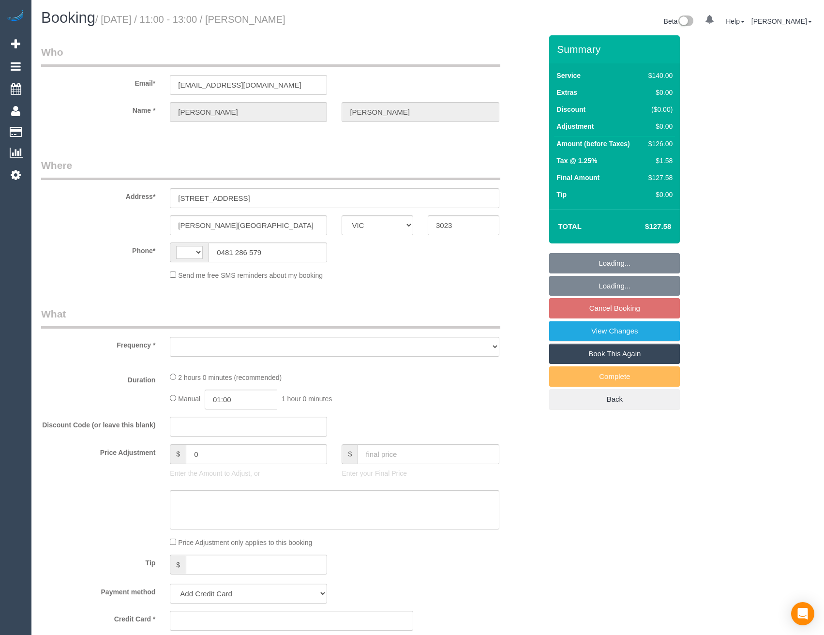
select select "VIC"
select select "object:281"
select select "string:AU"
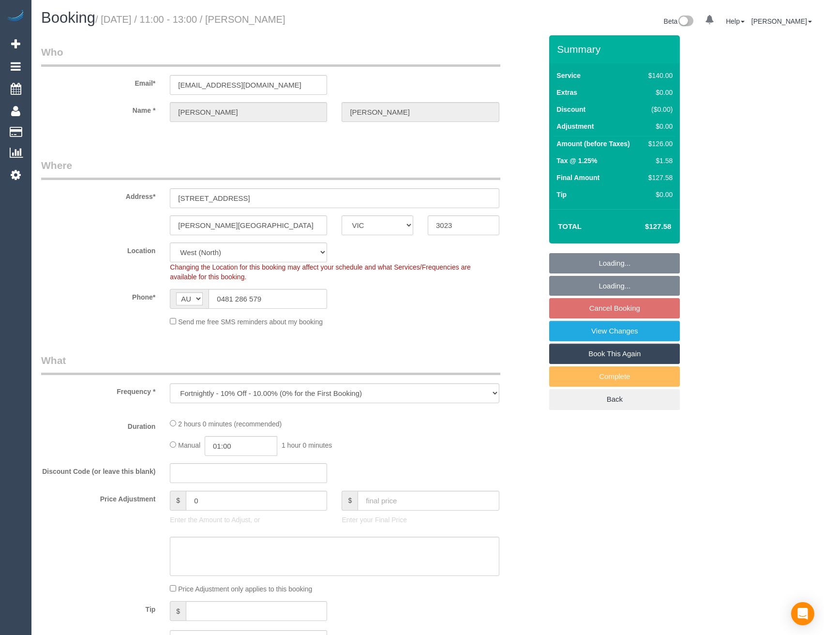
select select "object:699"
select select "string:stripe-pm_1Rqmtu2GScqysDRVgDkbjsr6"
select select "number:28"
select select "number:14"
select select "number:19"
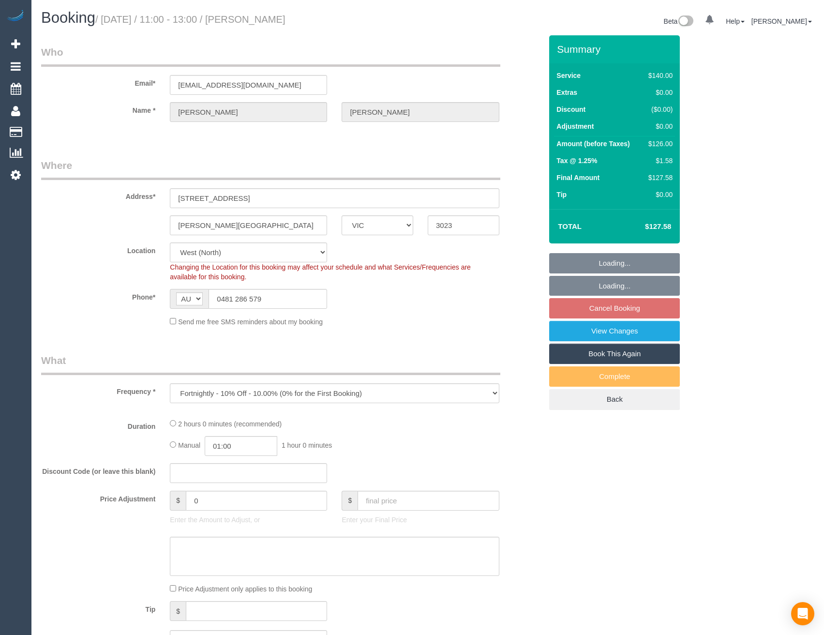
select select "number:25"
select select "number:34"
select select "number:13"
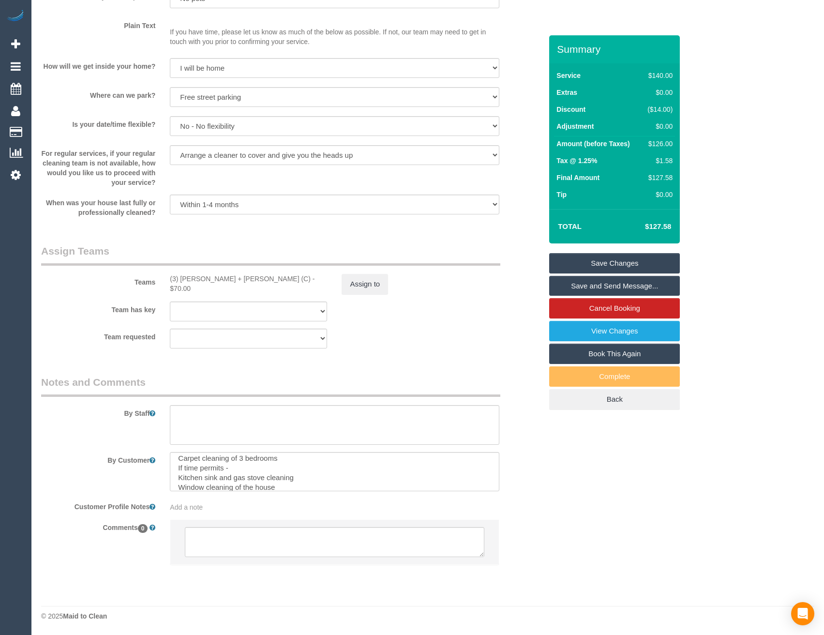
scroll to position [48, 0]
click at [291, 538] on textarea at bounding box center [334, 542] width 299 height 30
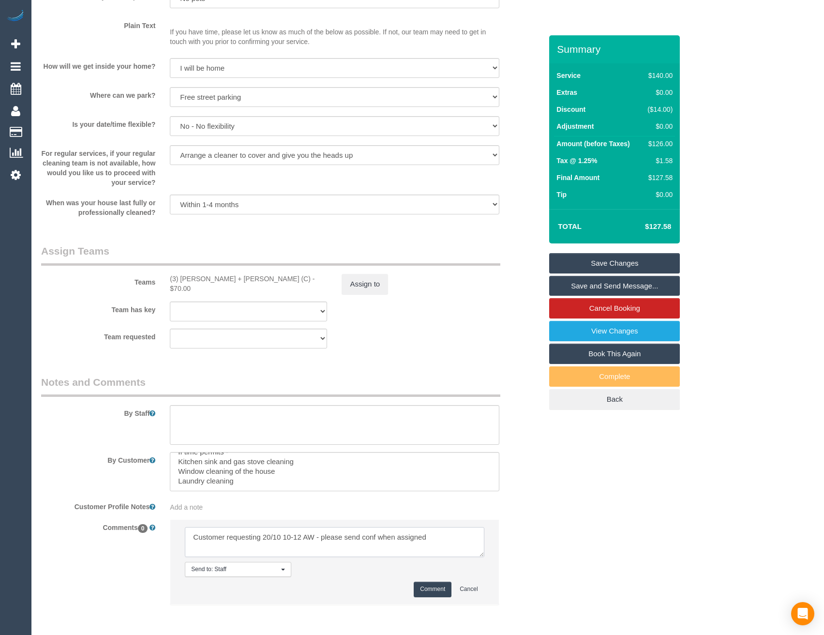
type textarea "Customer requesting 20/10 10-12 AW - please send conf when assigned"
click at [430, 588] on button "Comment" at bounding box center [433, 589] width 38 height 15
click at [370, 288] on button "Assign to" at bounding box center [365, 284] width 46 height 20
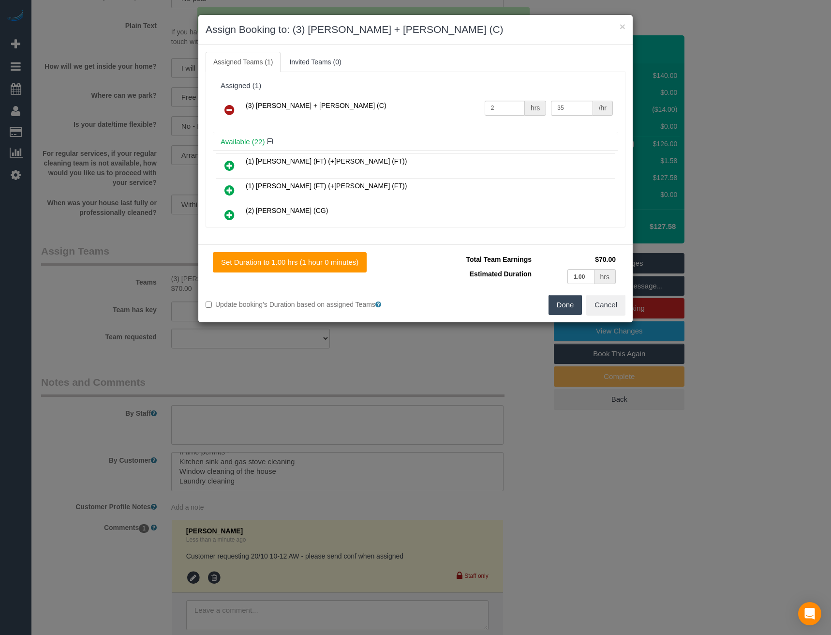
drag, startPoint x: 224, startPoint y: 108, endPoint x: 230, endPoint y: 111, distance: 6.7
click at [224, 109] on link at bounding box center [229, 110] width 23 height 19
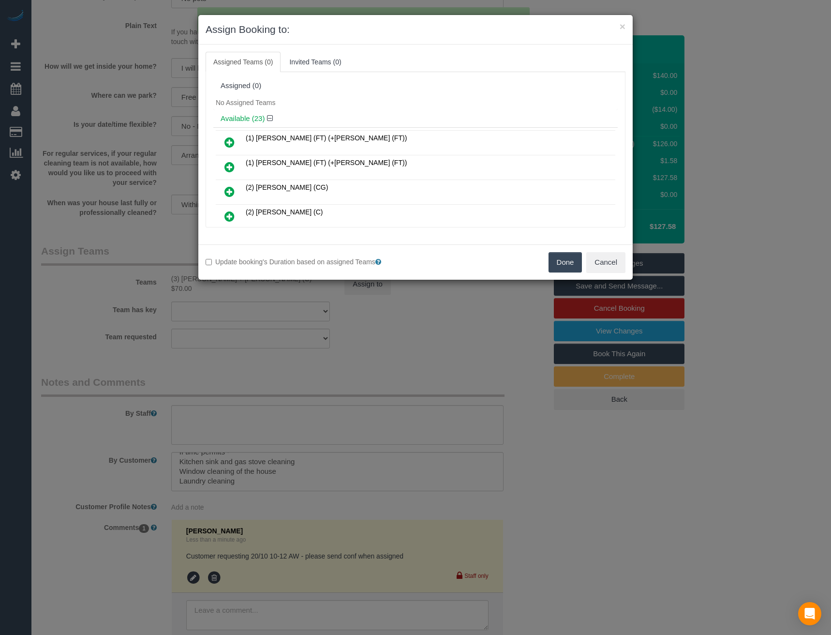
click at [555, 265] on button "Done" at bounding box center [566, 262] width 34 height 20
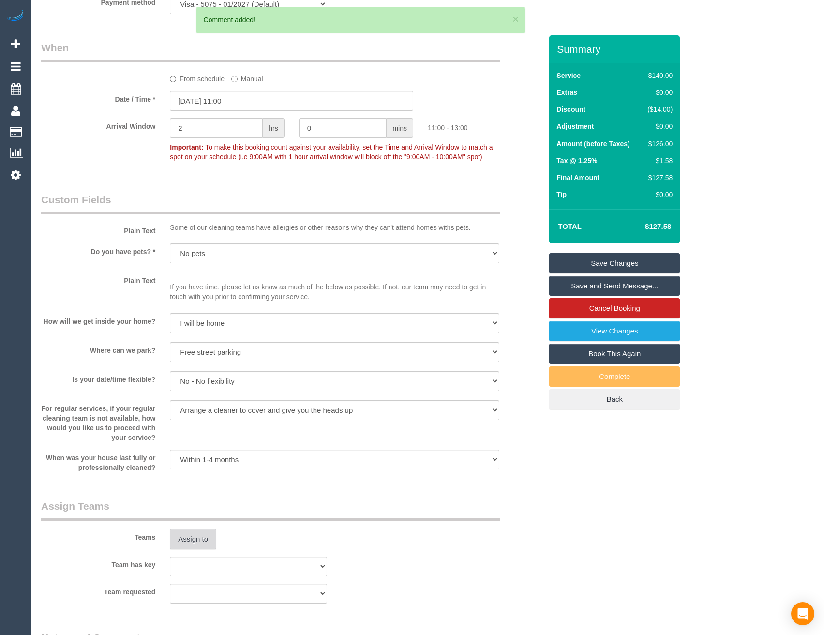
scroll to position [960, 0]
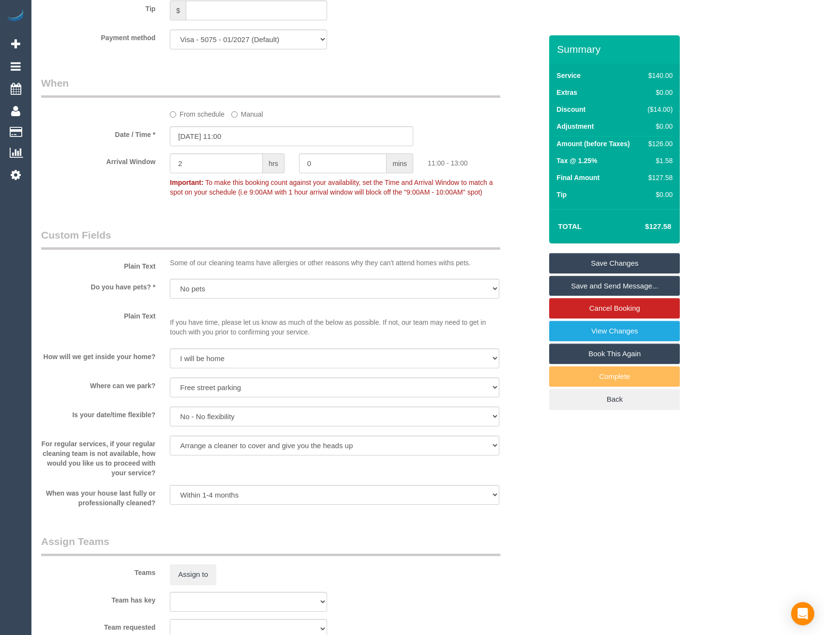
click at [238, 123] on sui-booking-spot "From schedule Manual Date / Time * [DATE] 11:00 Arrival Window 2 hrs 0 mins 11:…" at bounding box center [291, 138] width 501 height 125
click at [237, 135] on input "[DATE] 11:00" at bounding box center [291, 136] width 243 height 20
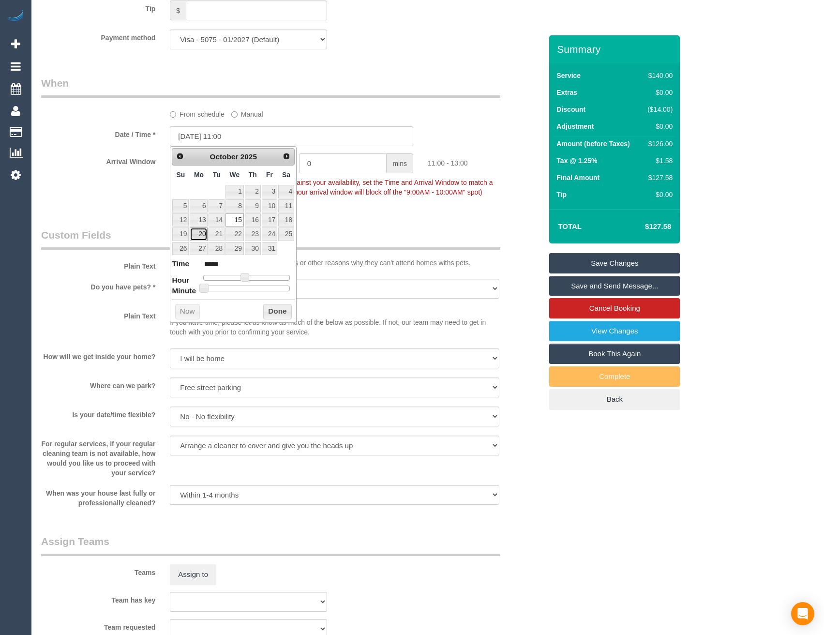
click at [196, 234] on link "20" at bounding box center [199, 233] width 18 height 13
type input "[DATE] 10:00"
type input "*****"
click at [244, 276] on span at bounding box center [241, 277] width 9 height 9
click at [269, 313] on button "Done" at bounding box center [277, 311] width 29 height 15
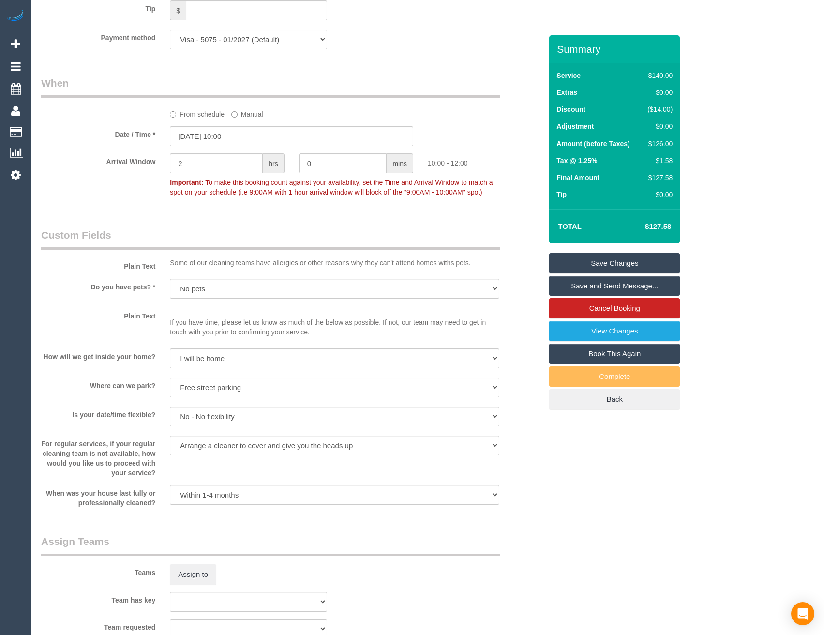
click at [616, 268] on link "Save Changes" at bounding box center [614, 263] width 131 height 20
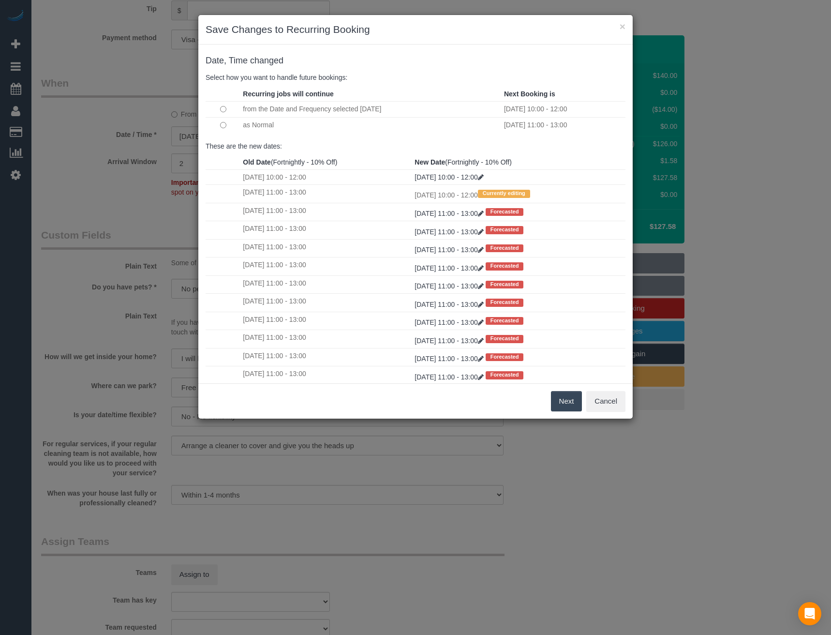
click at [562, 399] on button "Next" at bounding box center [566, 401] width 31 height 20
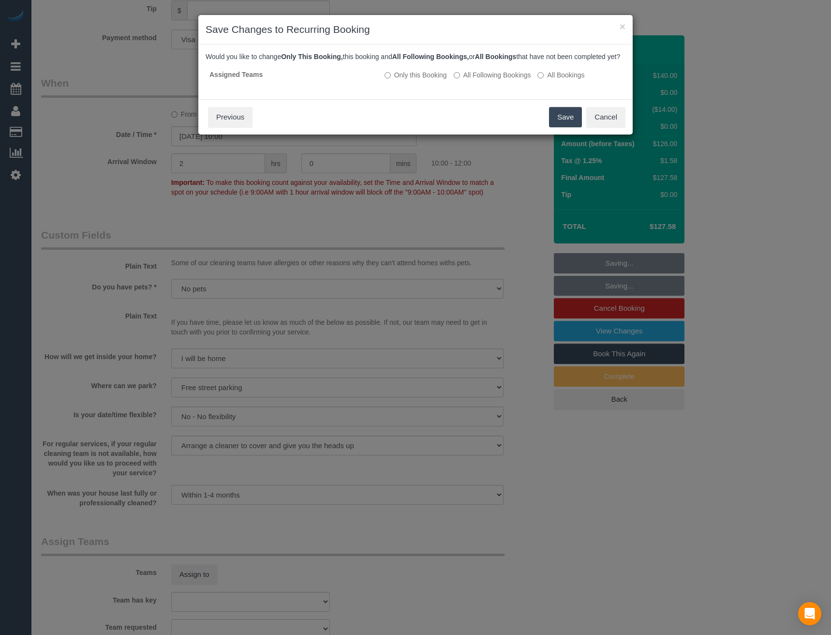
click at [558, 125] on button "Save" at bounding box center [565, 117] width 33 height 20
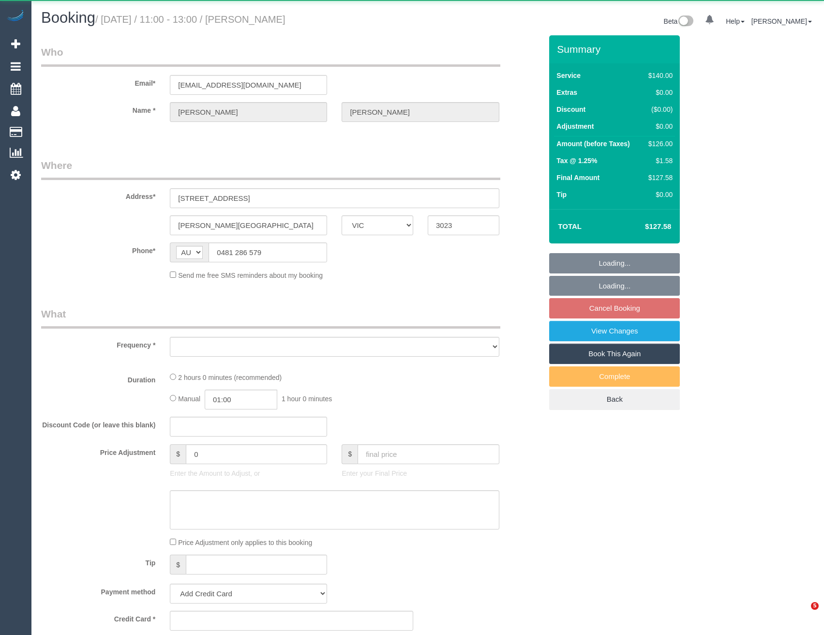
select select "VIC"
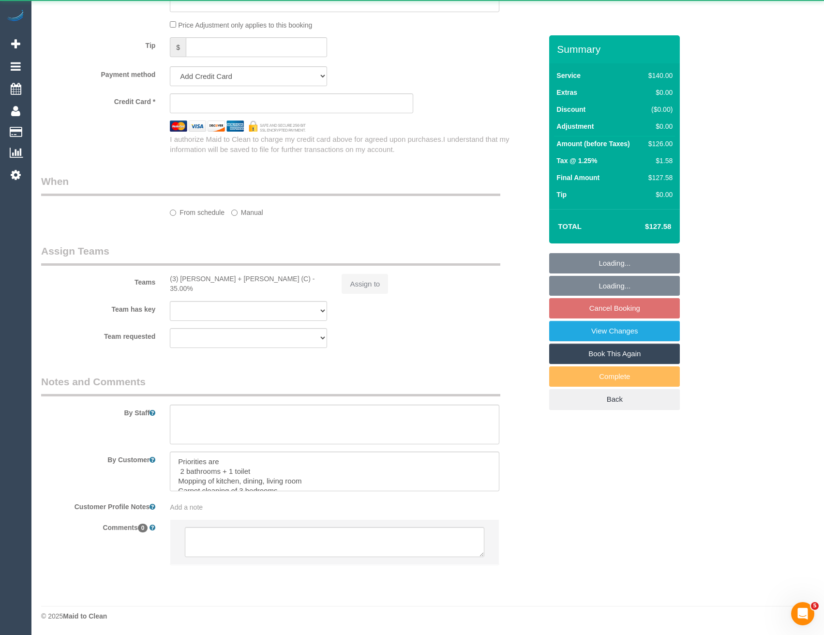
scroll to position [862, 0]
select select "object:530"
select select "string:stripe-pm_1Rqmtu2GScqysDRVgDkbjsr6"
select select "number:28"
select select "number:14"
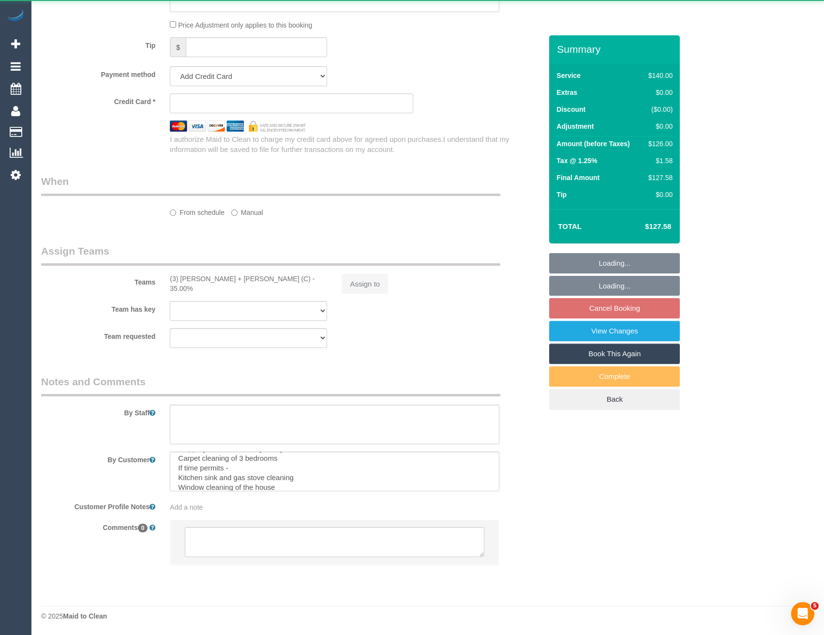
select select "number:19"
select select "number:25"
select select "number:34"
select select "number:13"
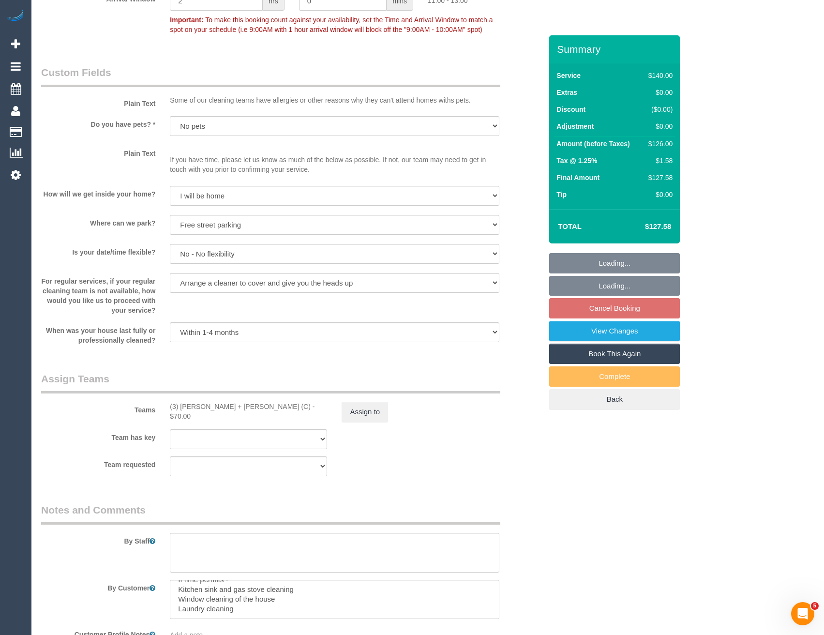
scroll to position [1201, 0]
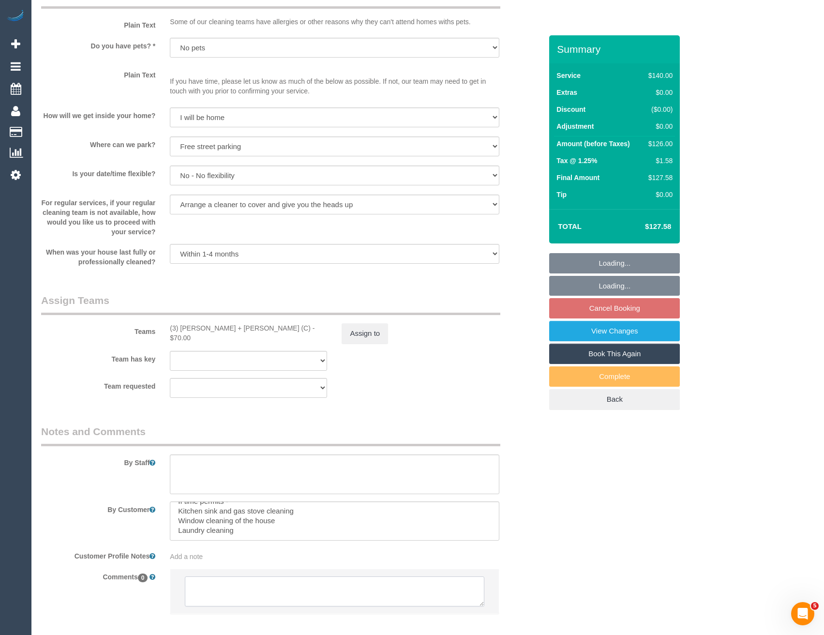
click at [276, 596] on textarea at bounding box center [334, 591] width 299 height 30
select select "object:1422"
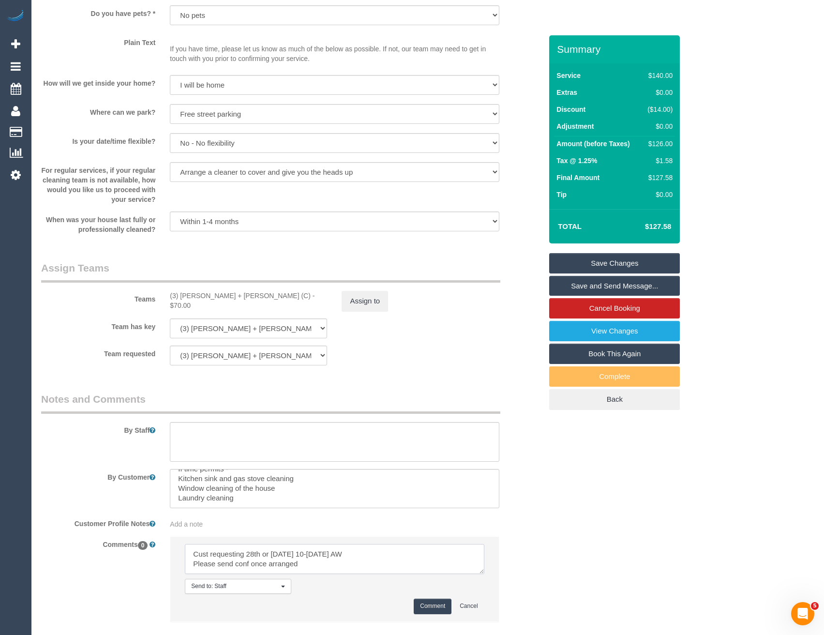
scroll to position [1249, 0]
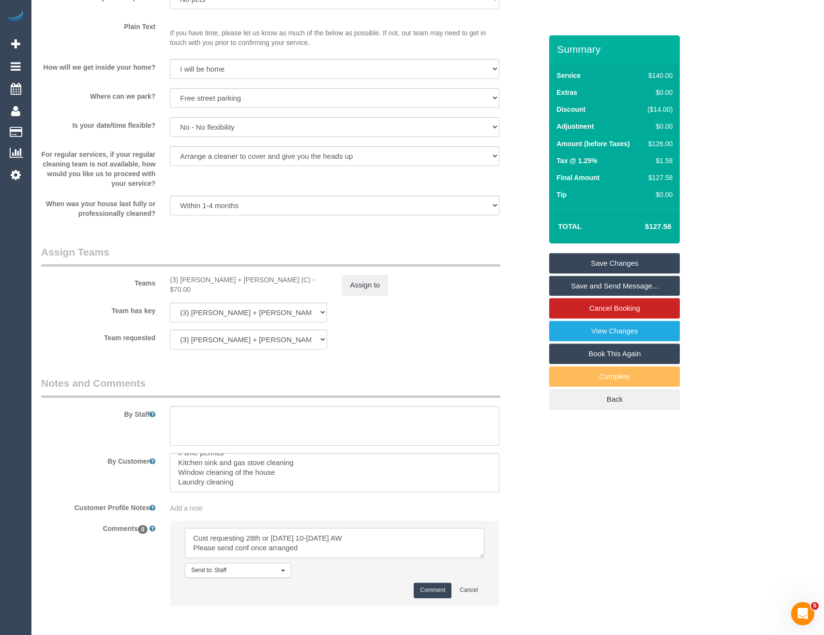
type textarea "Cust requesting 28th or [DATE] 10-[DATE] AW Please send conf once arranged"
click at [430, 599] on li "Send to: Staff Nothing selected Send to: Staff Send to: Customer Send to: Team …" at bounding box center [334, 563] width 328 height 84
click at [432, 591] on button "Comment" at bounding box center [433, 590] width 38 height 15
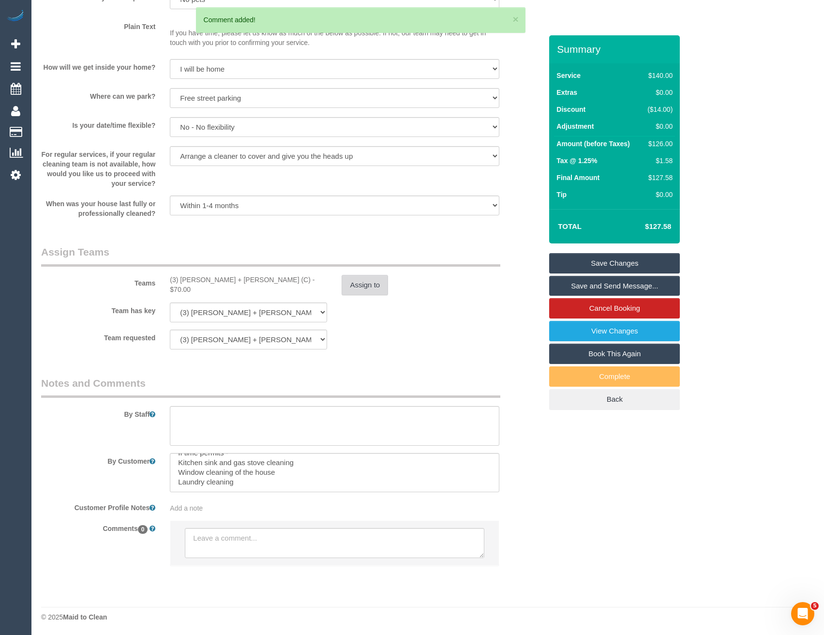
click at [368, 286] on button "Assign to" at bounding box center [365, 285] width 46 height 20
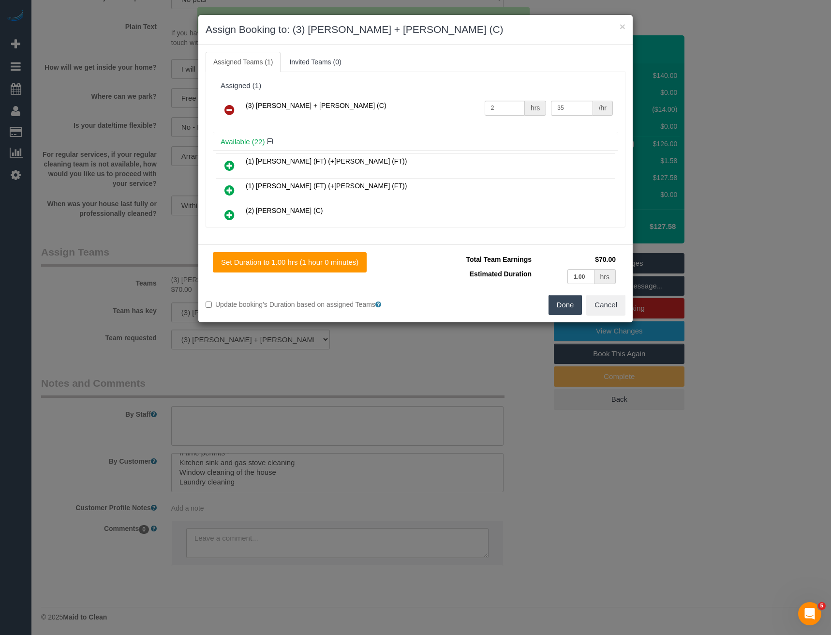
click at [232, 112] on icon at bounding box center [229, 110] width 10 height 12
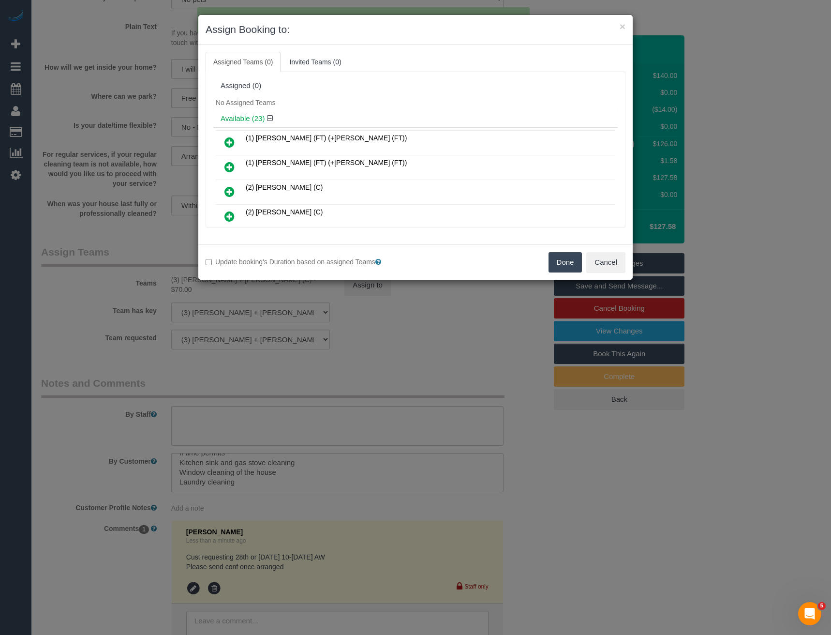
click at [566, 266] on button "Done" at bounding box center [566, 262] width 34 height 20
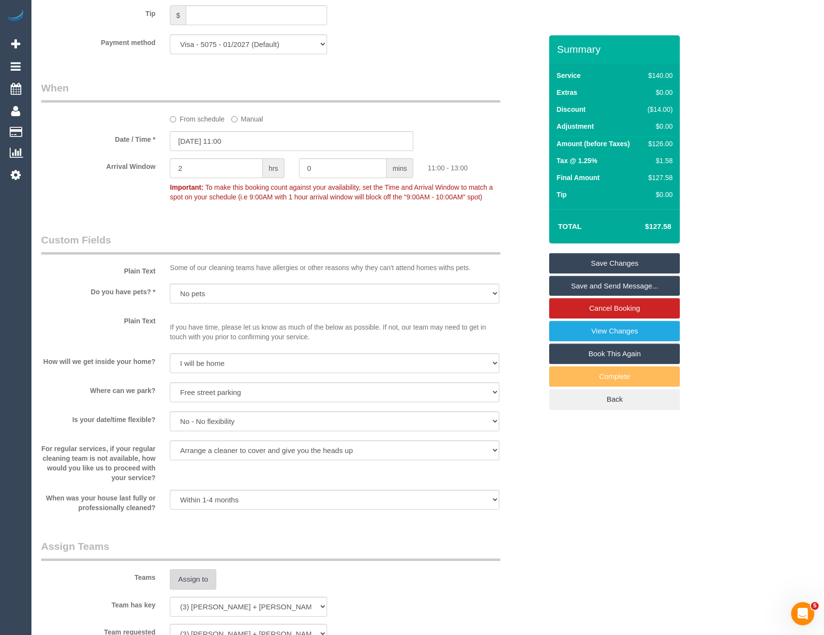
scroll to position [911, 0]
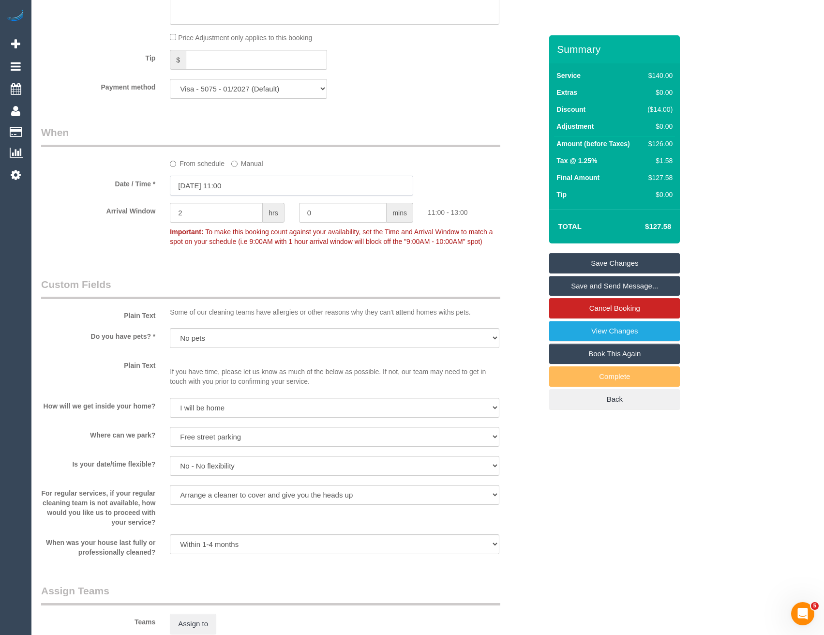
click at [251, 189] on input "[DATE] 11:00" at bounding box center [291, 186] width 243 height 20
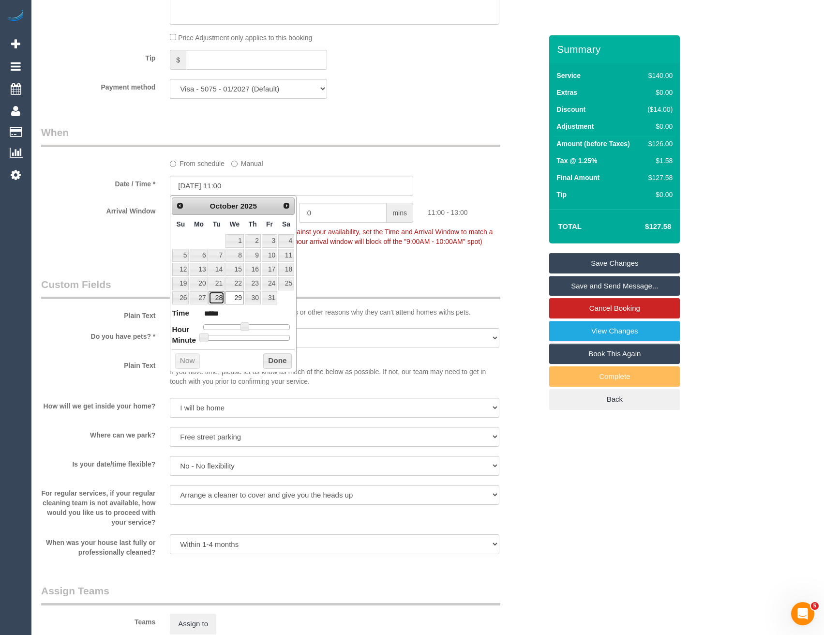
click at [216, 299] on link "28" at bounding box center [216, 297] width 15 height 13
click at [271, 364] on button "Done" at bounding box center [277, 360] width 29 height 15
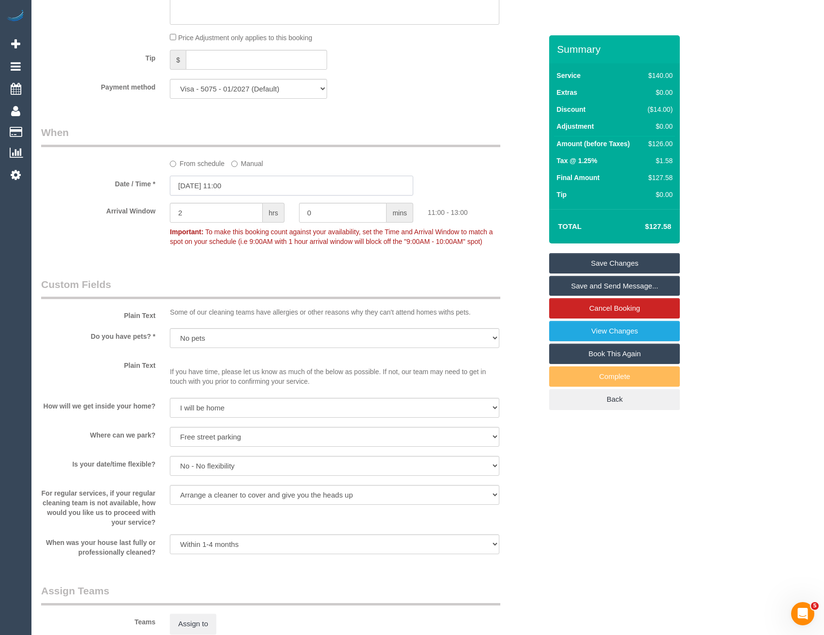
click at [237, 191] on input "[DATE] 11:00" at bounding box center [291, 186] width 243 height 20
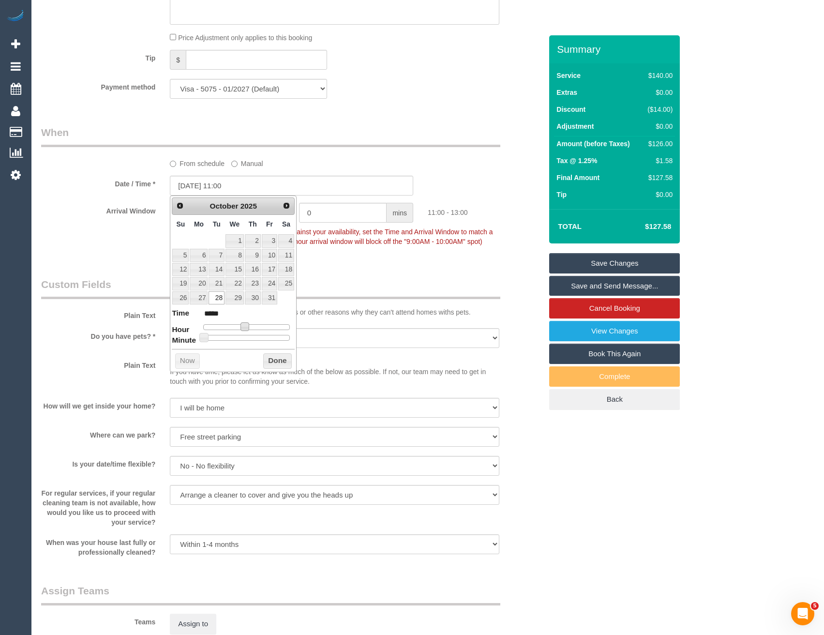
type input "[DATE] 10:00"
type input "*****"
click at [242, 327] on span at bounding box center [241, 326] width 9 height 9
click at [275, 359] on button "Done" at bounding box center [277, 360] width 29 height 15
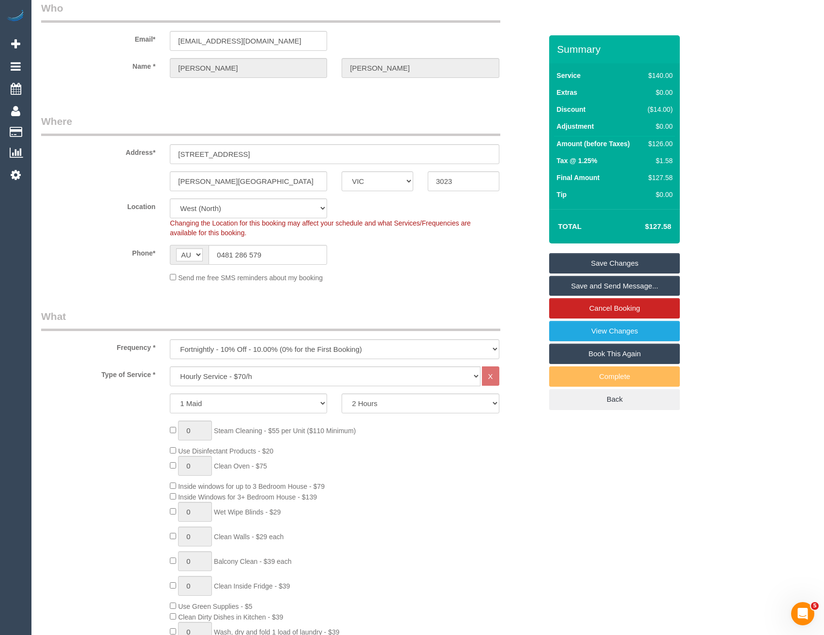
scroll to position [0, 0]
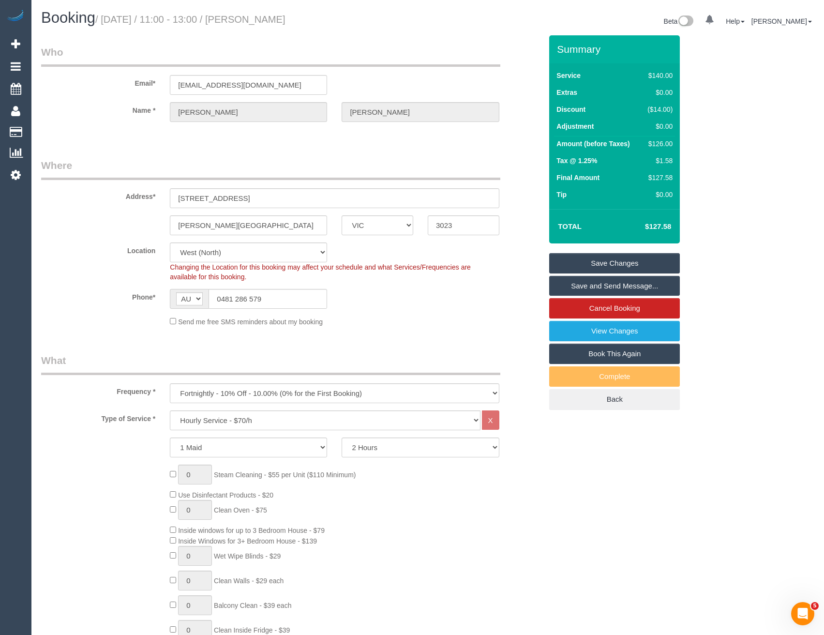
click at [602, 265] on link "Save Changes" at bounding box center [614, 263] width 131 height 20
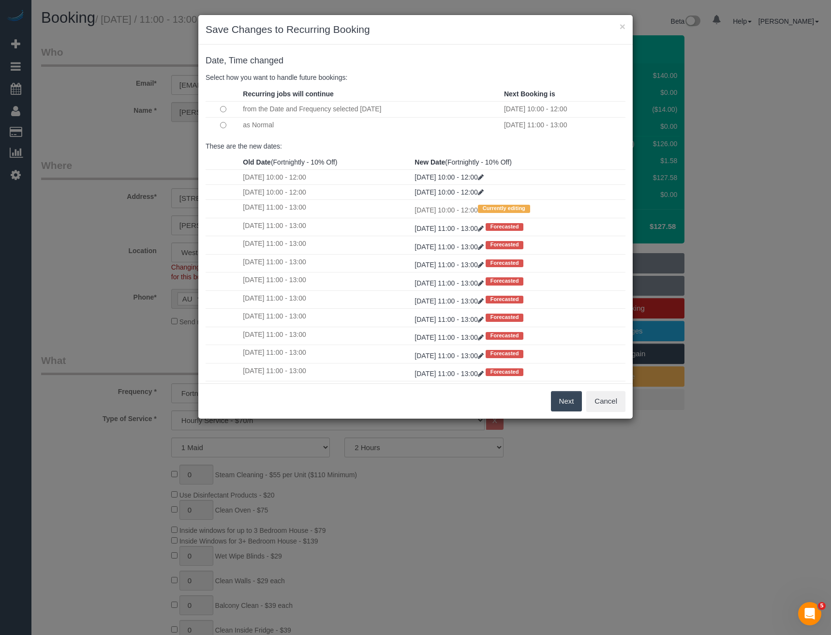
click at [564, 402] on button "Next" at bounding box center [566, 401] width 31 height 20
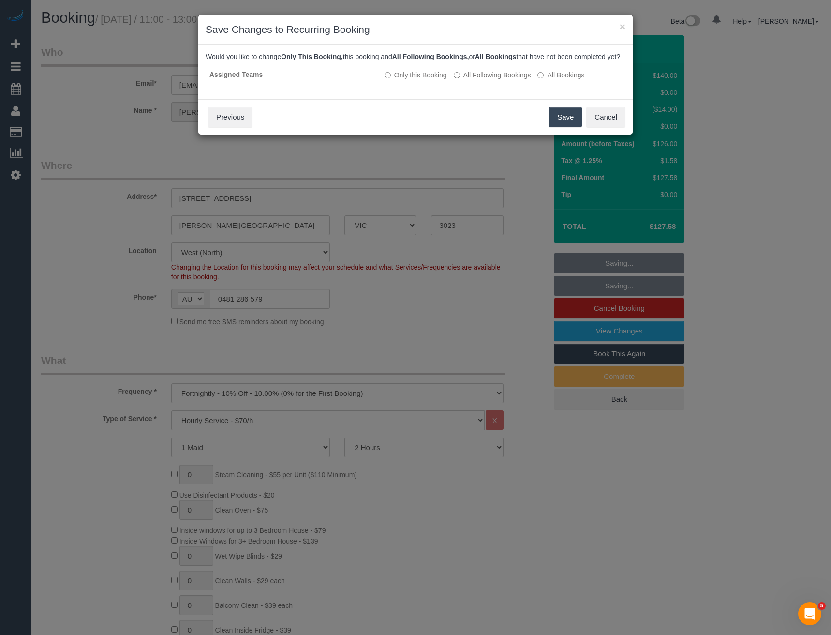
click at [556, 127] on button "Save" at bounding box center [565, 117] width 33 height 20
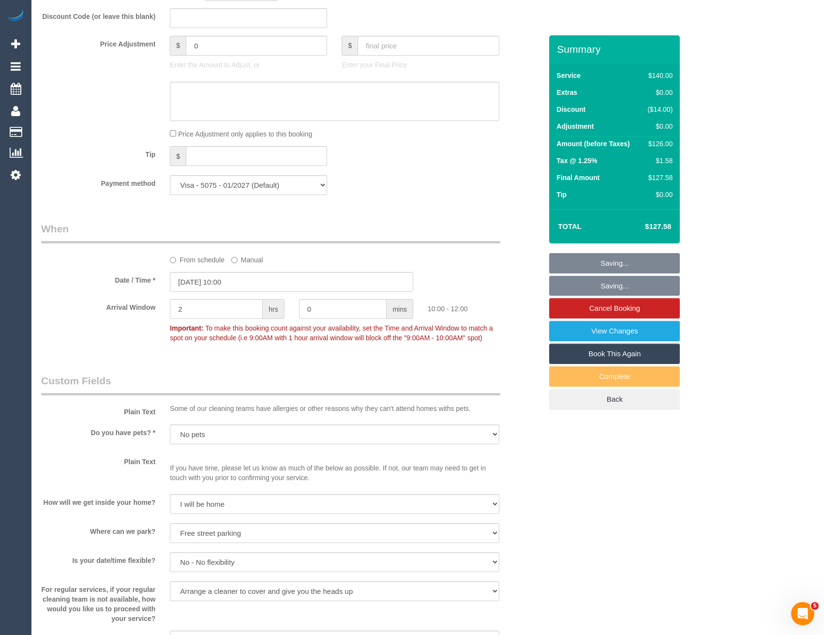
scroll to position [968, 0]
